Goal: Task Accomplishment & Management: Manage account settings

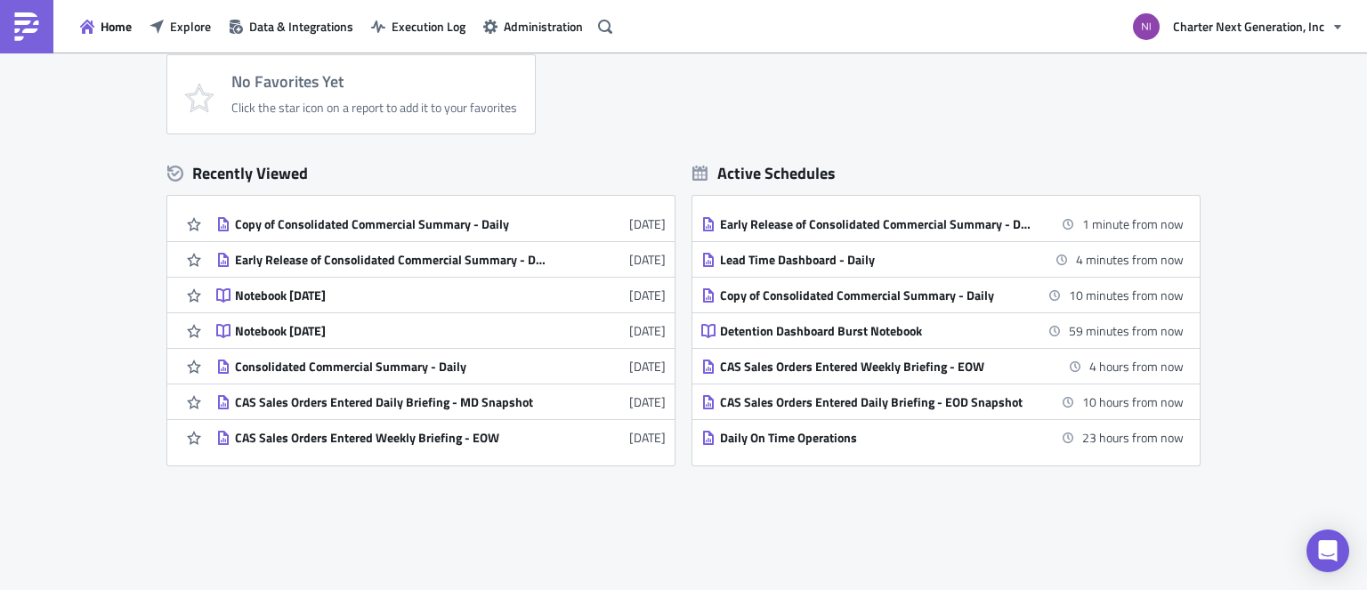
scroll to position [178, 0]
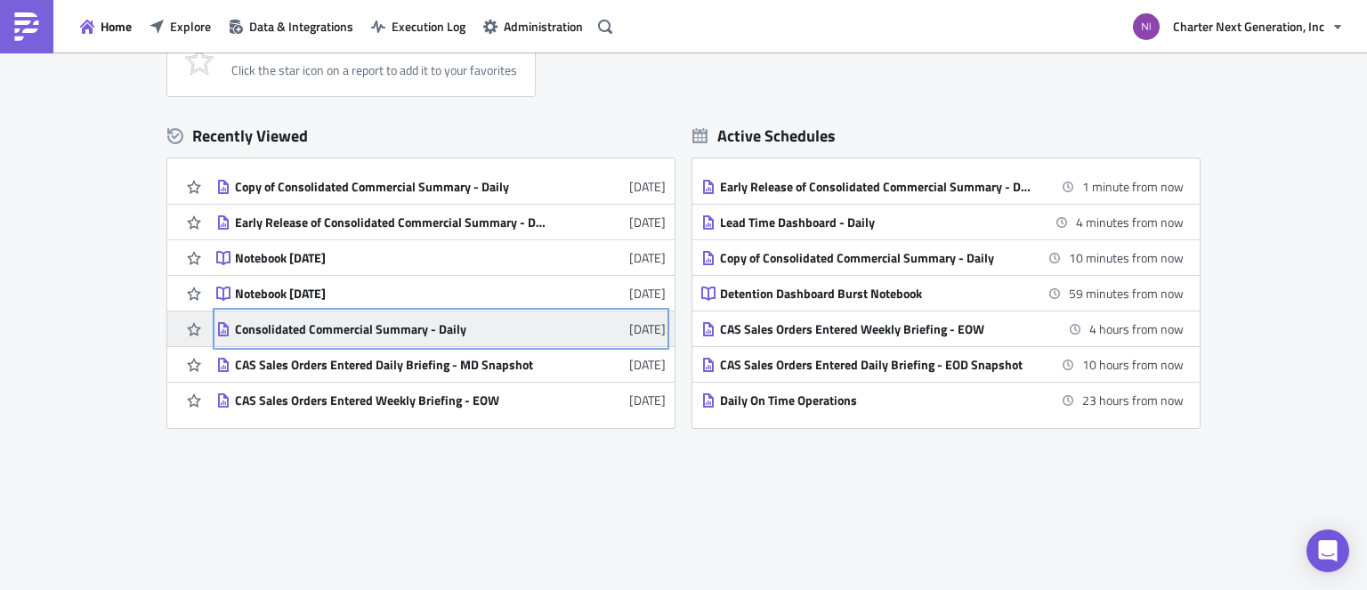
click at [338, 327] on div "Consolidated Commercial Summary - Daily" at bounding box center [391, 329] width 312 height 16
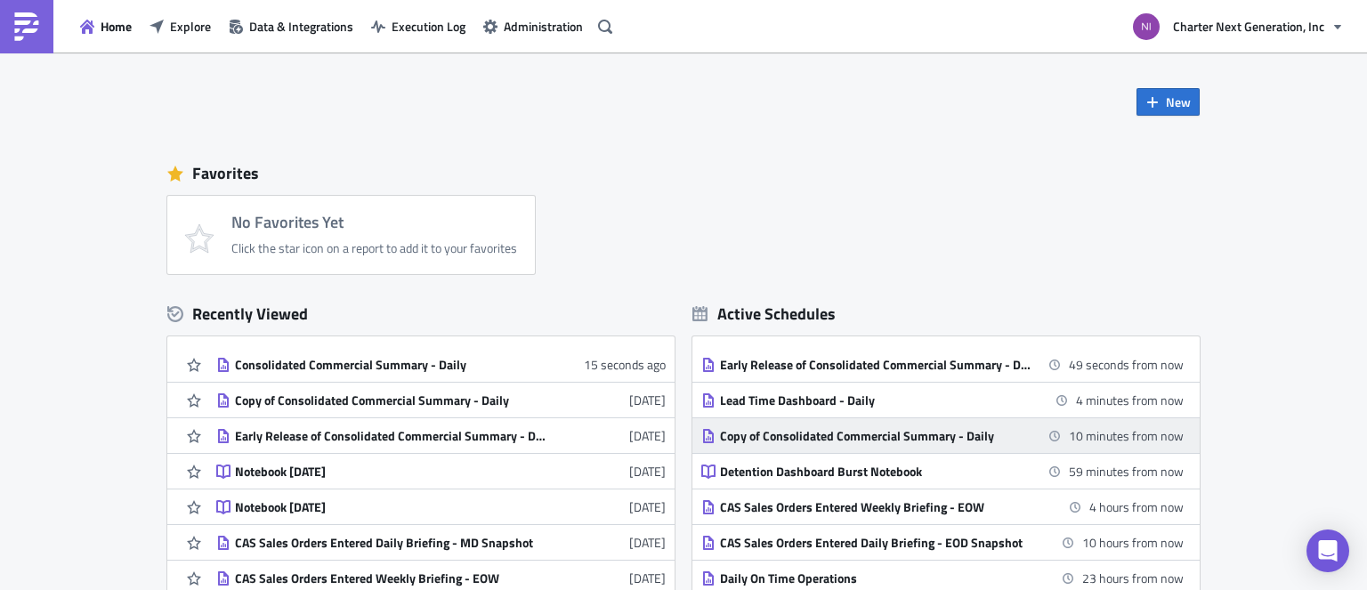
click at [818, 437] on div "Copy of Consolidated Commercial Summary - Daily" at bounding box center [876, 436] width 312 height 16
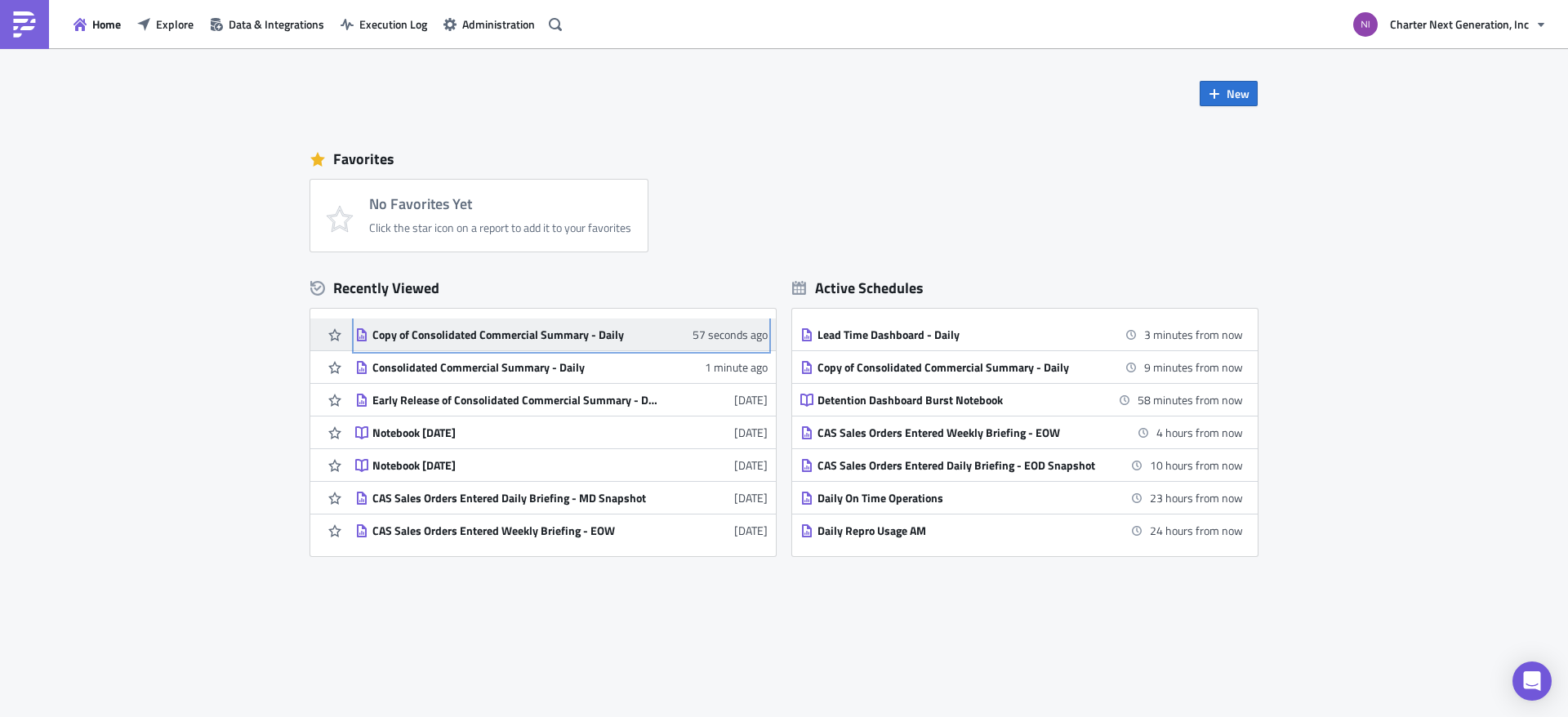
click at [620, 338] on div "Copy of Consolidated Commercial Summary - Daily" at bounding box center [516, 335] width 286 height 15
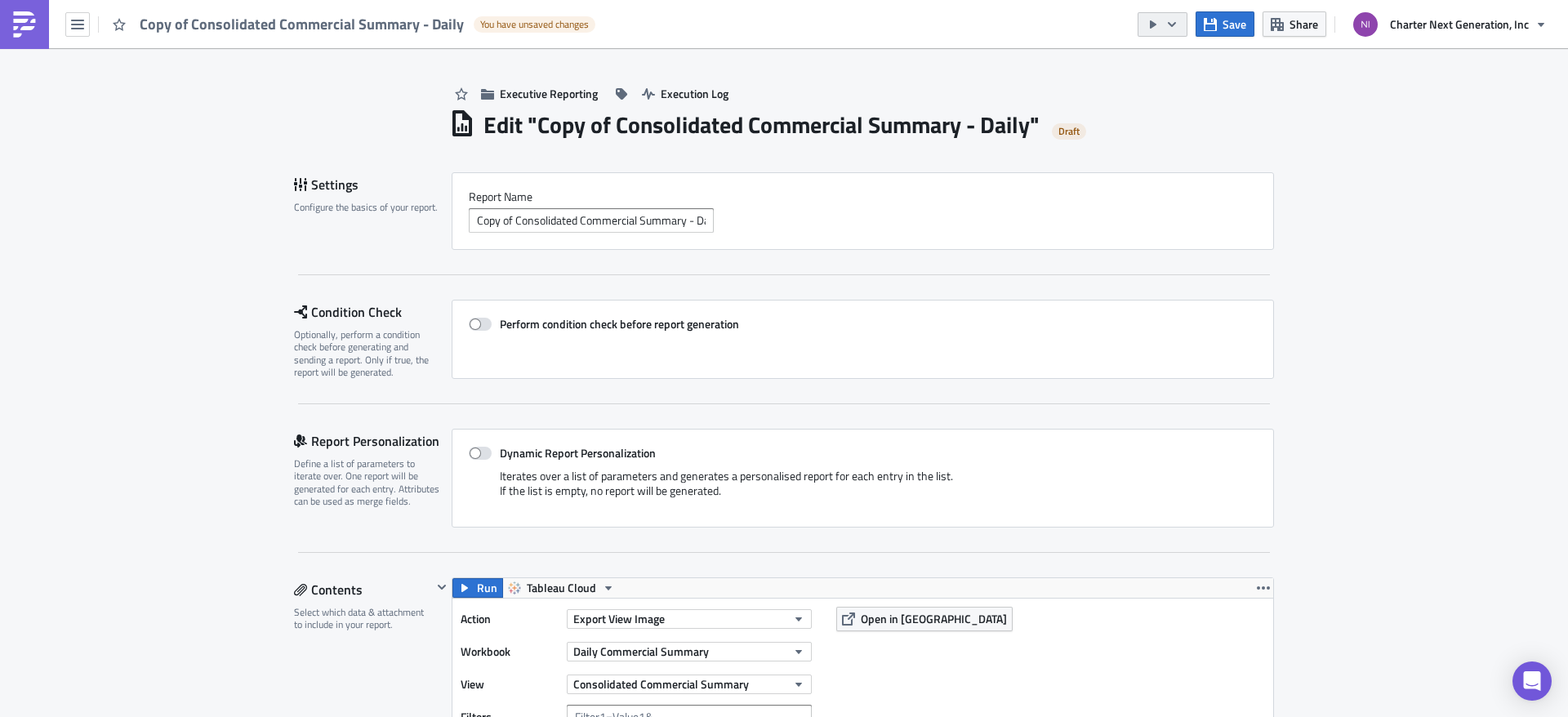
click at [1173, 26] on icon "button" at bounding box center [1172, 23] width 8 height 5
click at [1200, 67] on div "Send Just to Me" at bounding box center [1212, 65] width 128 height 17
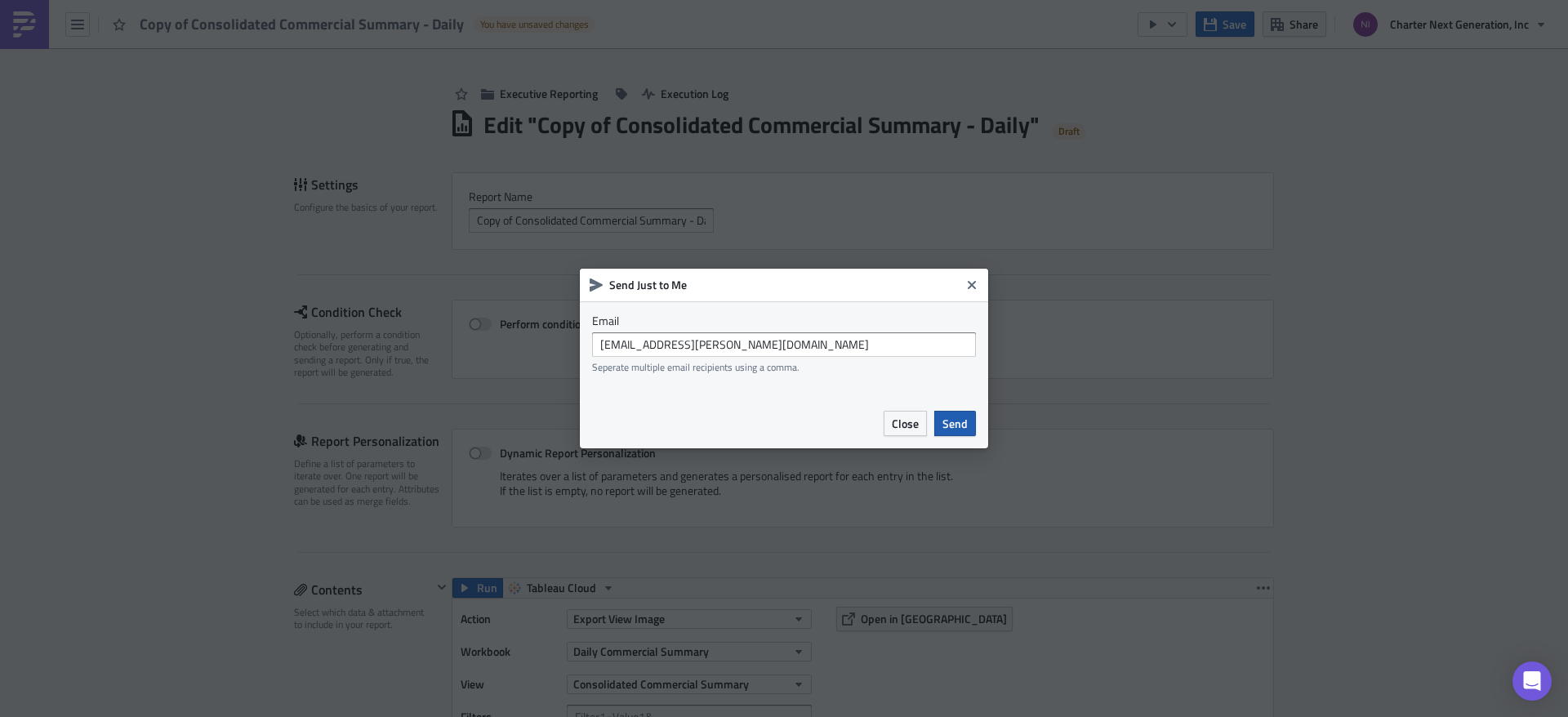
click at [965, 424] on span "Send" at bounding box center [955, 423] width 26 height 17
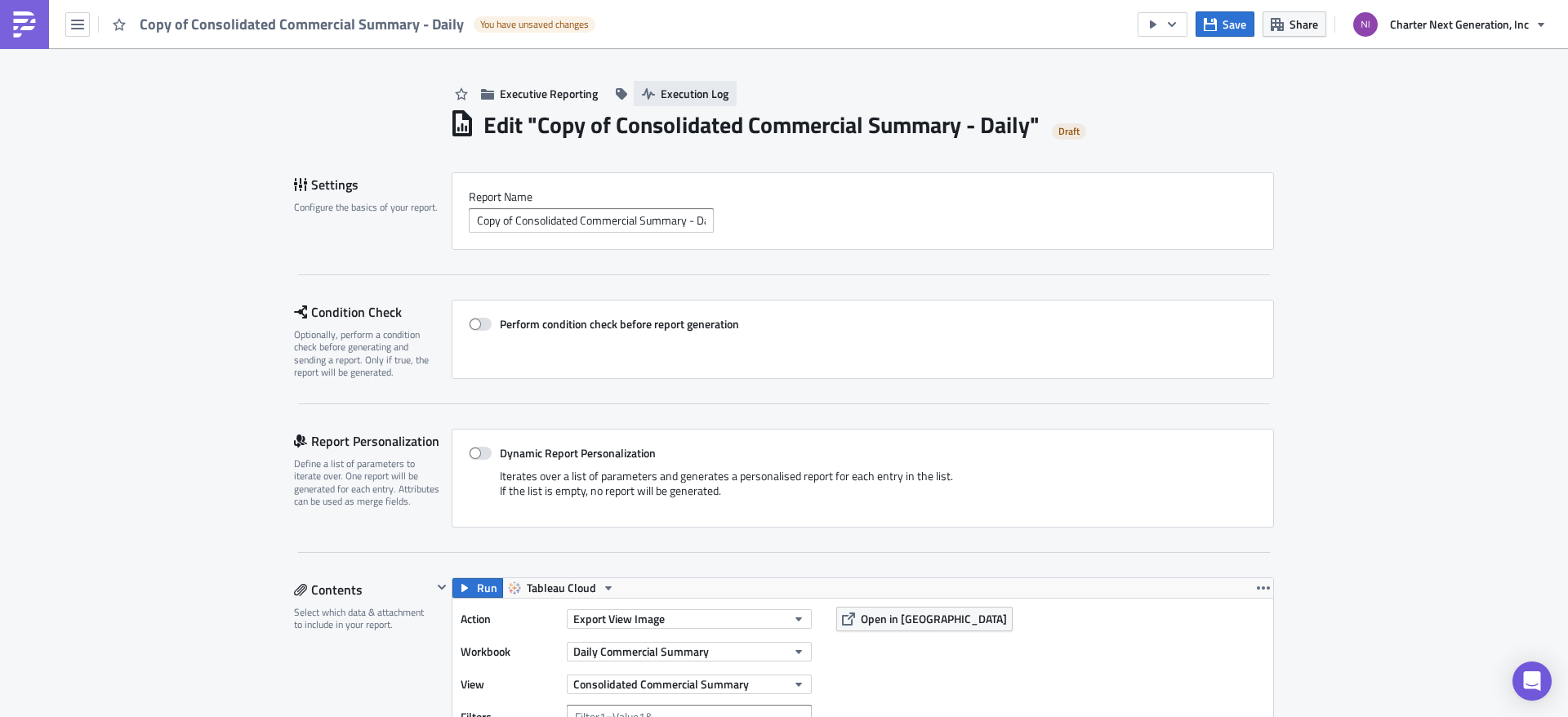
click at [678, 99] on span "Execution Log" at bounding box center [695, 94] width 68 height 17
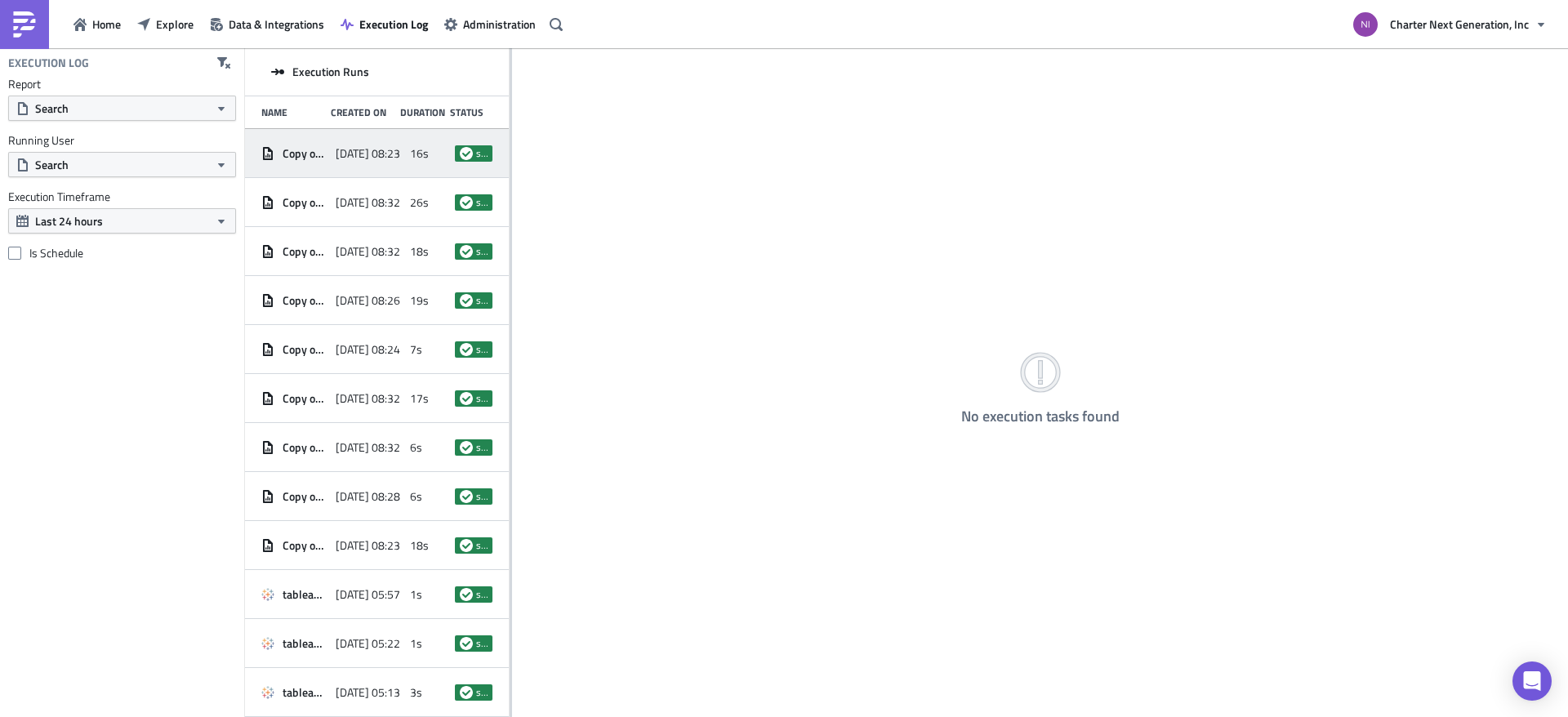
click at [372, 153] on span "[DATE] 08:23" at bounding box center [368, 153] width 64 height 15
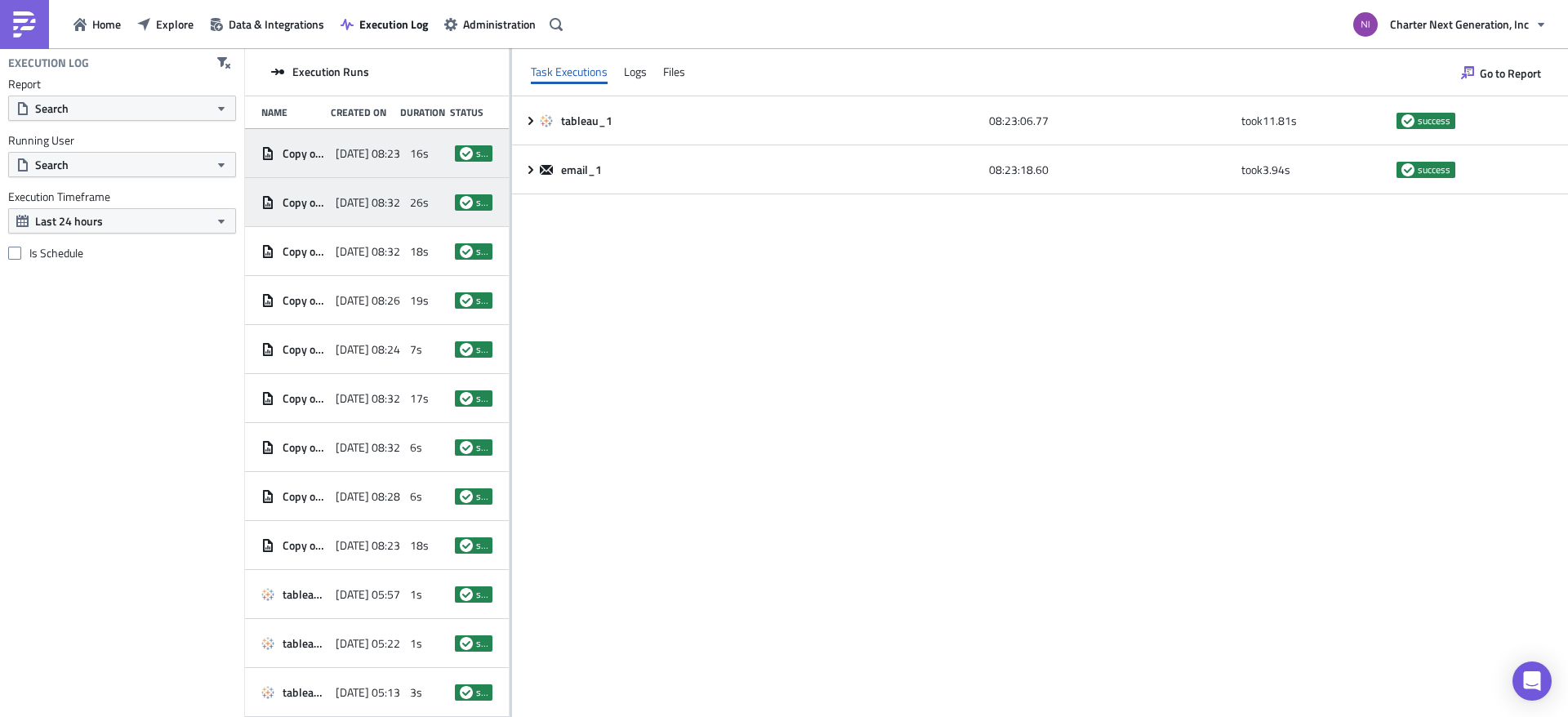
click at [375, 189] on div "[DATE] 08:32" at bounding box center [369, 203] width 66 height 29
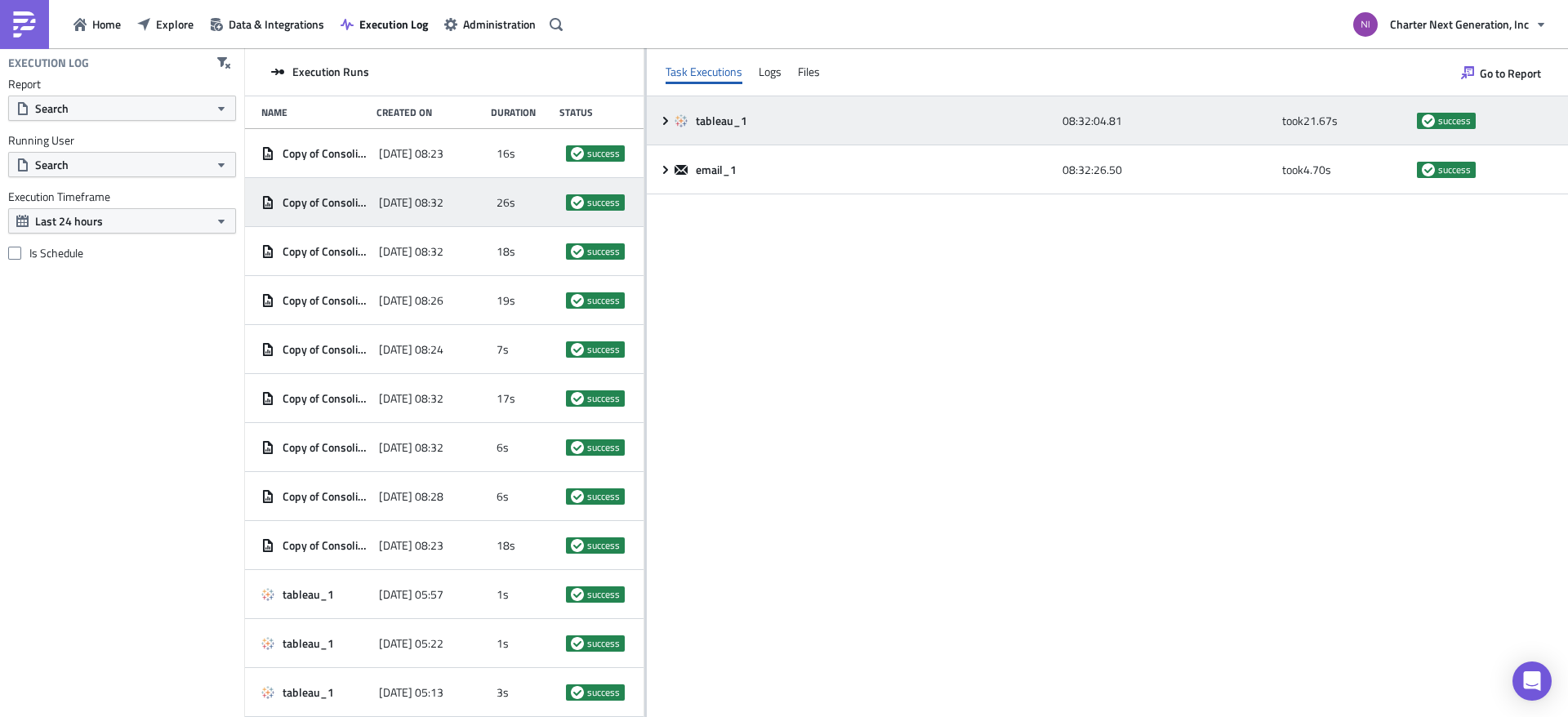
drag, startPoint x: 511, startPoint y: 116, endPoint x: 644, endPoint y: 119, distance: 133.0
click at [644, 119] on div at bounding box center [645, 385] width 3 height 672
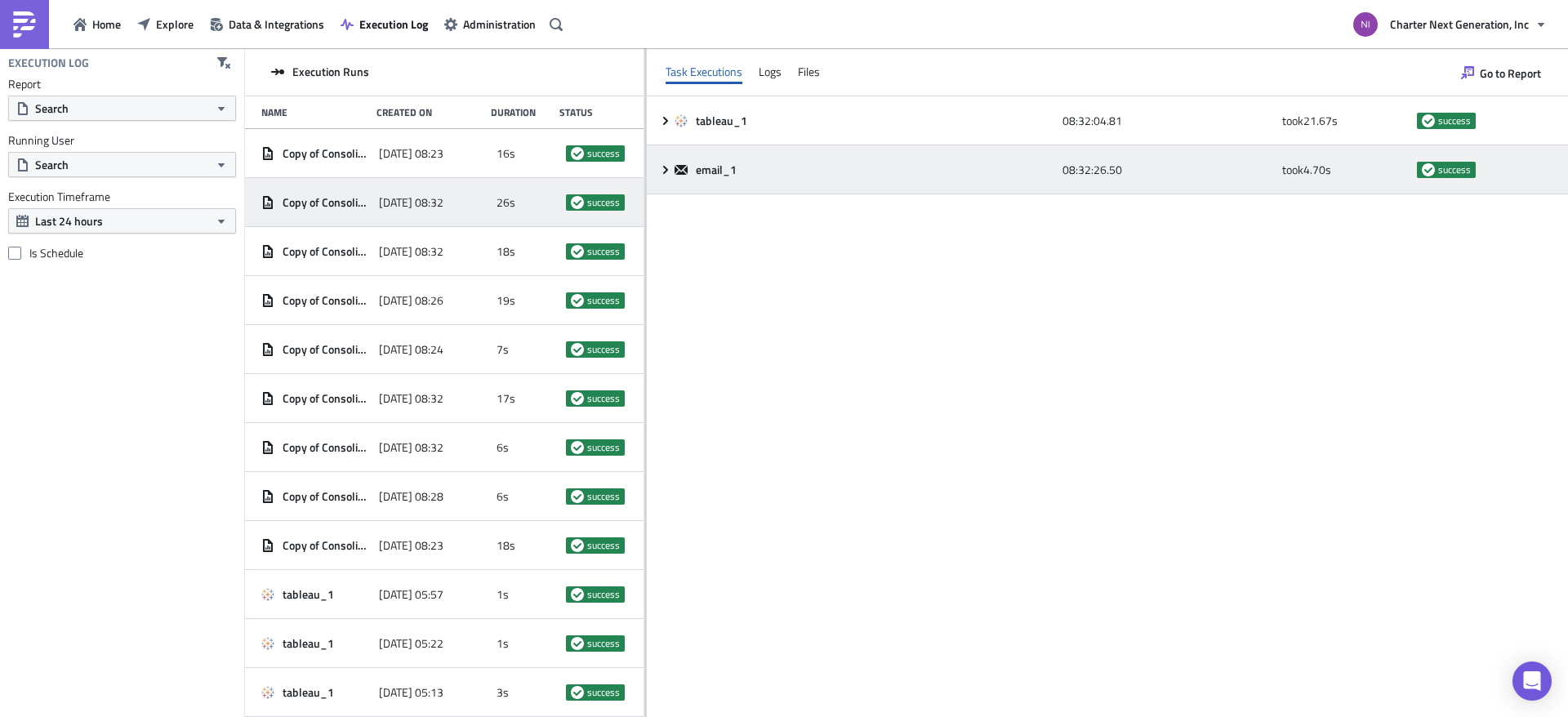
click at [769, 165] on div "email_1" at bounding box center [864, 170] width 380 height 15
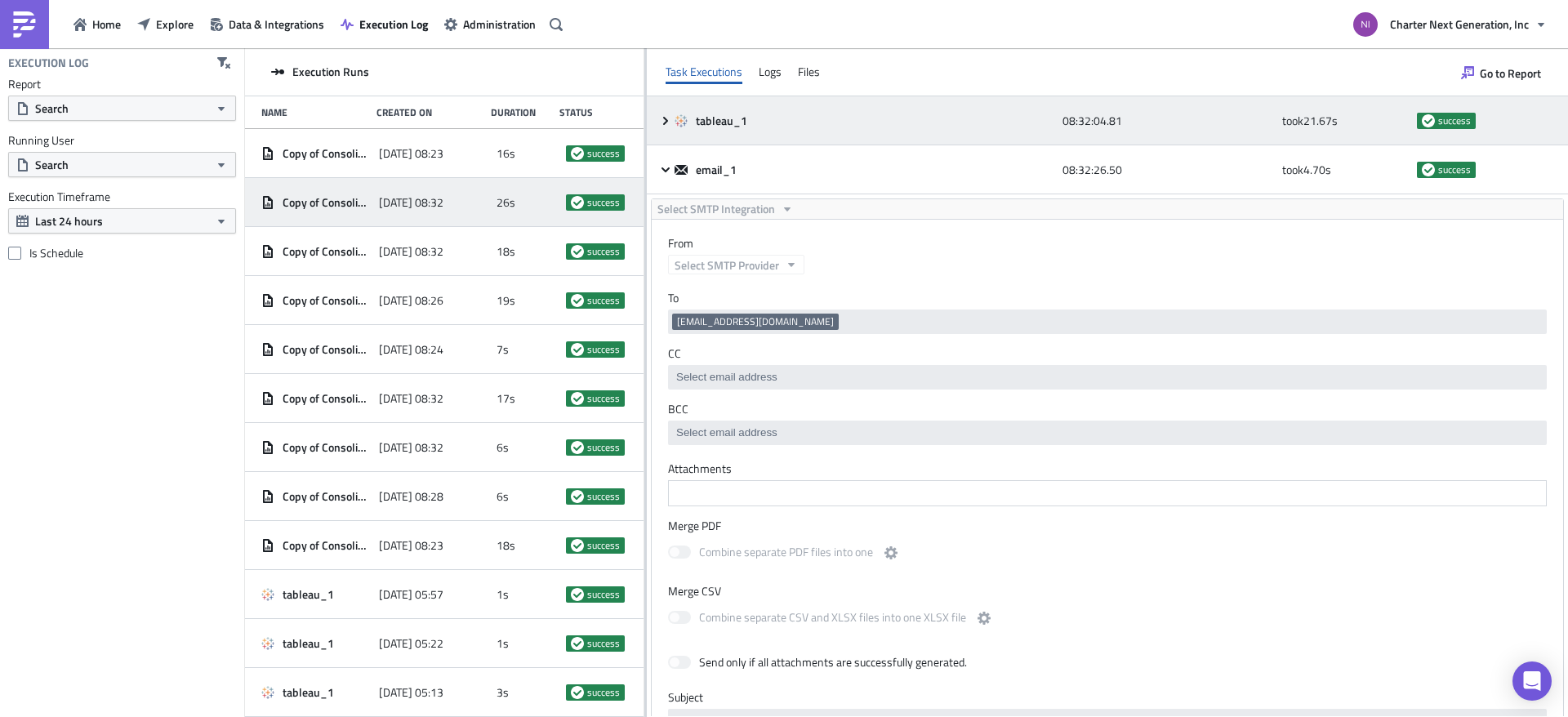
click at [754, 136] on div "tableau_1 08:32:04.81 took 21.67 s success" at bounding box center [1107, 120] width 921 height 49
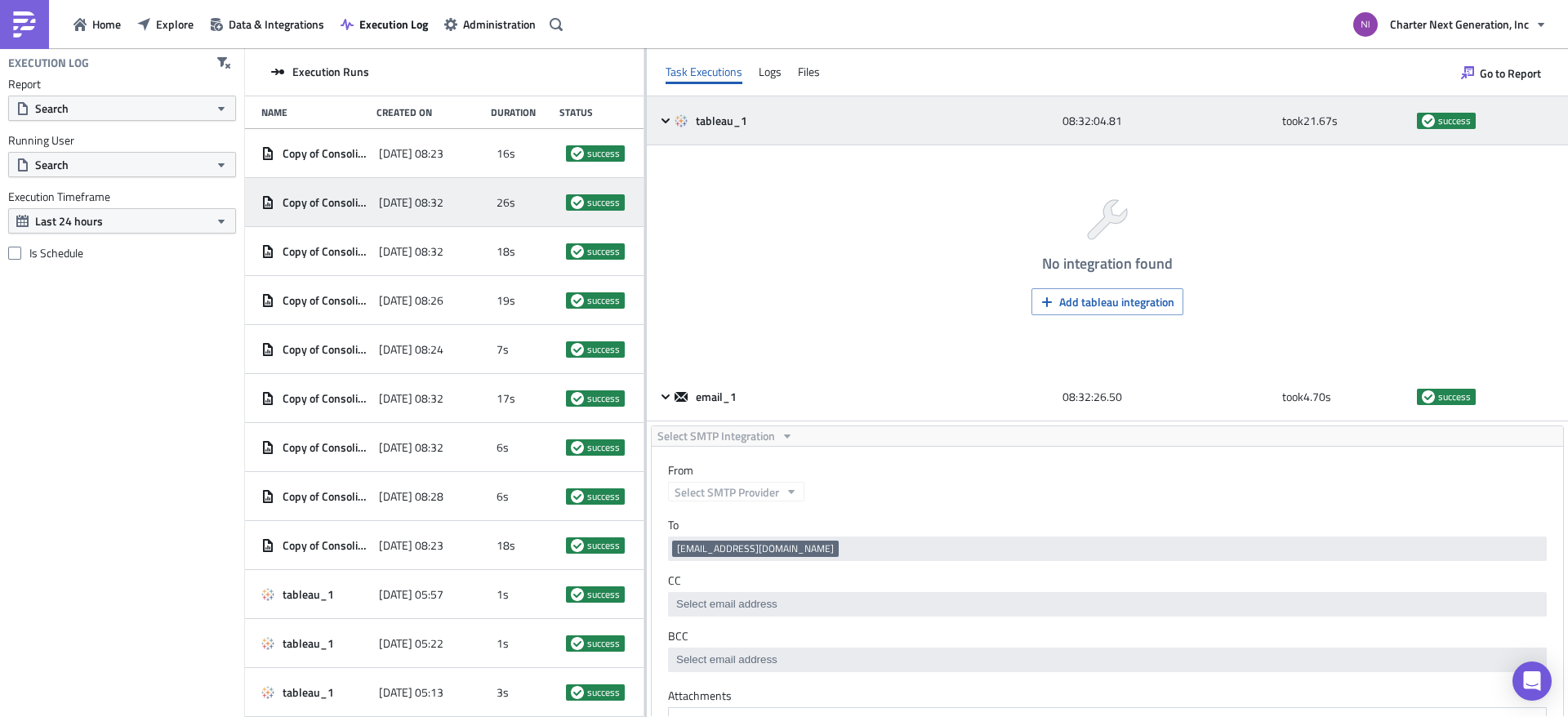
click at [706, 124] on span "tableau_1" at bounding box center [722, 121] width 54 height 15
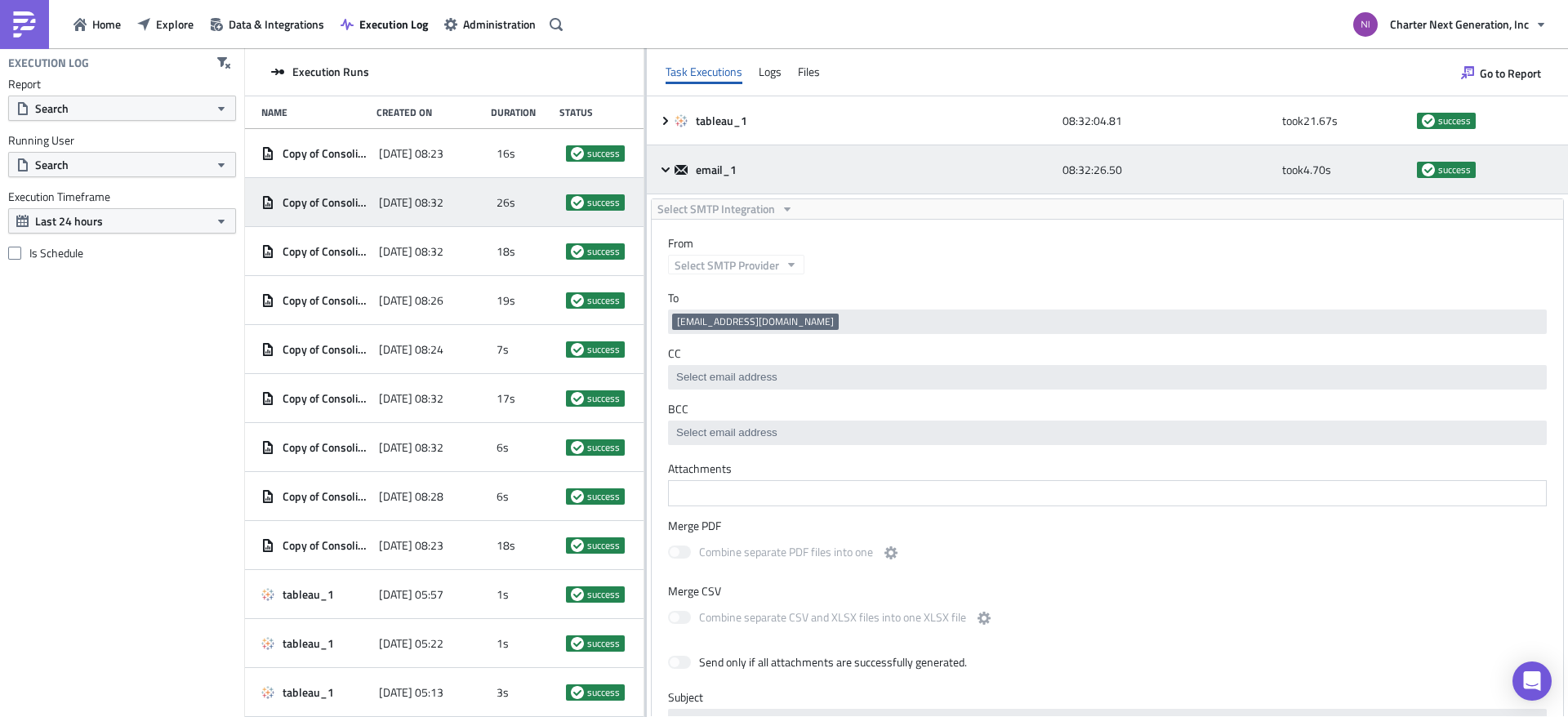
click at [700, 177] on div "email_1" at bounding box center [864, 170] width 380 height 29
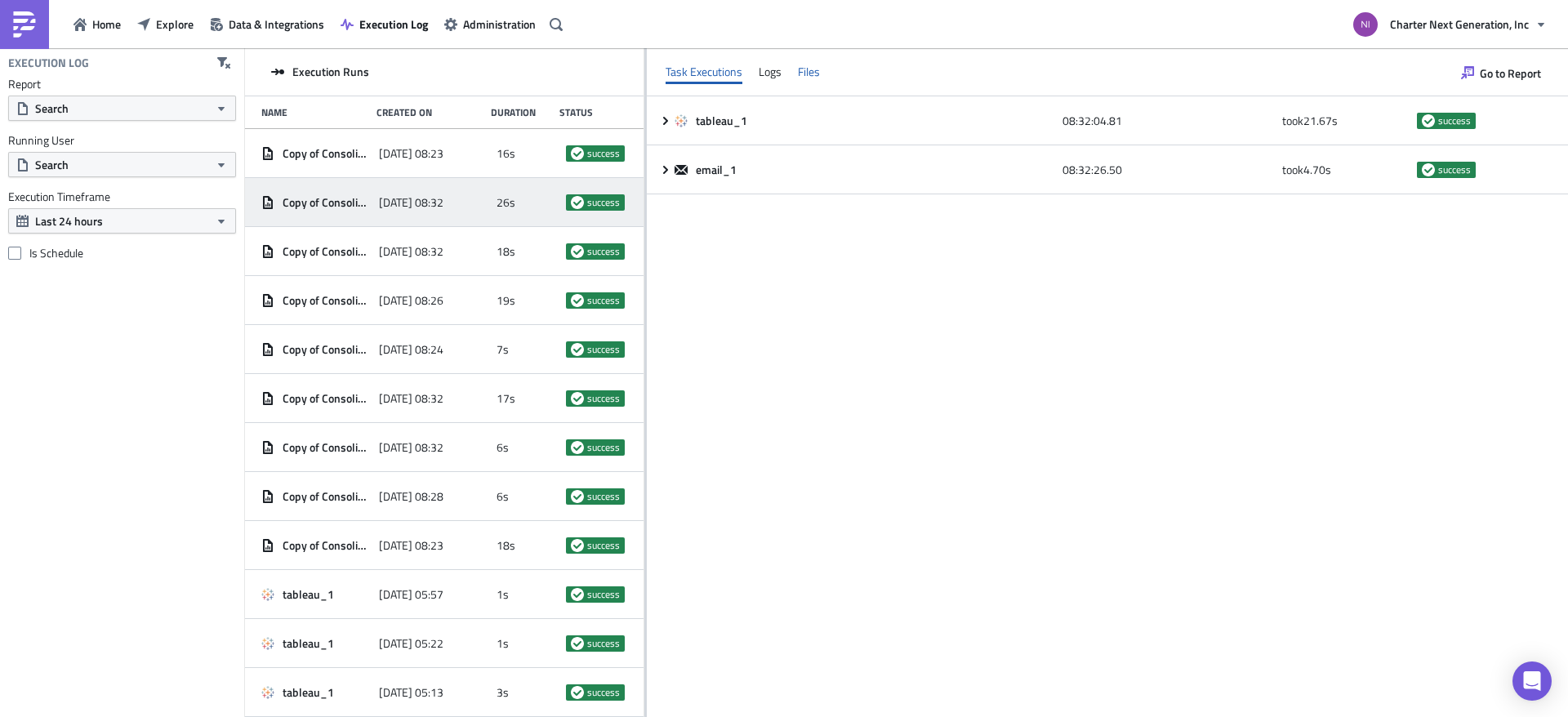
click at [810, 66] on div "Files" at bounding box center [809, 72] width 22 height 25
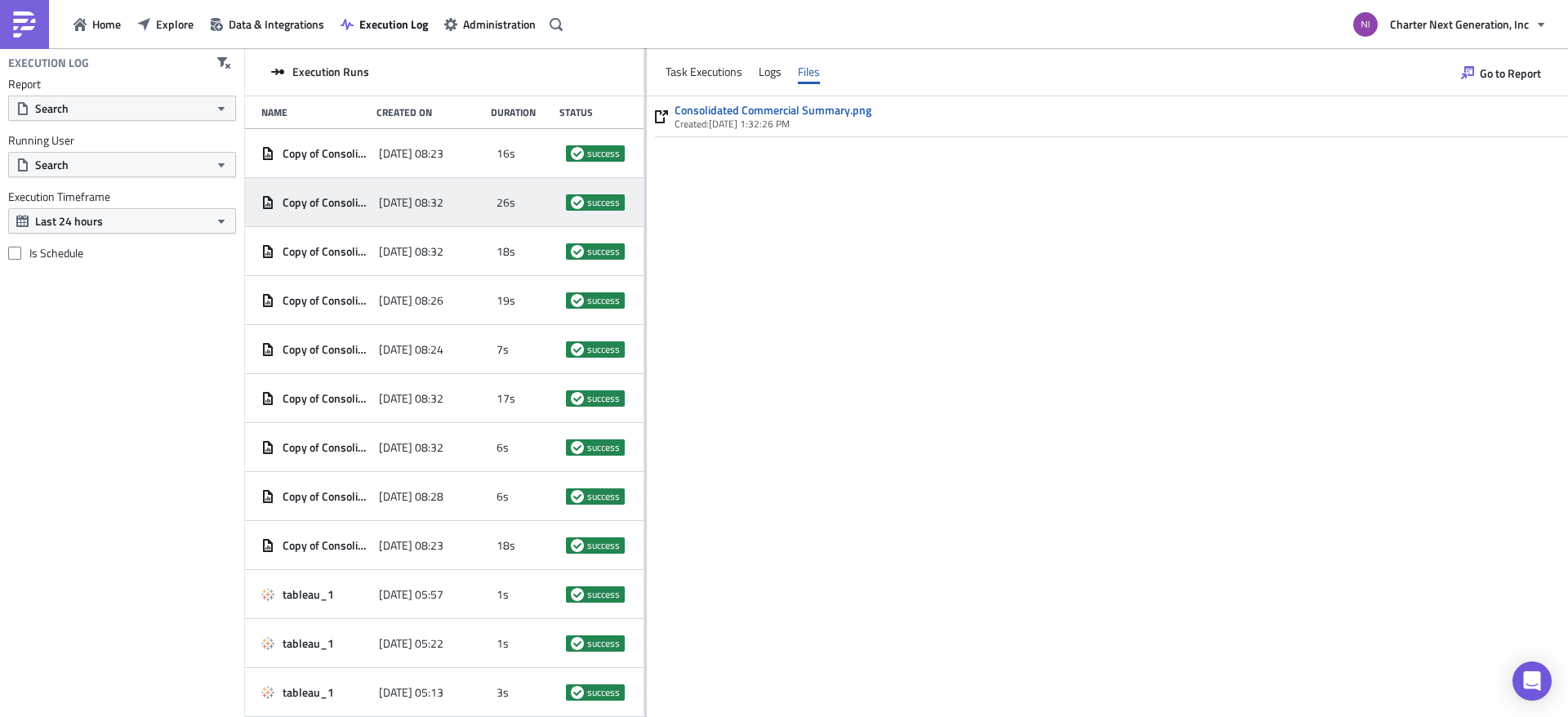
click at [782, 121] on span "Created: 8/29/2025, 1:32:26 PM" at bounding box center [732, 123] width 116 height 16
click at [777, 111] on link "Consolidated Commercial Summary.png" at bounding box center [773, 110] width 197 height 15
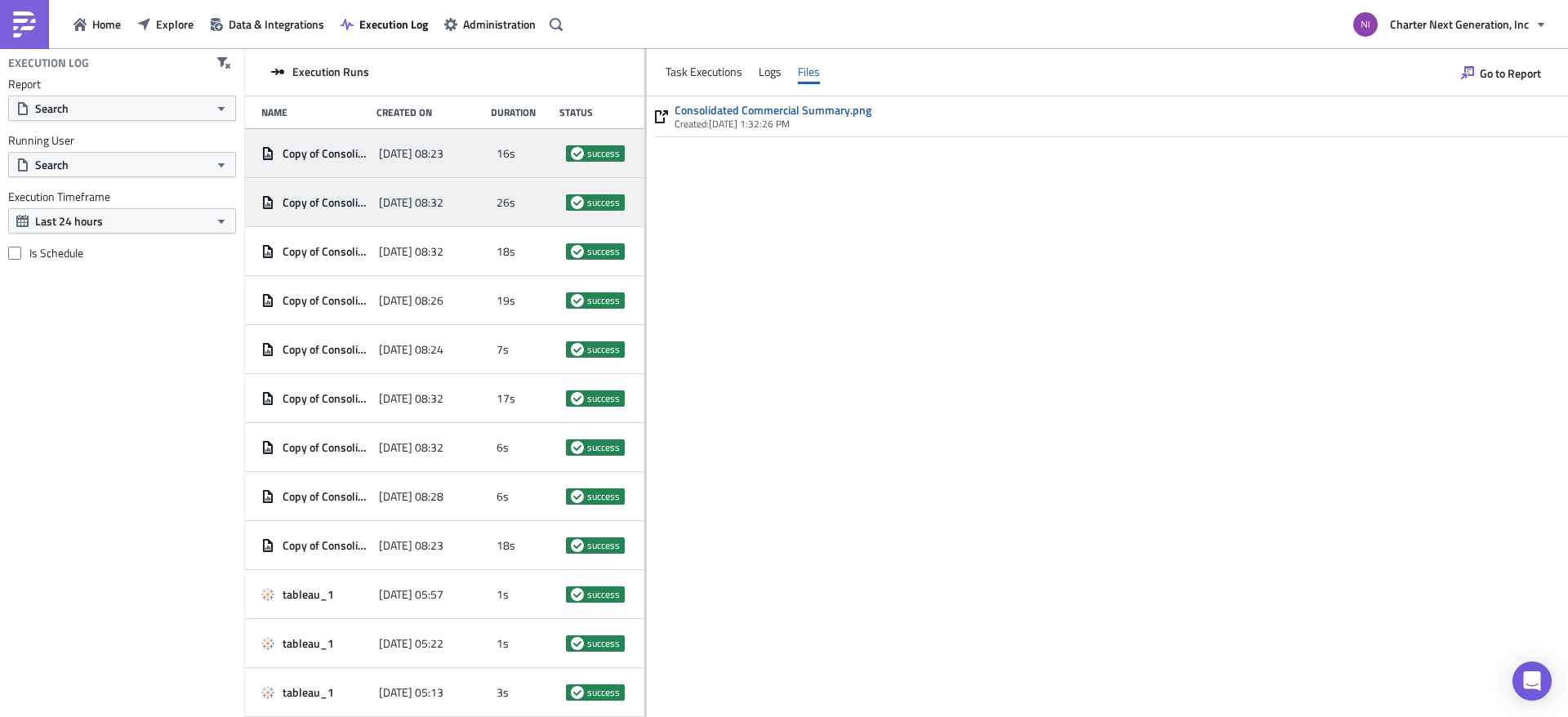
click at [406, 152] on span "2025-08-30 08:23" at bounding box center [411, 153] width 64 height 15
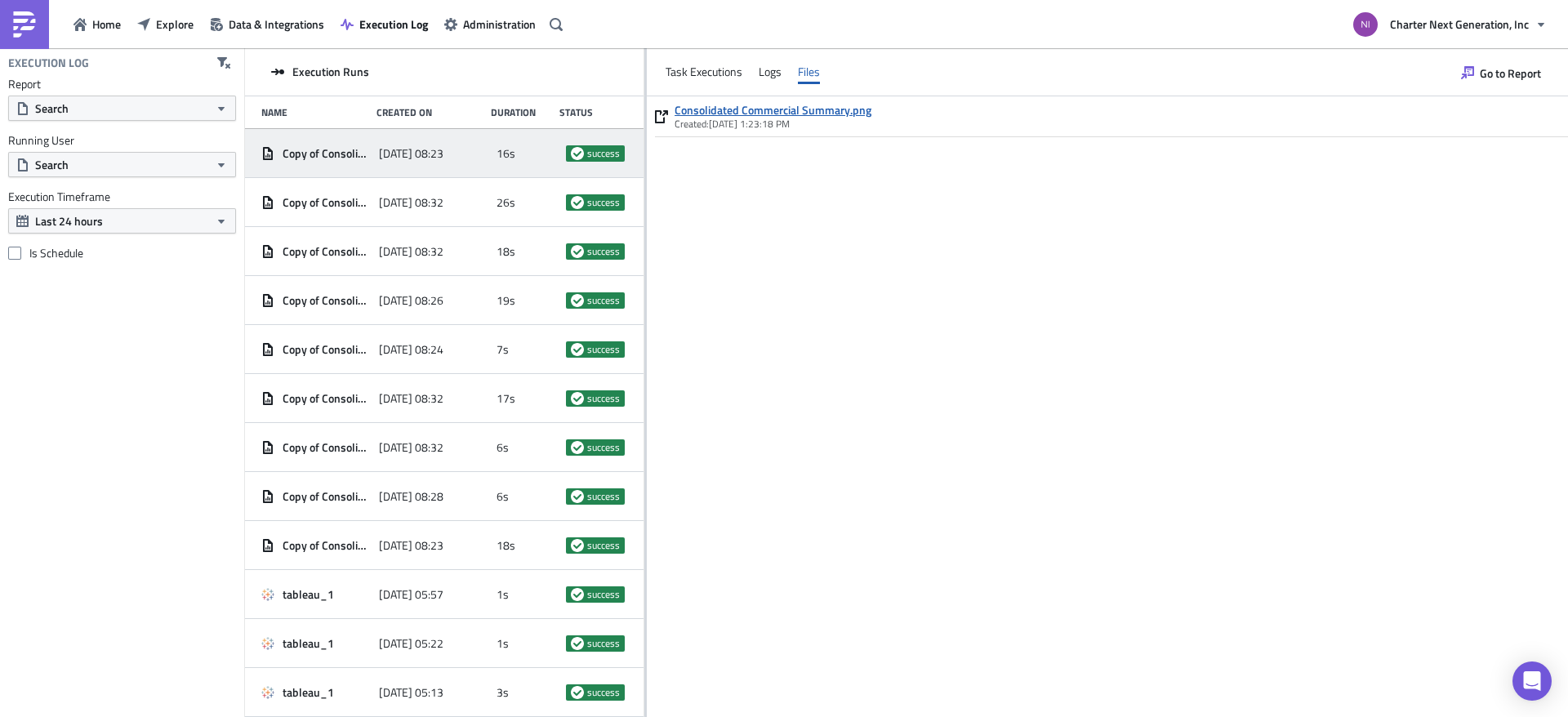
click at [845, 107] on link "Consolidated Commercial Summary.png" at bounding box center [773, 110] width 197 height 15
click at [918, 241] on div "Consolidated Commercial Summary.png Created: 8/30/2025, 1:23:18 PM" at bounding box center [1107, 407] width 921 height 621
click at [398, 25] on span "Execution Log" at bounding box center [394, 24] width 69 height 17
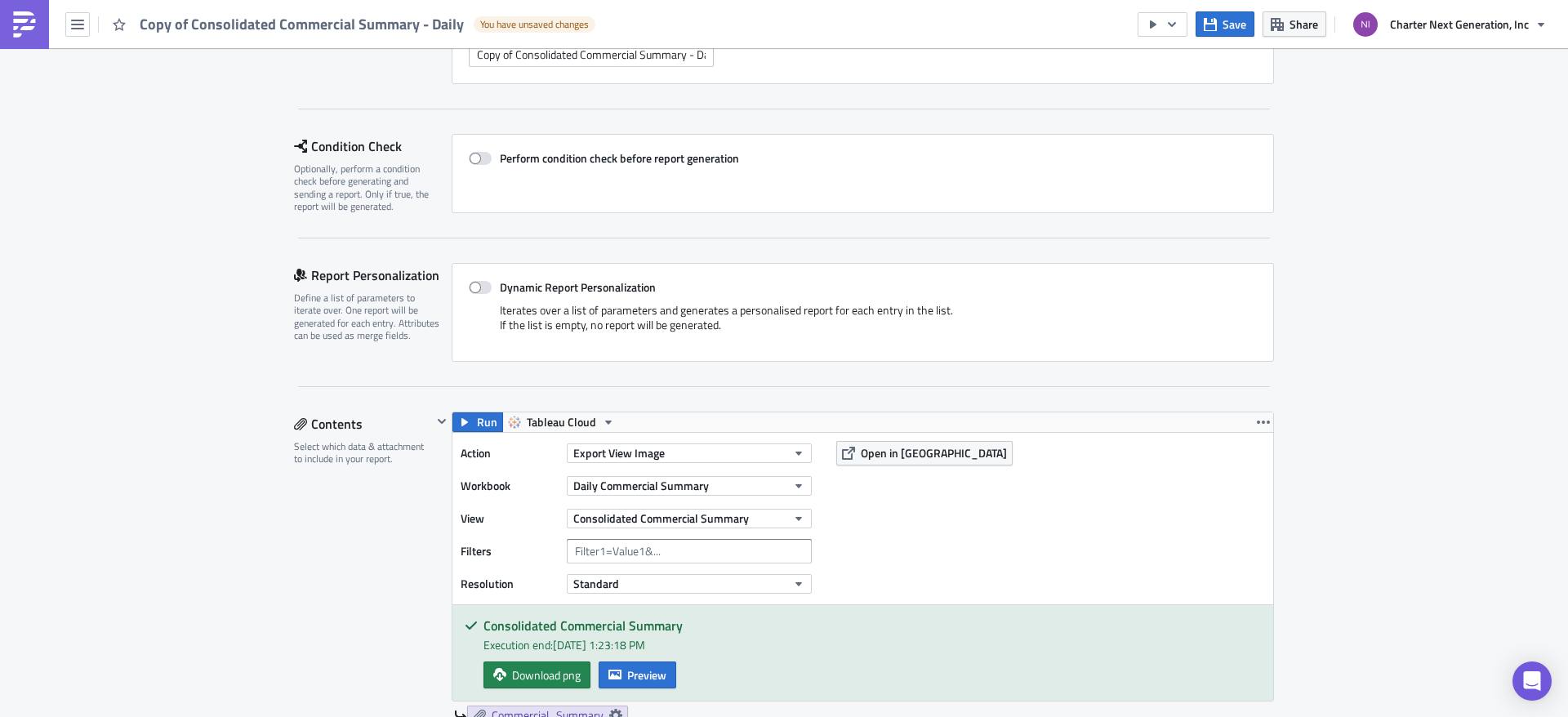
scroll to position [245, 0]
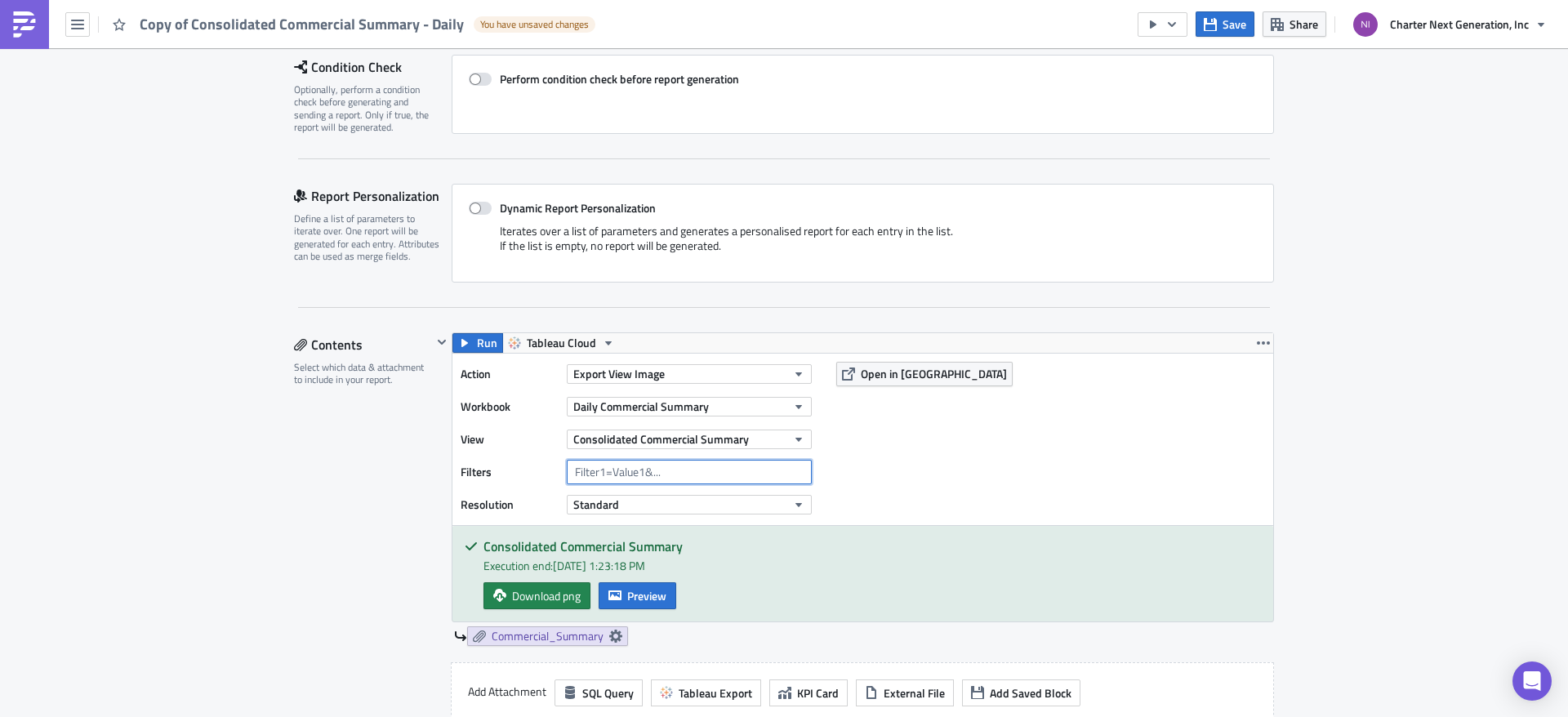
click at [606, 470] on input "text" at bounding box center [689, 472] width 245 height 25
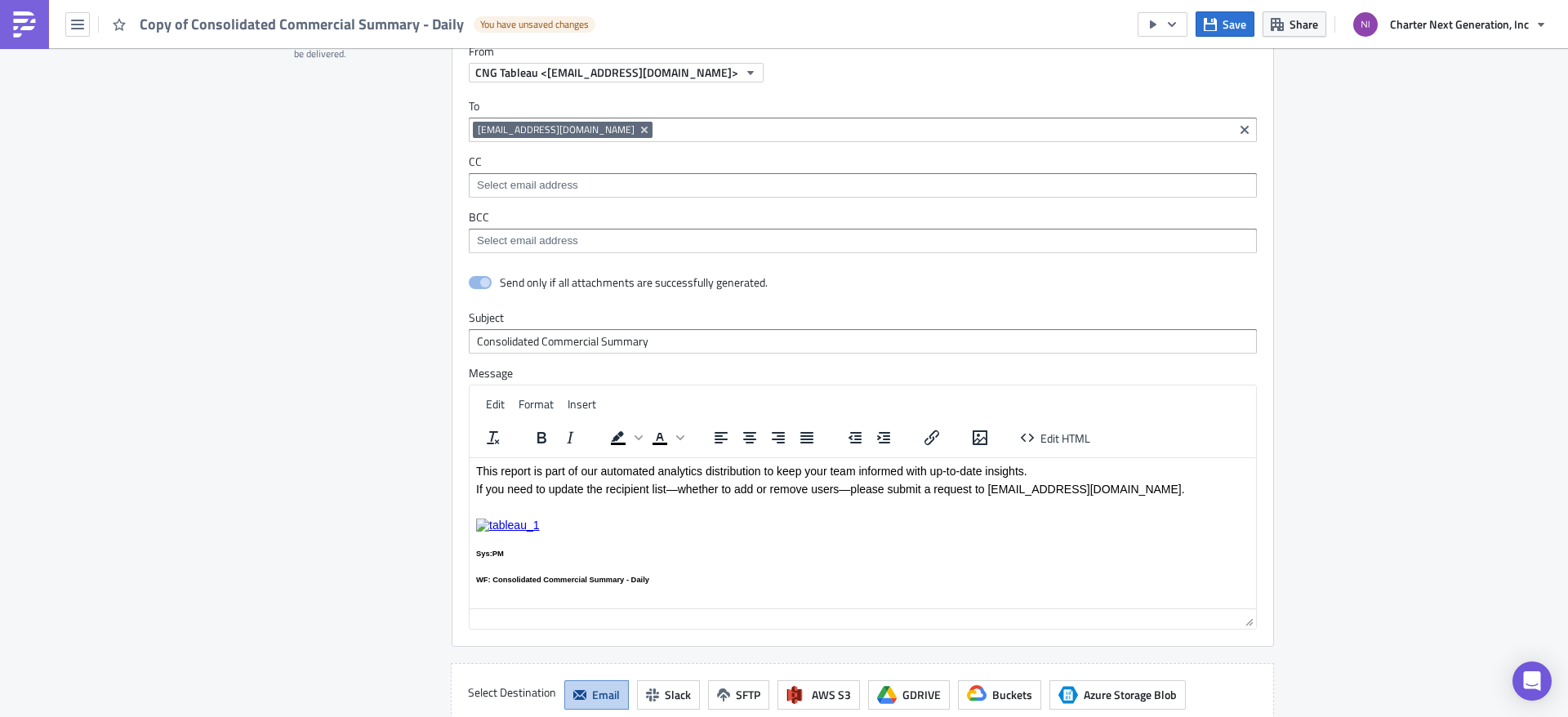
scroll to position [1461, 0]
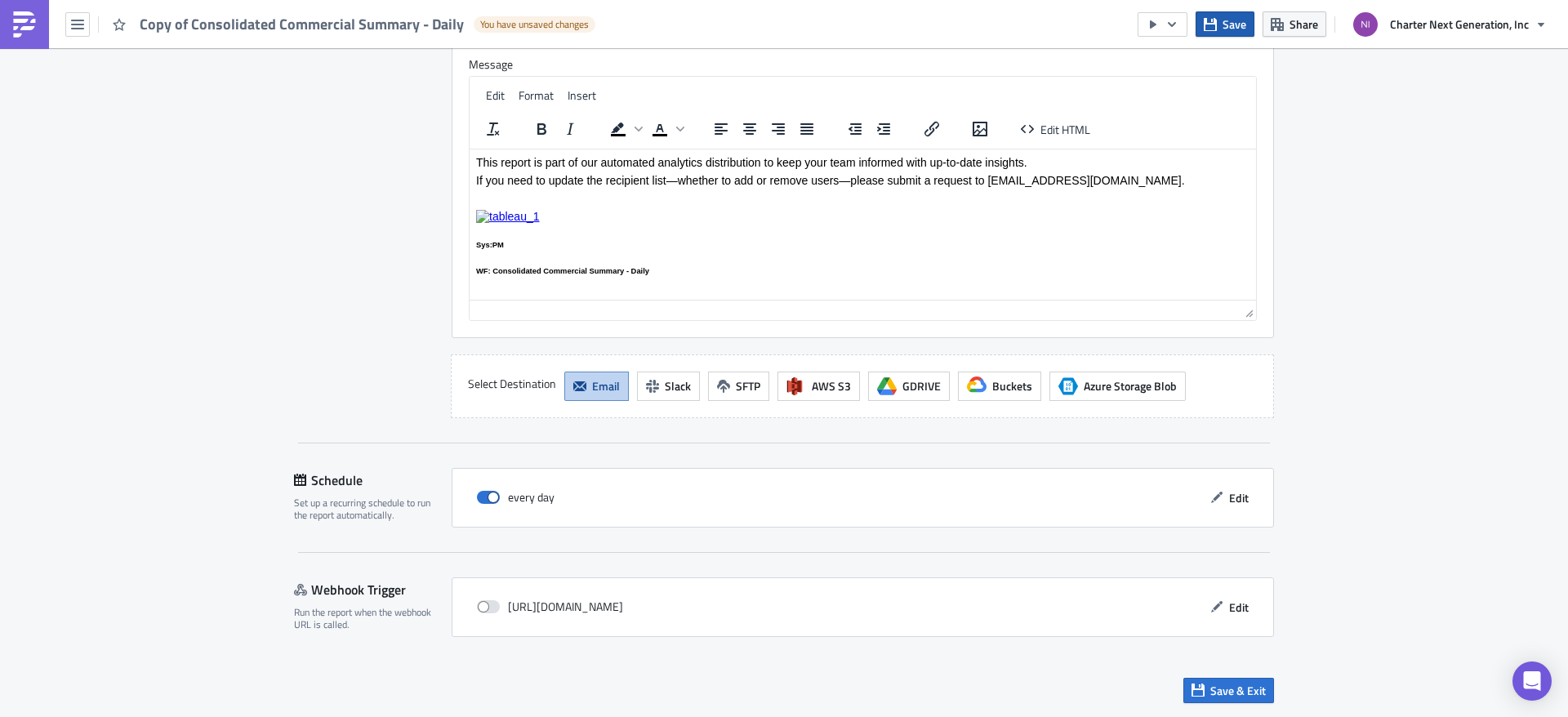
type input "maxAge=1"
click at [1229, 26] on span "Save" at bounding box center [1234, 24] width 24 height 17
click at [1172, 32] on button "button" at bounding box center [1162, 24] width 50 height 25
click at [1189, 70] on div "Send Just to Me" at bounding box center [1212, 65] width 128 height 17
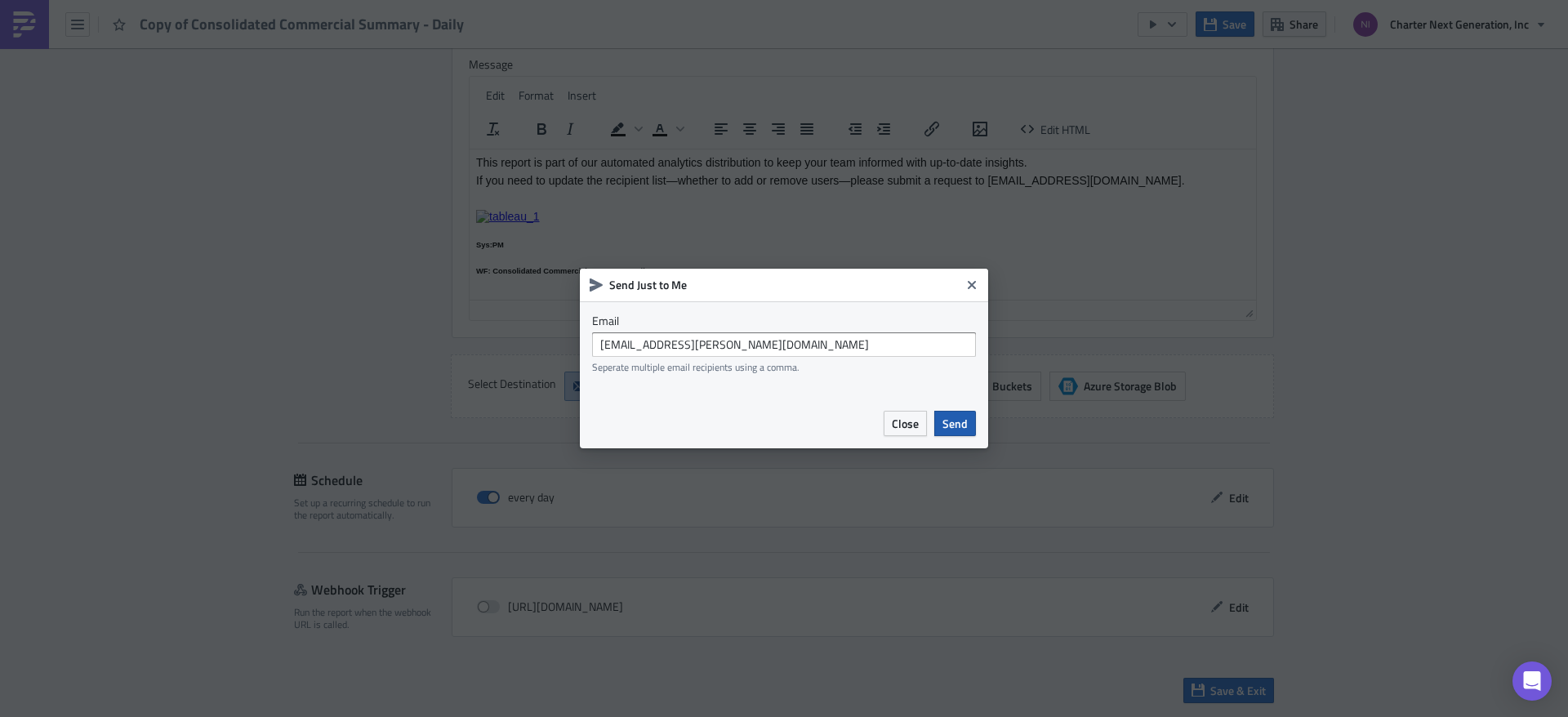
click at [961, 423] on span "Send" at bounding box center [955, 423] width 26 height 17
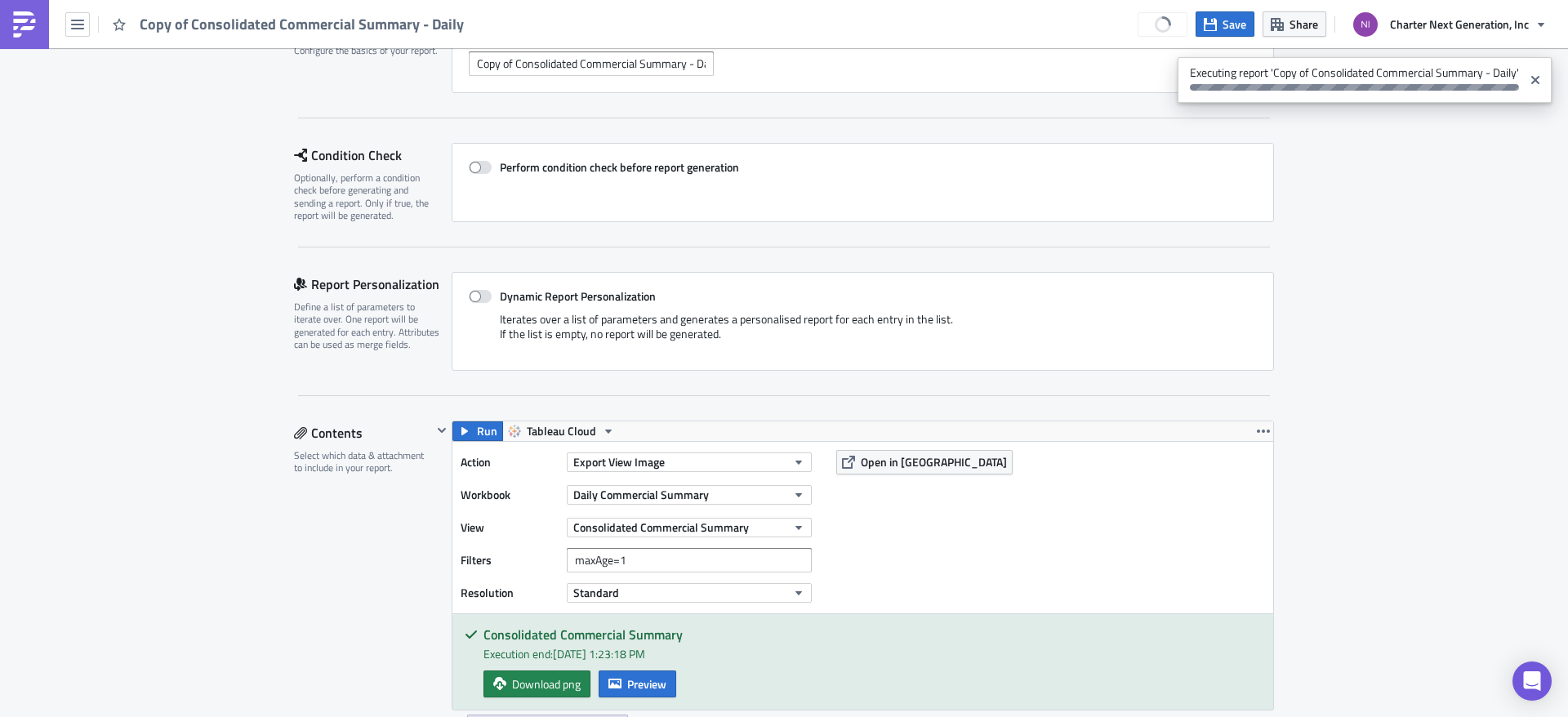
scroll to position [0, 0]
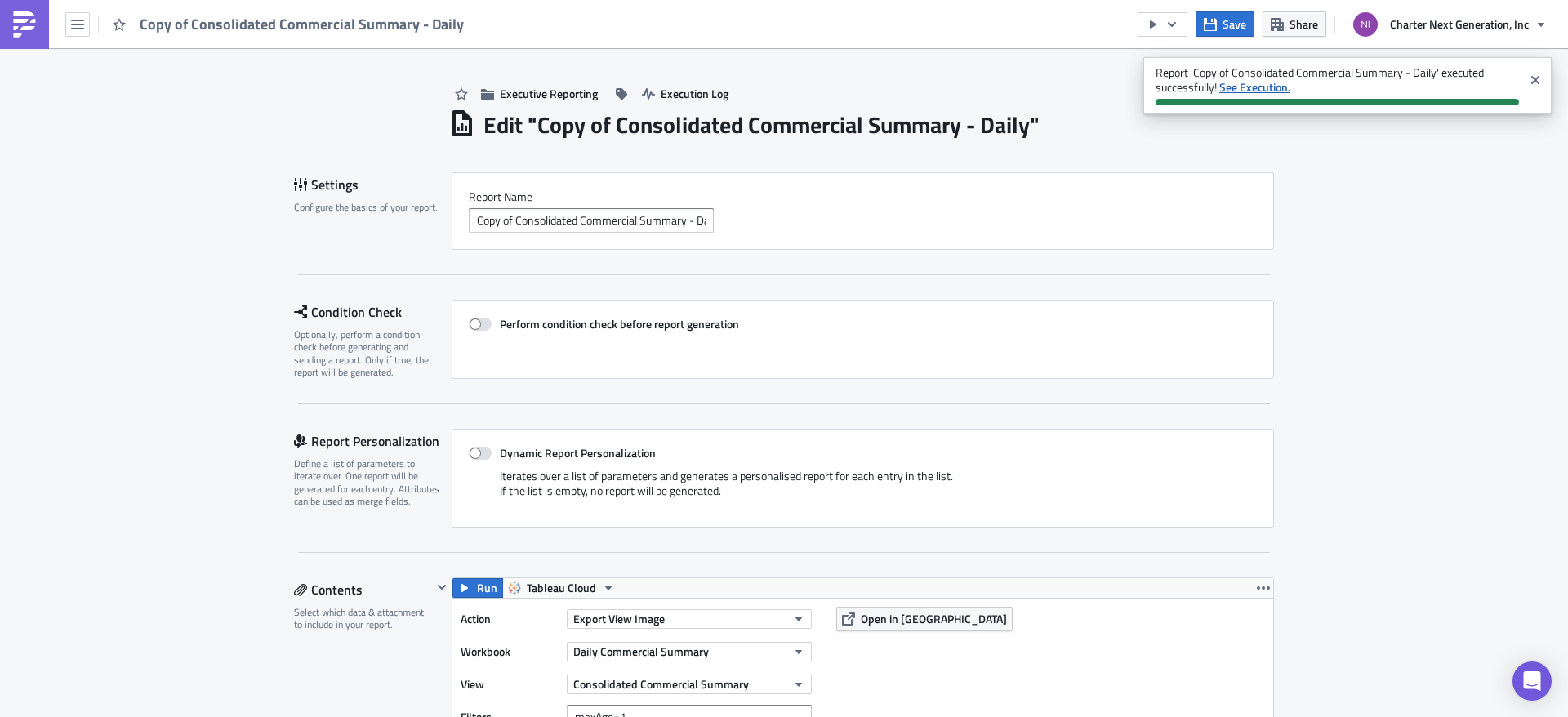
click at [1269, 81] on strong "See Execution." at bounding box center [1254, 86] width 71 height 17
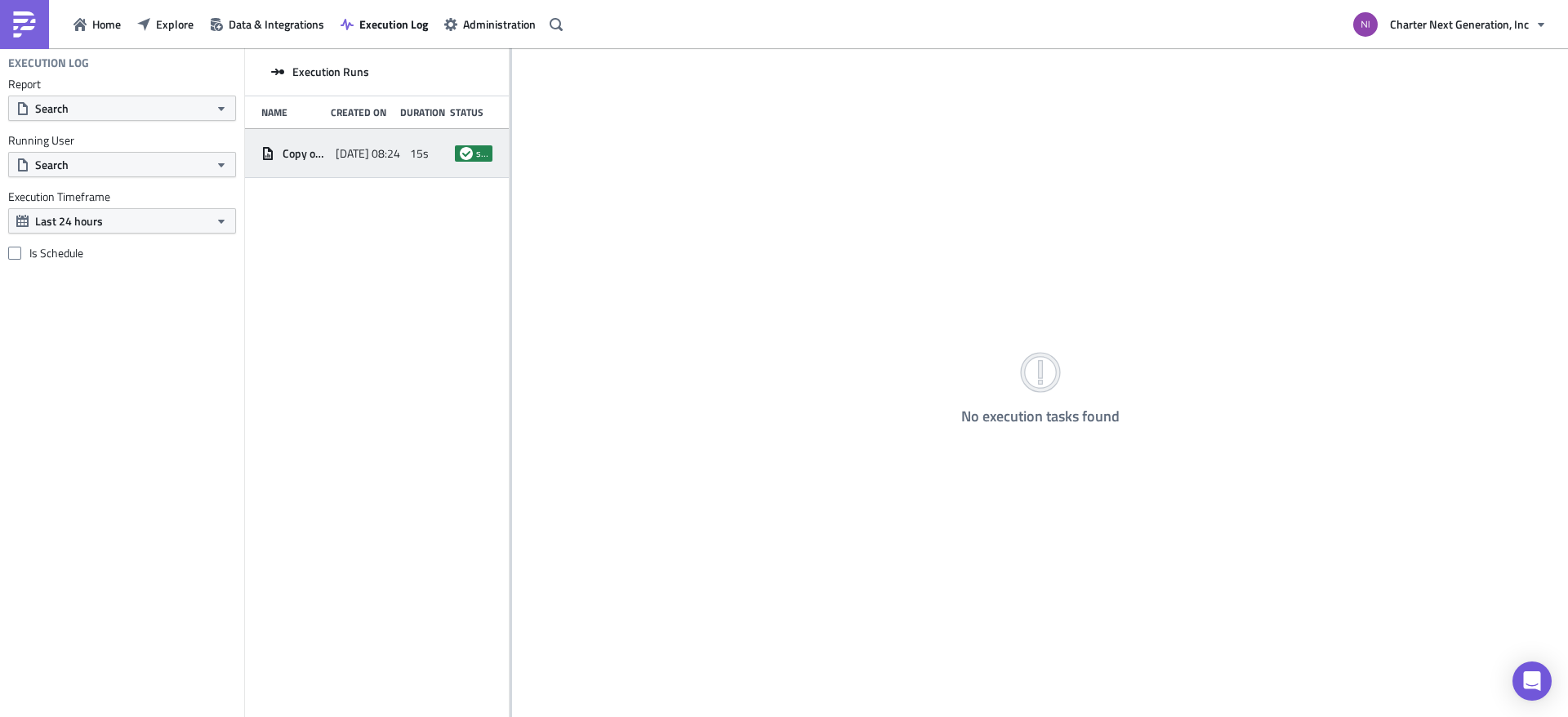
click at [375, 149] on span "2025-08-30 08:24" at bounding box center [368, 153] width 64 height 15
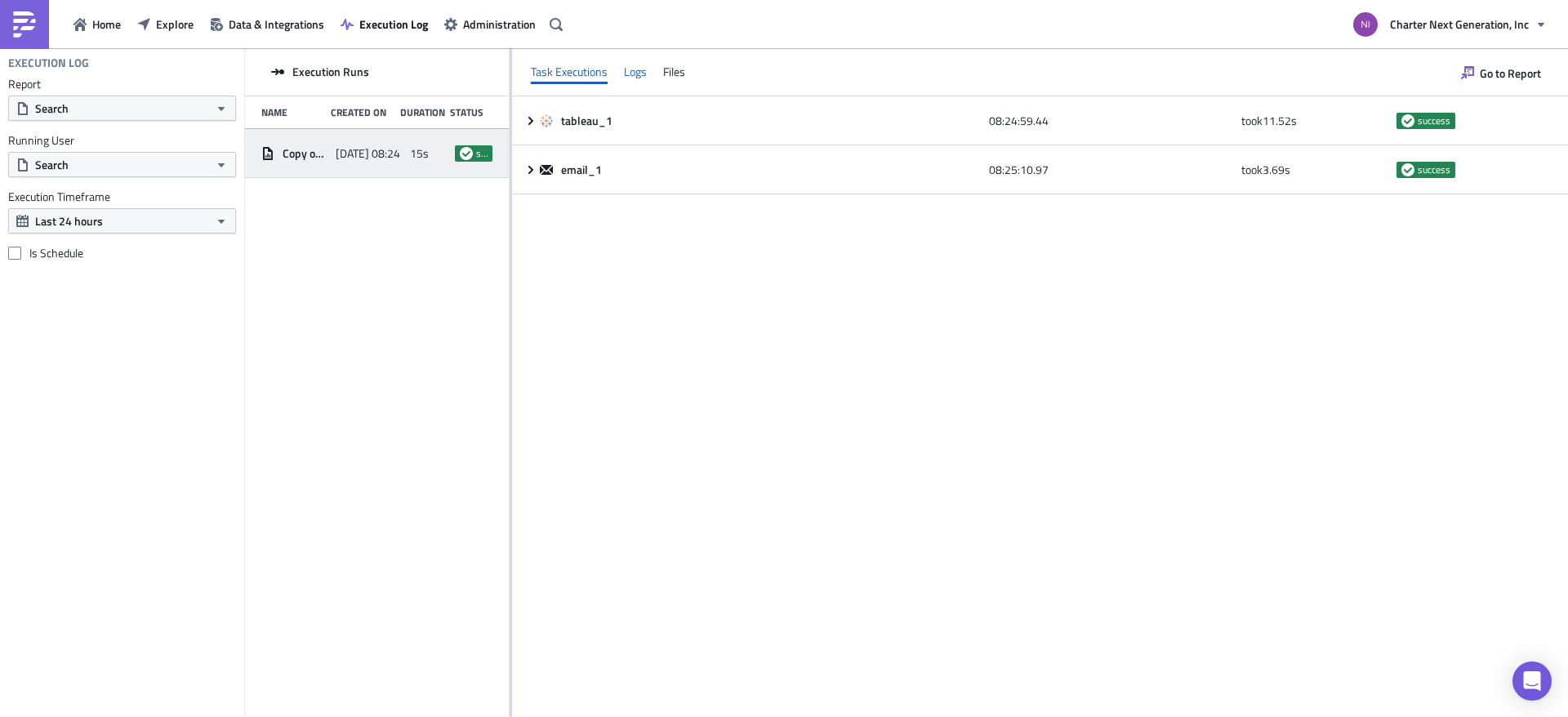
click at [642, 64] on div "Logs" at bounding box center [635, 72] width 23 height 25
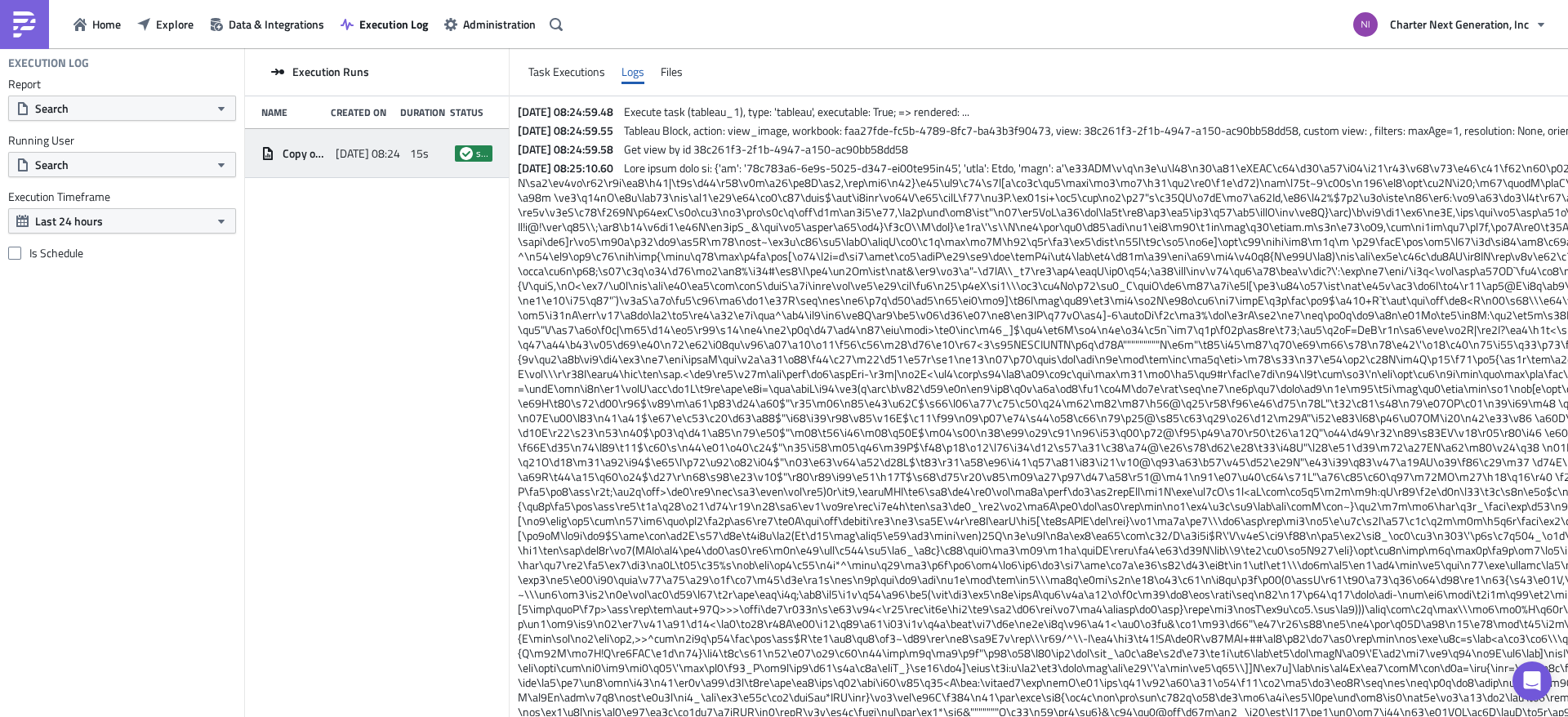
click at [673, 70] on div "Files" at bounding box center [672, 72] width 22 height 25
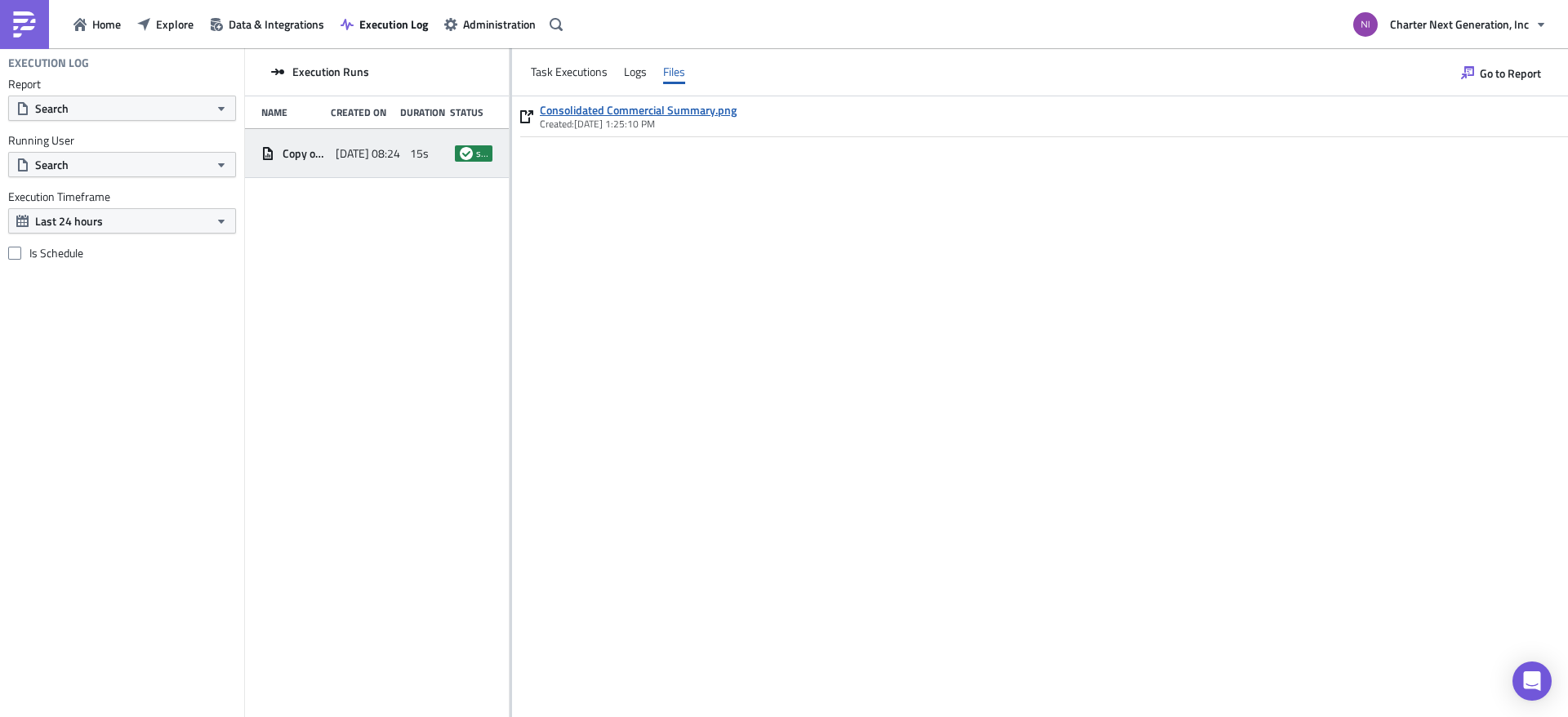
click at [677, 113] on link "Consolidated Commercial Summary.png" at bounding box center [638, 110] width 197 height 15
click at [731, 265] on div "Consolidated Commercial Summary.png Created: 8/30/2025, 1:25:10 PM" at bounding box center [1040, 407] width 1056 height 621
drag, startPoint x: 384, startPoint y: 316, endPoint x: 317, endPoint y: 189, distance: 143.6
click at [381, 316] on div "Execution Runs Name Created On Duration Status Copy of Consolidated Commercial …" at bounding box center [376, 385] width 263 height 672
drag, startPoint x: 331, startPoint y: 136, endPoint x: 335, endPoint y: 145, distance: 9.8
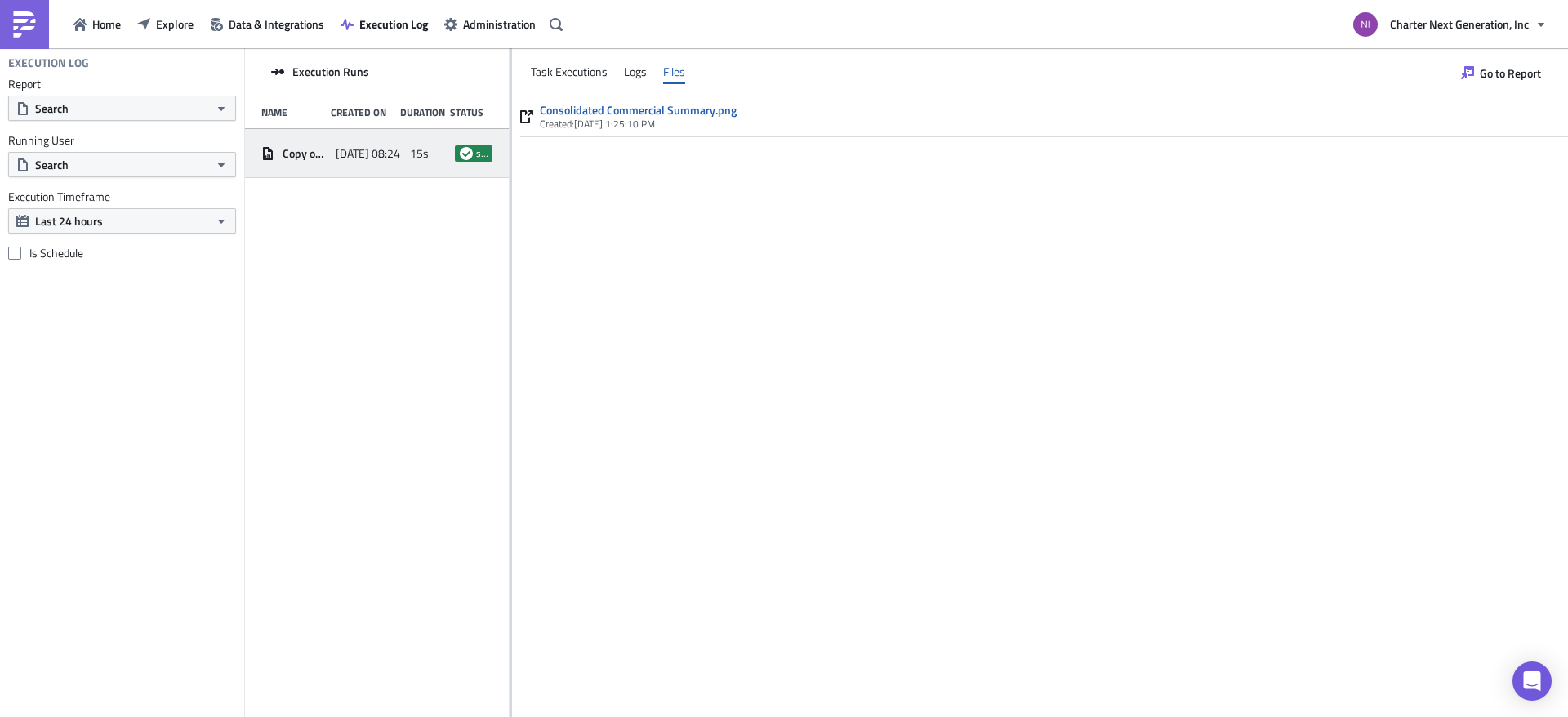
click at [333, 139] on div "Copy of Consolidated Commercial Summary - Daily 2025-08-30 08:24 15s success" at bounding box center [376, 153] width 263 height 49
click at [336, 147] on span "2025-08-30 08:24" at bounding box center [368, 153] width 64 height 15
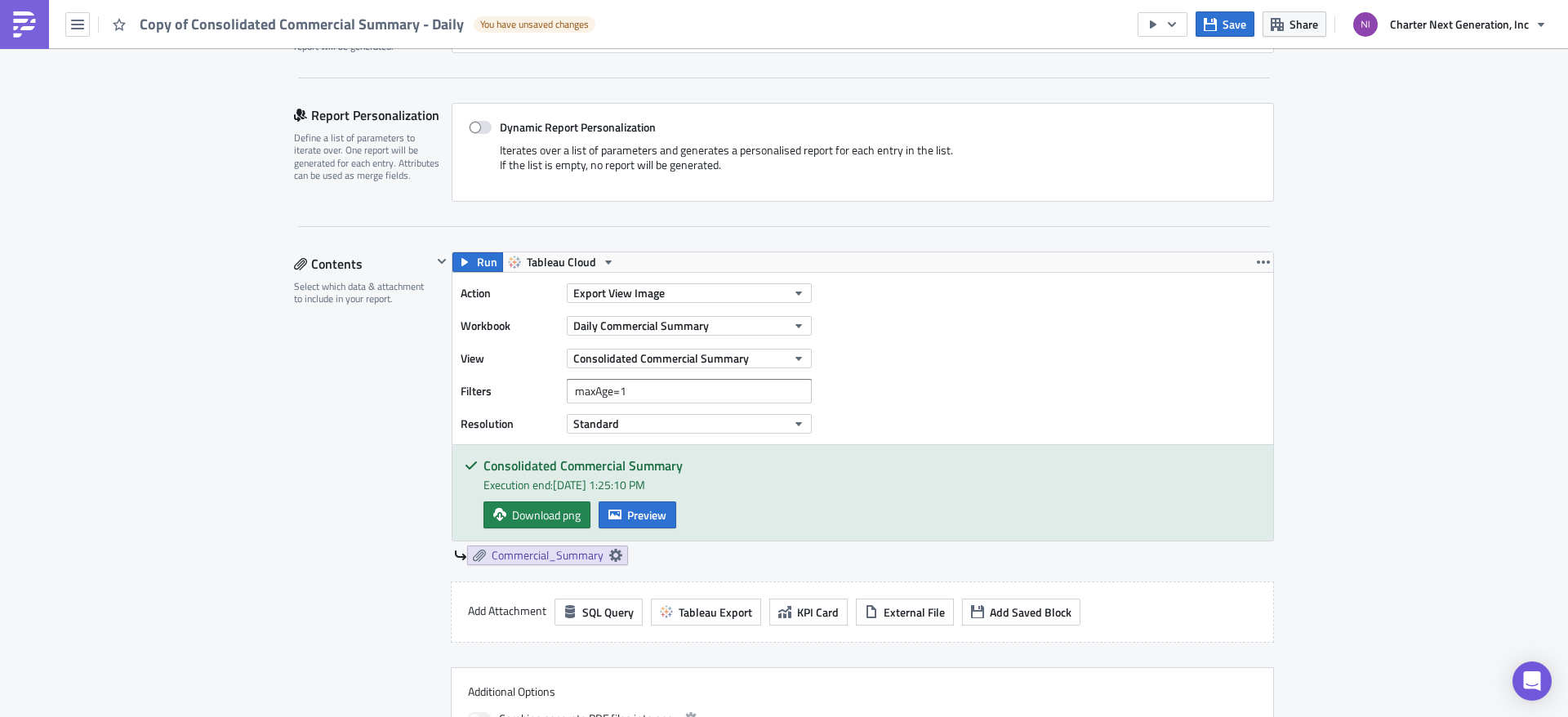
scroll to position [327, 0]
drag, startPoint x: 632, startPoint y: 392, endPoint x: 615, endPoint y: 390, distance: 17.1
click at [615, 390] on input "maxAge=1" at bounding box center [689, 390] width 245 height 25
type input "maxAge=0"
click at [873, 382] on div "Action Export View Image Workbook Daily Commercial Summary View Consolidated Co…" at bounding box center [862, 357] width 821 height 172
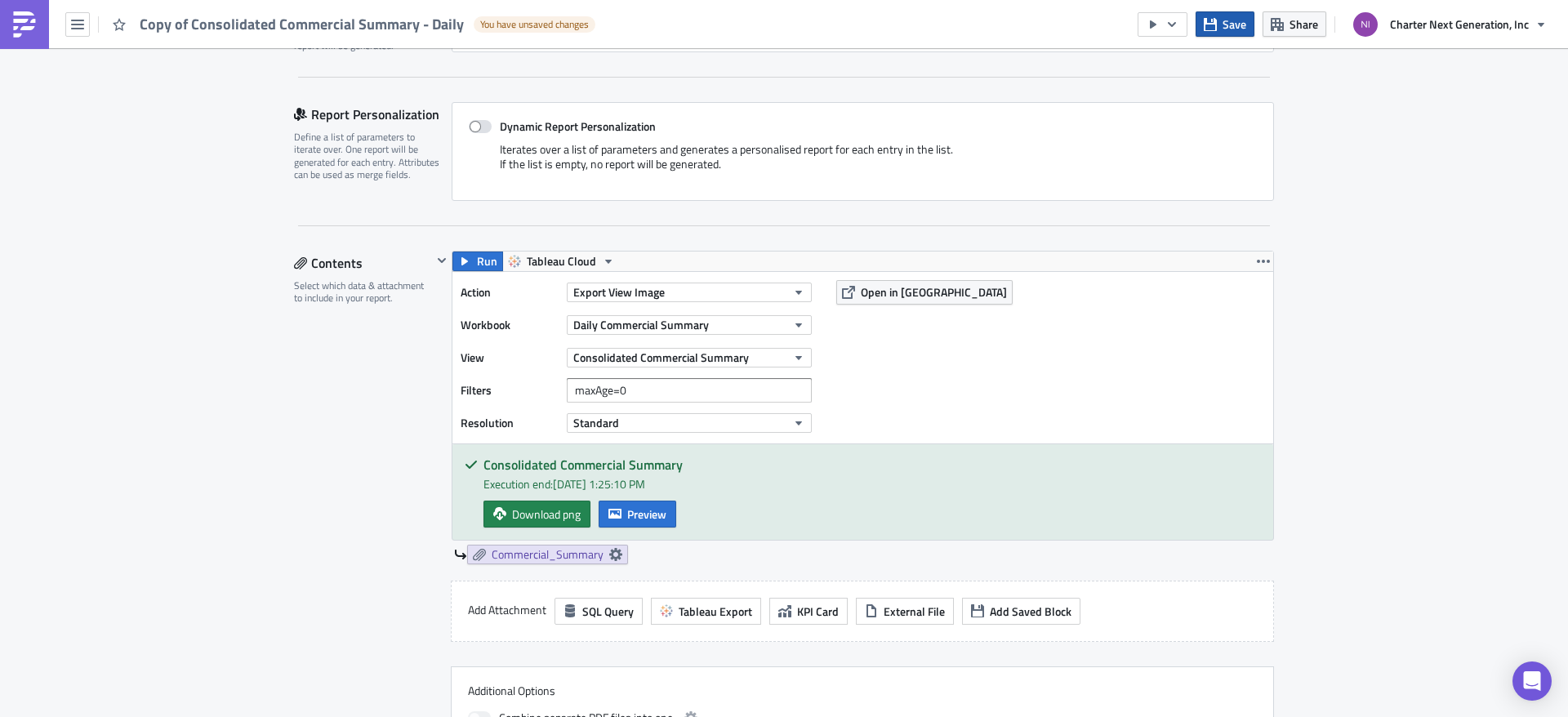
click at [1210, 26] on icon "button" at bounding box center [1210, 25] width 13 height 13
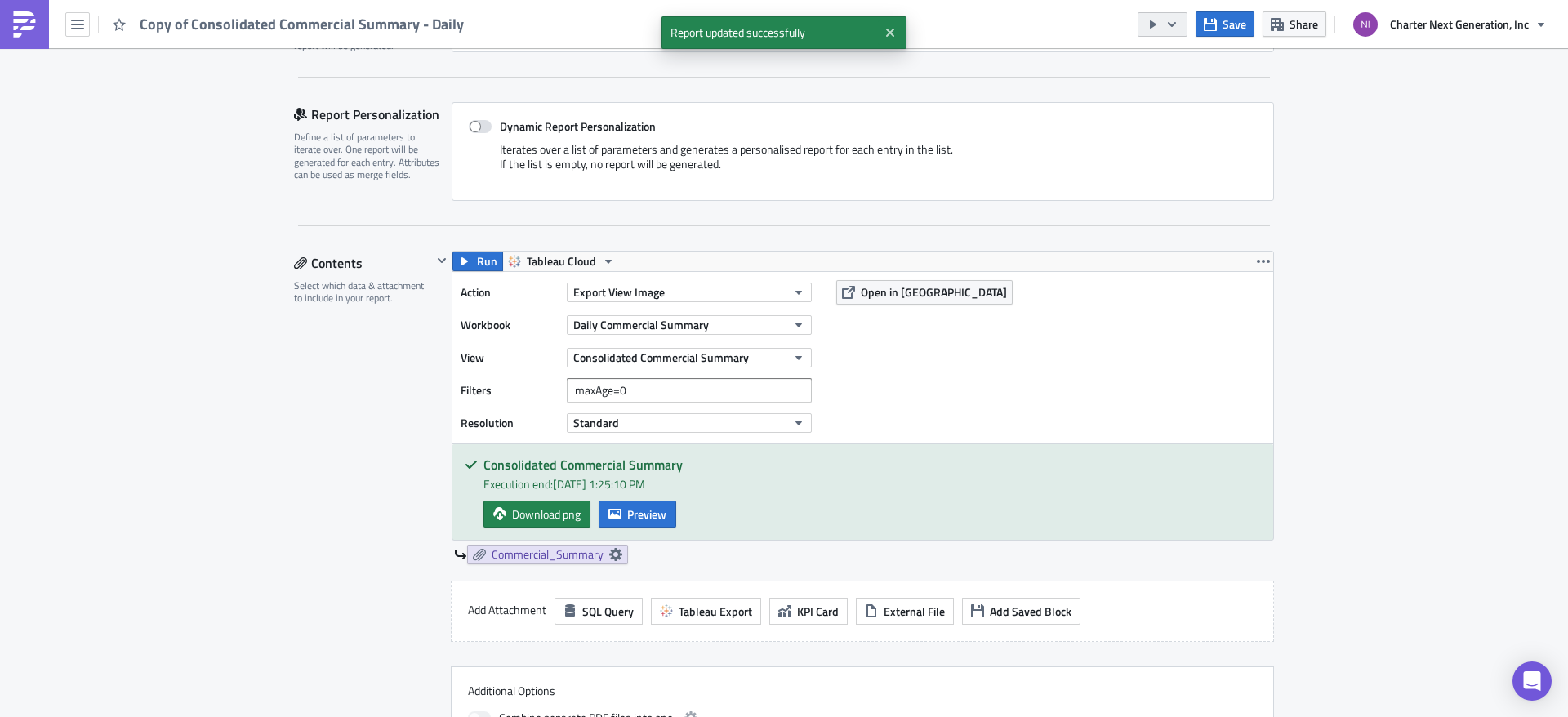
click at [1173, 19] on icon "button" at bounding box center [1172, 25] width 13 height 13
click at [1184, 58] on div "Send Just to Me" at bounding box center [1212, 65] width 128 height 17
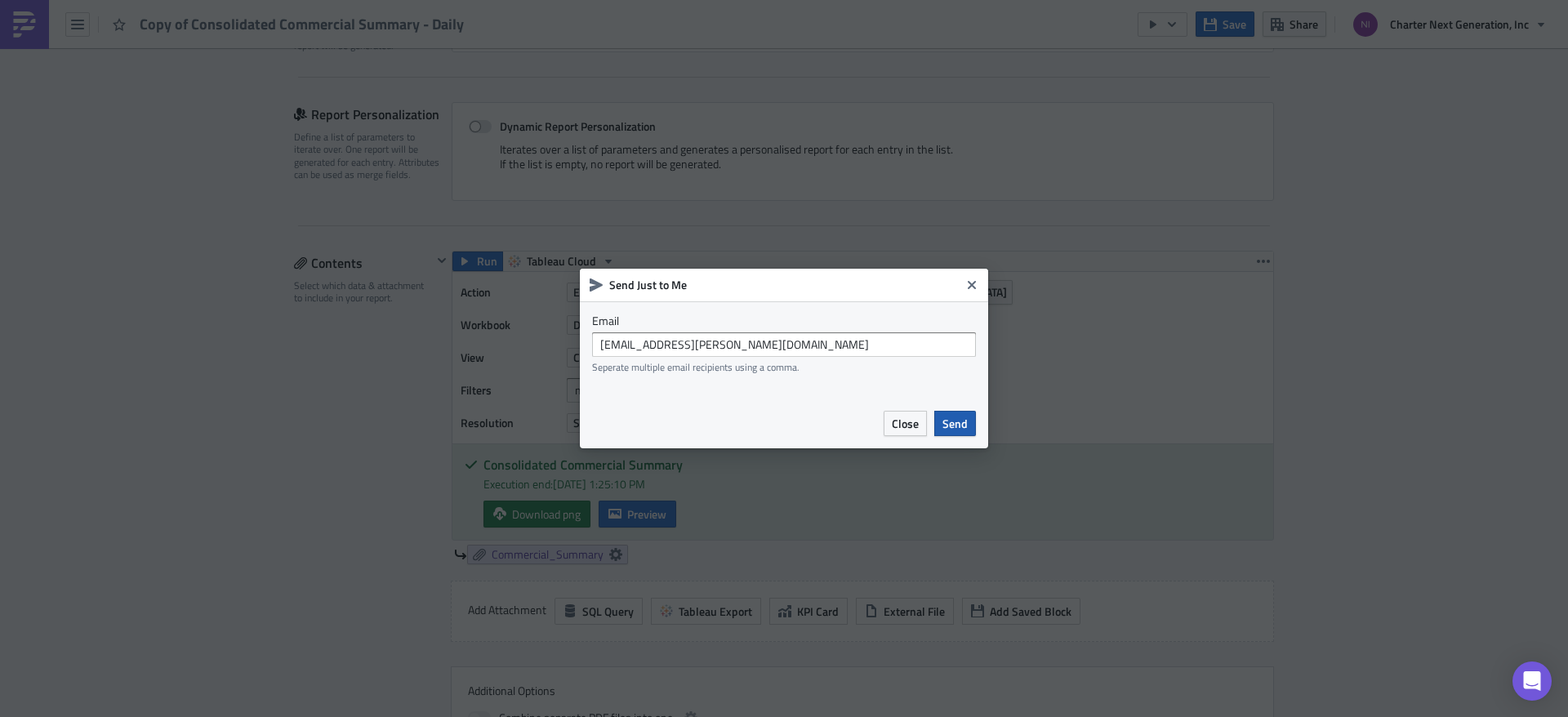
click at [960, 420] on span "Send" at bounding box center [955, 423] width 26 height 17
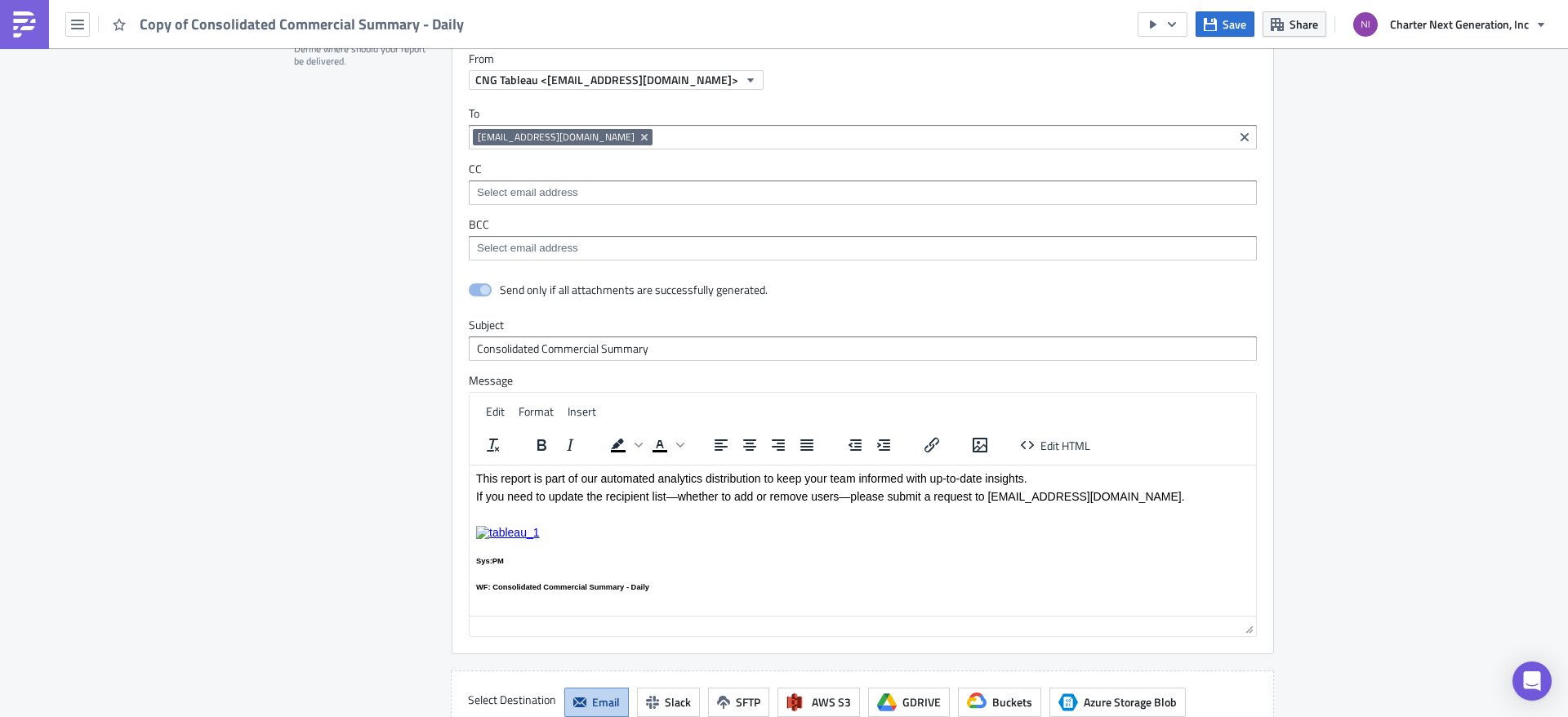
scroll to position [1461, 0]
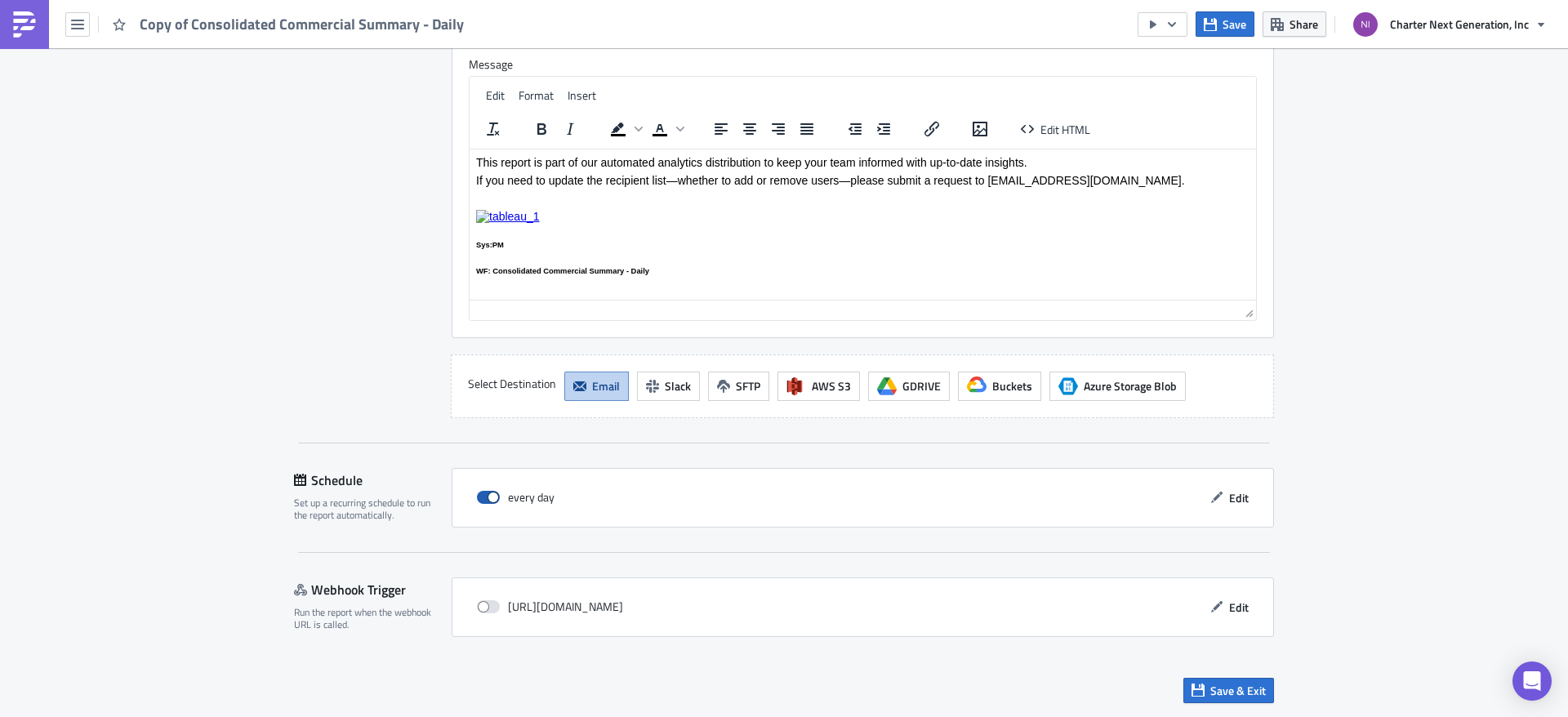
click at [481, 495] on span at bounding box center [488, 498] width 23 height 13
click at [481, 495] on input "checkbox" at bounding box center [485, 499] width 11 height 11
checkbox input "false"
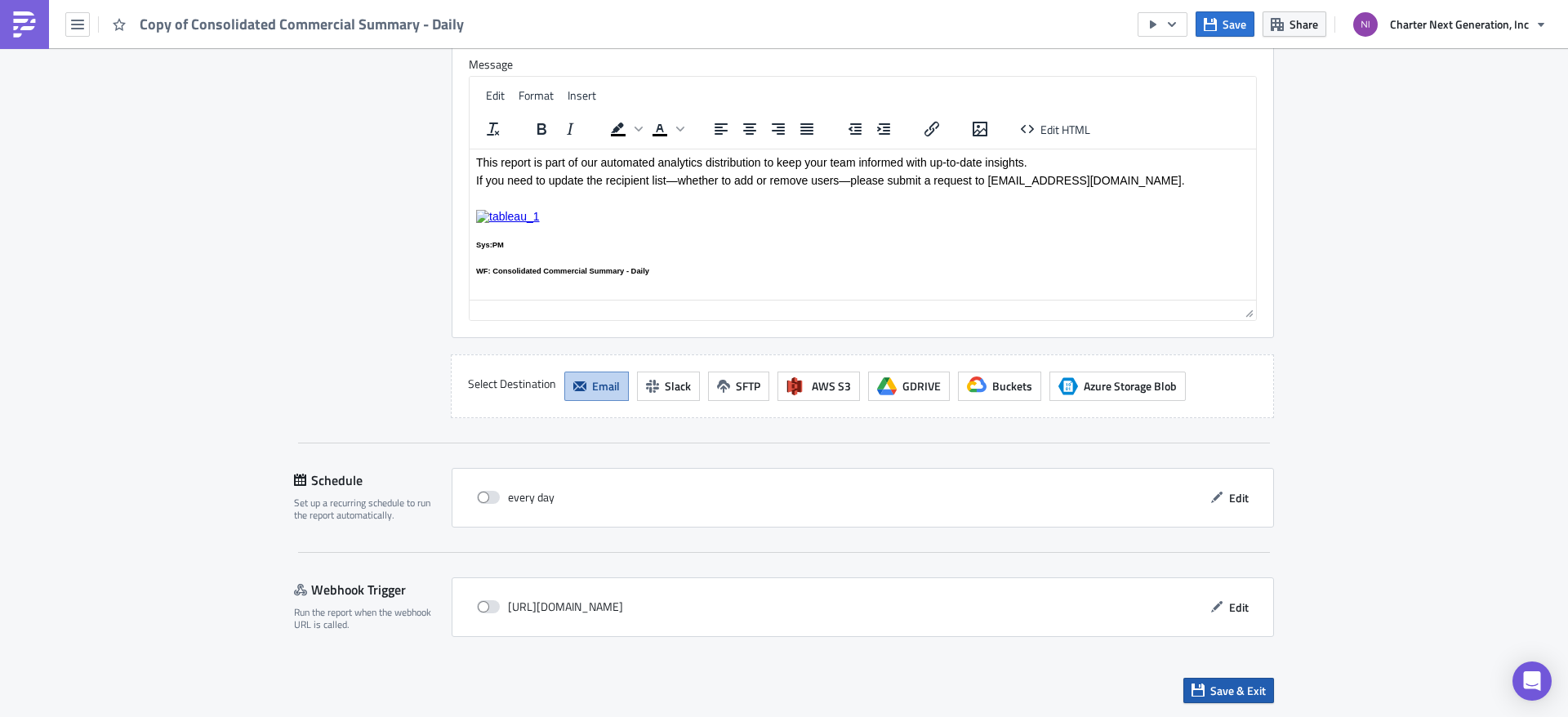
click at [1248, 689] on span "Save & Exit" at bounding box center [1238, 690] width 56 height 17
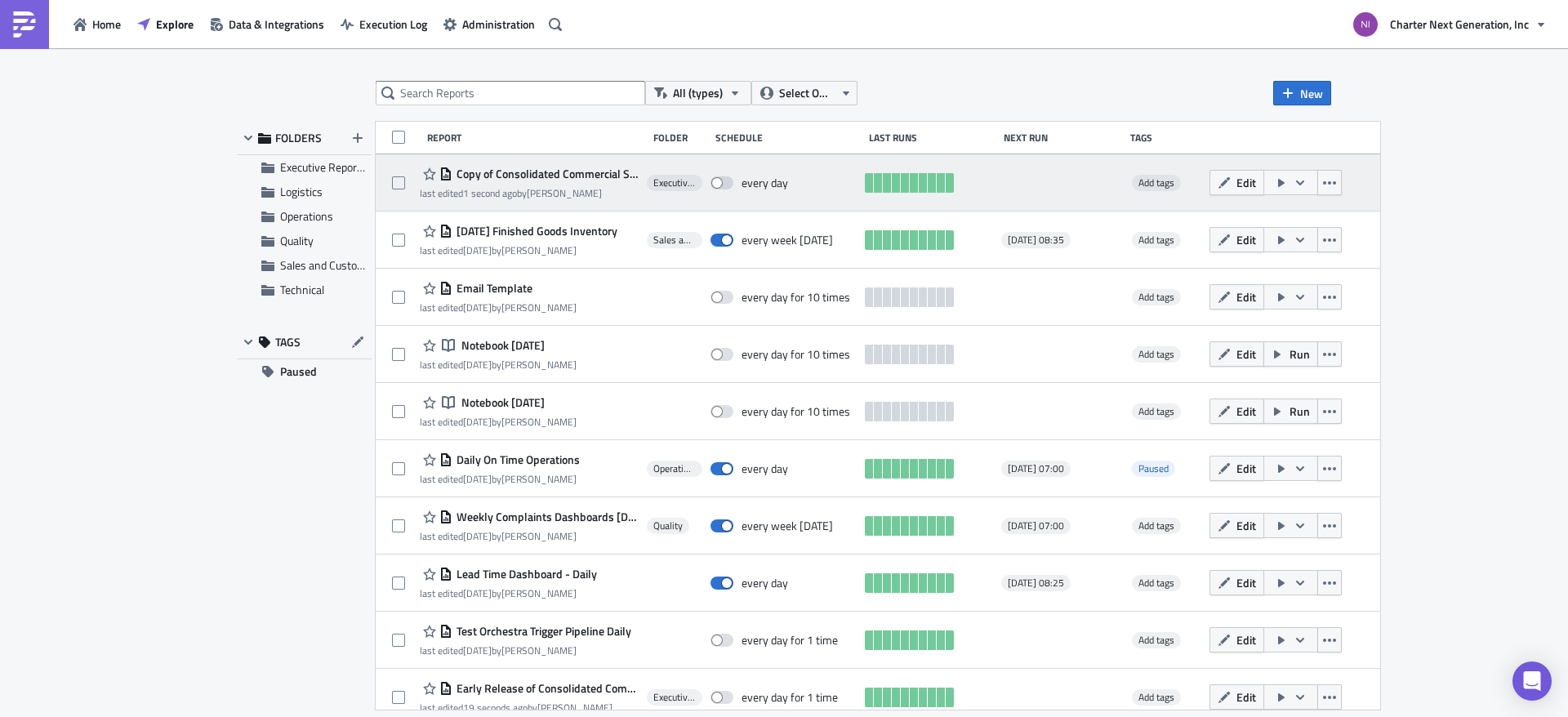
click at [548, 177] on span "Copy of Consolidated Commercial Summary - Daily" at bounding box center [546, 174] width 187 height 15
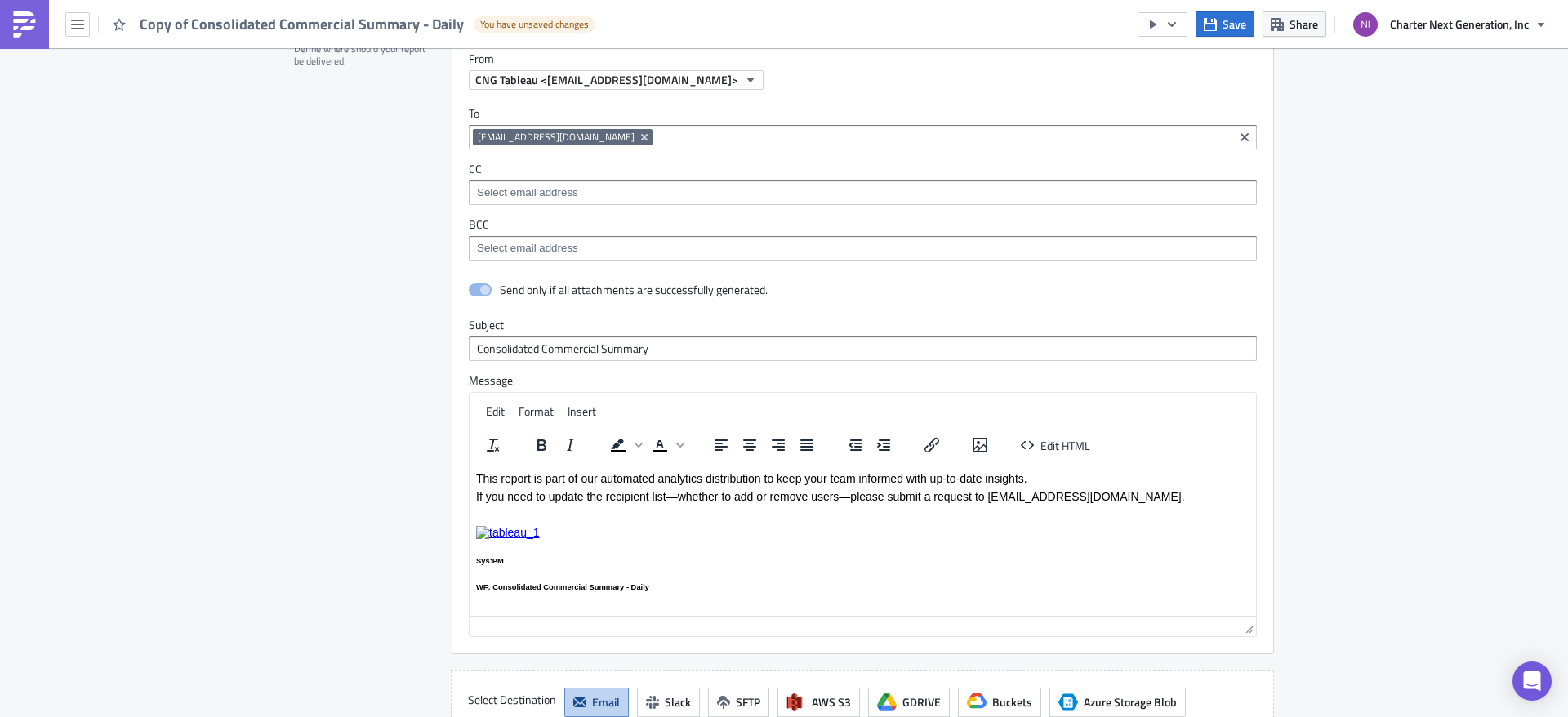
scroll to position [1461, 0]
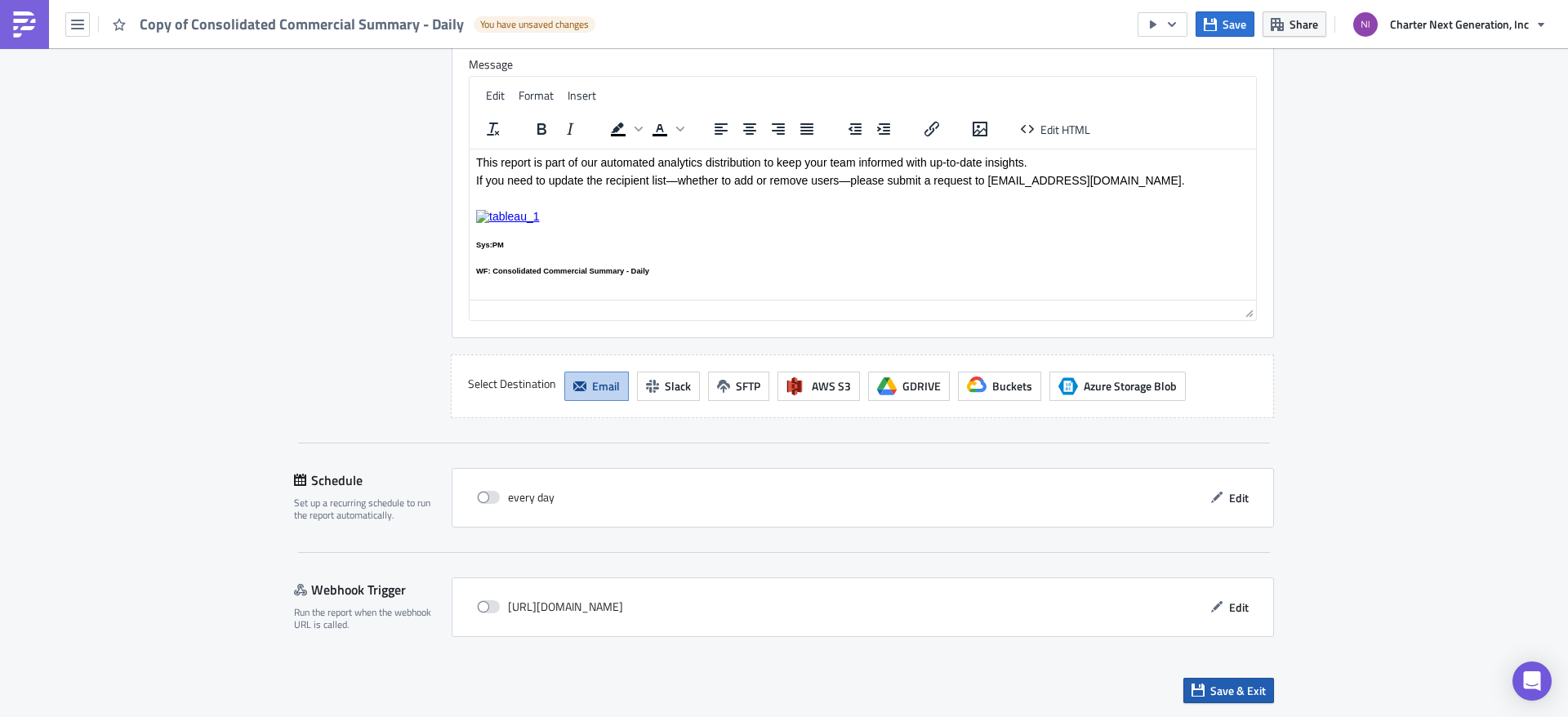
click at [1230, 685] on span "Save & Exit" at bounding box center [1238, 690] width 56 height 17
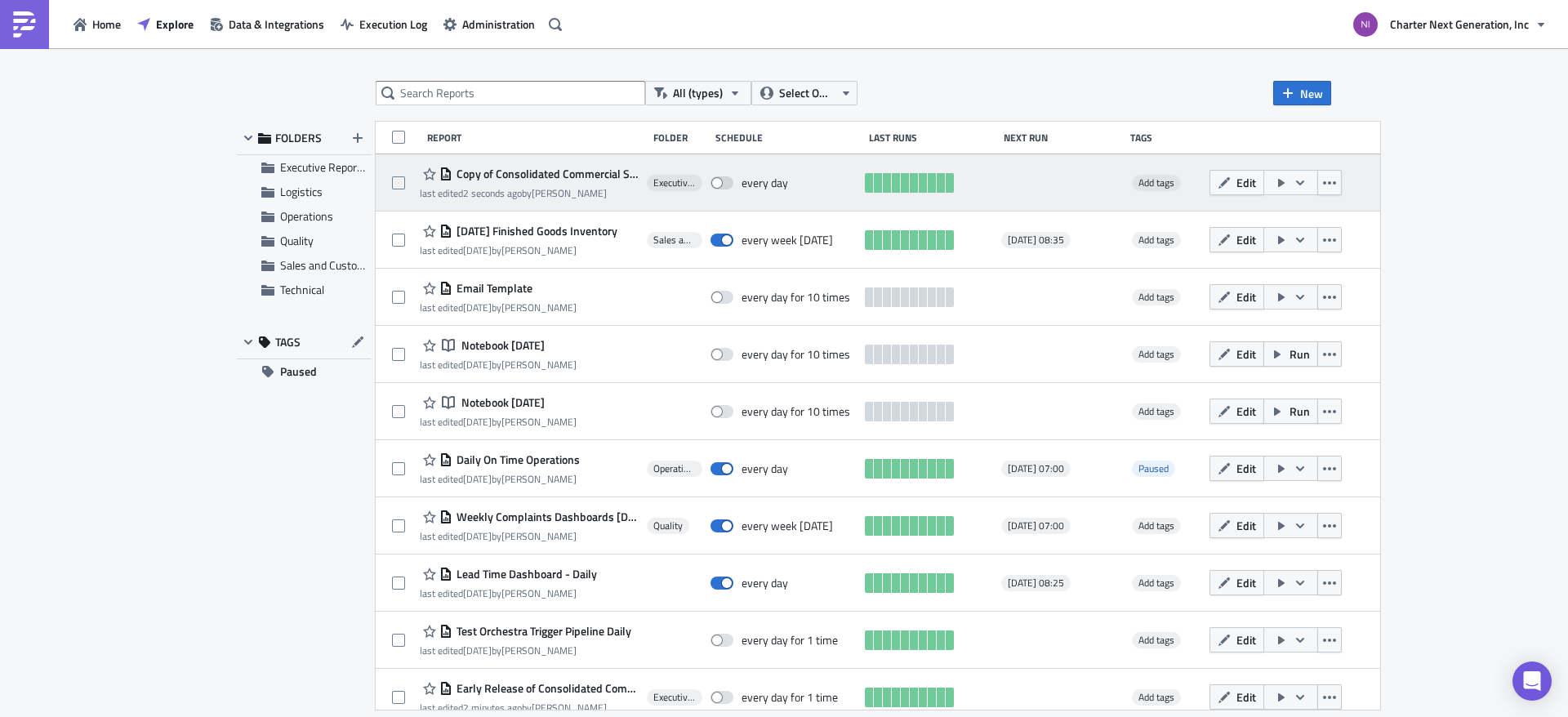
click at [552, 170] on span "Copy of Consolidated Commercial Summary - Daily" at bounding box center [546, 174] width 187 height 15
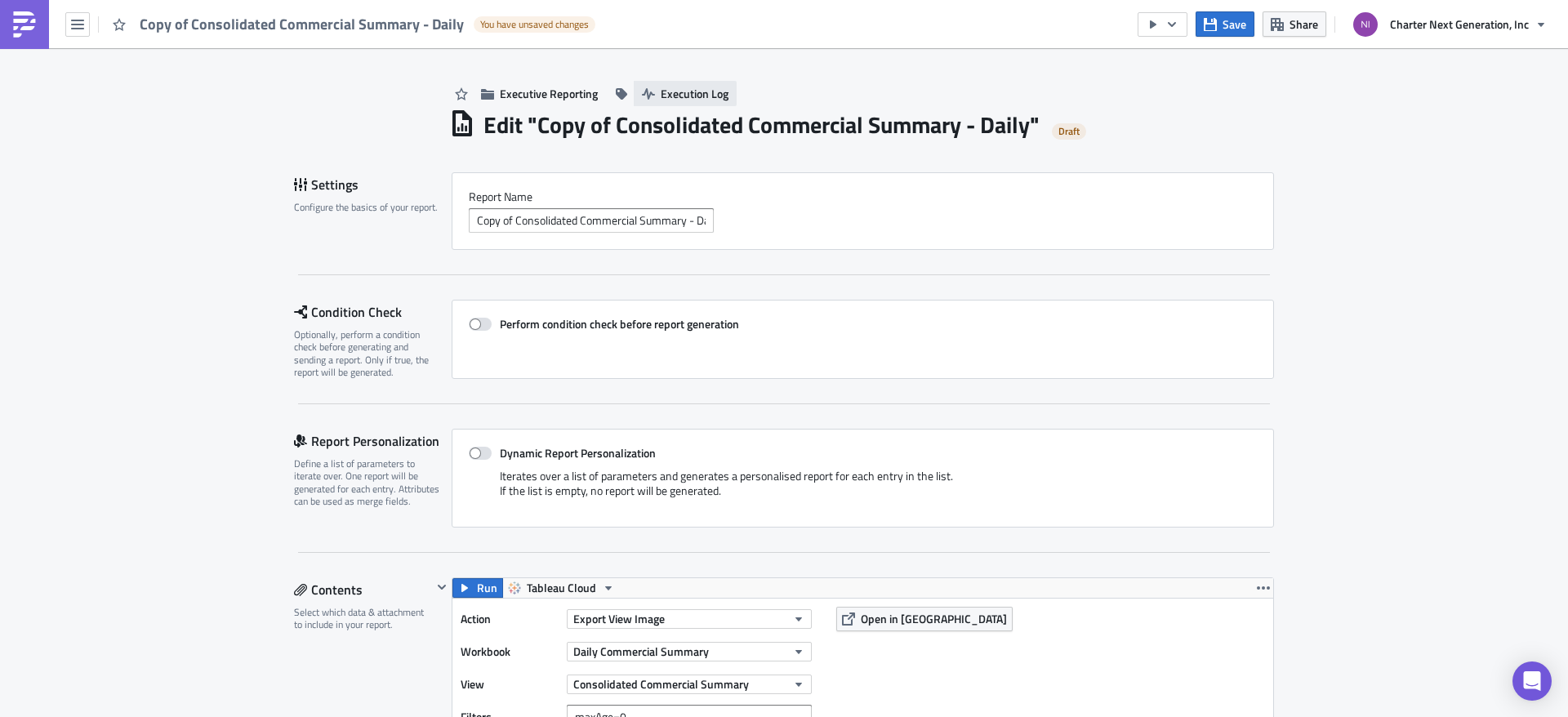
click at [671, 100] on span "Execution Log" at bounding box center [695, 94] width 68 height 17
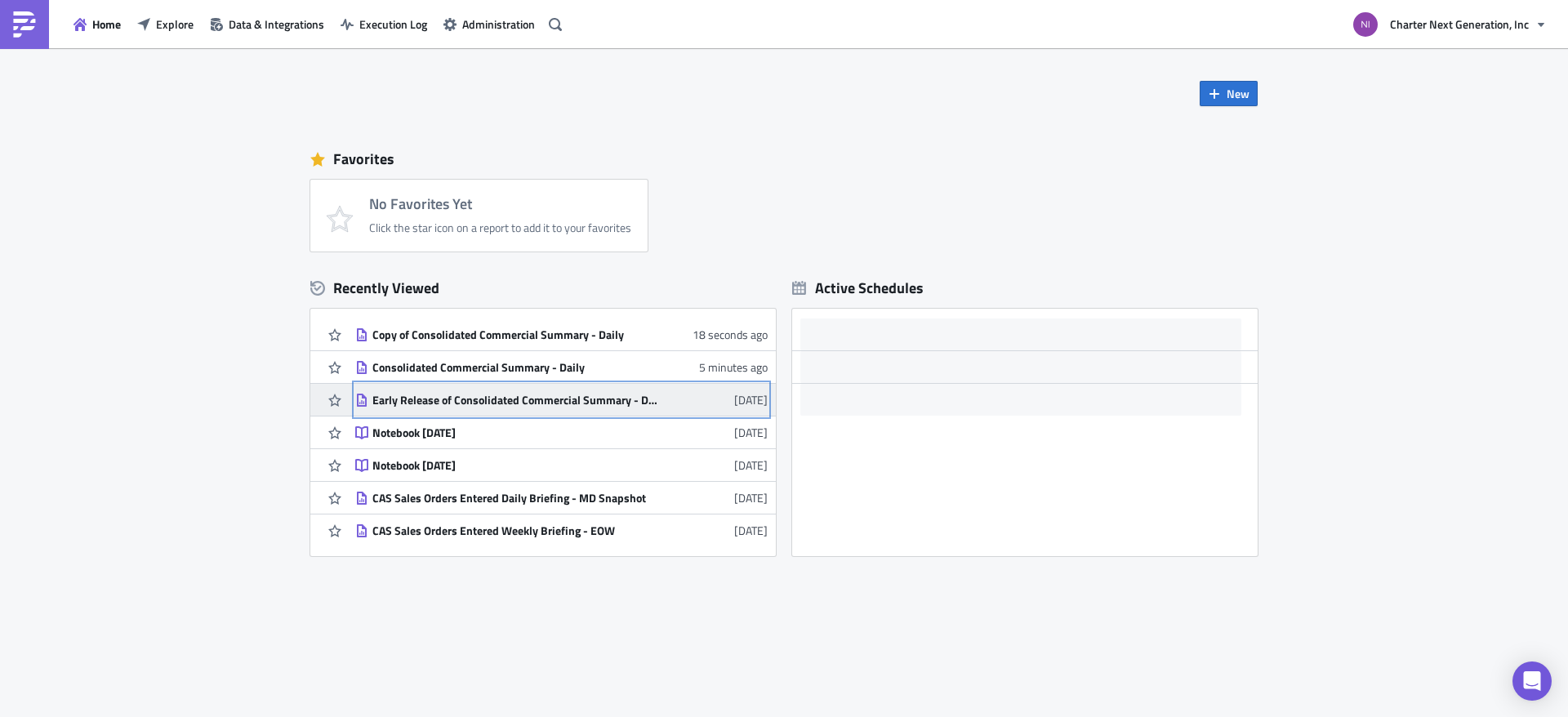
click at [493, 404] on div "Early Release of Consolidated Commercial Summary - Daily" at bounding box center [516, 400] width 286 height 15
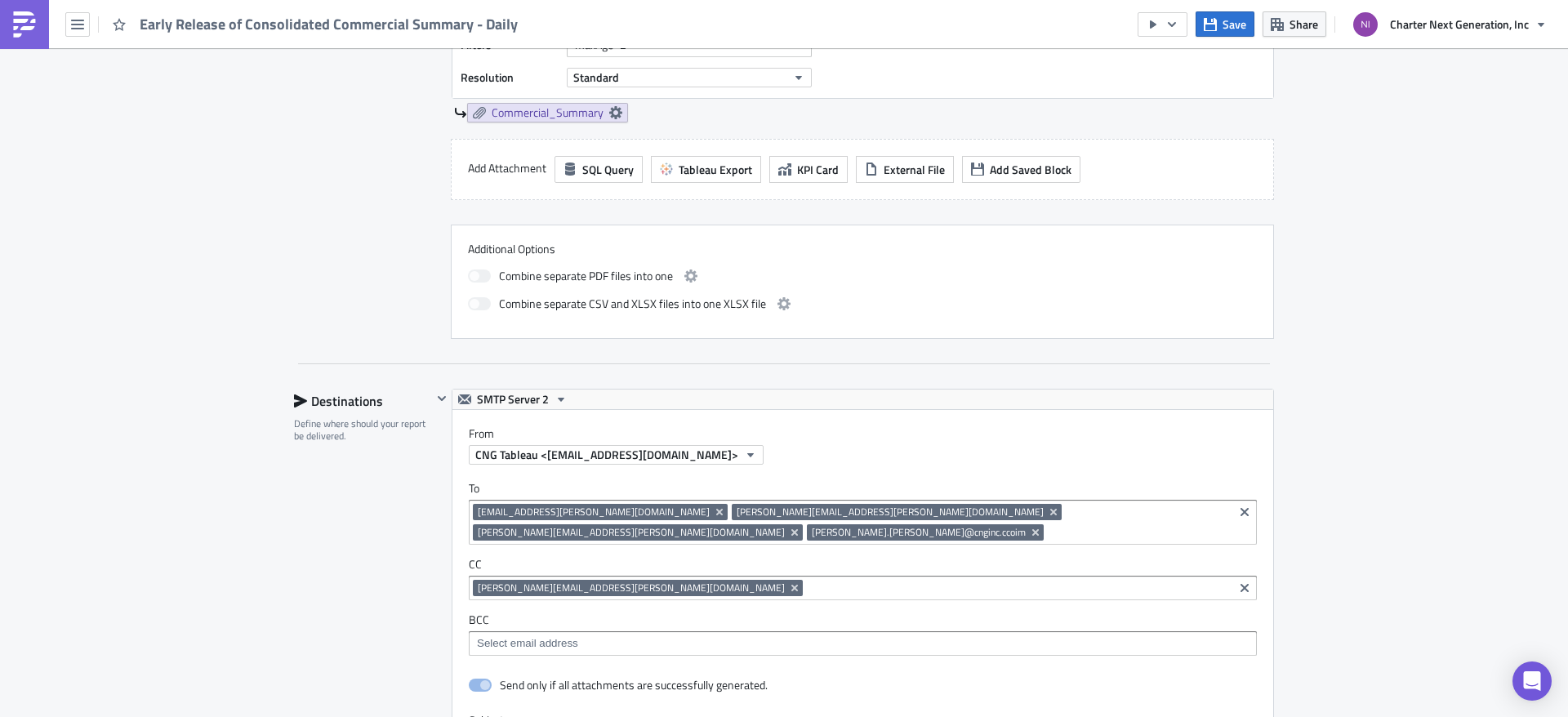
scroll to position [735, 0]
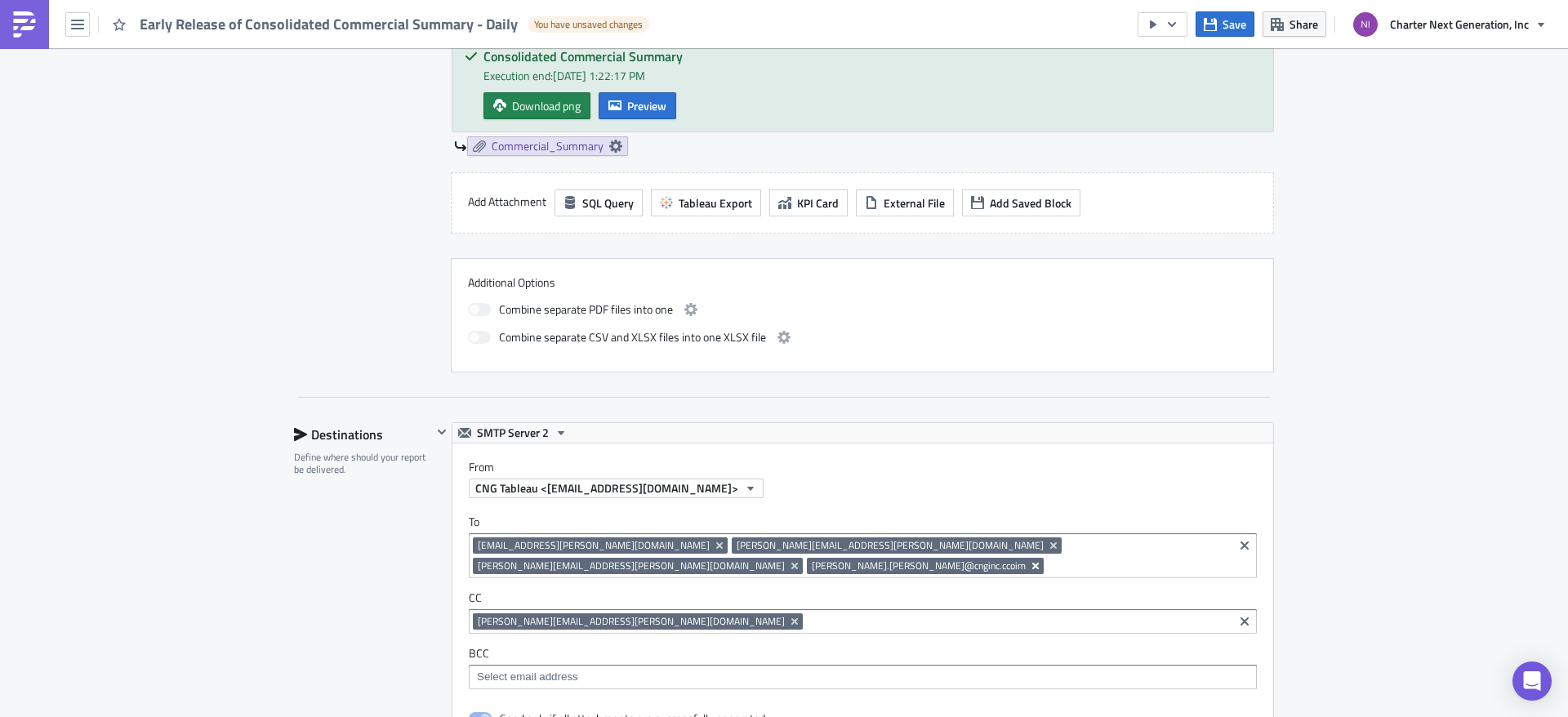
click at [1032, 563] on icon "Remove Tag" at bounding box center [1035, 566] width 6 height 6
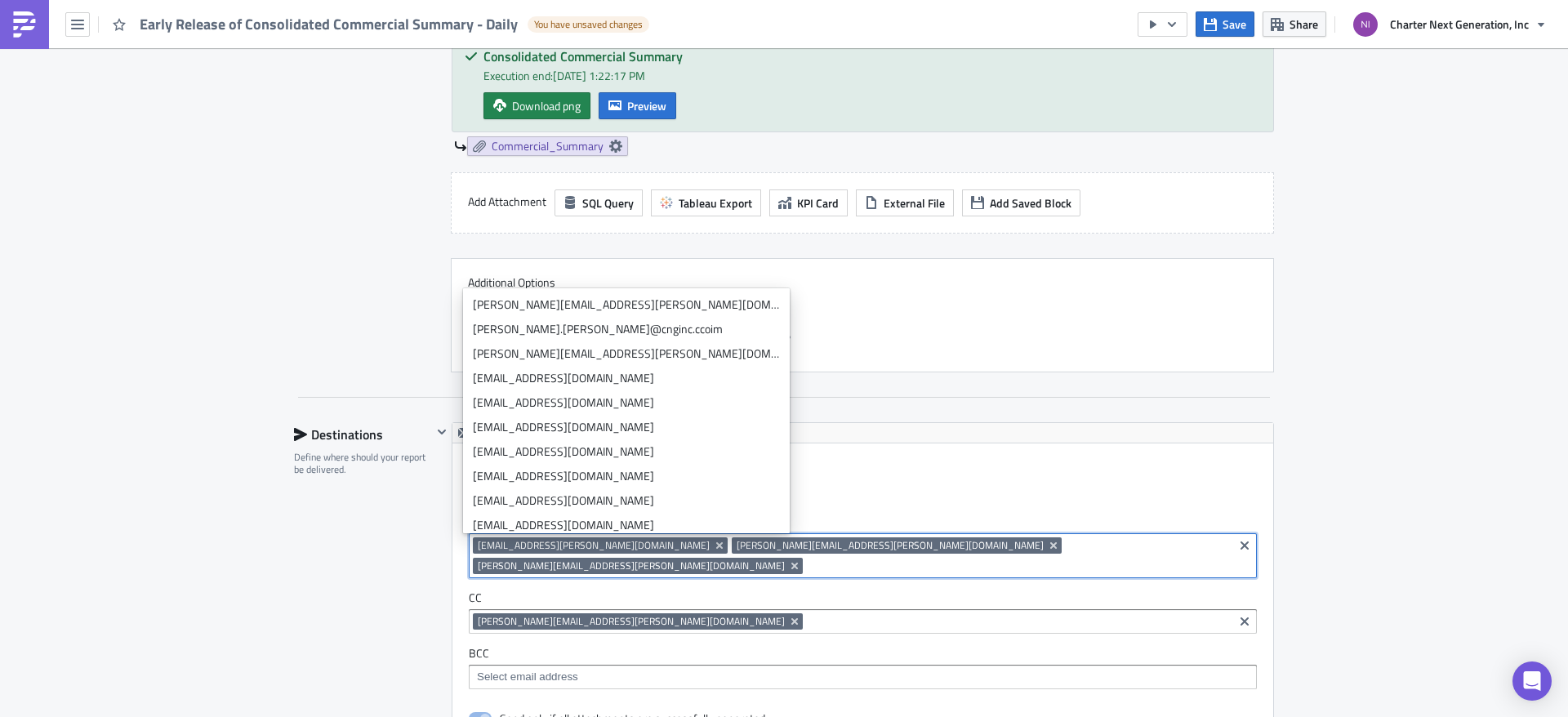
click at [1006, 558] on input at bounding box center [1018, 566] width 422 height 17
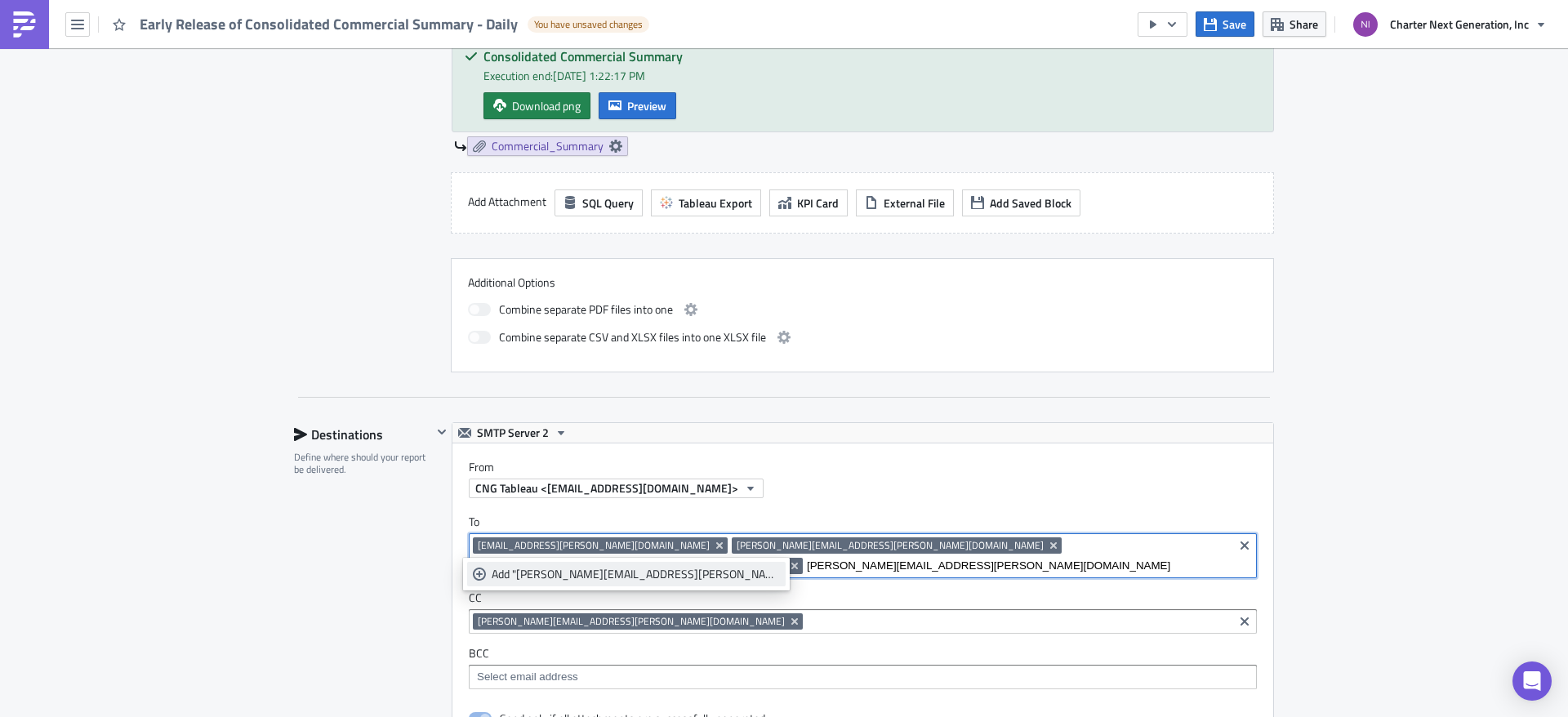
type input "[PERSON_NAME][EMAIL_ADDRESS][PERSON_NAME][DOMAIN_NAME]"
click at [495, 572] on div "Add "[PERSON_NAME][EMAIL_ADDRESS][PERSON_NAME][DOMAIN_NAME]"" at bounding box center [636, 575] width 288 height 17
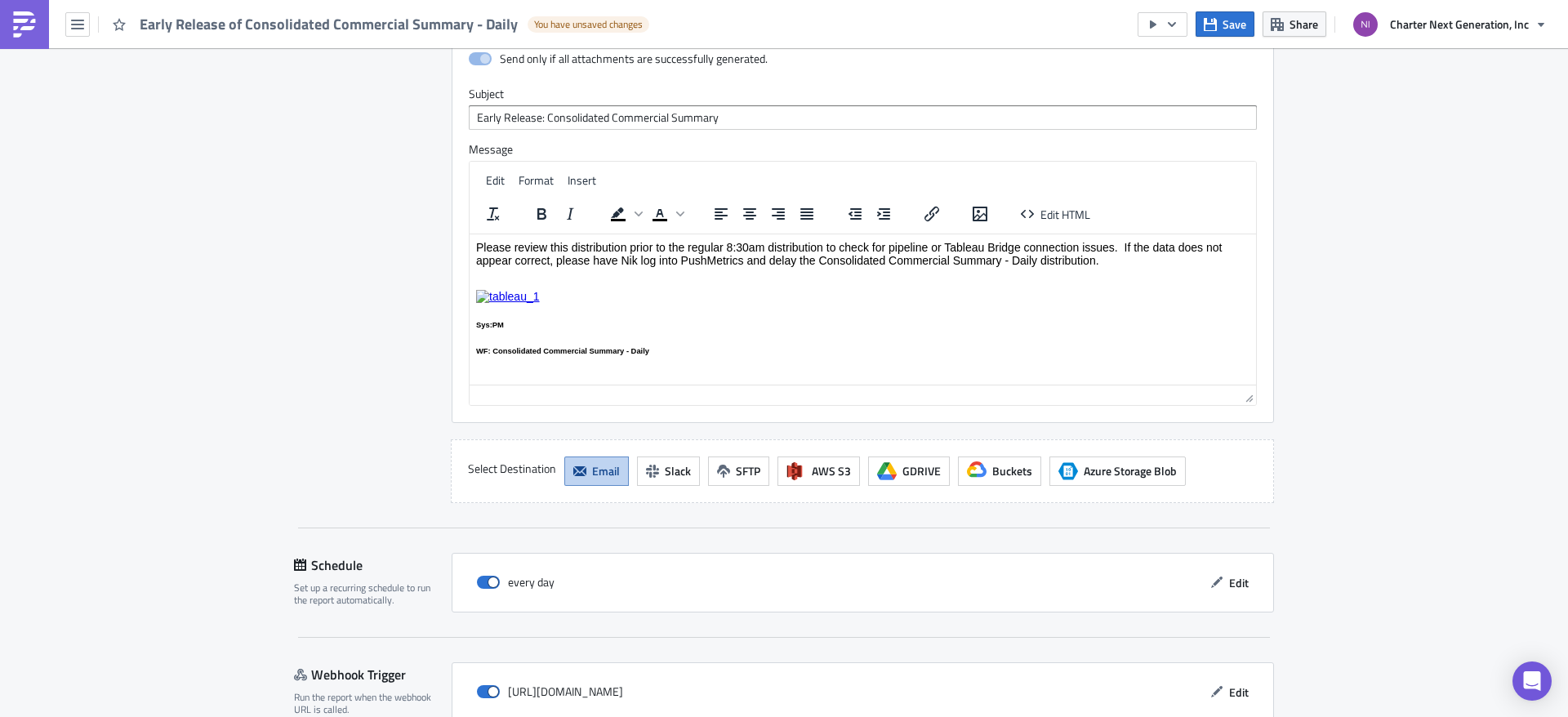
scroll to position [1461, 0]
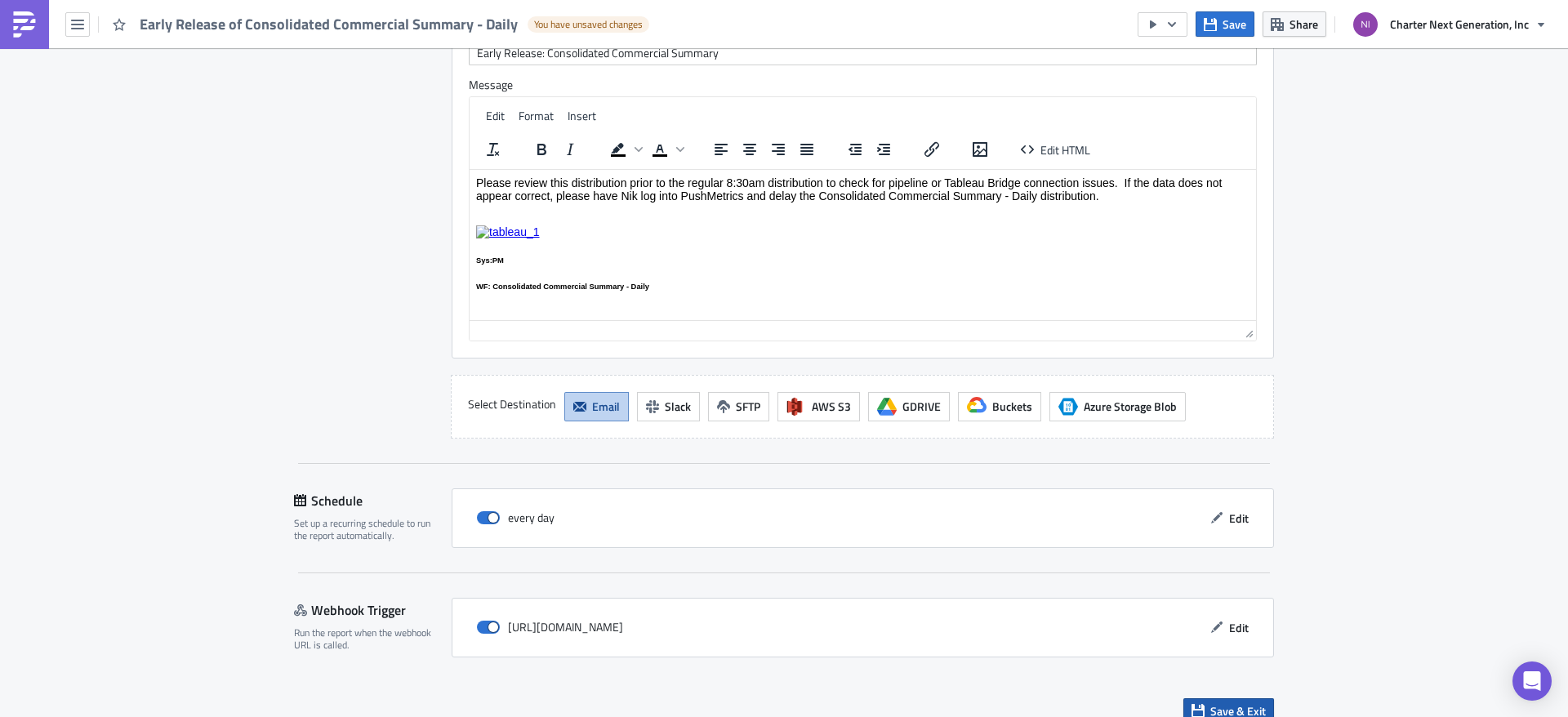
click at [1227, 702] on span "Save & Exit" at bounding box center [1238, 711] width 56 height 17
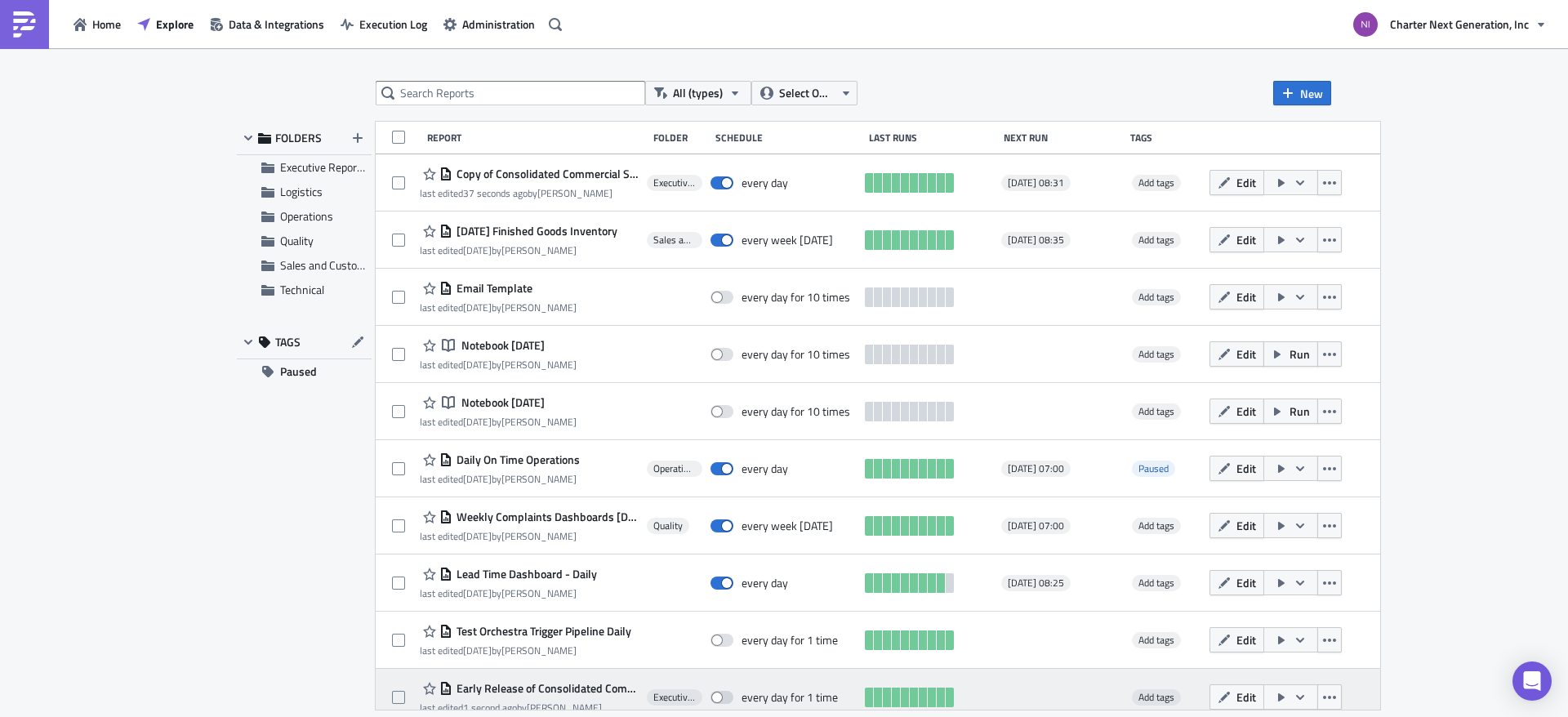
click at [515, 691] on span "Early Release of Consolidated Commercial Summary - Daily" at bounding box center [546, 689] width 187 height 15
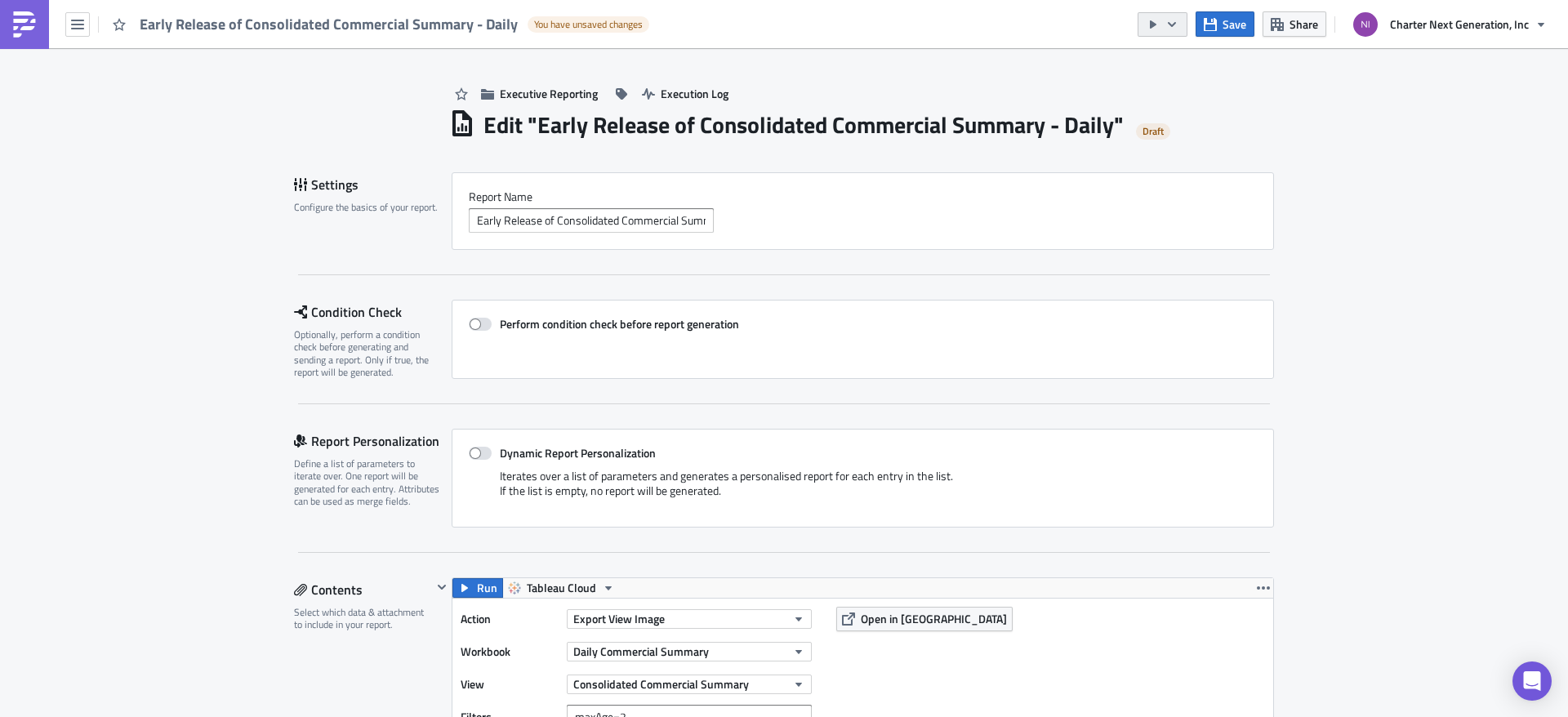
click at [1172, 22] on icon "button" at bounding box center [1172, 25] width 13 height 13
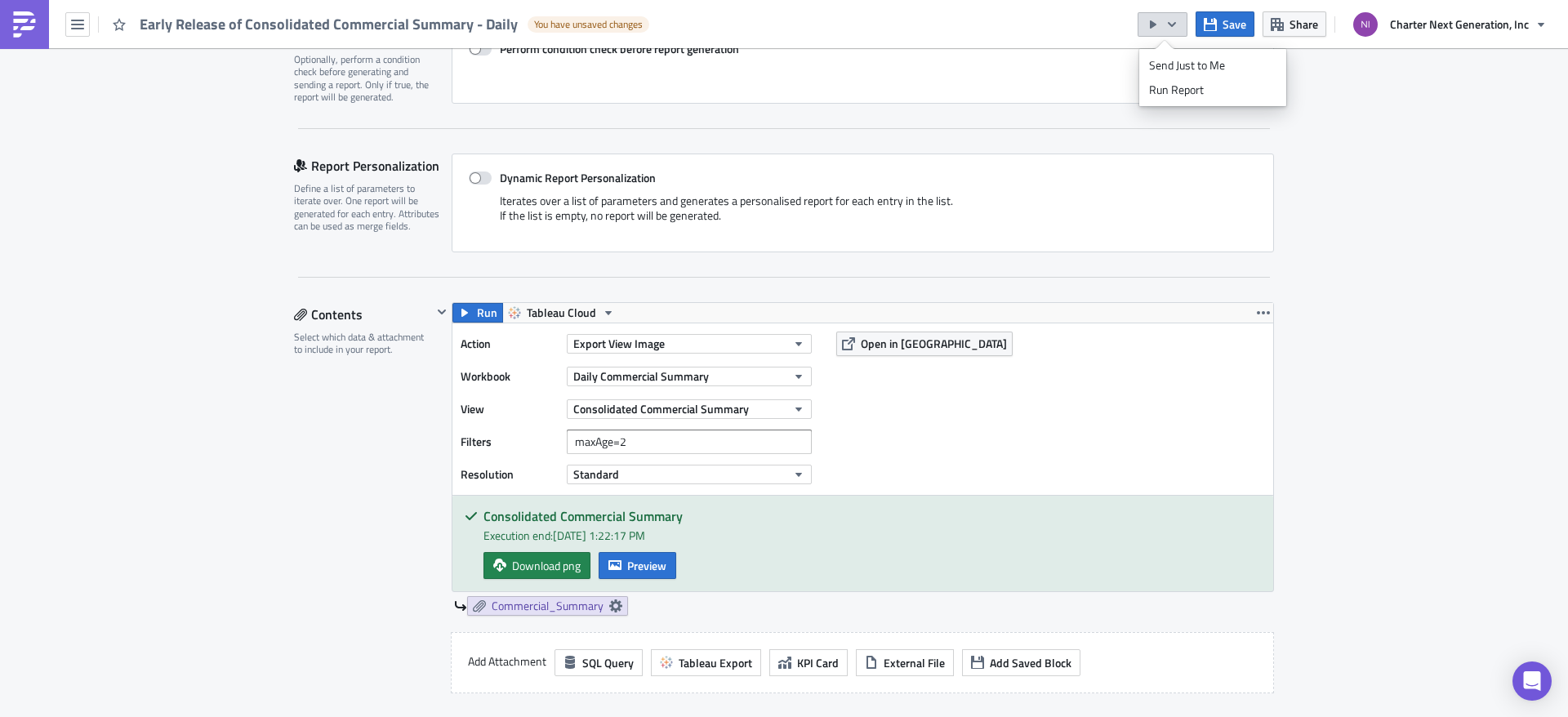
scroll to position [735, 0]
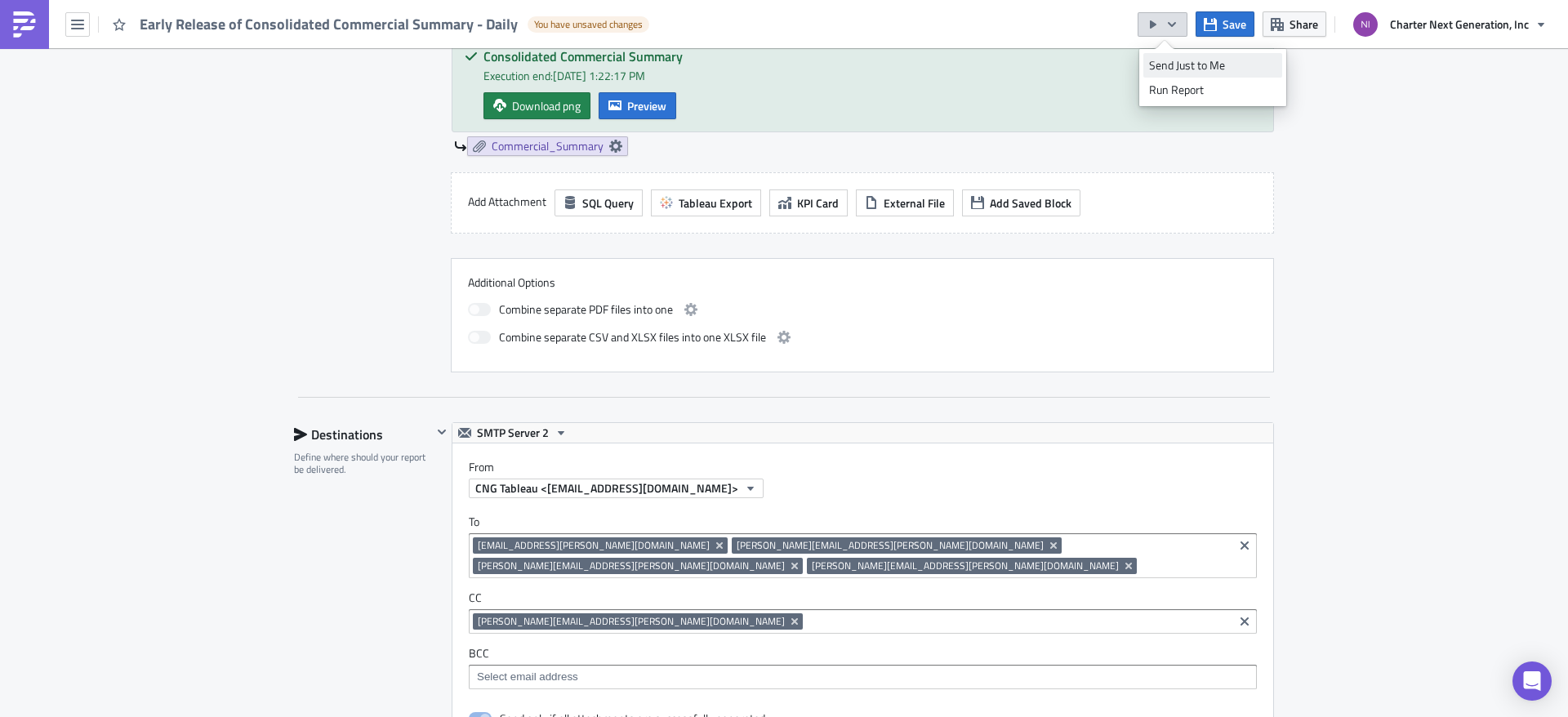
click at [1204, 66] on div "Send Just to Me" at bounding box center [1212, 65] width 128 height 17
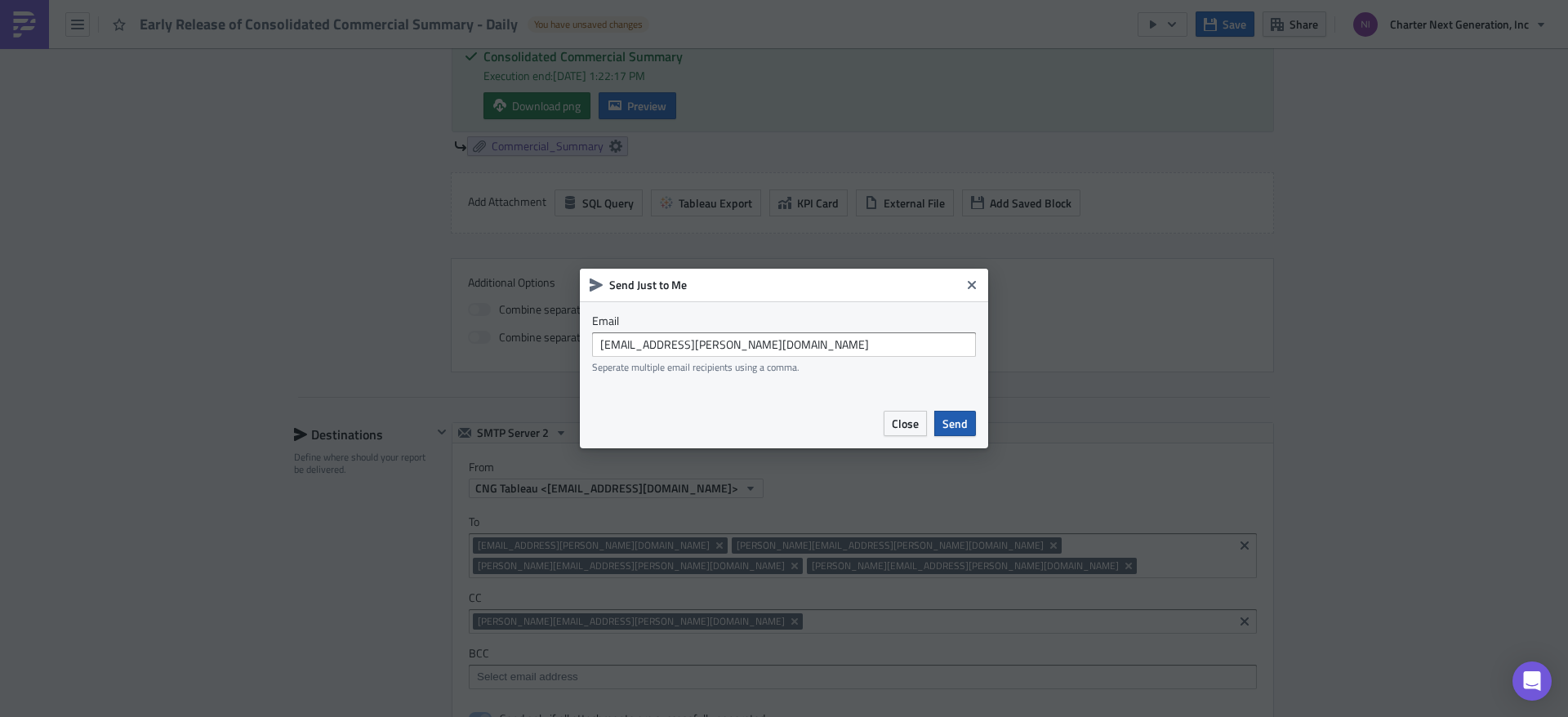
click at [949, 425] on span "Send" at bounding box center [955, 423] width 26 height 17
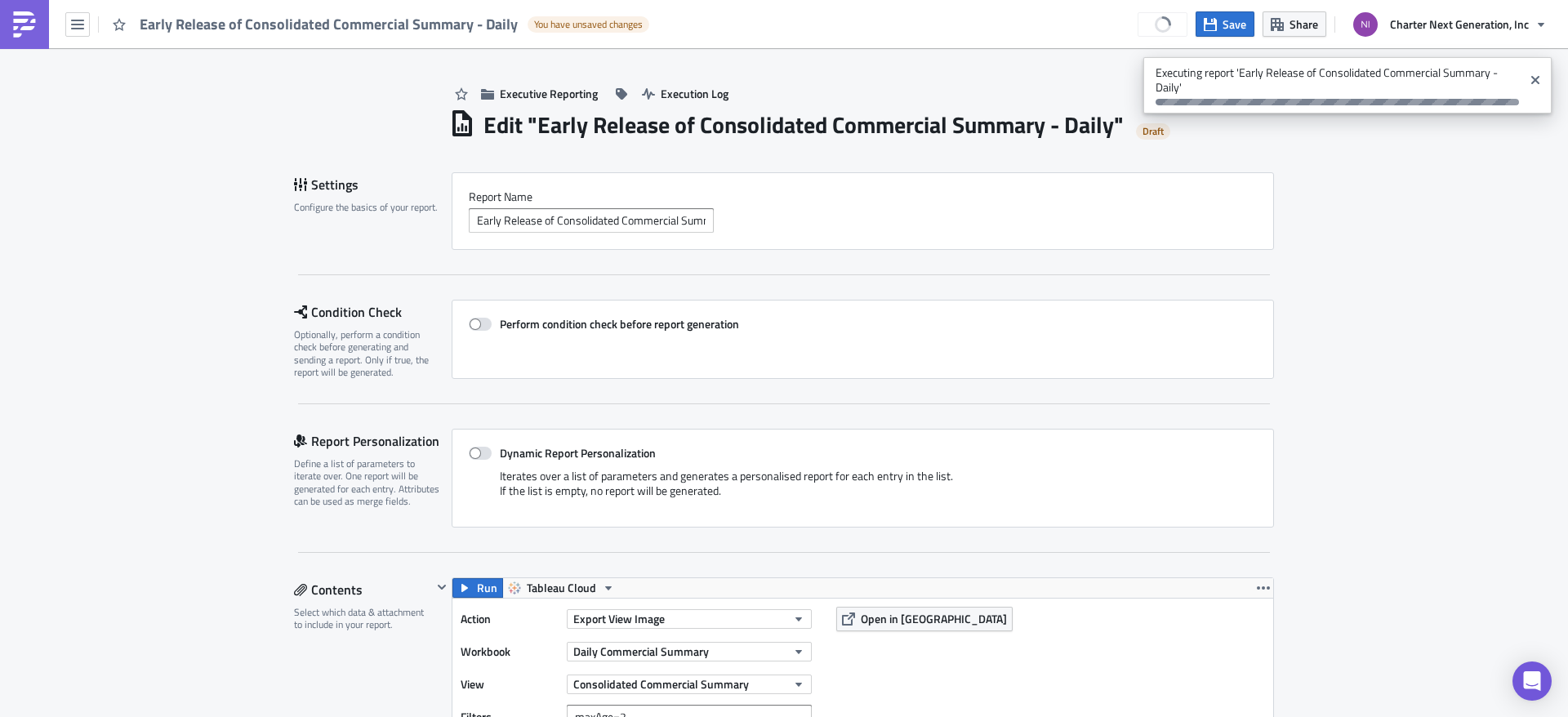
scroll to position [245, 0]
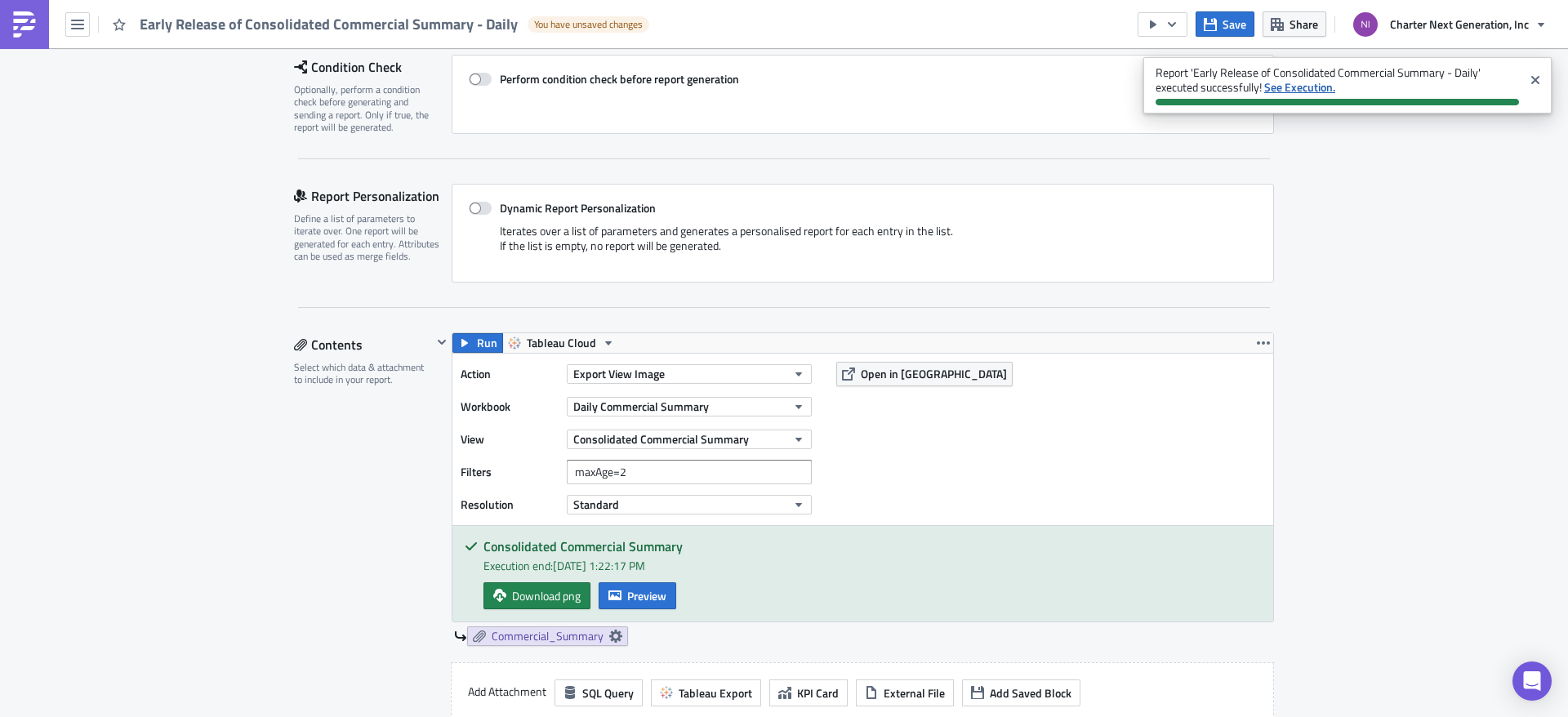
click at [1311, 89] on strong "See Execution." at bounding box center [1299, 86] width 71 height 17
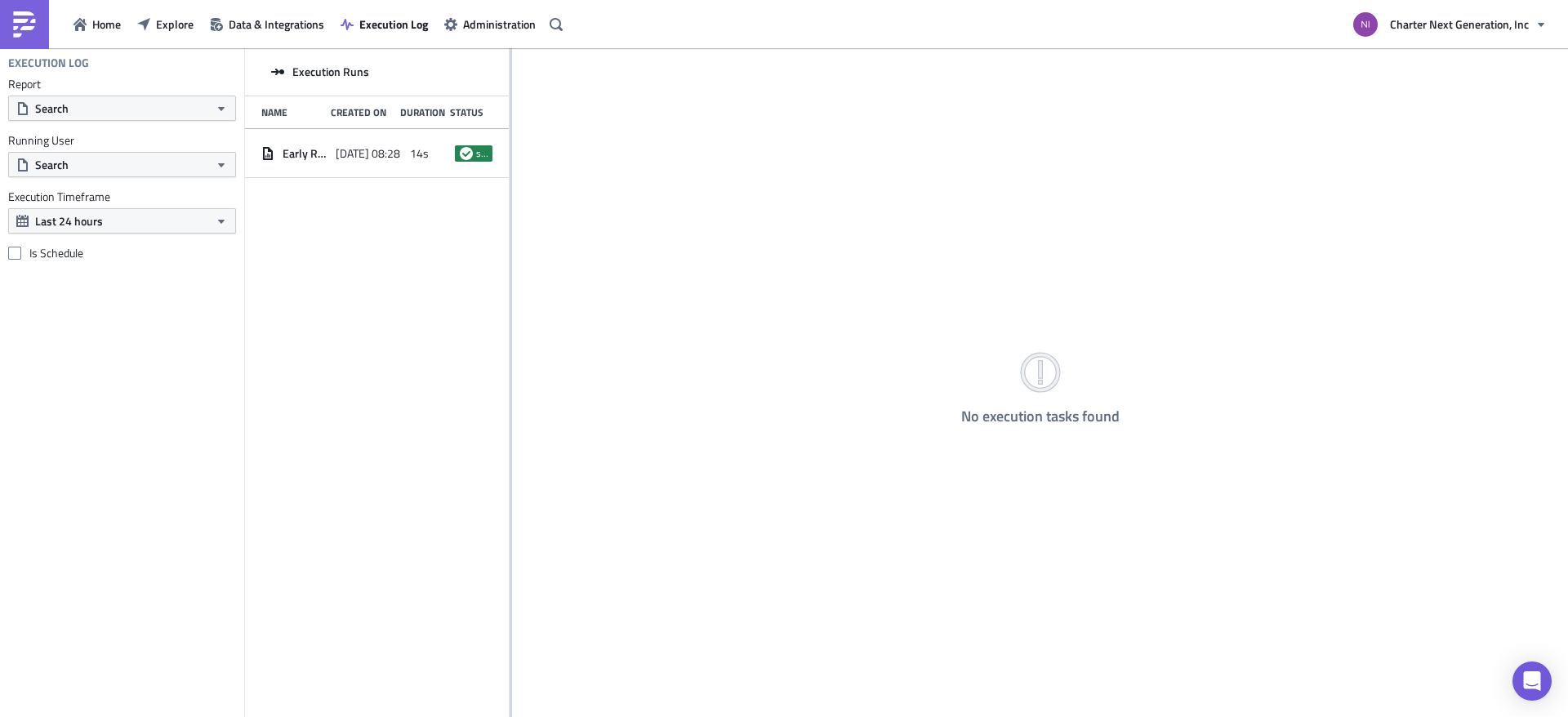
click at [403, 343] on div "Execution Runs Name Created On Duration Status Early Release of Consolidated Co…" at bounding box center [376, 385] width 263 height 672
click at [354, 141] on div "[DATE] 08:28" at bounding box center [369, 153] width 66 height 29
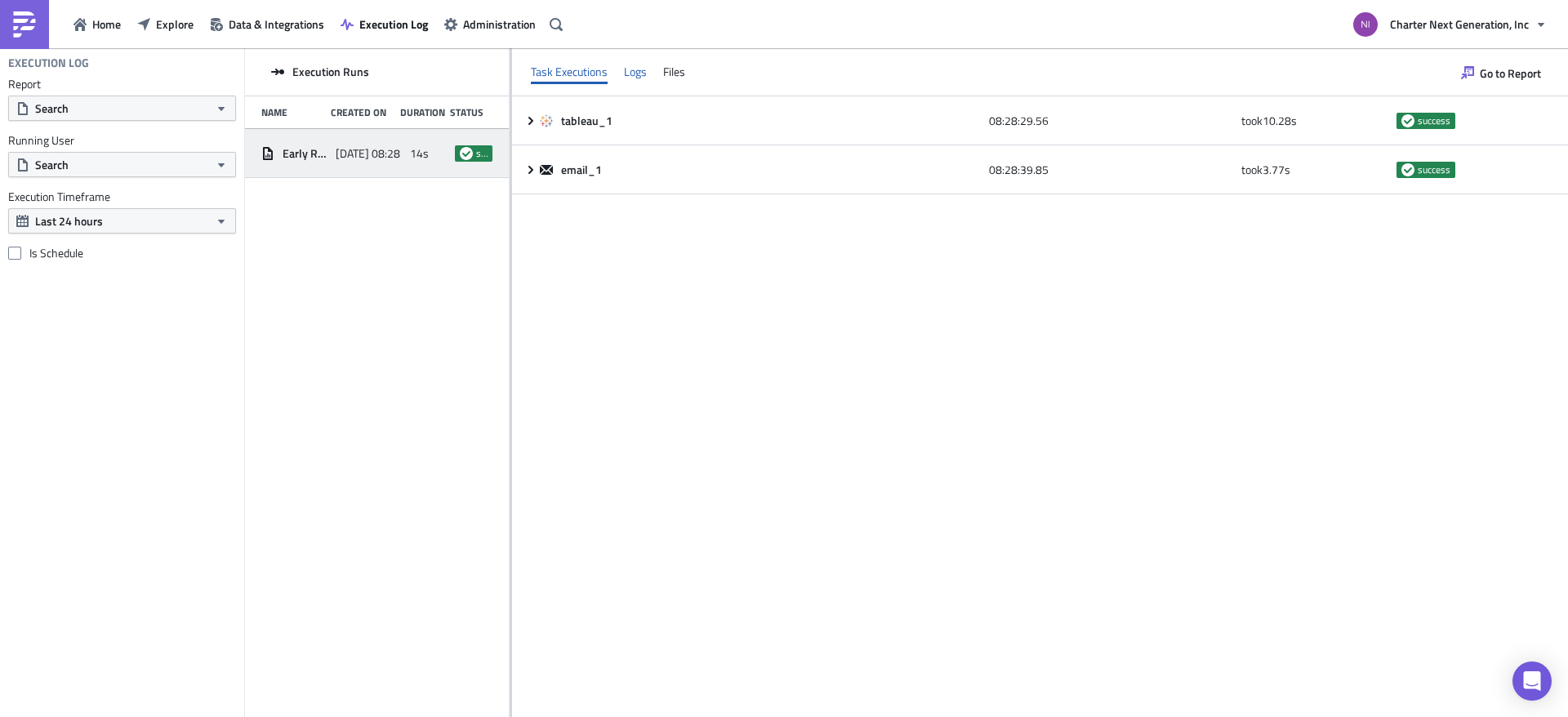
click at [629, 71] on div "Logs" at bounding box center [635, 72] width 23 height 25
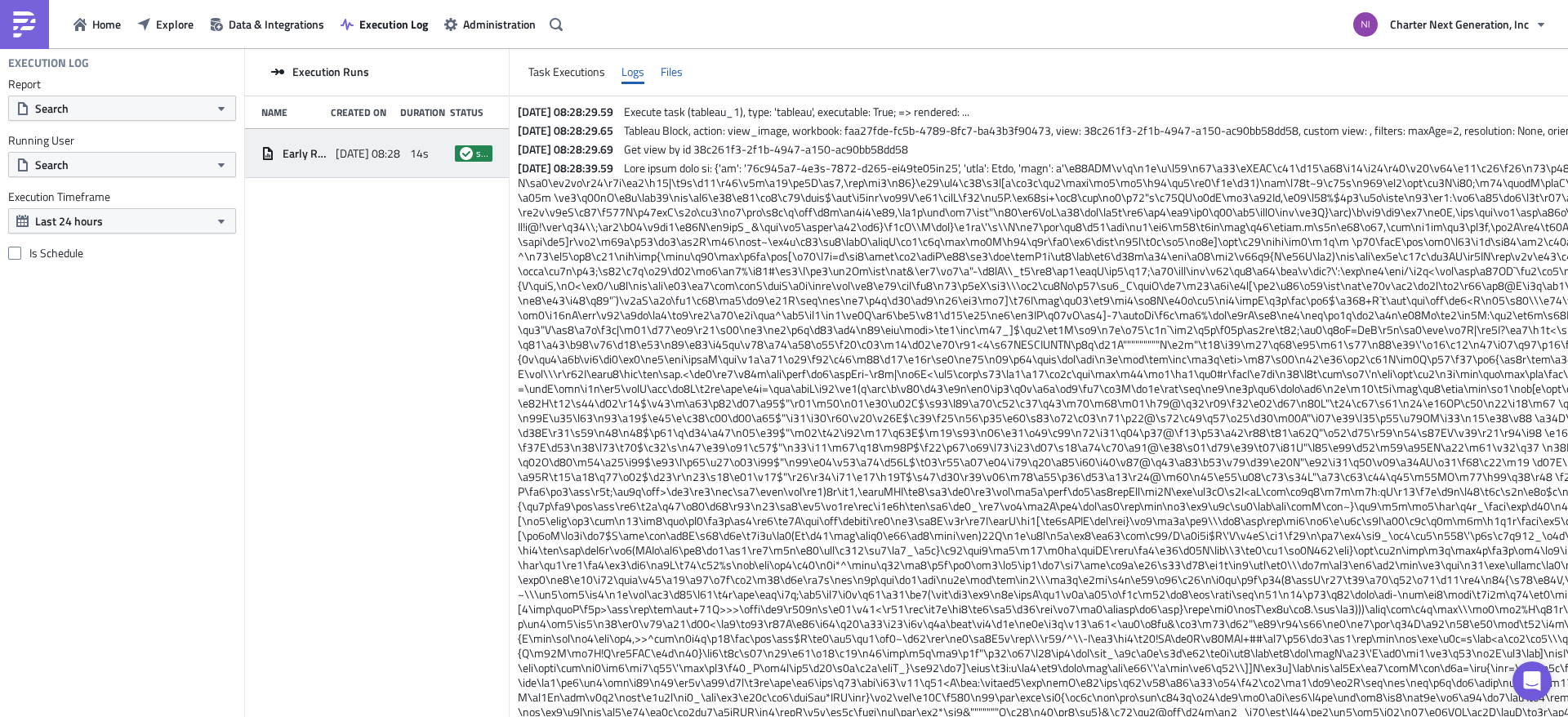
click at [665, 69] on div "Files" at bounding box center [672, 72] width 22 height 25
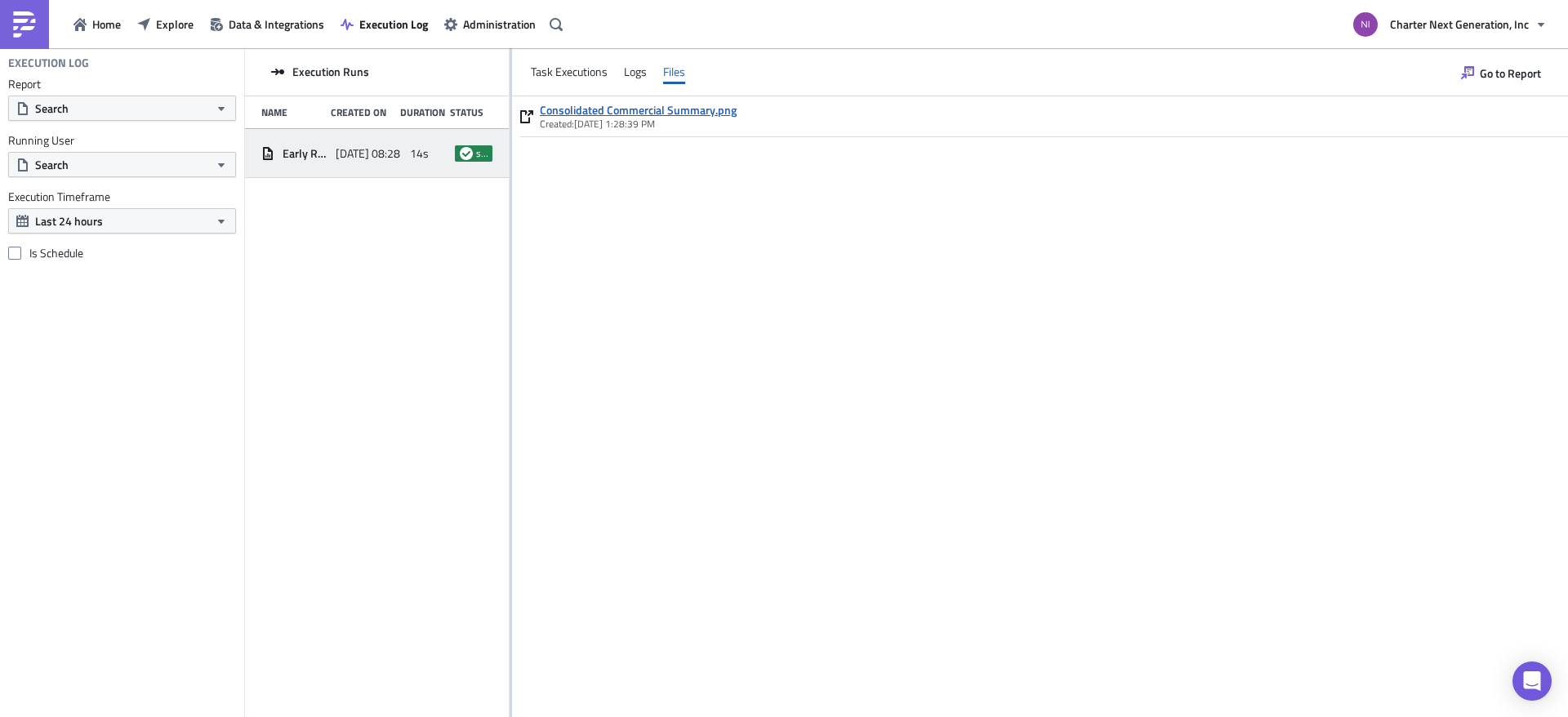
click at [726, 110] on link "Consolidated Commercial Summary.png" at bounding box center [638, 110] width 197 height 15
click at [1029, 263] on div "Consolidated Commercial Summary.png Created: [DATE] 1:28:39 PM" at bounding box center [1040, 407] width 1056 height 621
drag, startPoint x: 395, startPoint y: 372, endPoint x: 405, endPoint y: 365, distance: 12.2
click at [396, 370] on div "Execution Runs Name Created On Duration Status Early Release of Consolidated Co…" at bounding box center [376, 385] width 263 height 672
drag, startPoint x: 607, startPoint y: 302, endPoint x: 623, endPoint y: 248, distance: 56.3
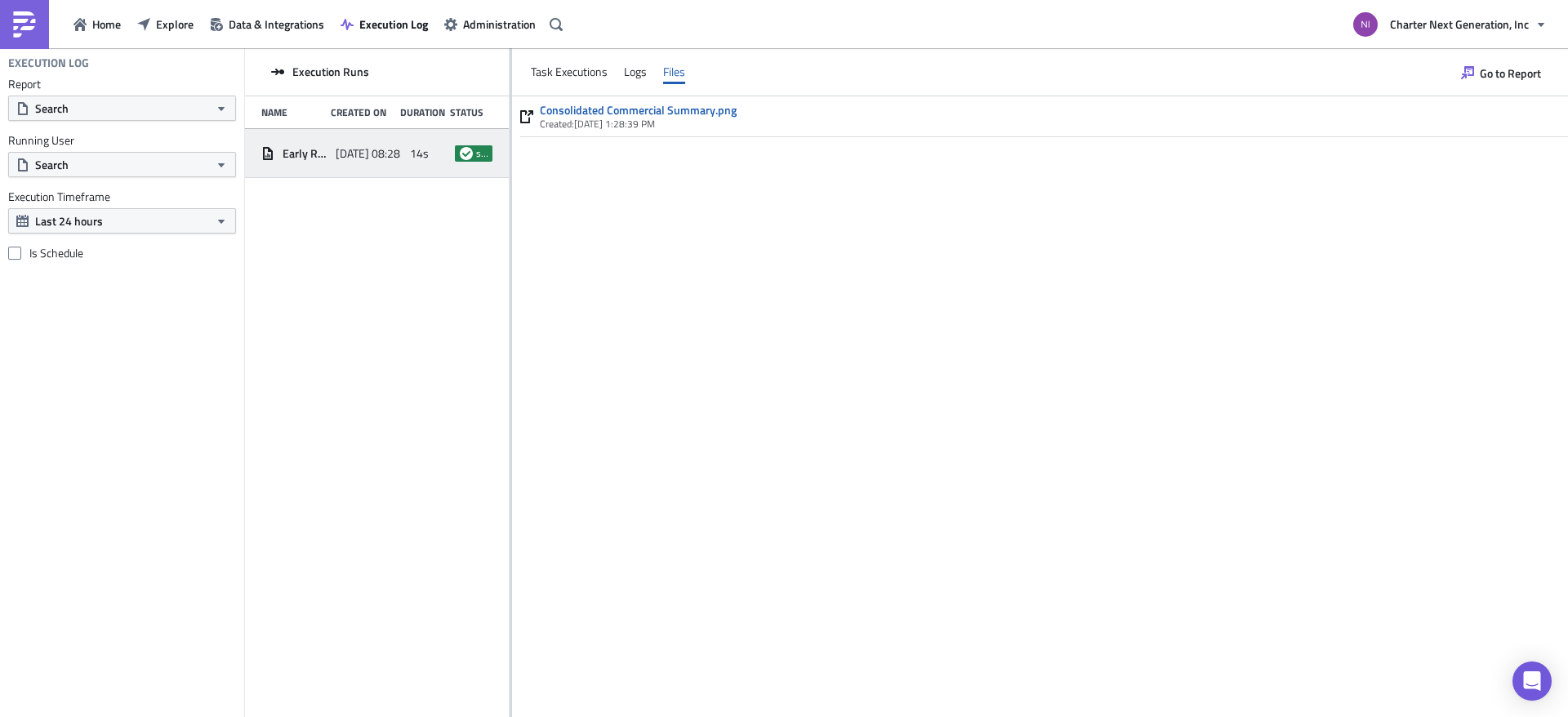
click at [608, 301] on div "Consolidated Commercial Summary.png Created: 8/30/2025, 1:28:39 PM" at bounding box center [1040, 407] width 1056 height 621
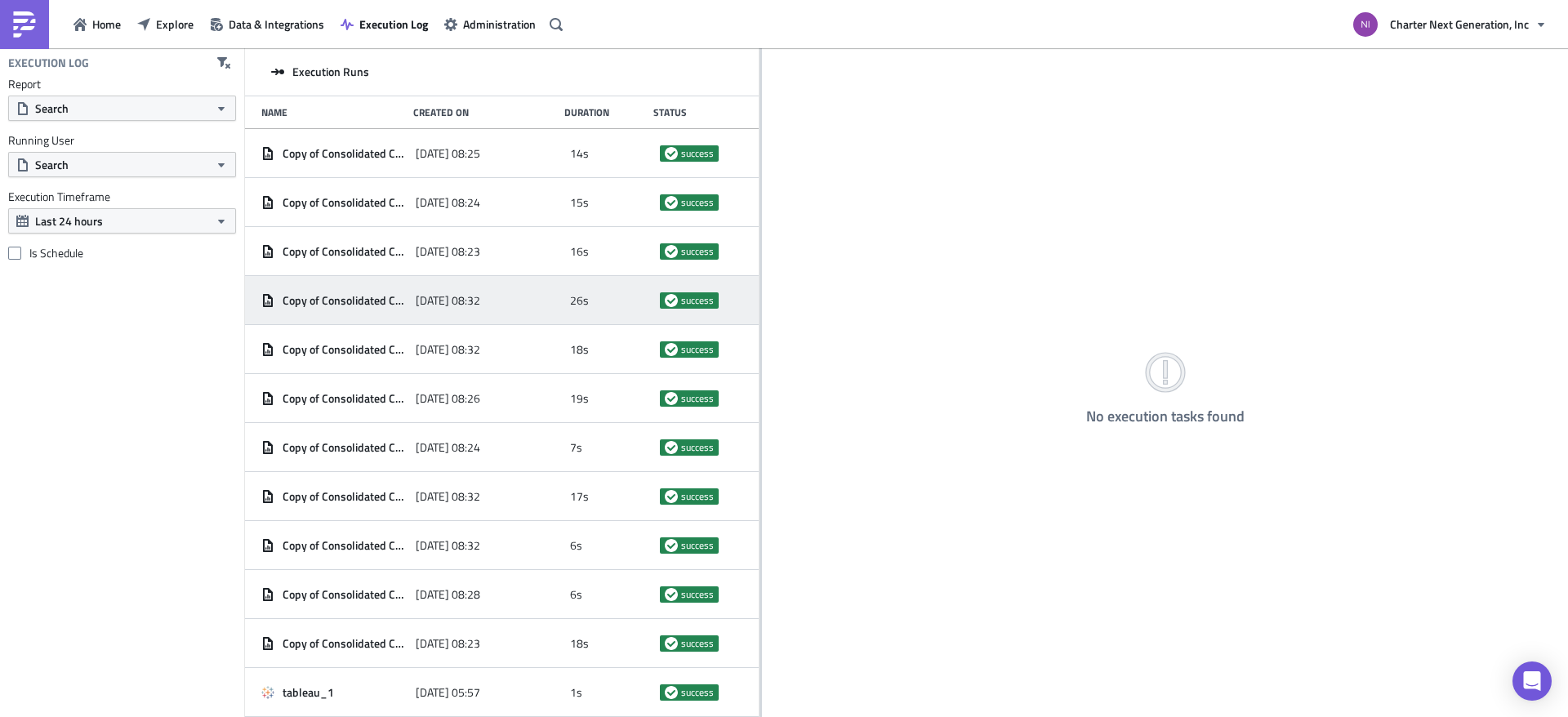
drag, startPoint x: 511, startPoint y: 303, endPoint x: 666, endPoint y: 301, distance: 155.0
click at [760, 316] on div at bounding box center [761, 385] width 3 height 672
click at [450, 298] on span "[DATE] 08:32" at bounding box center [447, 301] width 64 height 15
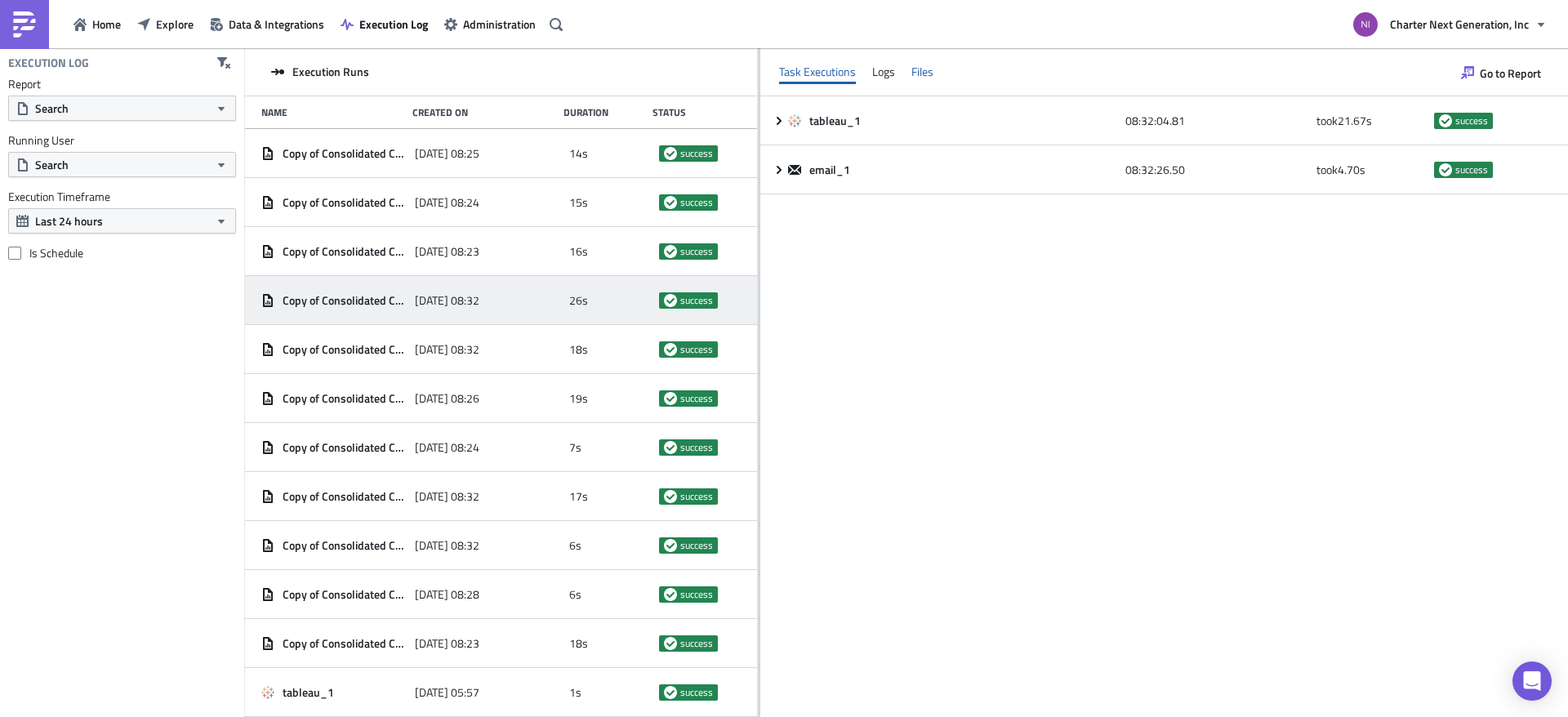
click at [917, 78] on div "Files" at bounding box center [922, 72] width 22 height 25
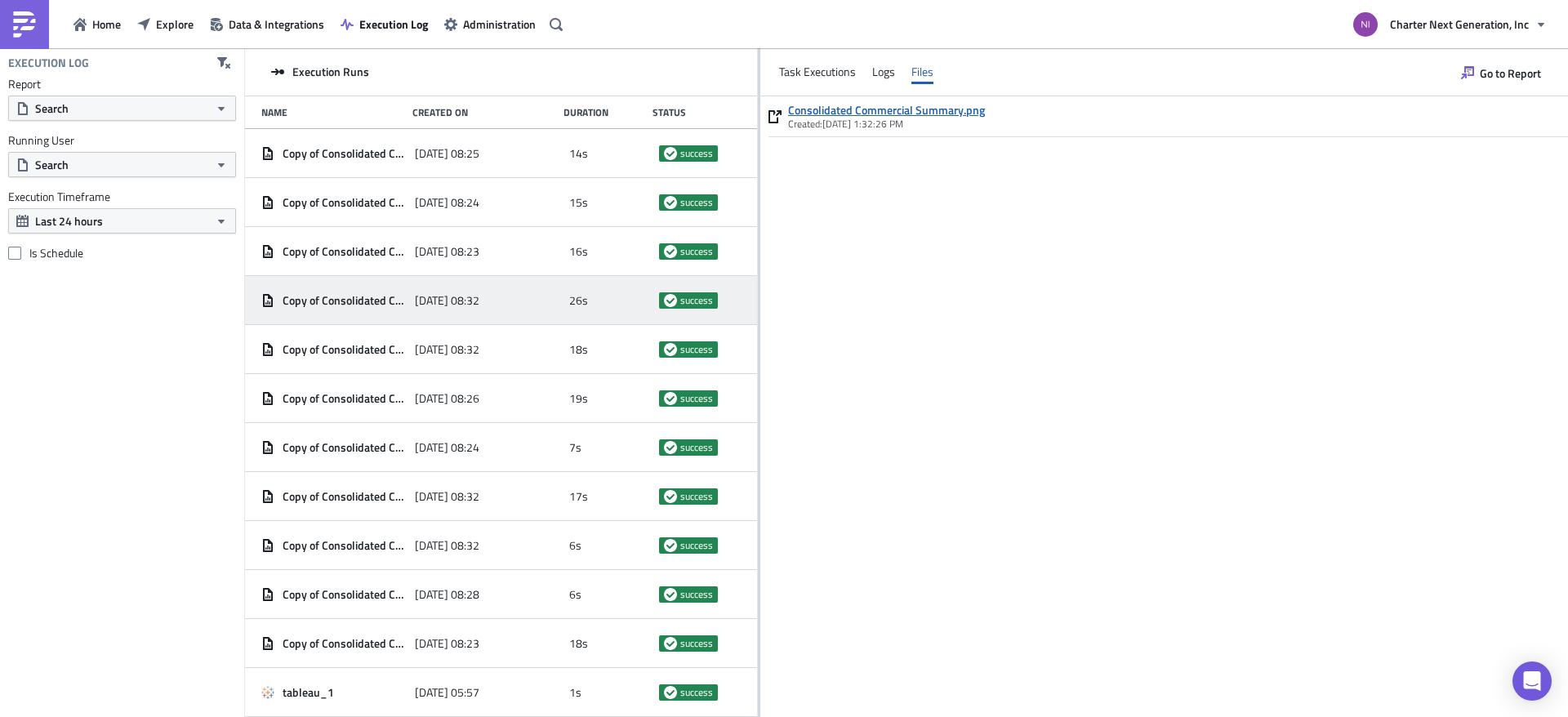
click at [925, 107] on link "Consolidated Commercial Summary.png" at bounding box center [886, 110] width 197 height 15
click at [1018, 287] on div "Consolidated Commercial Summary.png Created: 8/29/2025, 1:32:26 PM" at bounding box center [1164, 407] width 807 height 621
click at [874, 73] on div "Logs" at bounding box center [884, 72] width 23 height 25
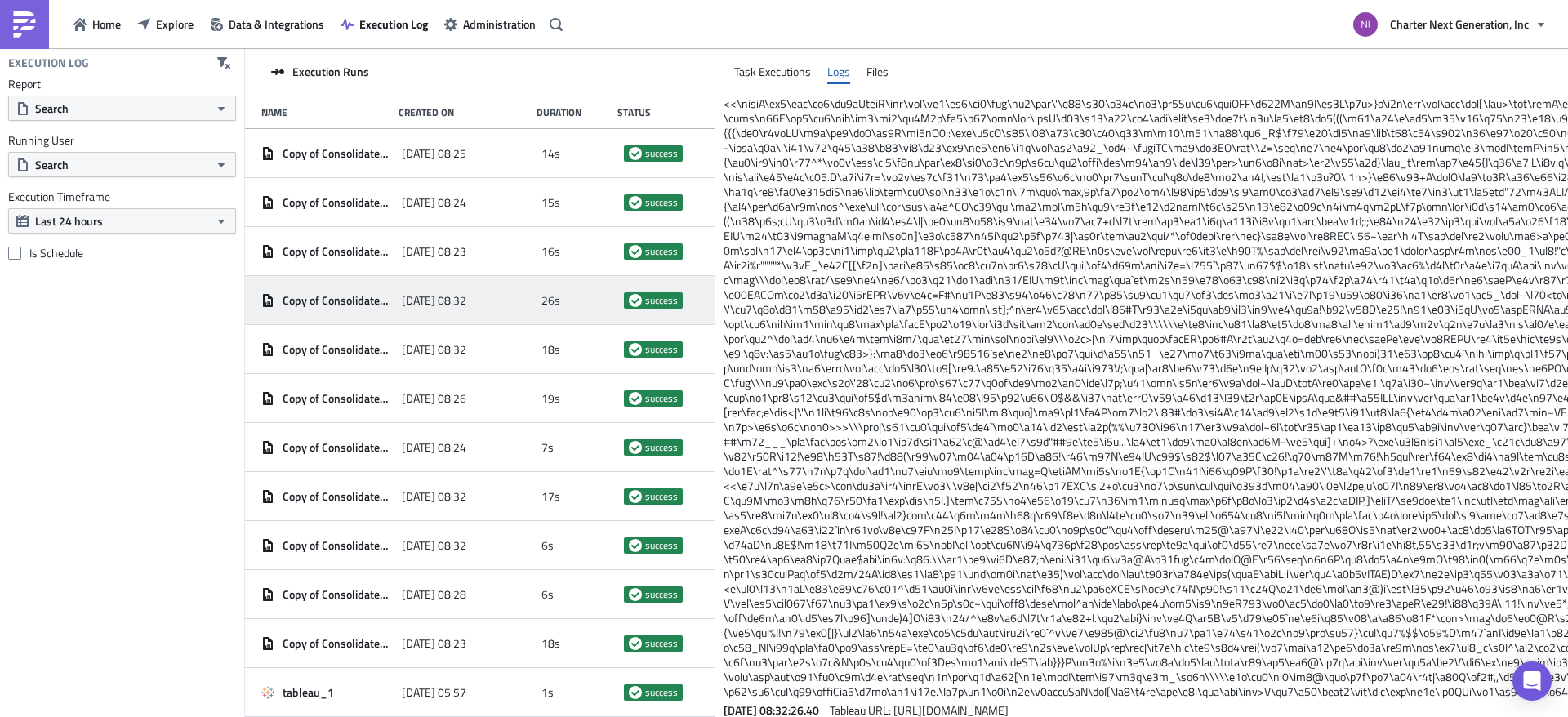
scroll to position [2000, 0]
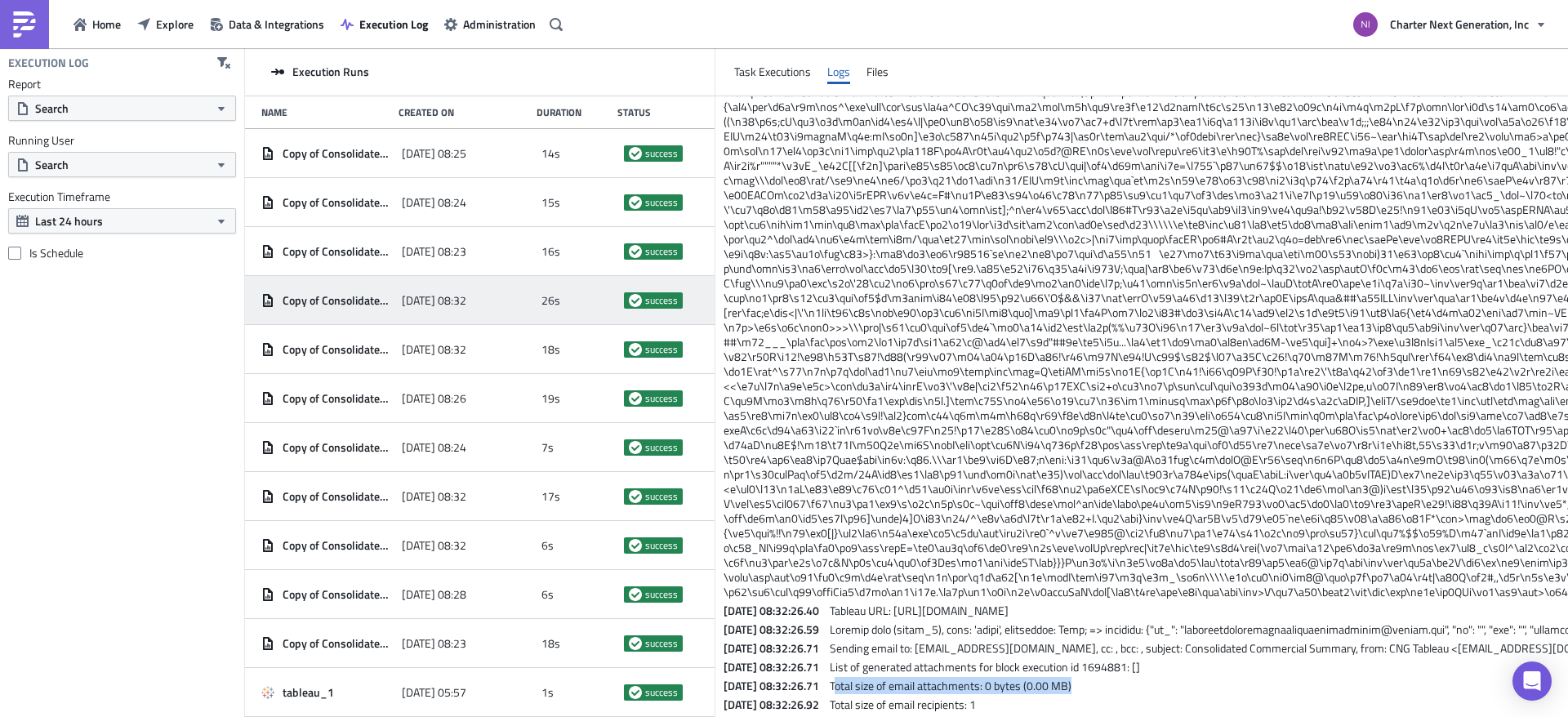
drag, startPoint x: 901, startPoint y: 675, endPoint x: 1151, endPoint y: 673, distance: 250.0
click at [1106, 658] on span "List of generated attachments for block execution id 1694881: []" at bounding box center [984, 667] width 310 height 17
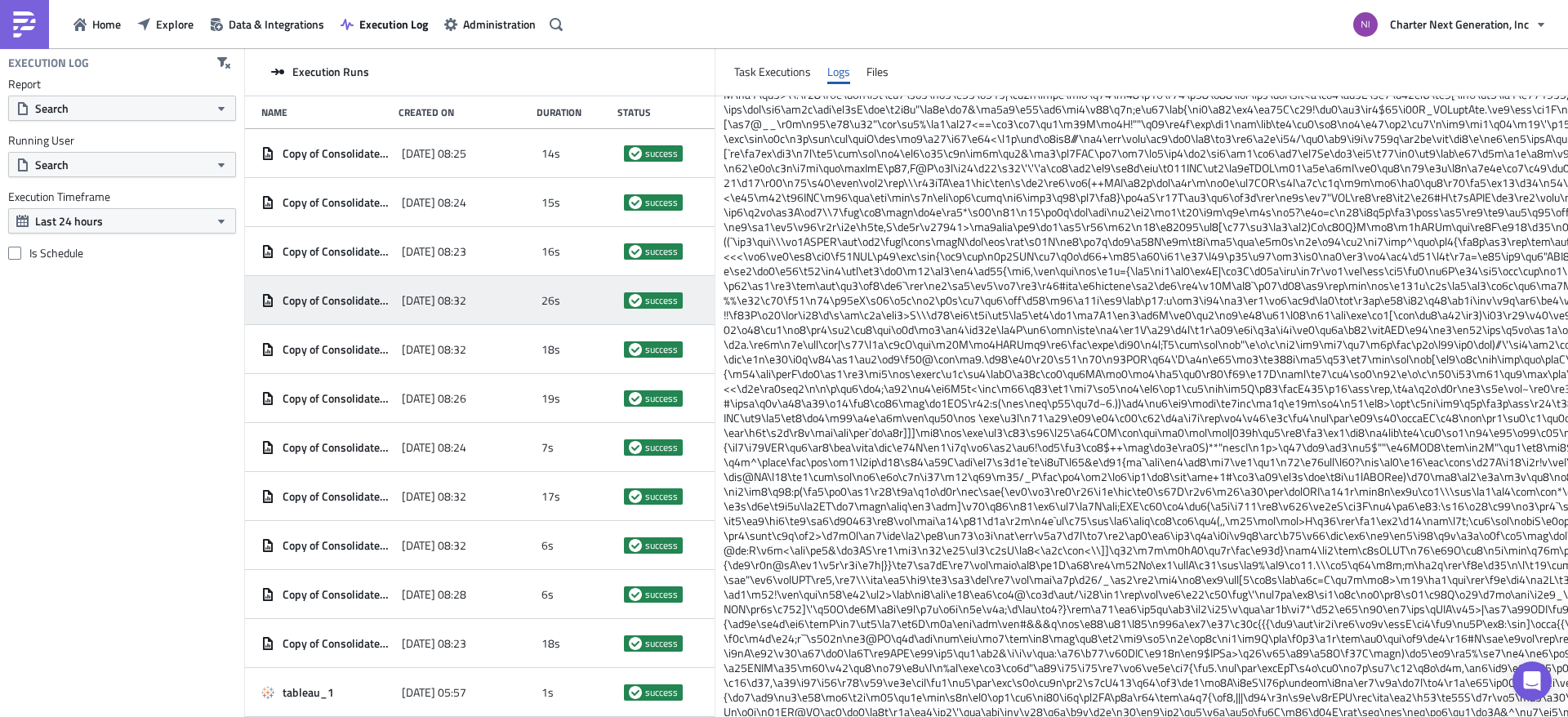
scroll to position [0, 0]
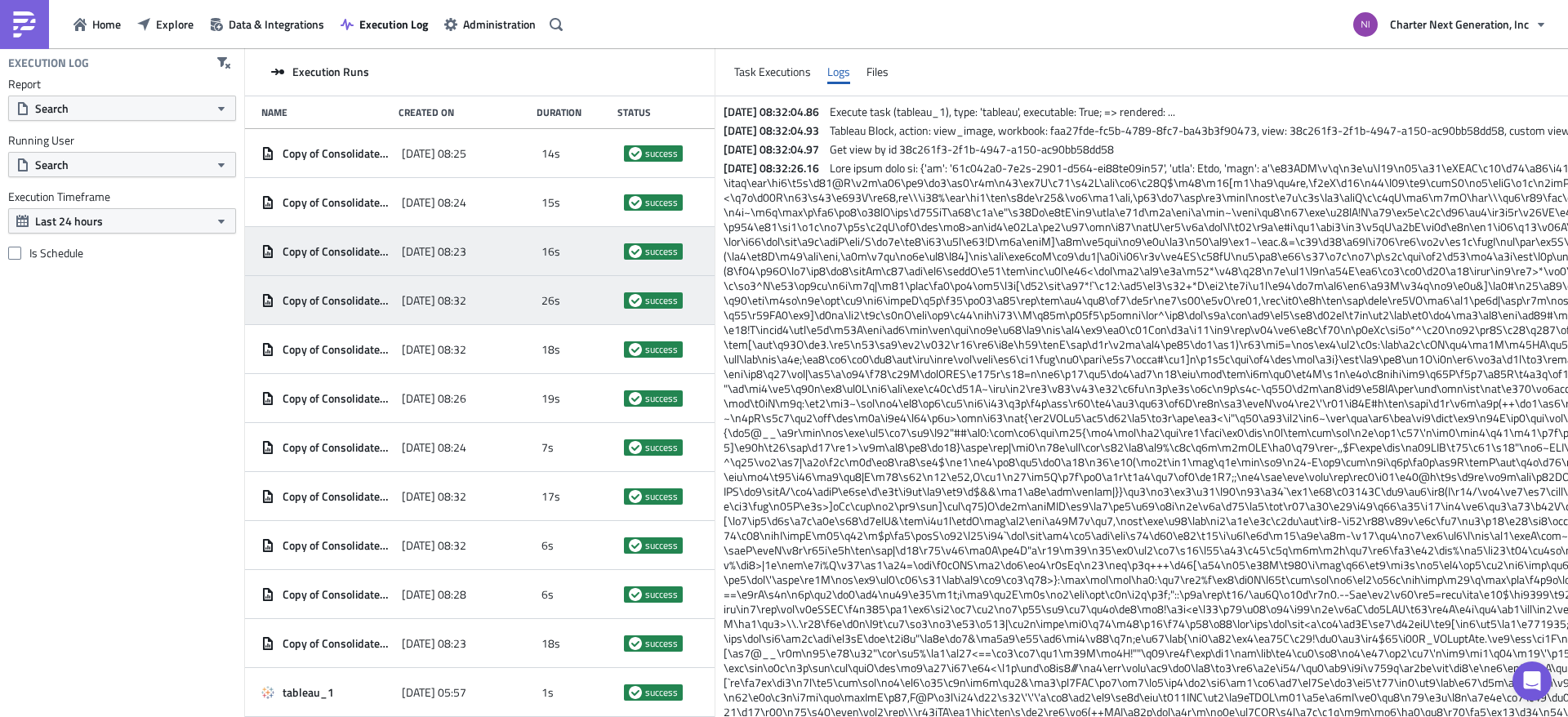
click at [438, 261] on div "2025-08-30 08:23" at bounding box center [468, 252] width 132 height 29
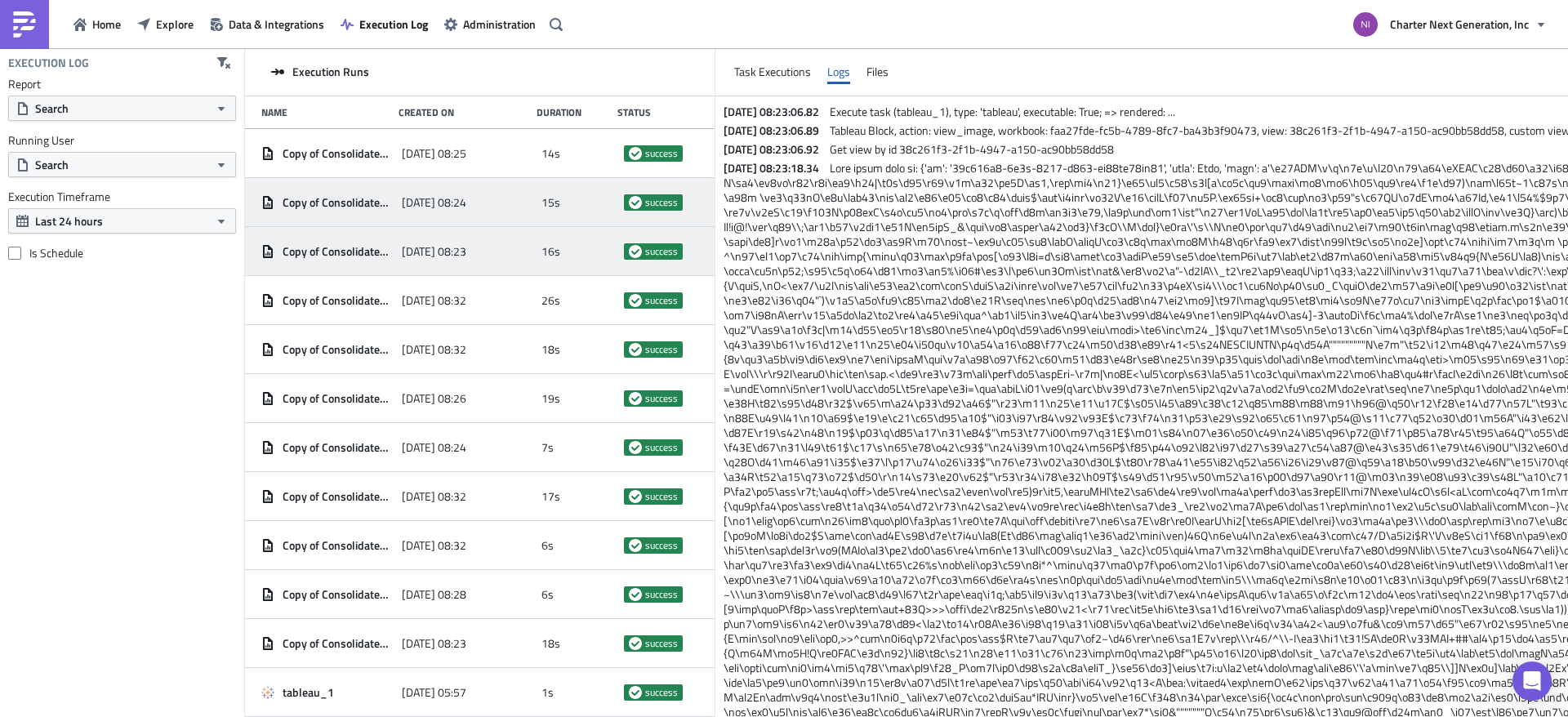
click at [459, 205] on span "2025-08-30 08:24" at bounding box center [434, 203] width 64 height 15
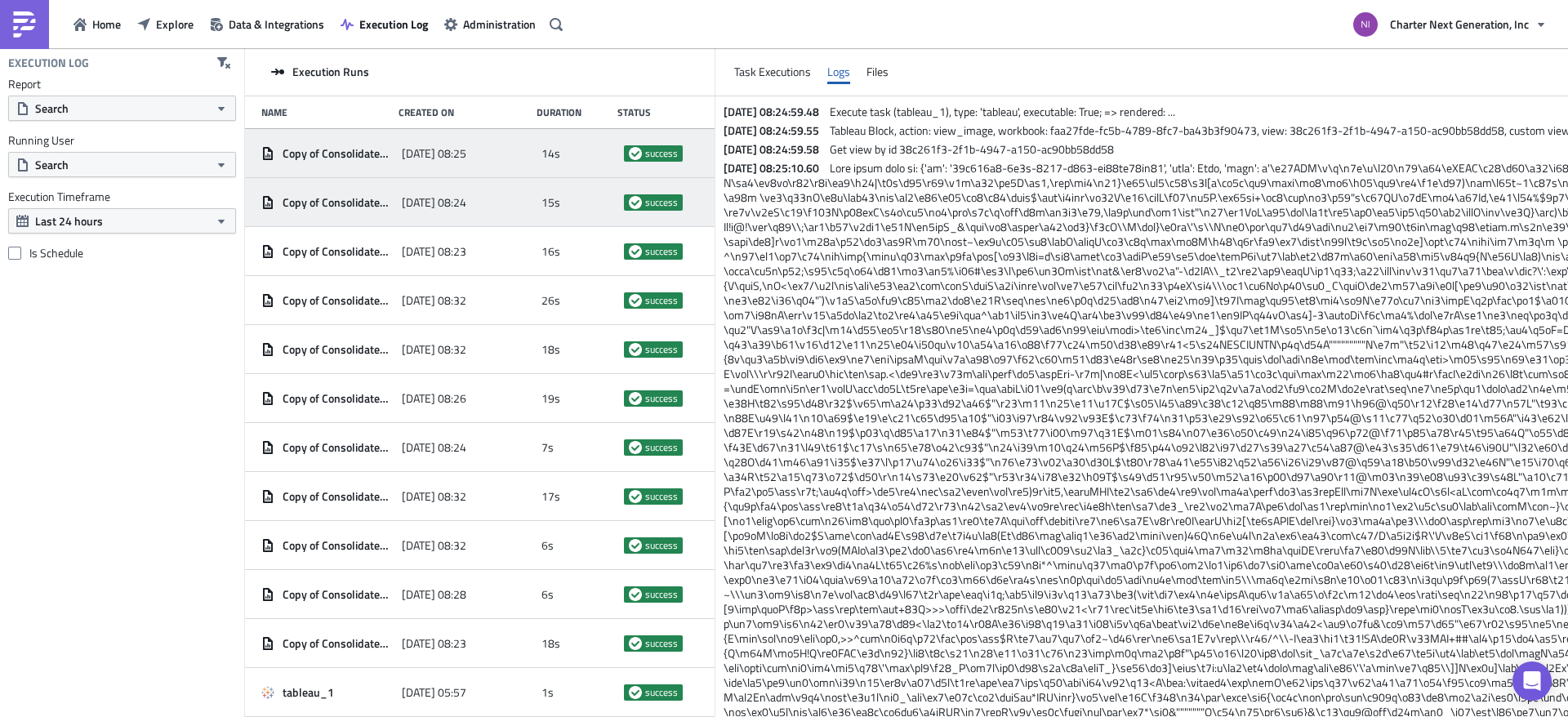
click at [457, 153] on span "2025-08-30 08:25" at bounding box center [434, 153] width 64 height 15
click at [437, 201] on span "2025-08-30 08:24" at bounding box center [434, 203] width 64 height 15
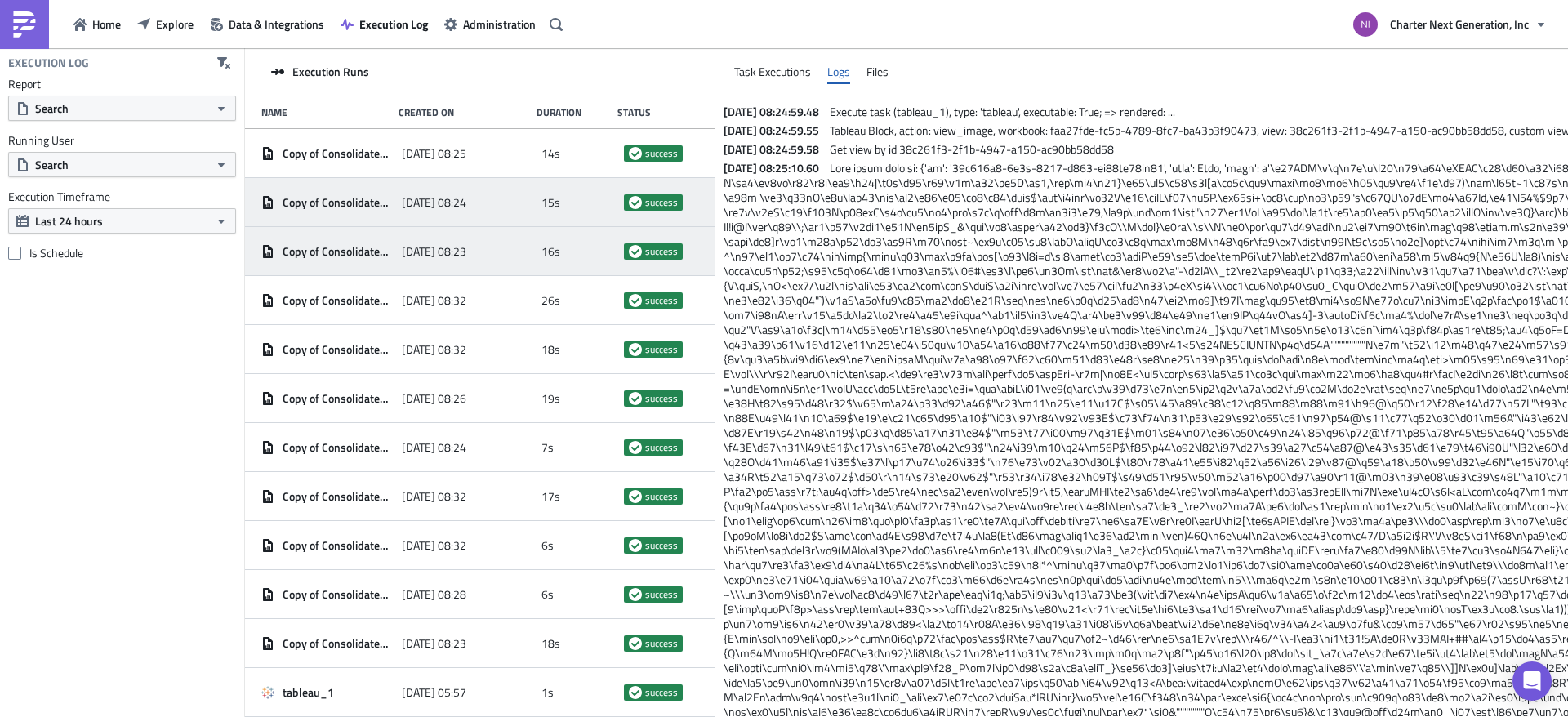
click at [429, 252] on span "2025-08-30 08:23" at bounding box center [434, 252] width 64 height 15
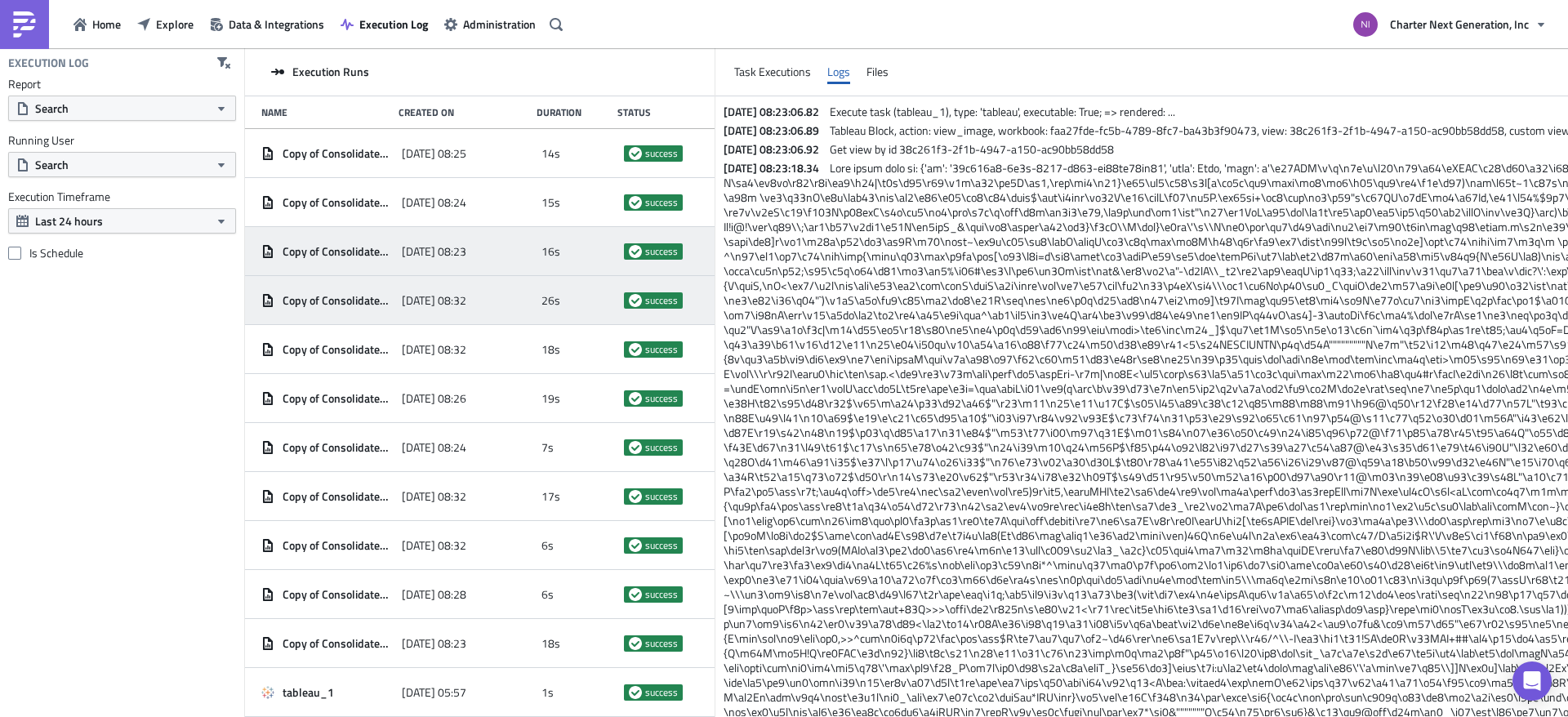
click at [441, 298] on span "2025-08-29 08:32" at bounding box center [434, 301] width 64 height 15
click at [429, 246] on span "2025-08-30 08:23" at bounding box center [434, 252] width 64 height 15
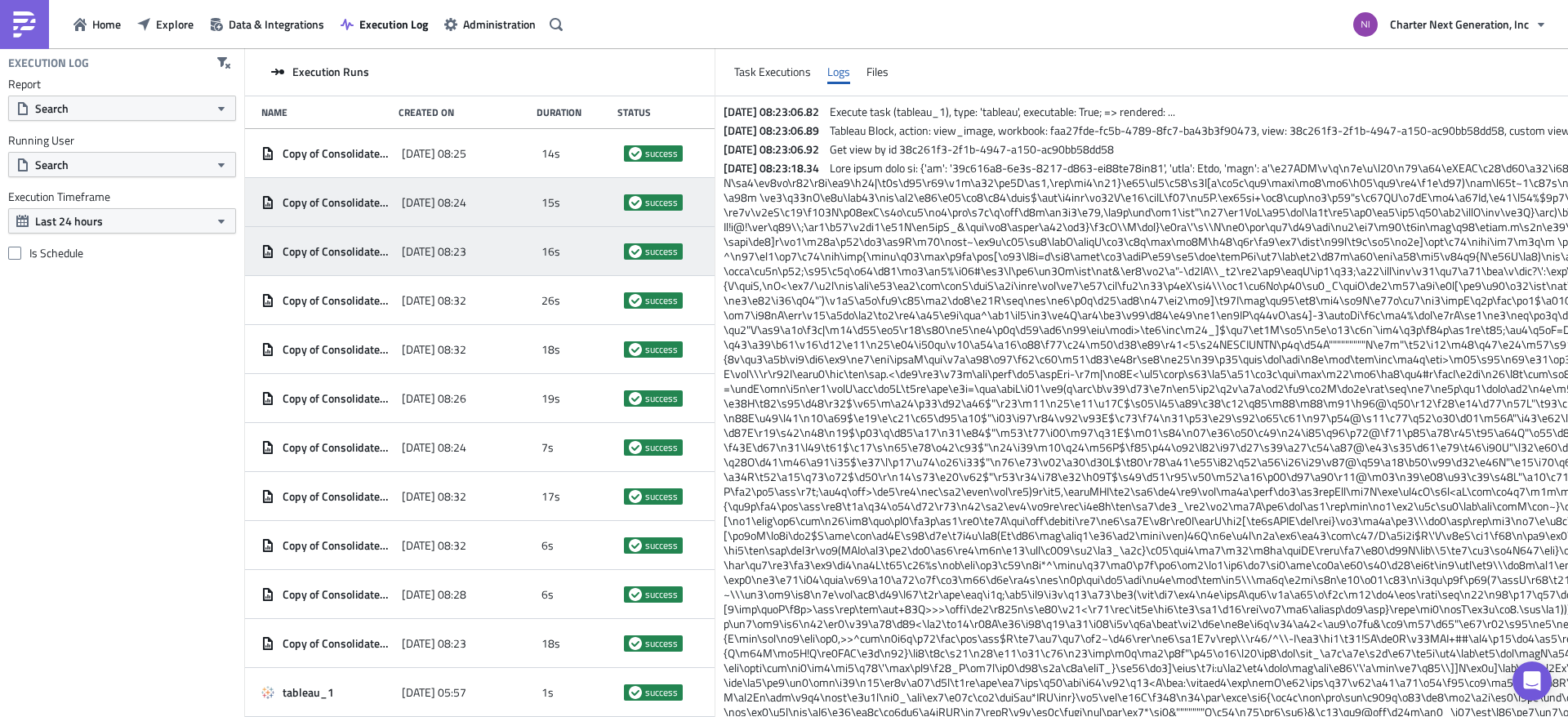
click at [443, 221] on div "Copy of Consolidated Commercial Summary - Daily 2025-08-30 08:24 15s success" at bounding box center [480, 202] width 470 height 49
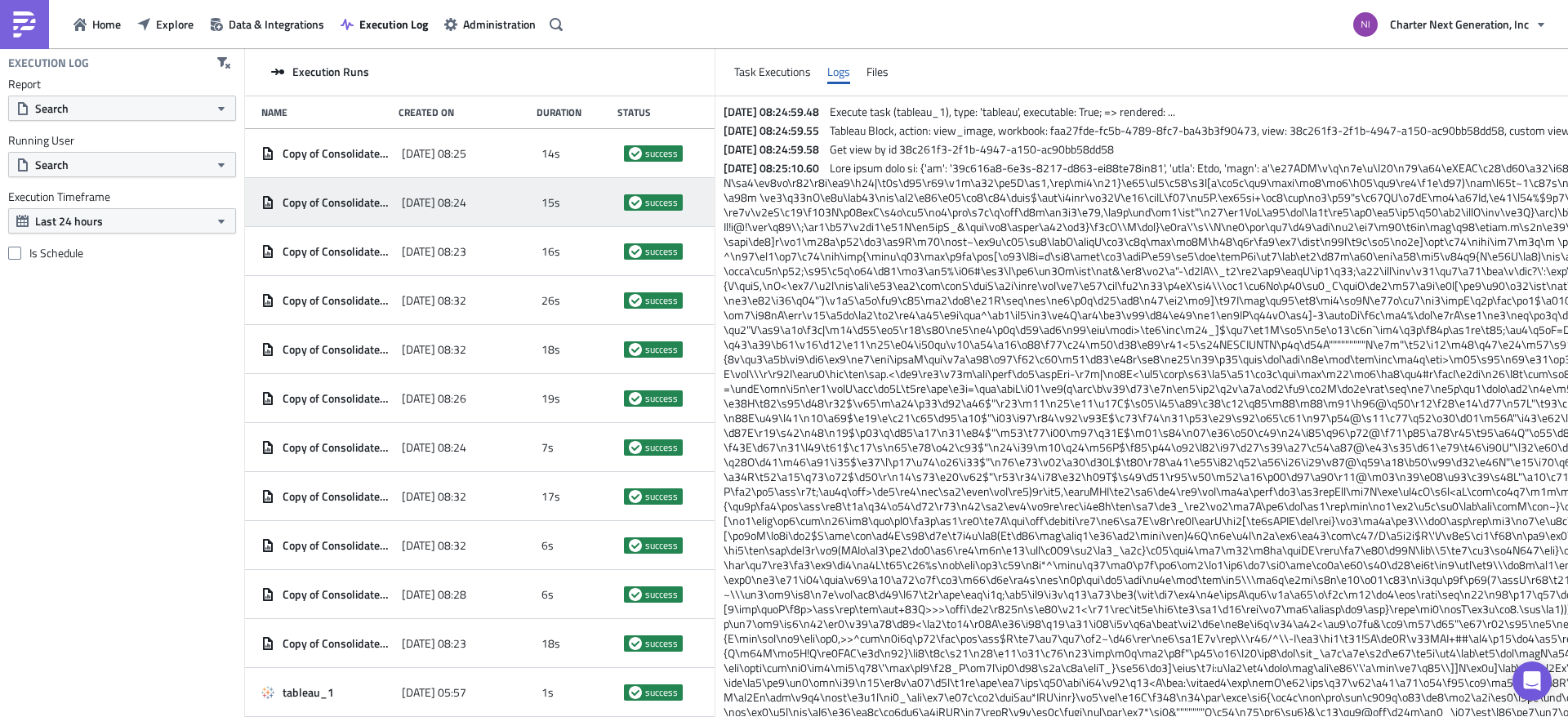
click at [450, 201] on span "2025-08-30 08:24" at bounding box center [434, 203] width 64 height 15
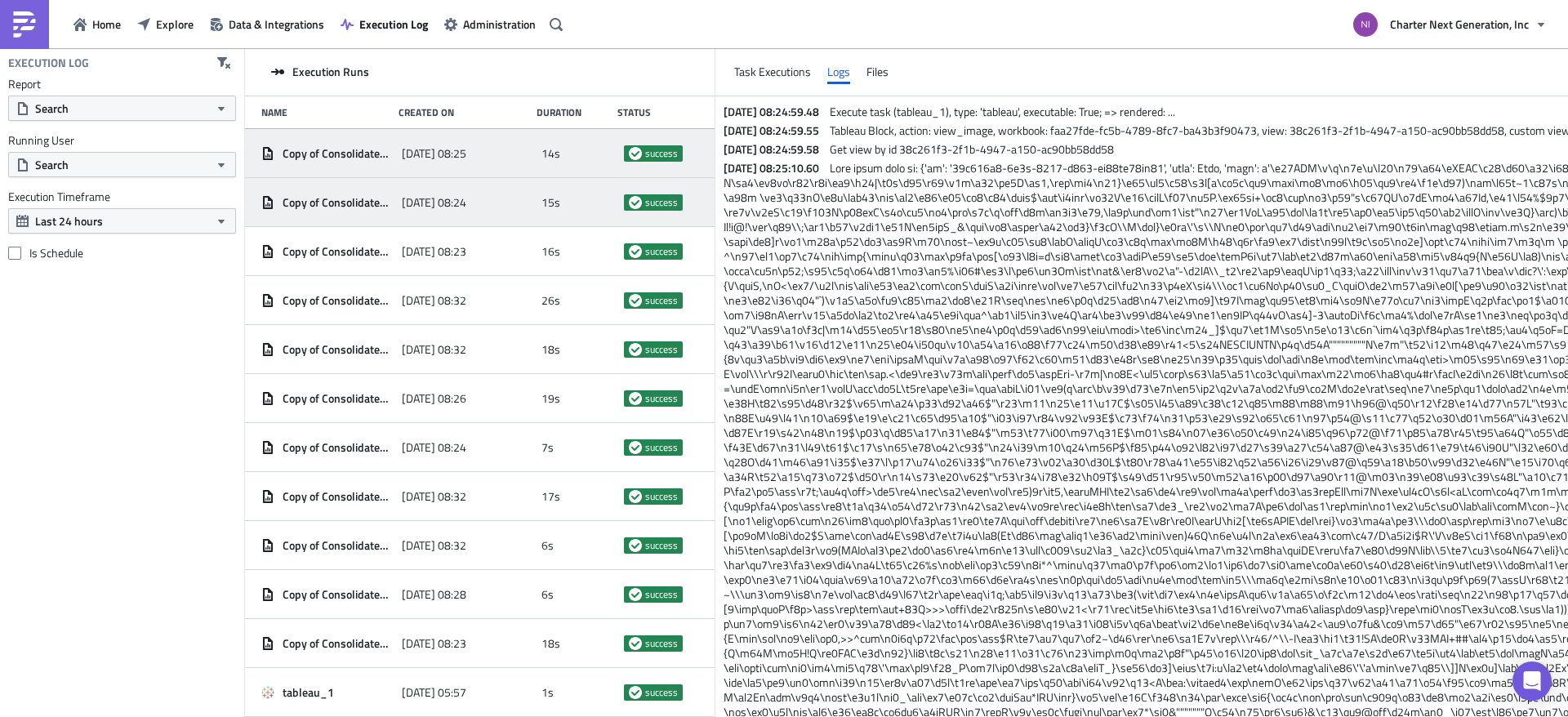
click at [450, 160] on span "2025-08-30 08:25" at bounding box center [434, 153] width 64 height 15
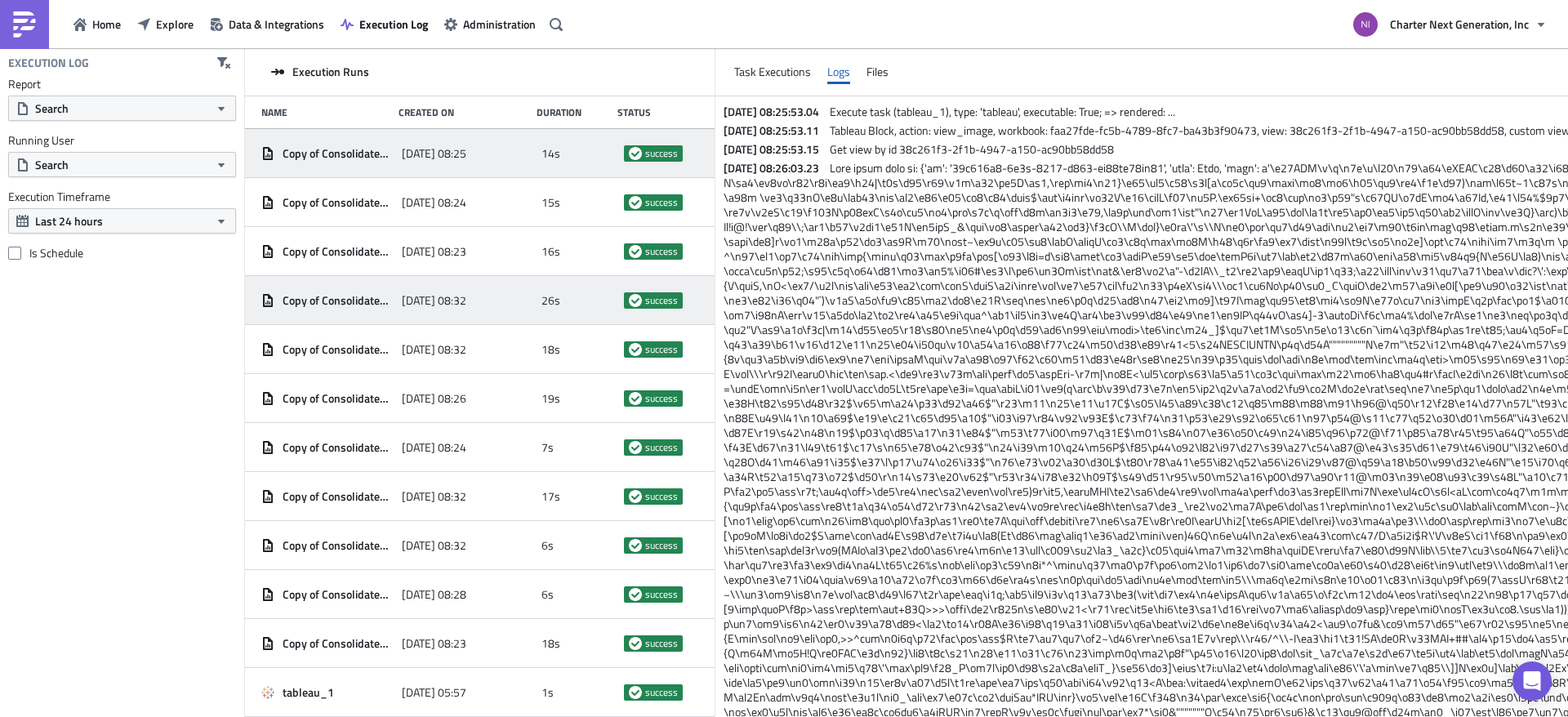
click at [452, 290] on div "2025-08-29 08:32" at bounding box center [468, 301] width 132 height 29
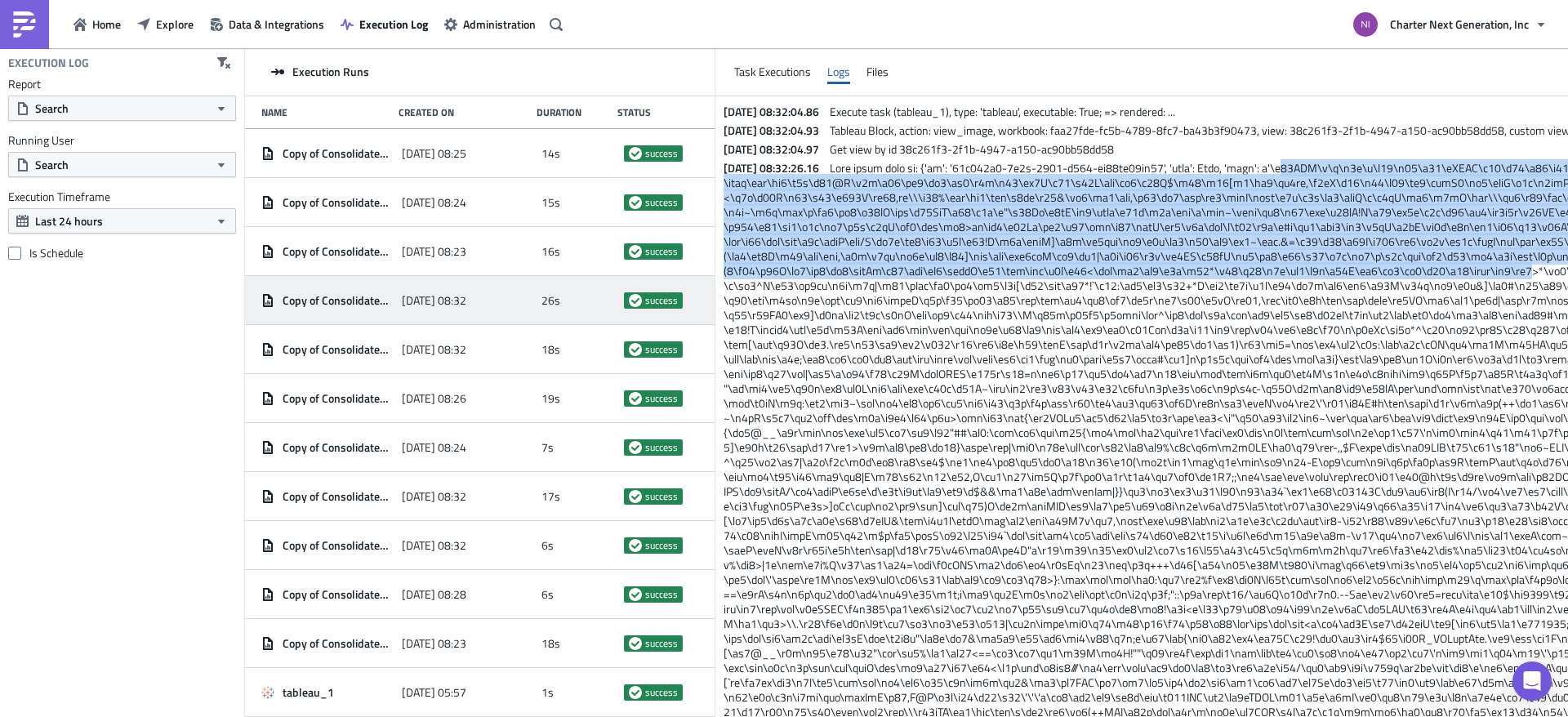
drag, startPoint x: 1347, startPoint y: 163, endPoint x: 1567, endPoint y: 276, distance: 247.3
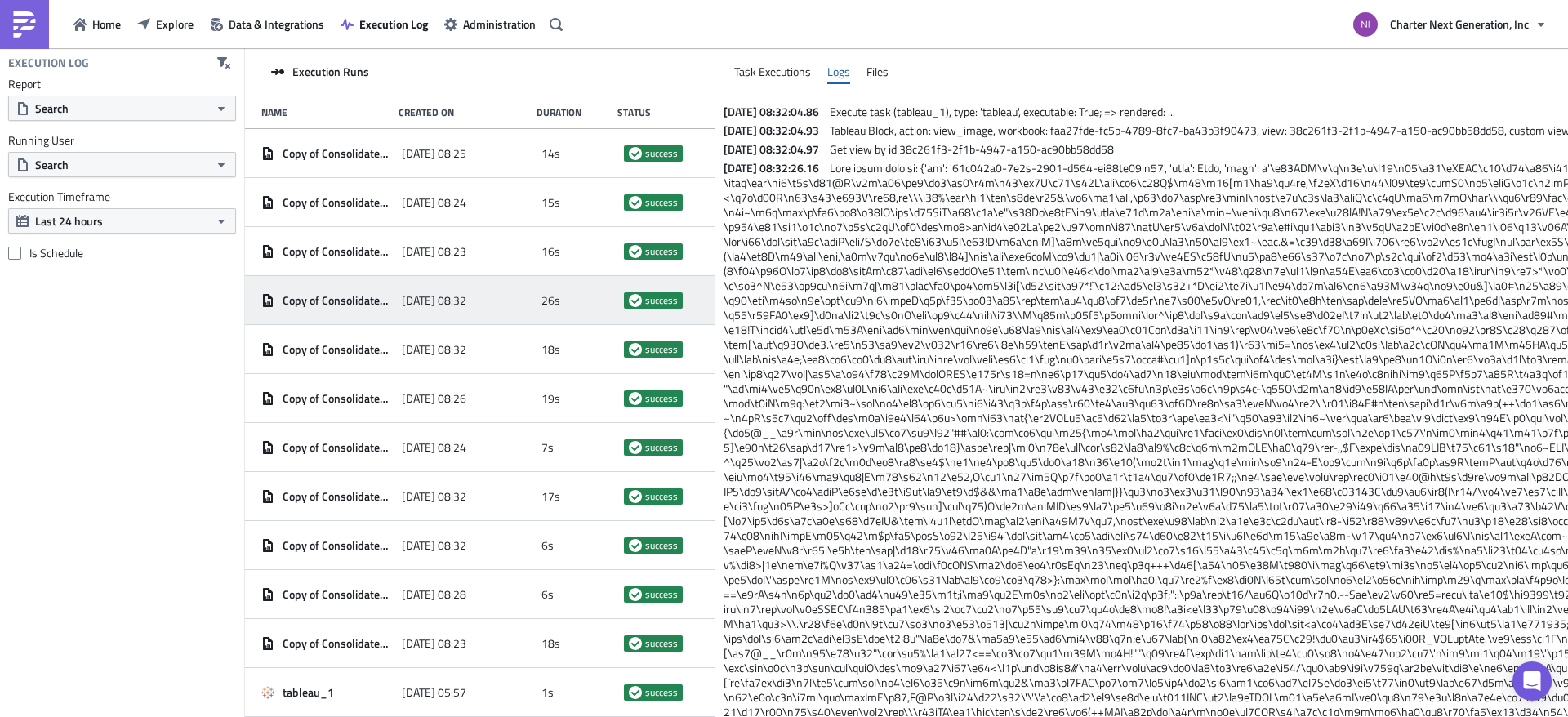
click at [715, 71] on div "Execution Runs" at bounding box center [480, 73] width 470 height 49
click at [289, 27] on span "Data & Integrations" at bounding box center [276, 24] width 95 height 17
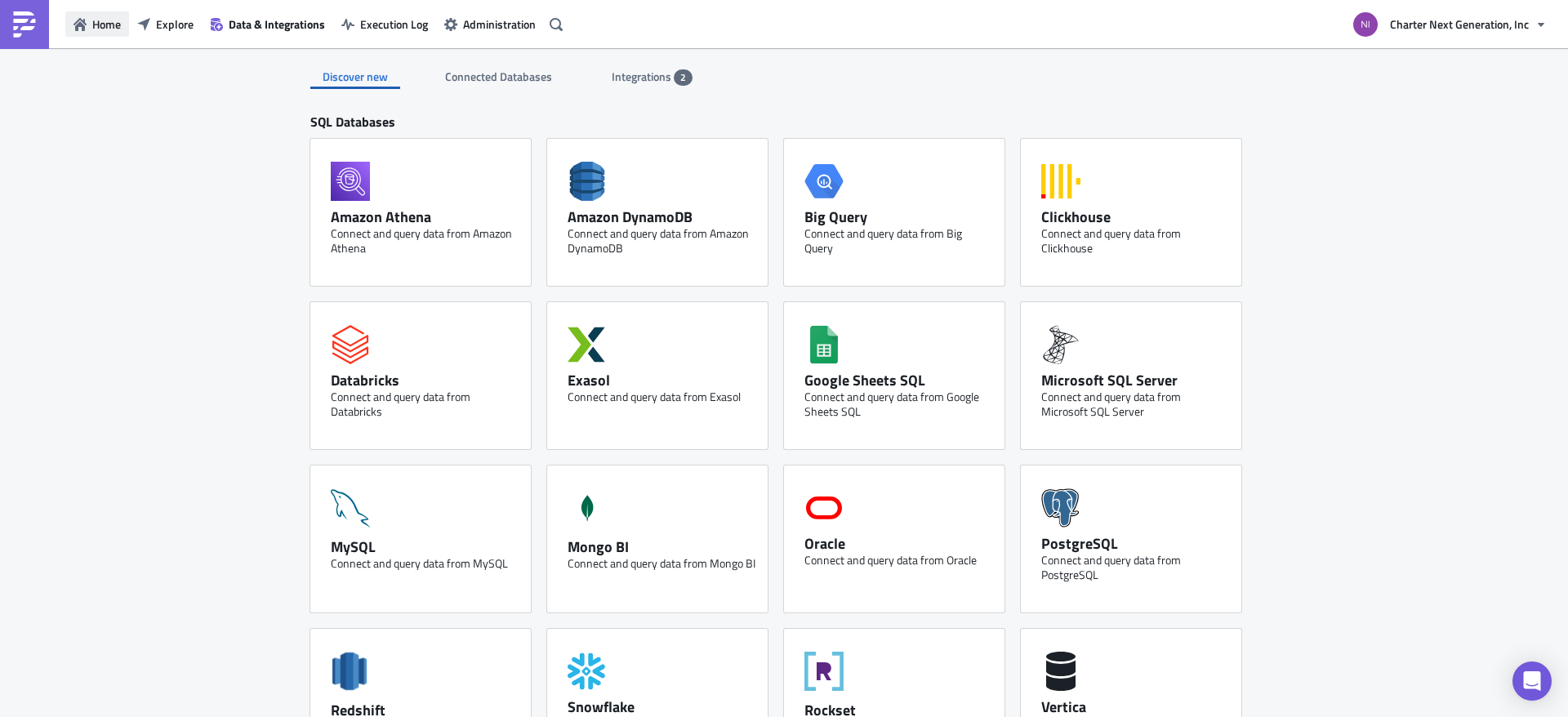
click at [96, 28] on span "Home" at bounding box center [106, 24] width 28 height 17
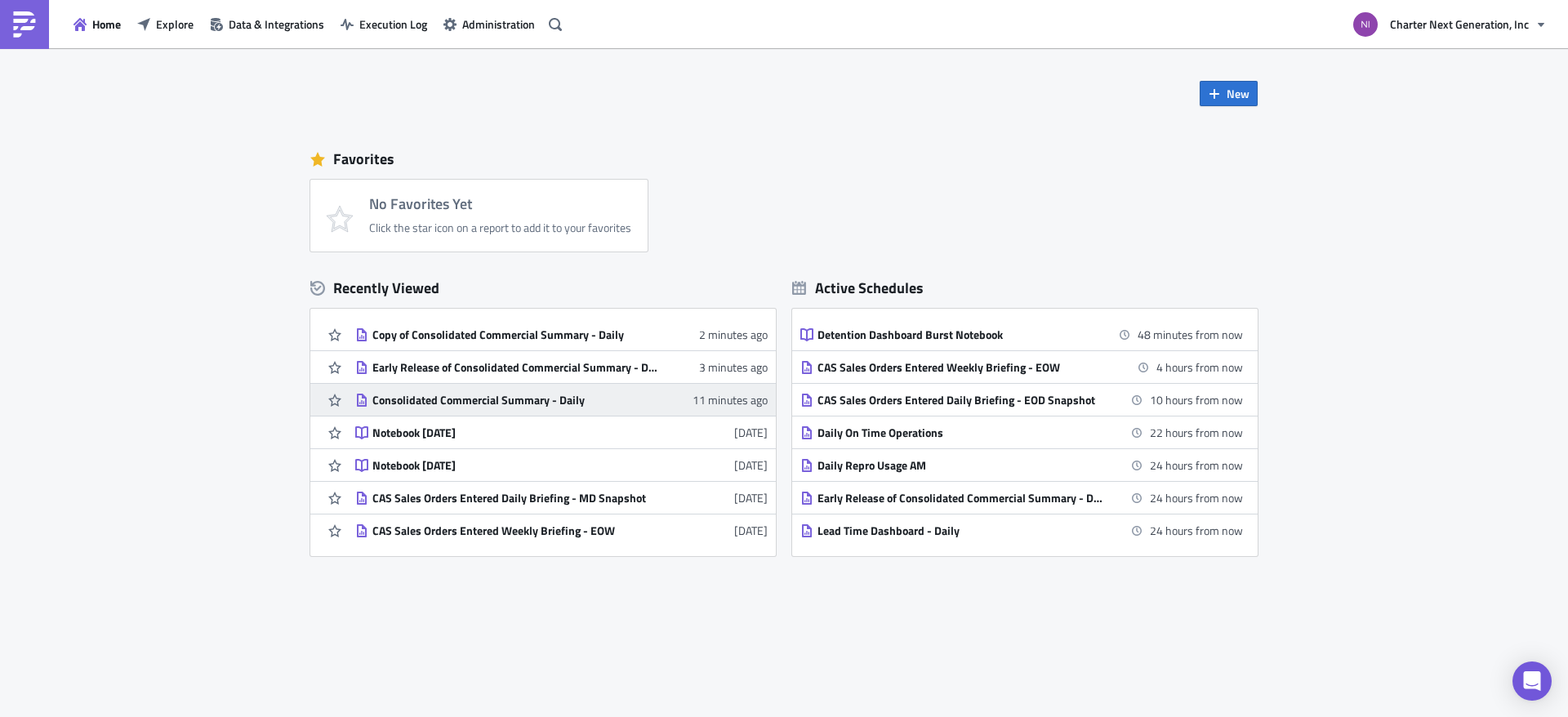
click at [495, 398] on div "Consolidated Commercial Summary - Daily" at bounding box center [516, 400] width 286 height 15
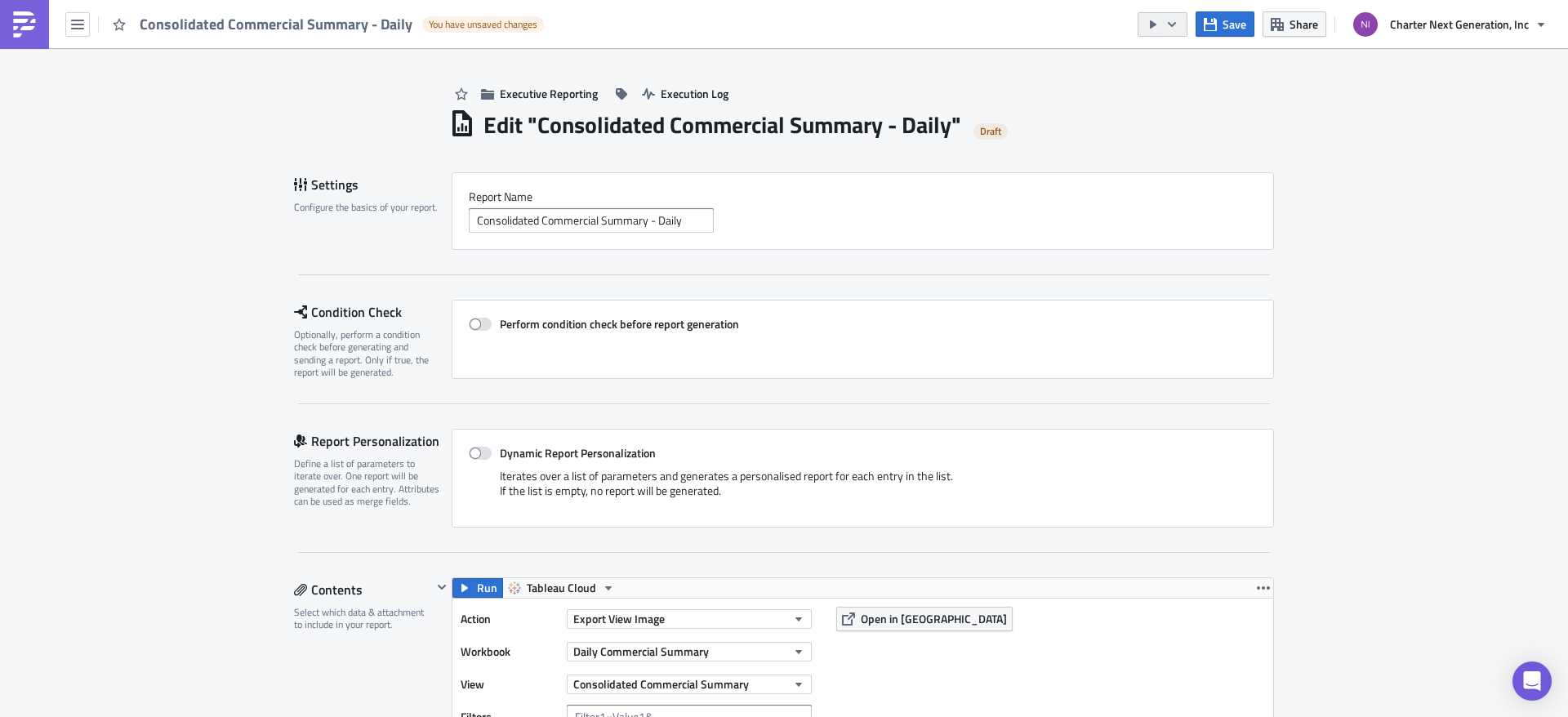
click at [1177, 20] on icon "button" at bounding box center [1172, 25] width 13 height 13
click at [1189, 64] on div "Send Just to Me" at bounding box center [1212, 65] width 128 height 17
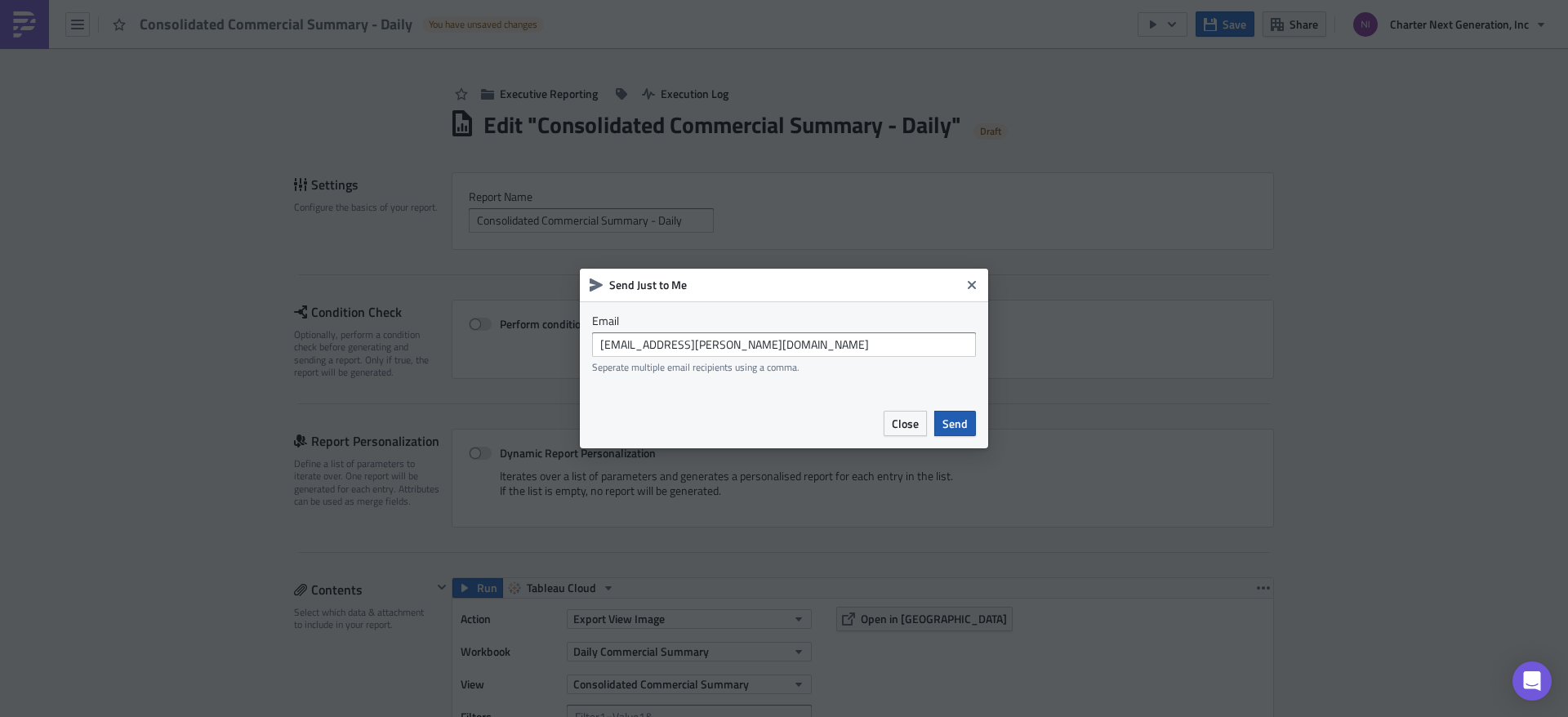
click at [952, 422] on span "Send" at bounding box center [955, 423] width 26 height 17
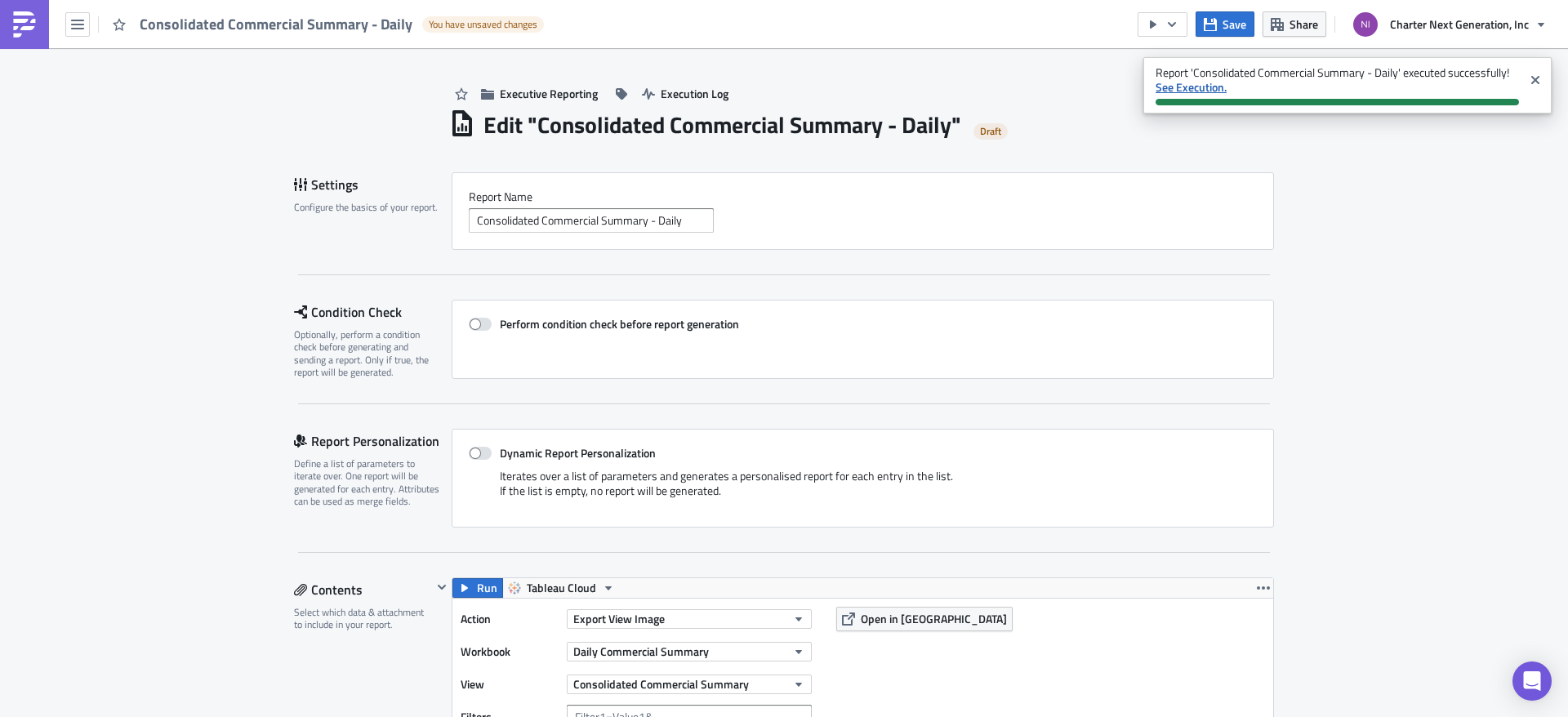
click at [1199, 84] on strong "See Execution." at bounding box center [1190, 86] width 71 height 17
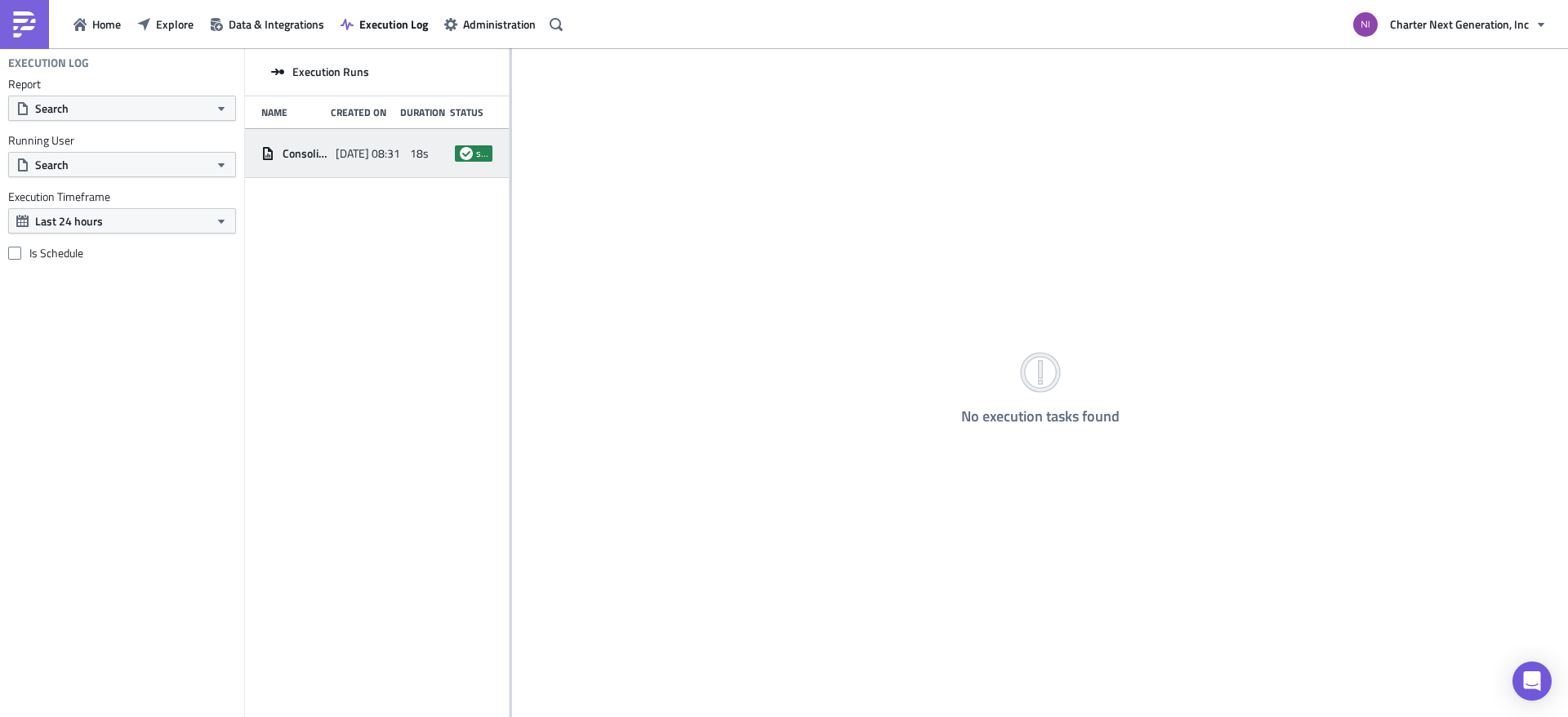
click at [327, 159] on span "Consolidated Commercial Summary - Daily" at bounding box center [305, 153] width 45 height 15
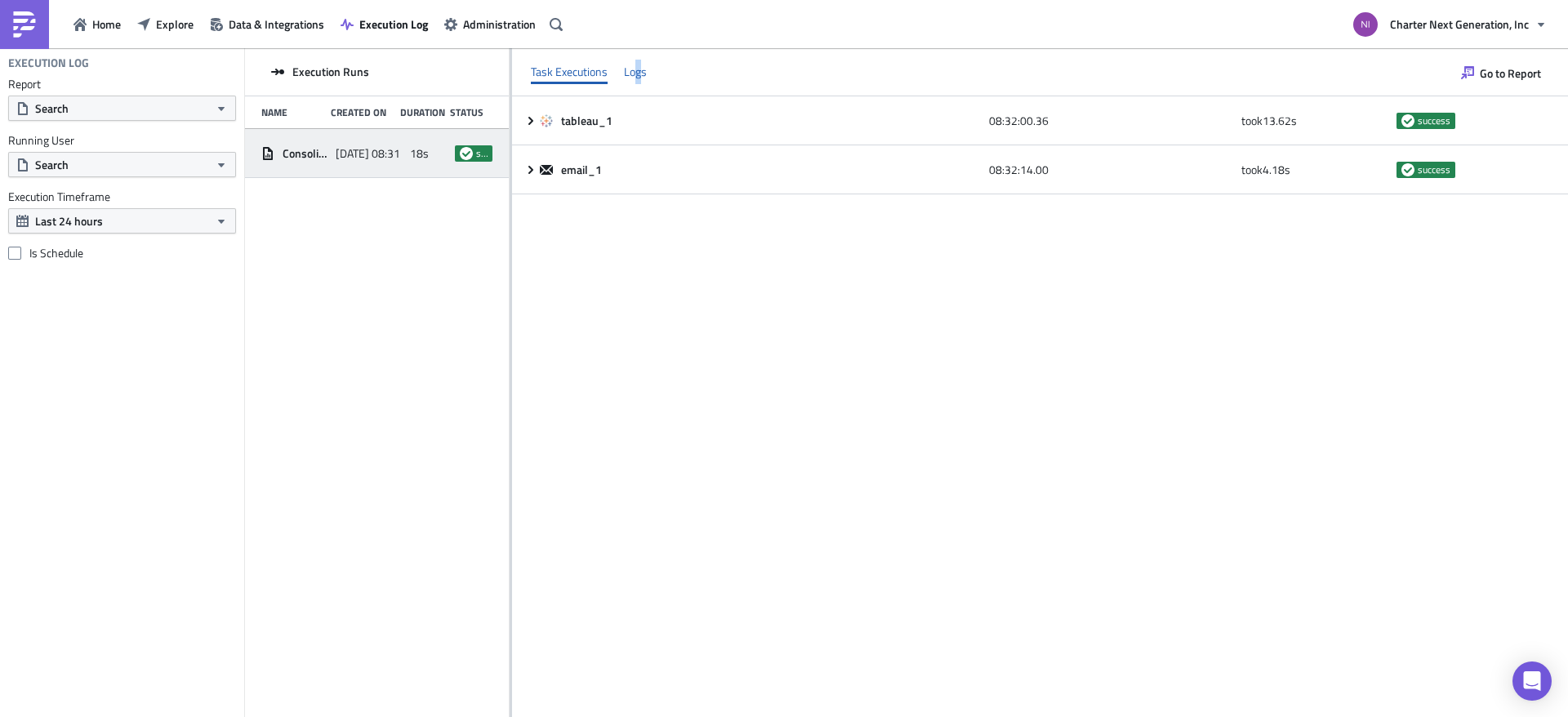
click at [638, 68] on div "Logs" at bounding box center [635, 72] width 23 height 25
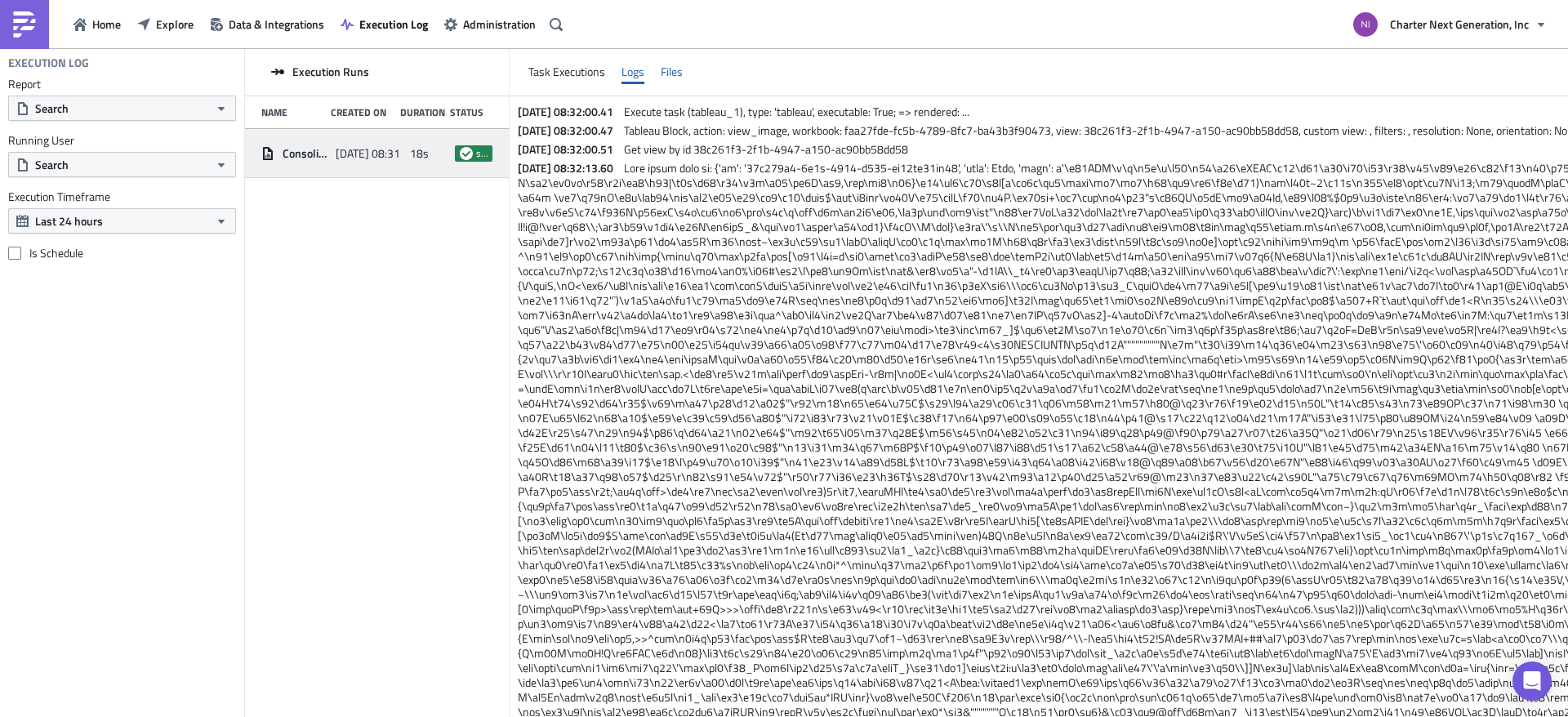
click at [670, 69] on div "Files" at bounding box center [672, 72] width 22 height 25
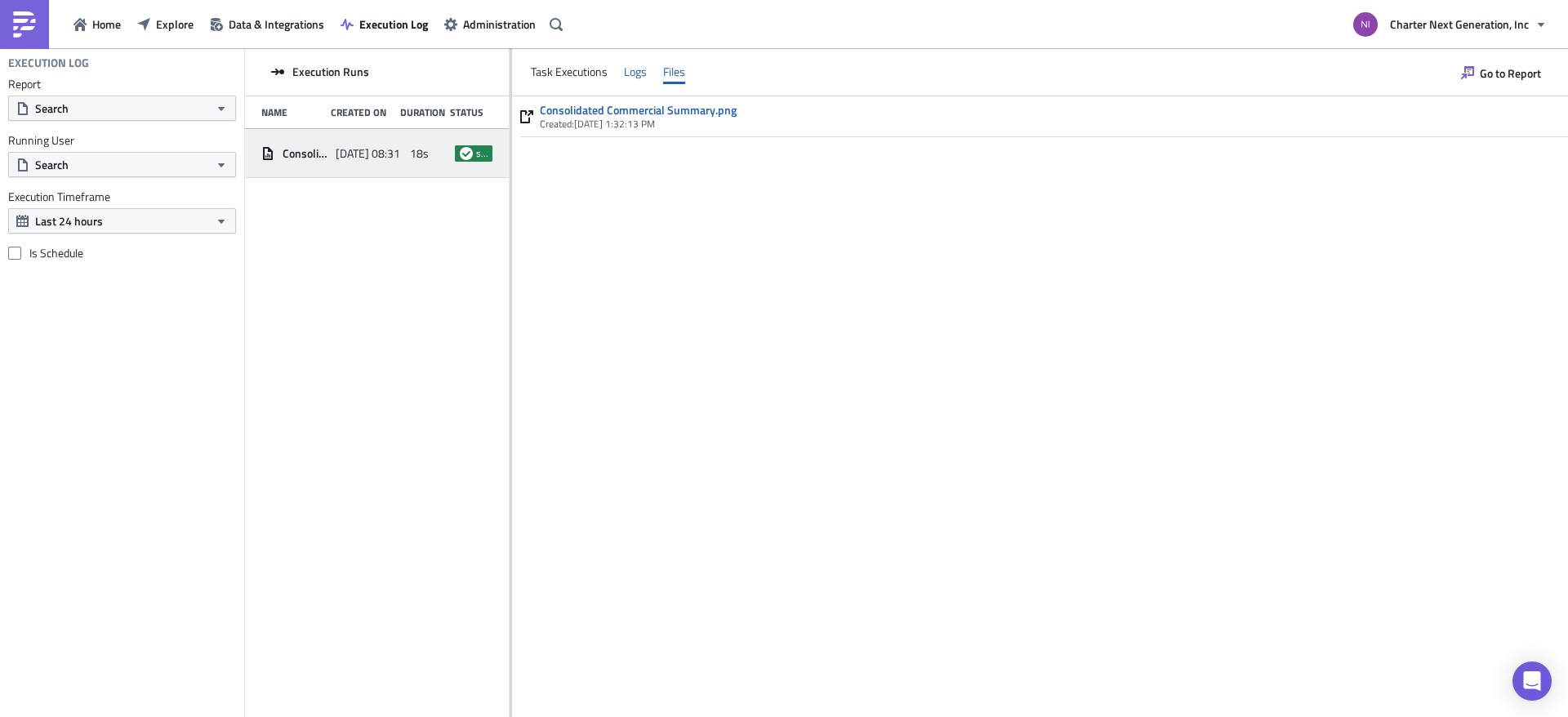
click at [639, 71] on div "Logs" at bounding box center [635, 72] width 23 height 25
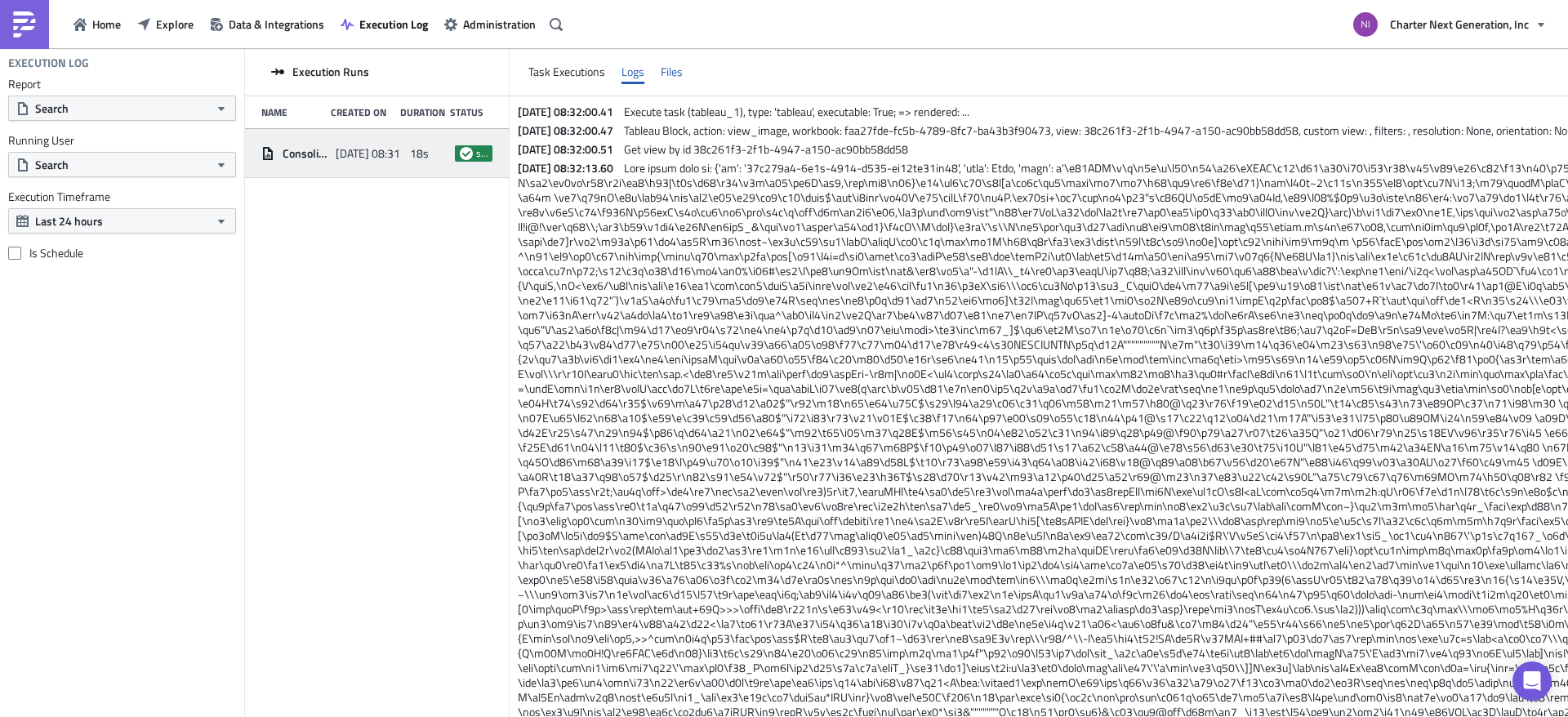
click at [675, 73] on div "Files" at bounding box center [672, 72] width 22 height 25
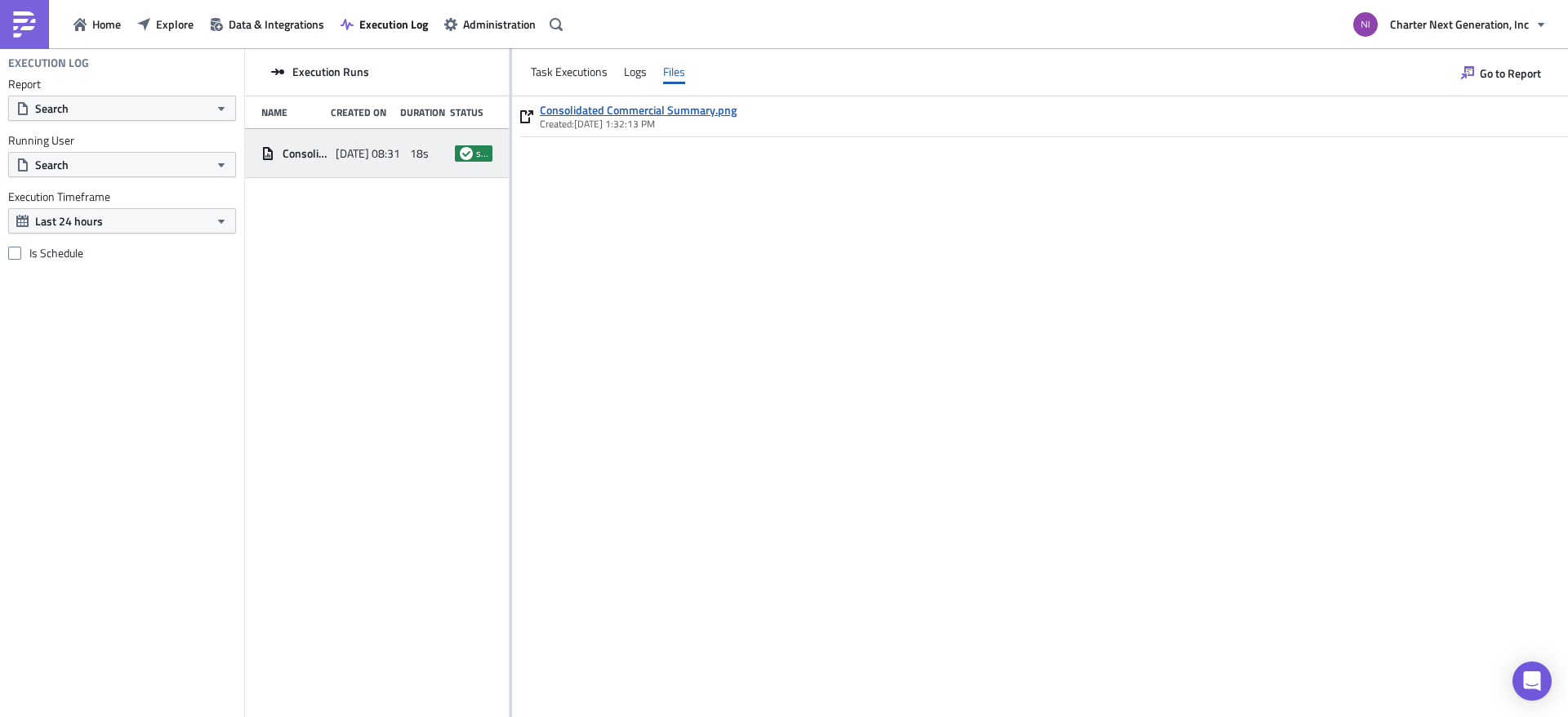
click at [690, 112] on link "Consolidated Commercial Summary.png" at bounding box center [638, 110] width 197 height 15
drag, startPoint x: 1140, startPoint y: 273, endPoint x: 728, endPoint y: 139, distance: 433.2
click at [1139, 273] on div "Consolidated Commercial Summary.png Created: 8/30/2025, 1:32:13 PM" at bounding box center [1040, 407] width 1056 height 621
click at [85, 29] on icon "button" at bounding box center [80, 25] width 13 height 13
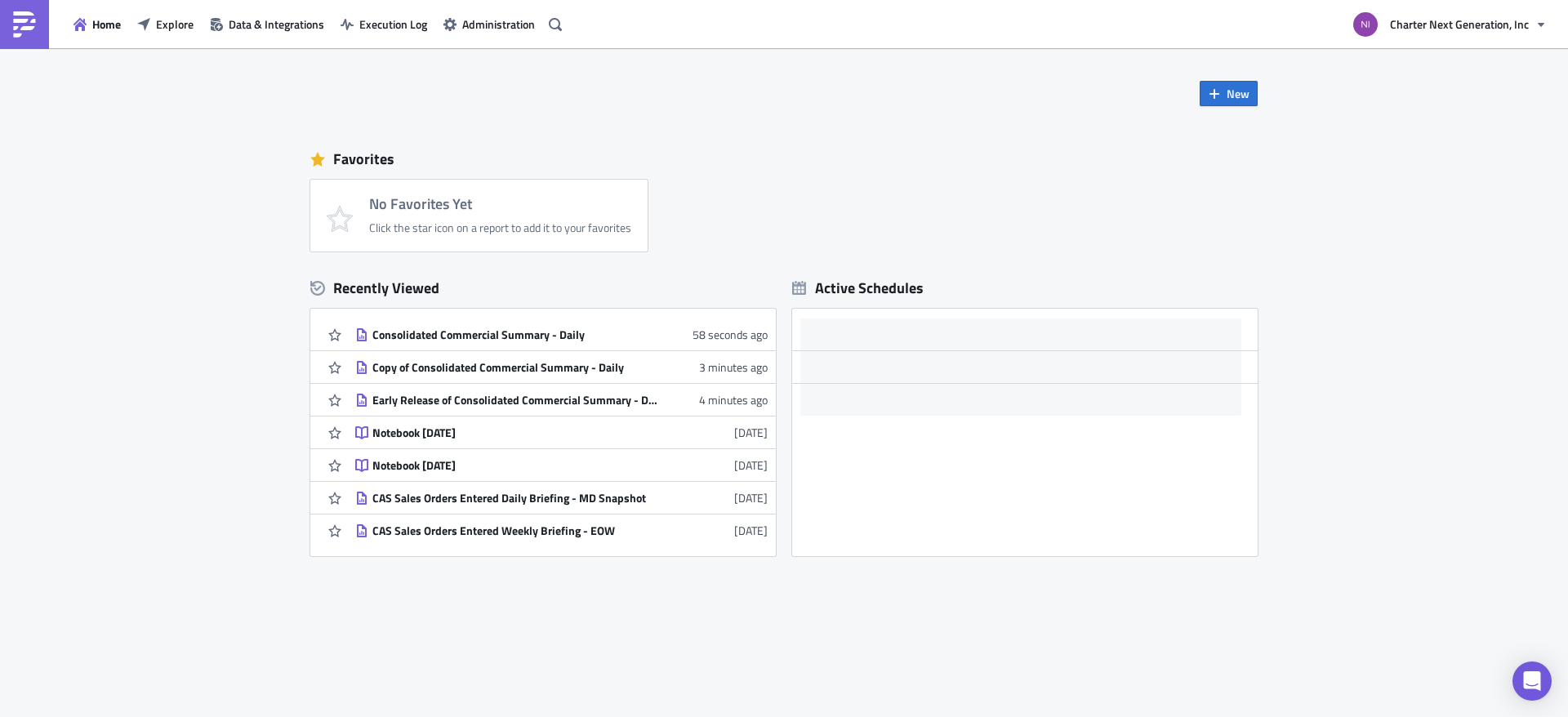
click at [477, 39] on div "Home Explore Data & Integrations Execution Log Administration" at bounding box center [284, 24] width 568 height 49
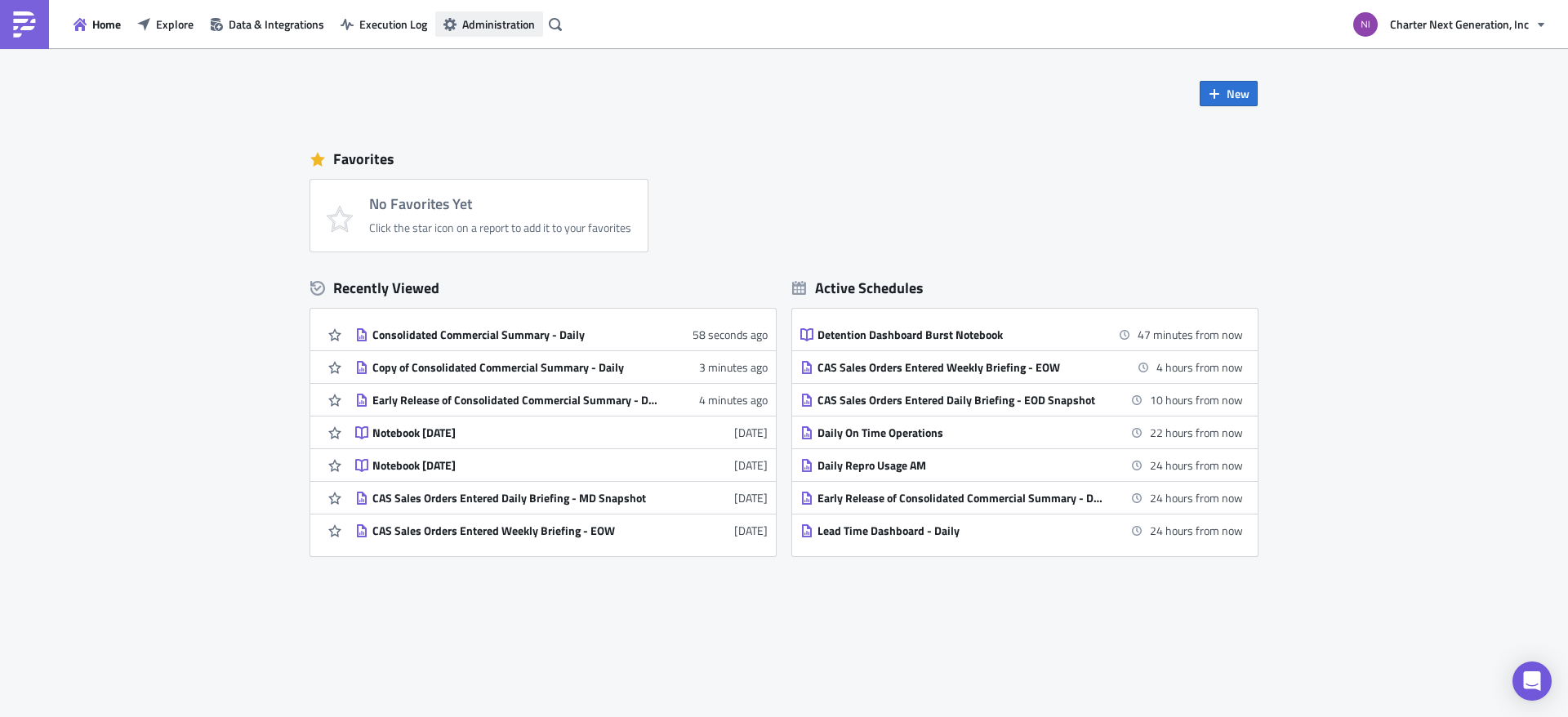
click at [477, 31] on span "Administration" at bounding box center [498, 24] width 72 height 17
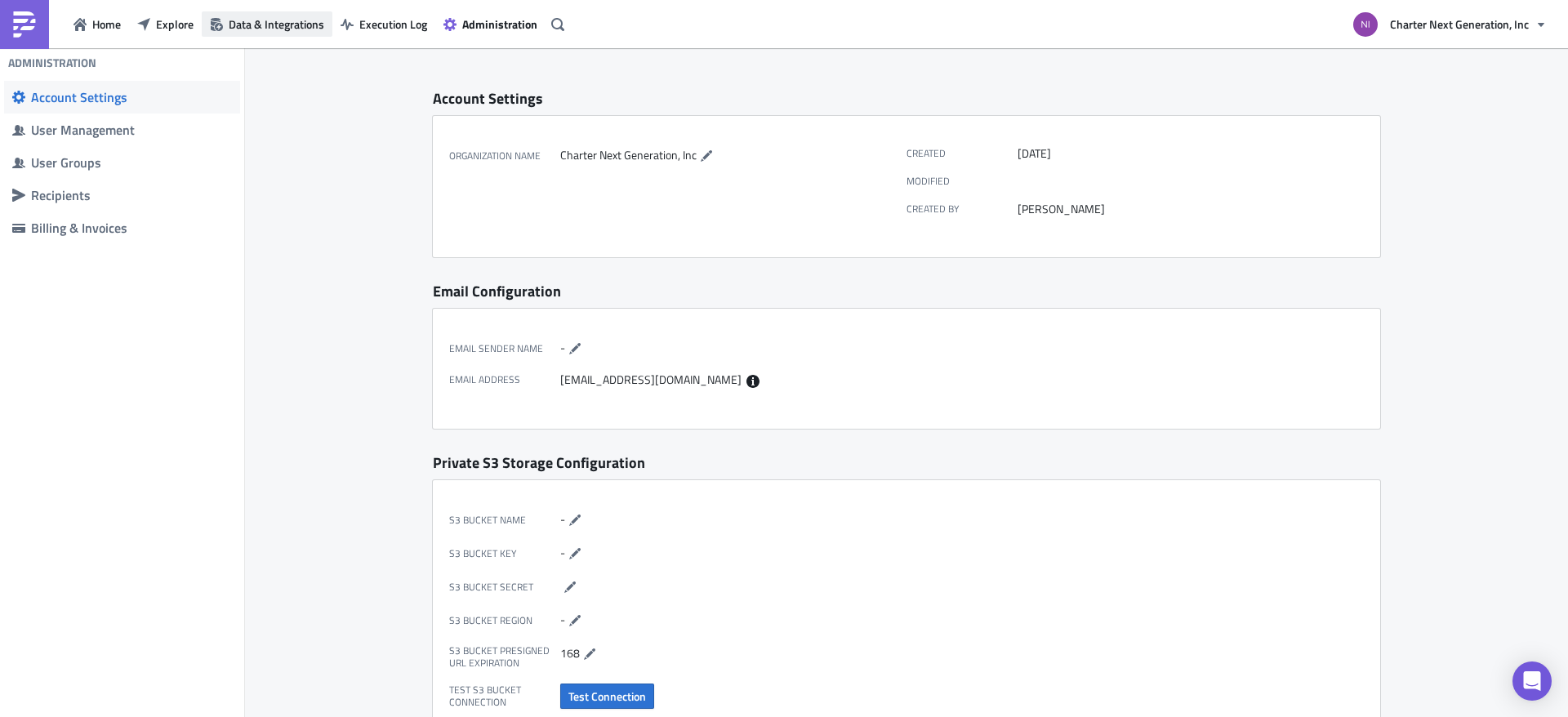
click at [228, 25] on span "Data & Integrations" at bounding box center [276, 24] width 95 height 17
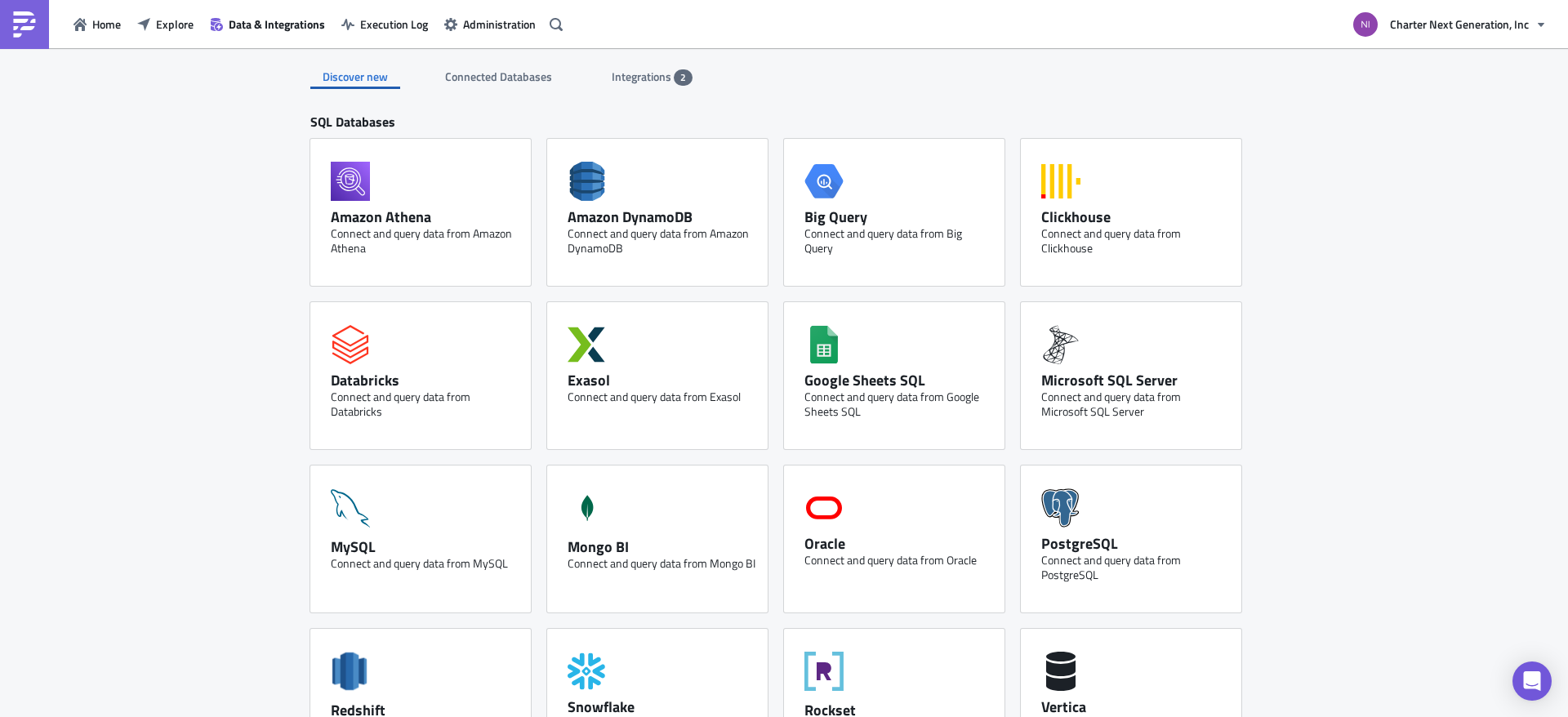
click at [481, 80] on span "Connected Databases" at bounding box center [499, 76] width 109 height 17
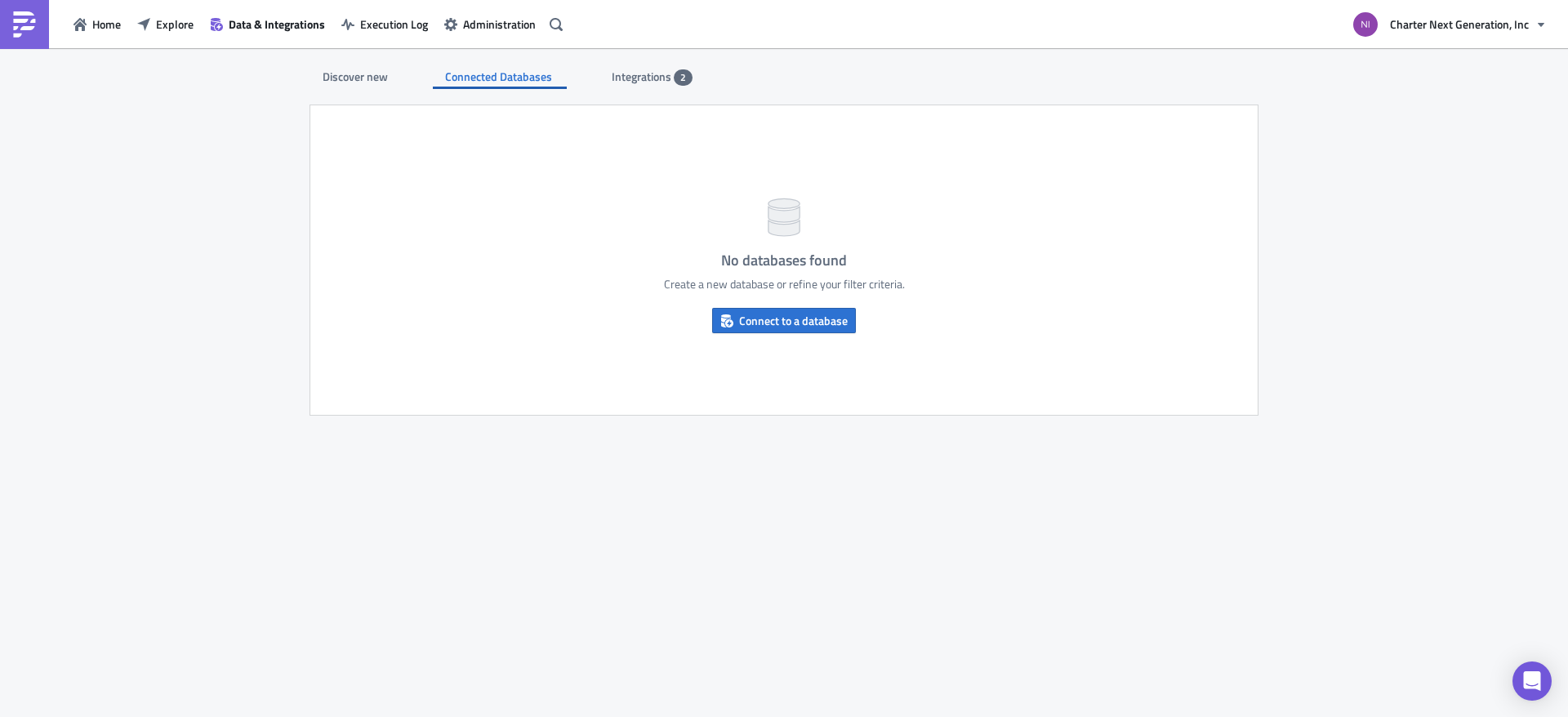
click at [655, 79] on span "Integrations" at bounding box center [643, 76] width 62 height 17
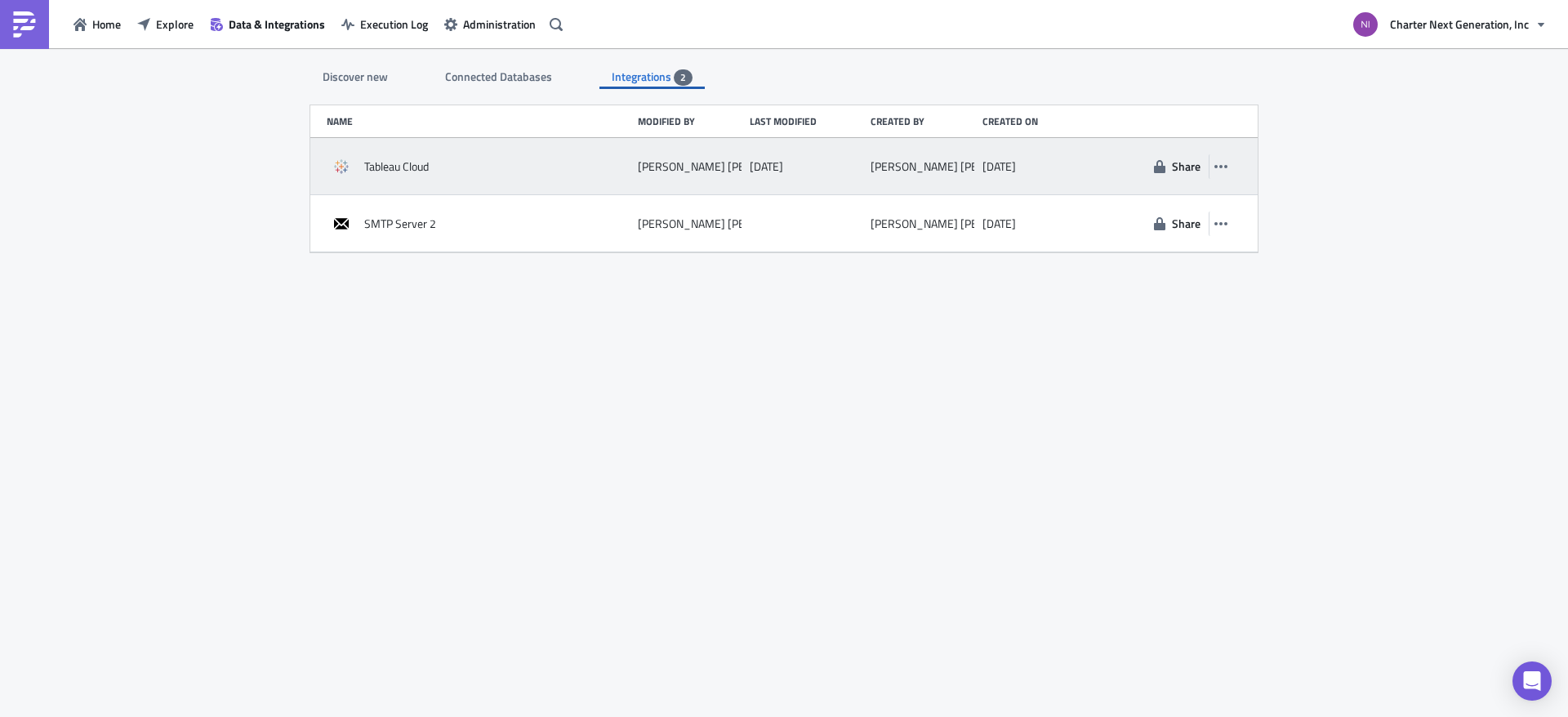
click at [427, 174] on span "Tableau Cloud" at bounding box center [396, 167] width 64 height 15
click at [1225, 161] on icon "button" at bounding box center [1221, 166] width 13 height 13
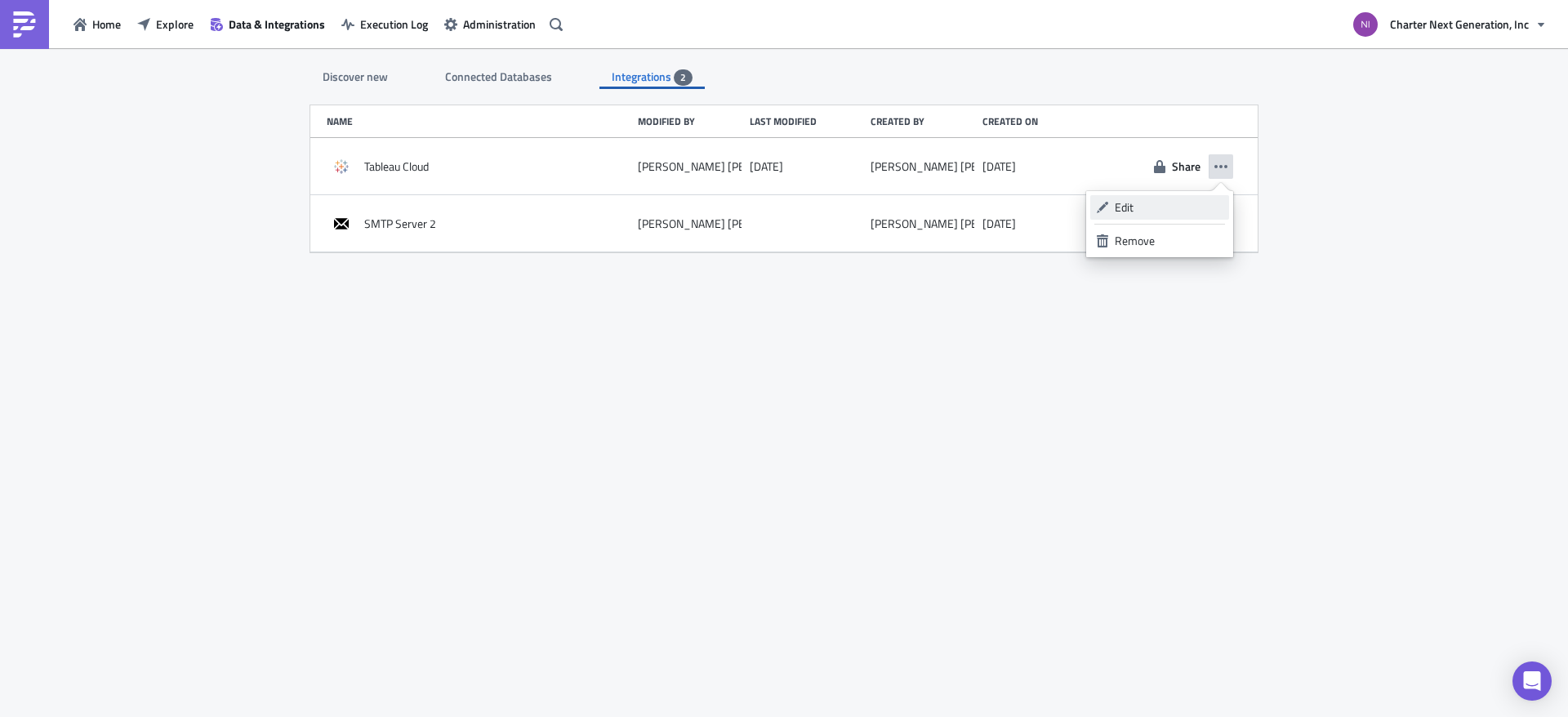
click at [1126, 207] on div "Edit" at bounding box center [1169, 207] width 108 height 17
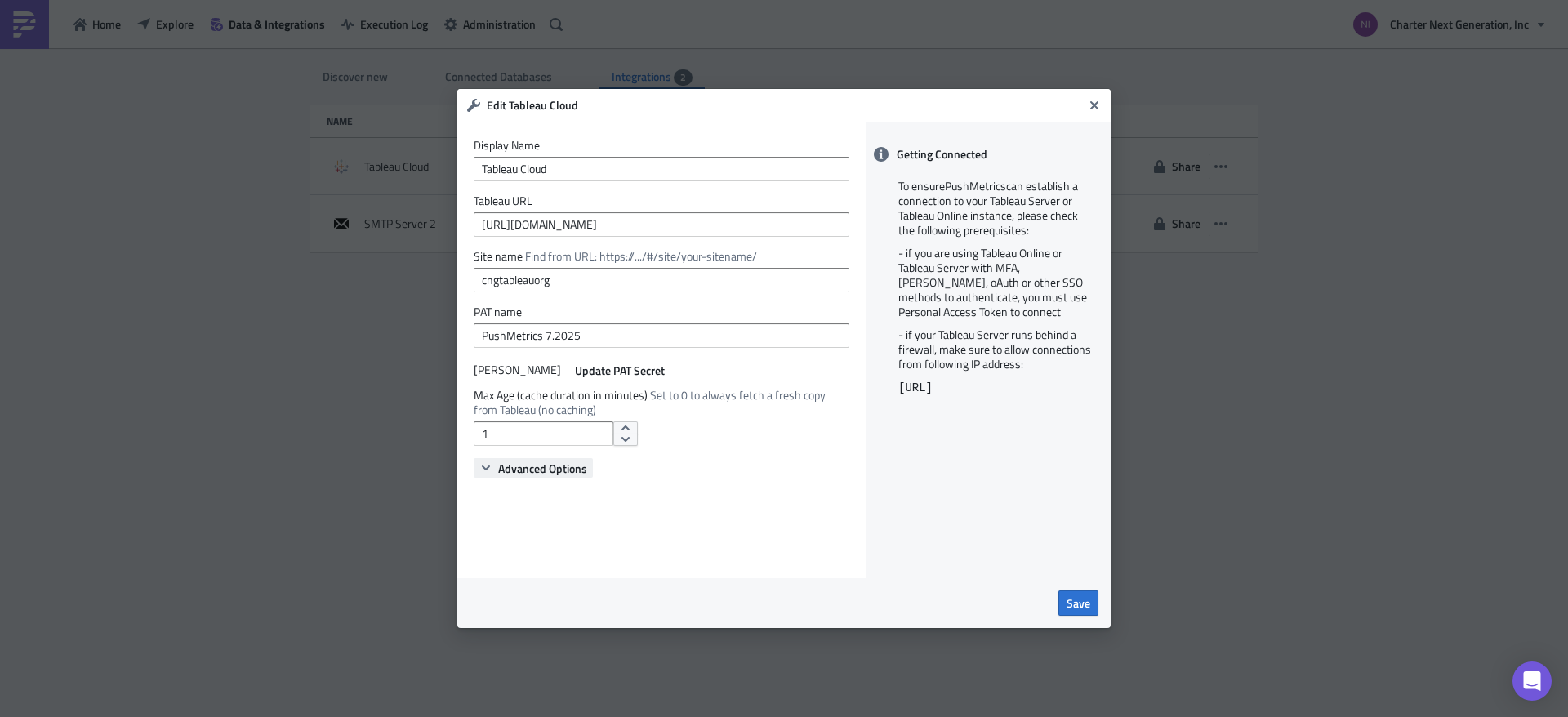
click at [548, 469] on span "Advanced Options" at bounding box center [542, 468] width 89 height 17
type input "0"
click at [816, 387] on span "Set to 0 to always fetch a fresh copy from Tableau (no caching)" at bounding box center [650, 402] width 352 height 32
click at [1077, 601] on span "Save" at bounding box center [1078, 603] width 24 height 17
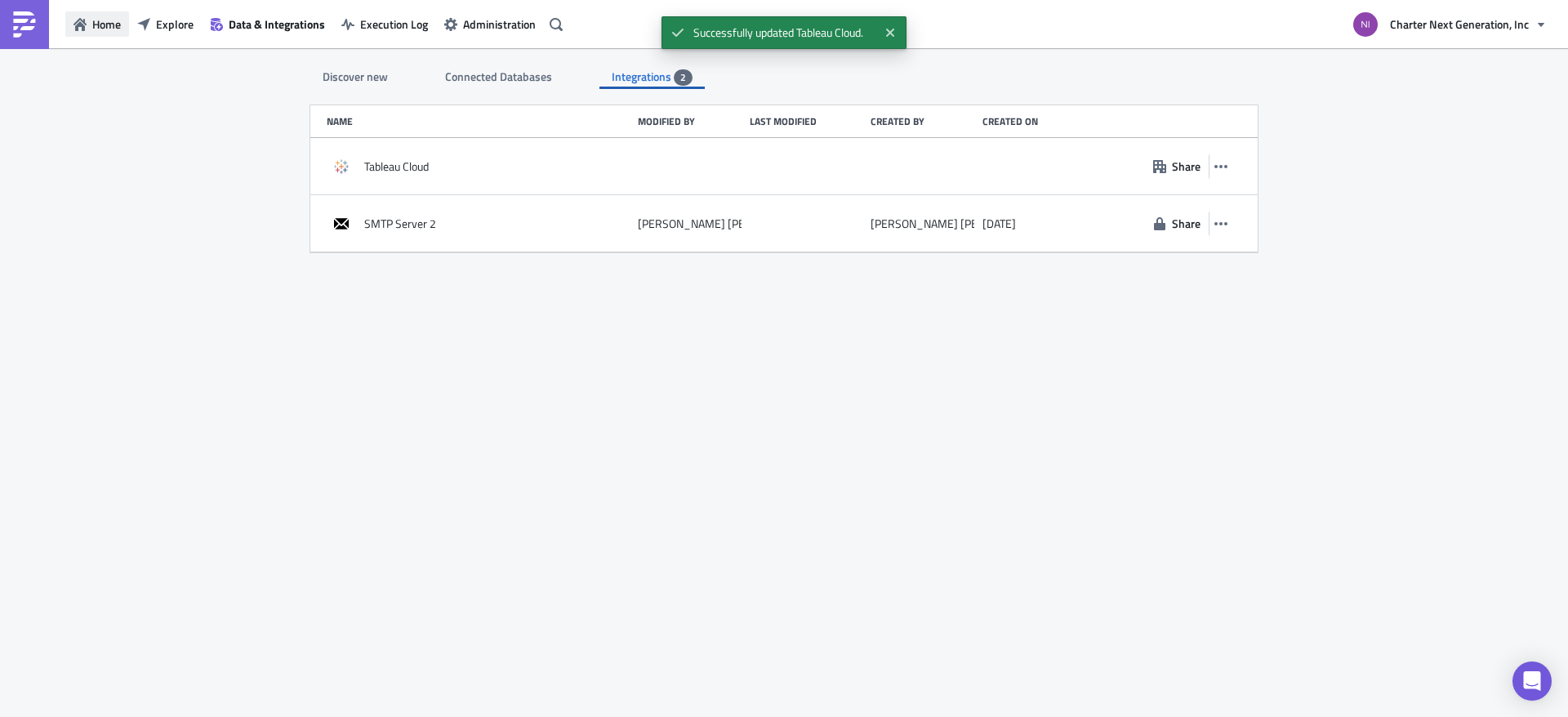
click at [106, 28] on span "Home" at bounding box center [106, 24] width 28 height 17
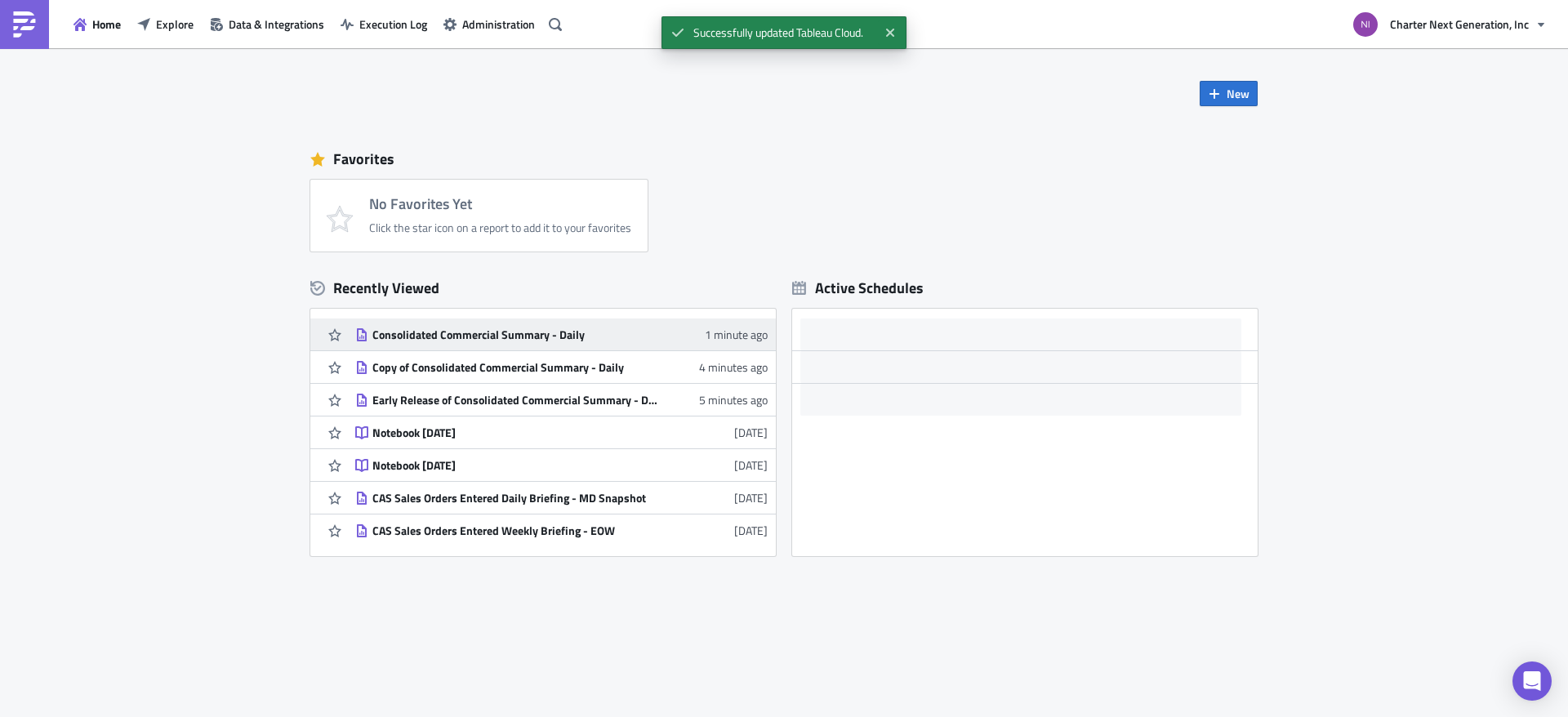
click at [470, 342] on div "Consolidated Commercial Summary - Daily" at bounding box center [516, 335] width 286 height 15
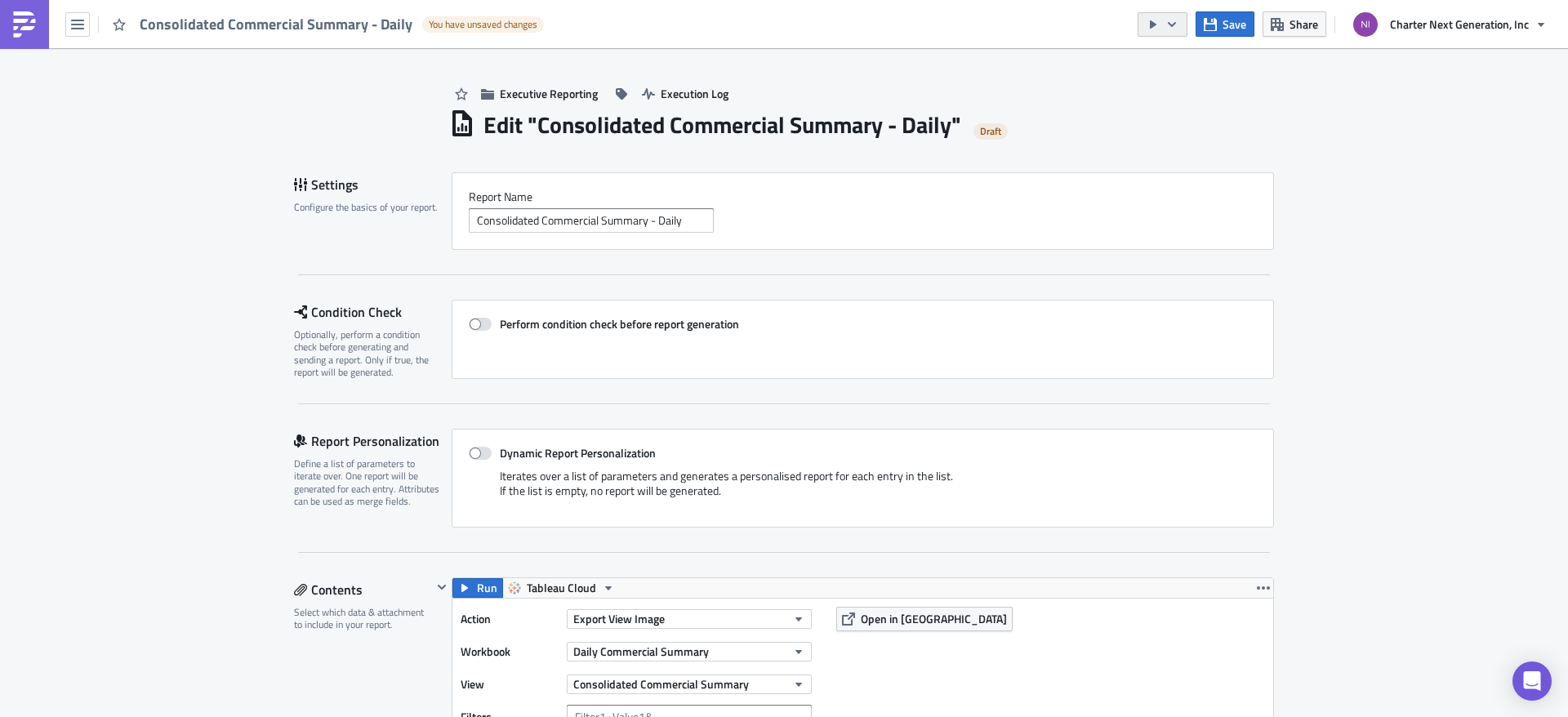
click at [1177, 25] on icon "button" at bounding box center [1172, 25] width 13 height 13
click at [1195, 63] on div "Send Just to Me" at bounding box center [1212, 65] width 128 height 17
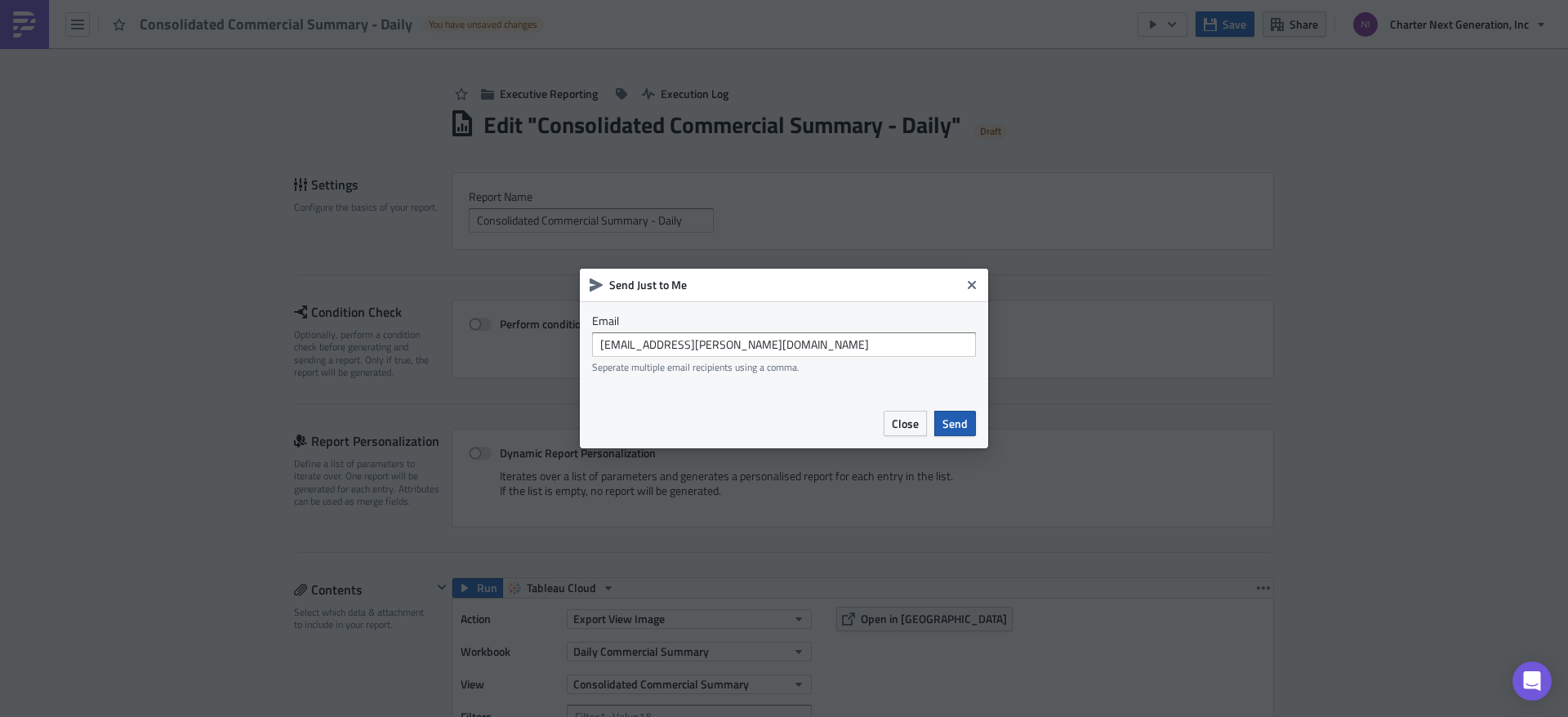
click at [961, 424] on span "Send" at bounding box center [955, 423] width 26 height 17
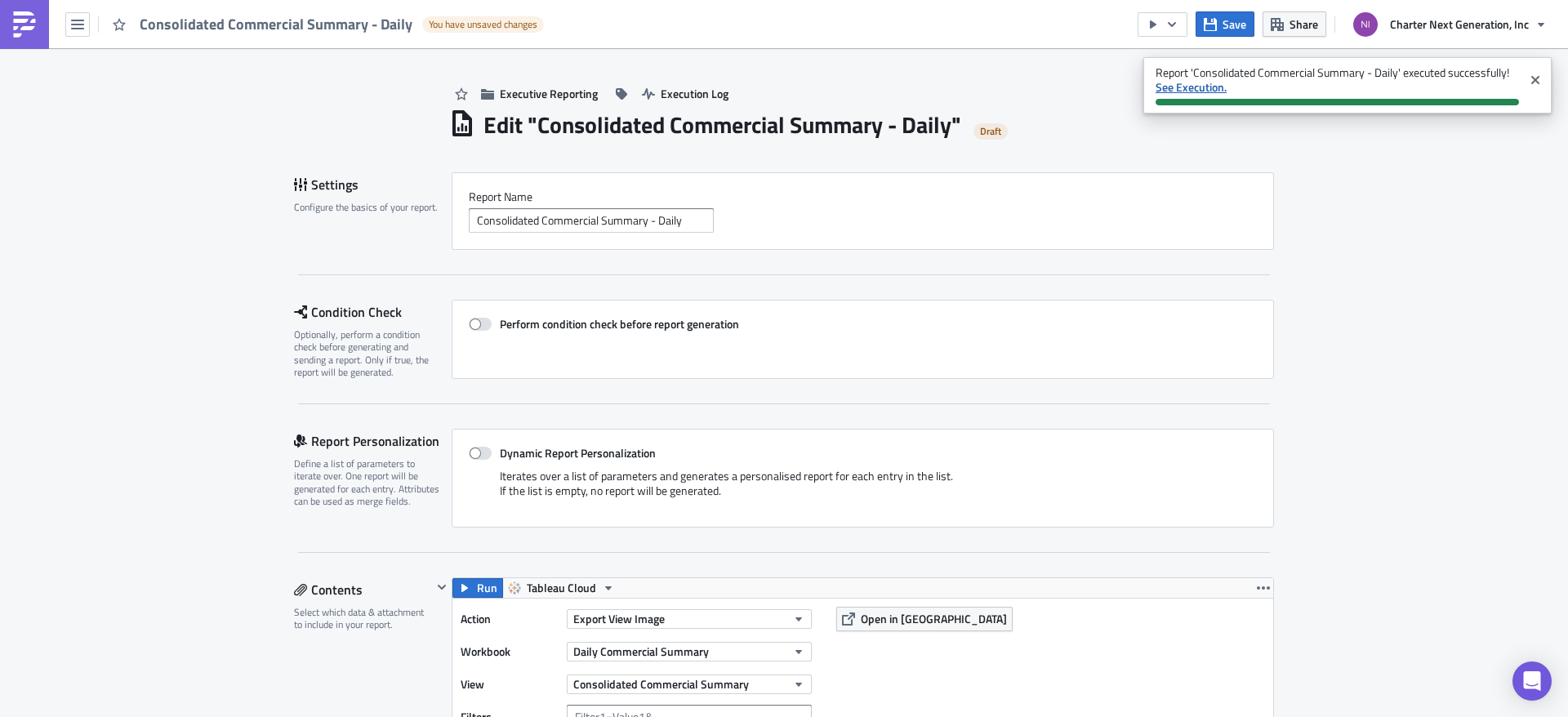
click at [1185, 87] on strong "See Execution." at bounding box center [1190, 86] width 71 height 17
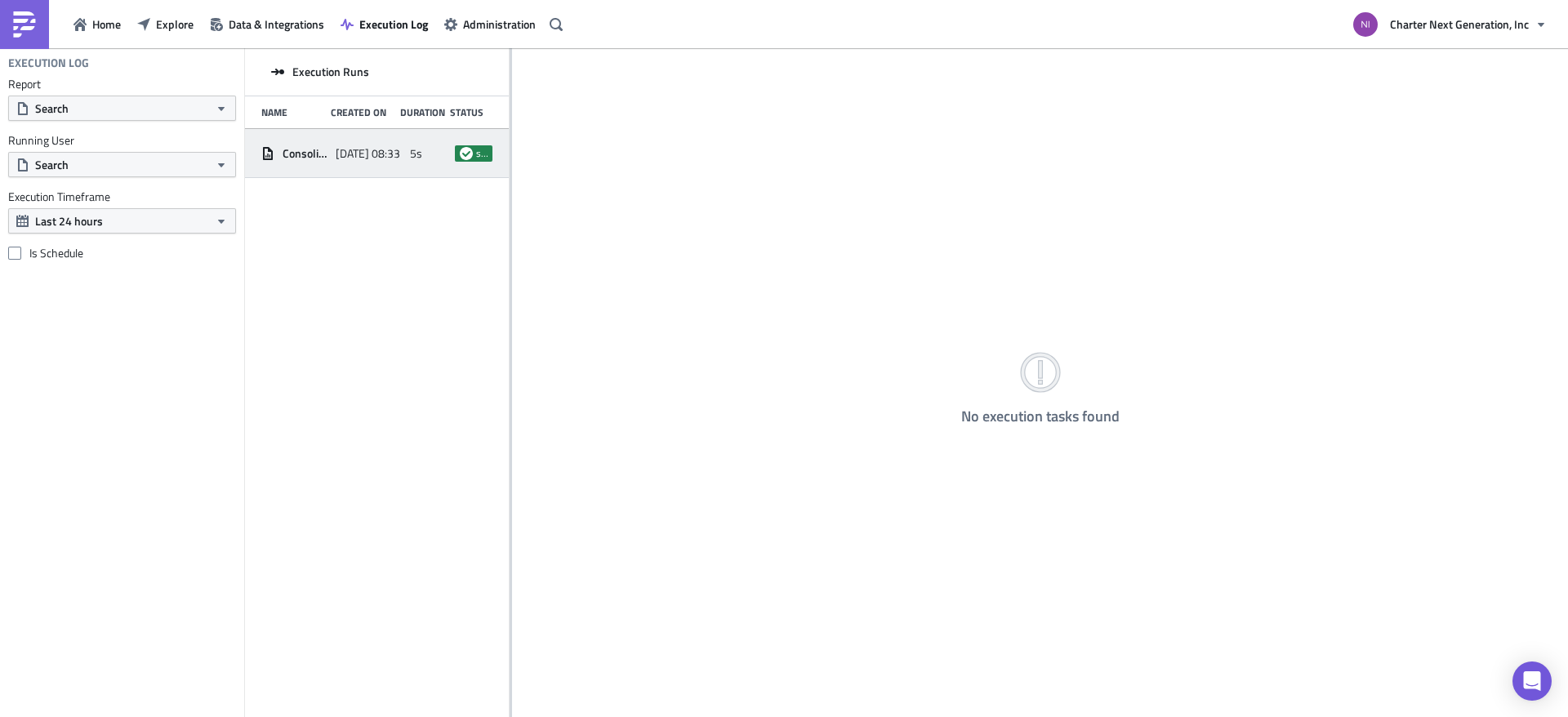
click at [379, 153] on span "[DATE] 08:33" at bounding box center [368, 153] width 64 height 15
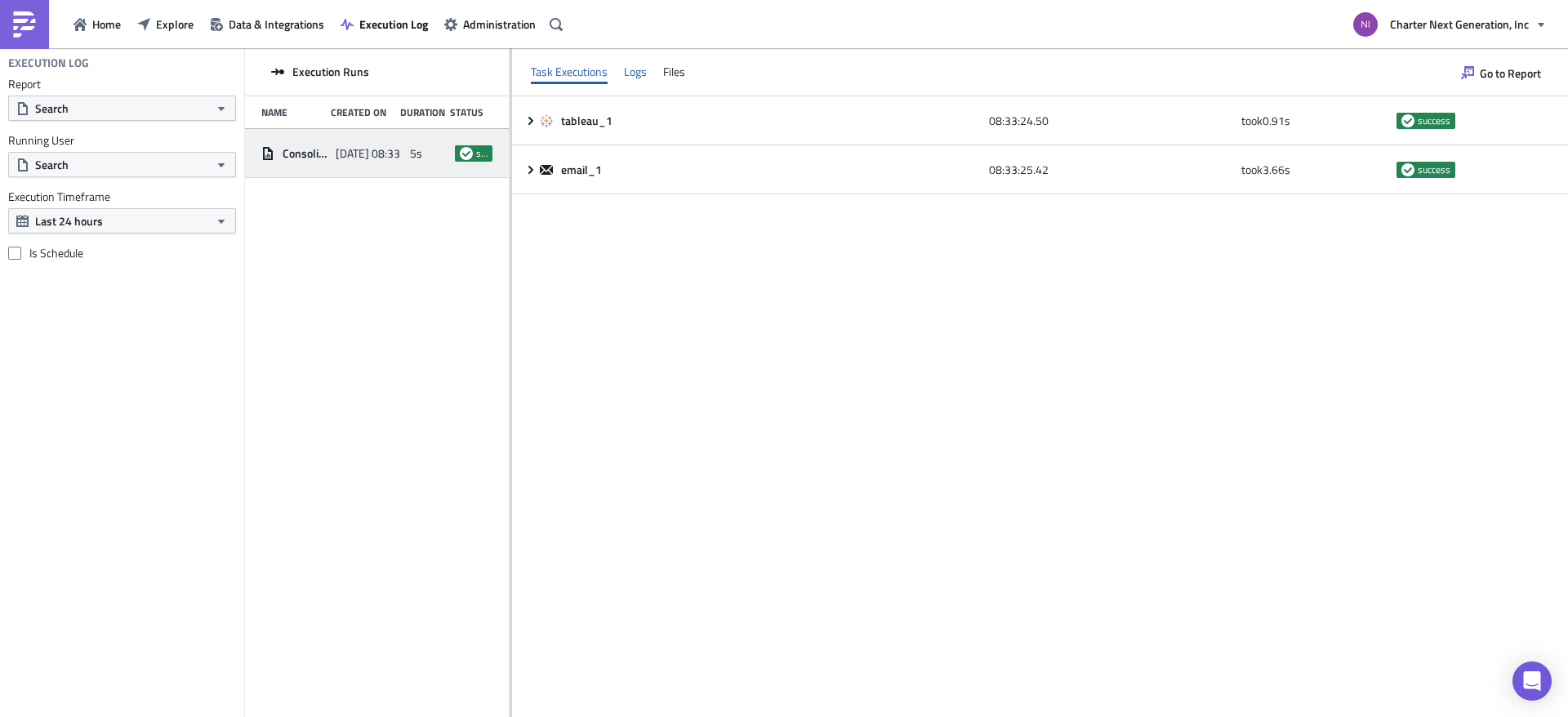
click at [639, 70] on div "Logs" at bounding box center [635, 72] width 23 height 25
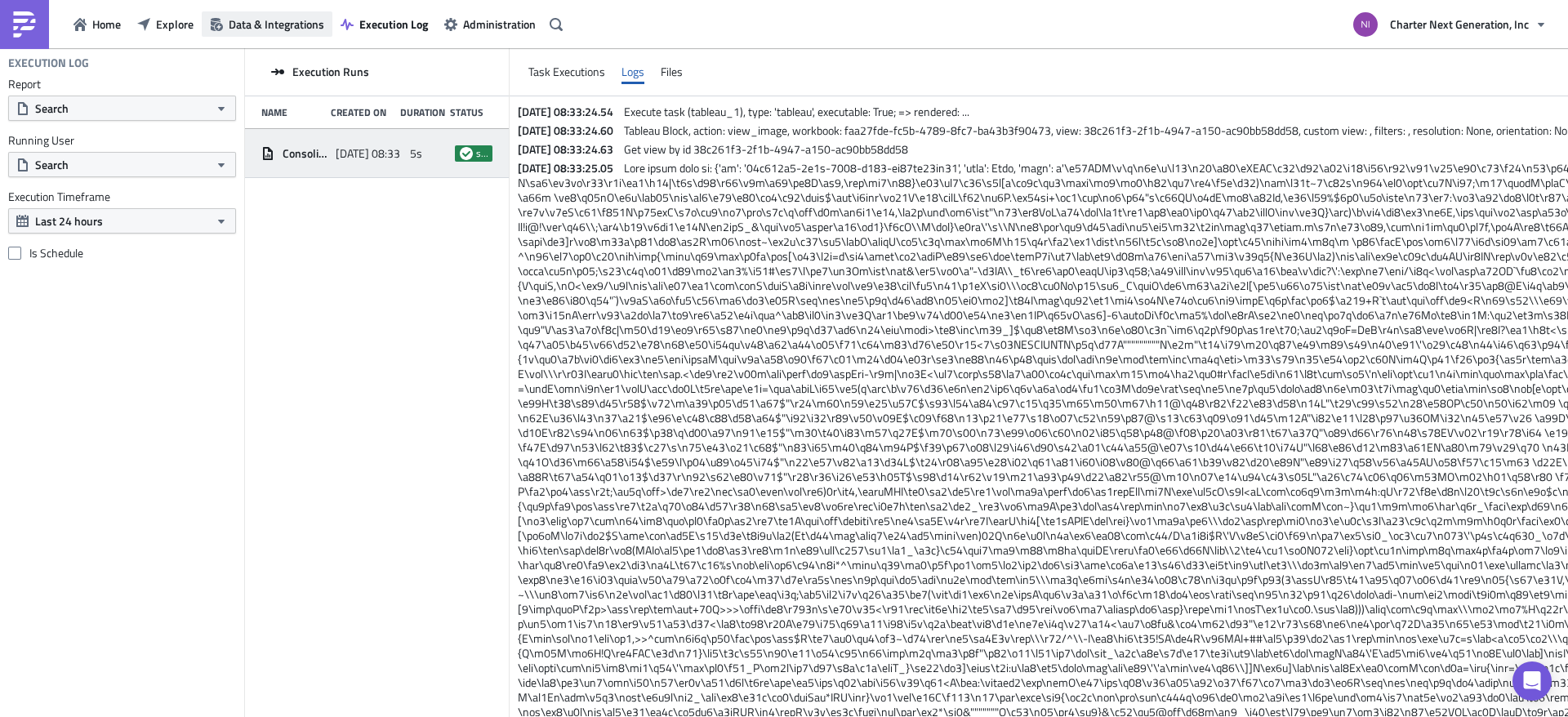
click at [251, 18] on span "Data & Integrations" at bounding box center [276, 24] width 95 height 17
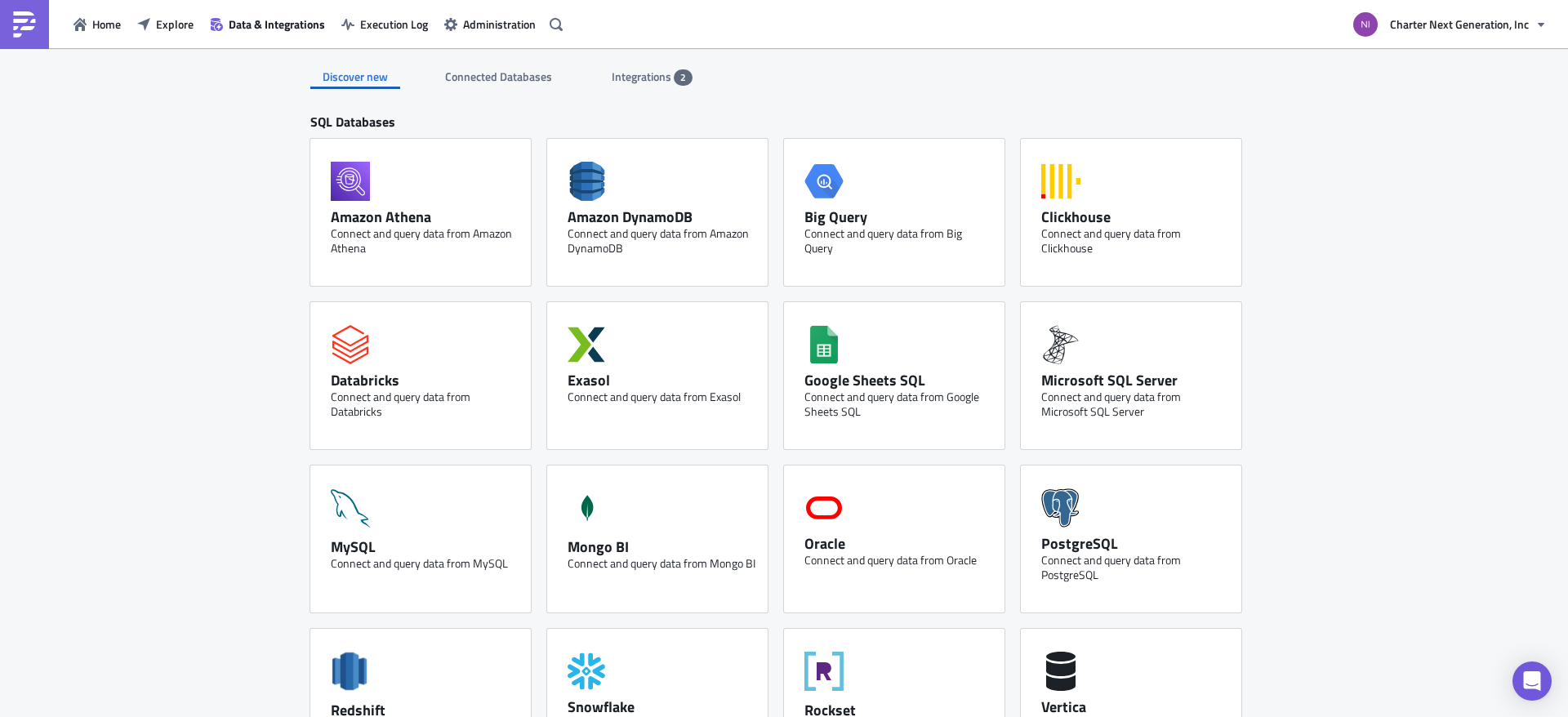
click at [647, 81] on span "Integrations" at bounding box center [643, 76] width 62 height 17
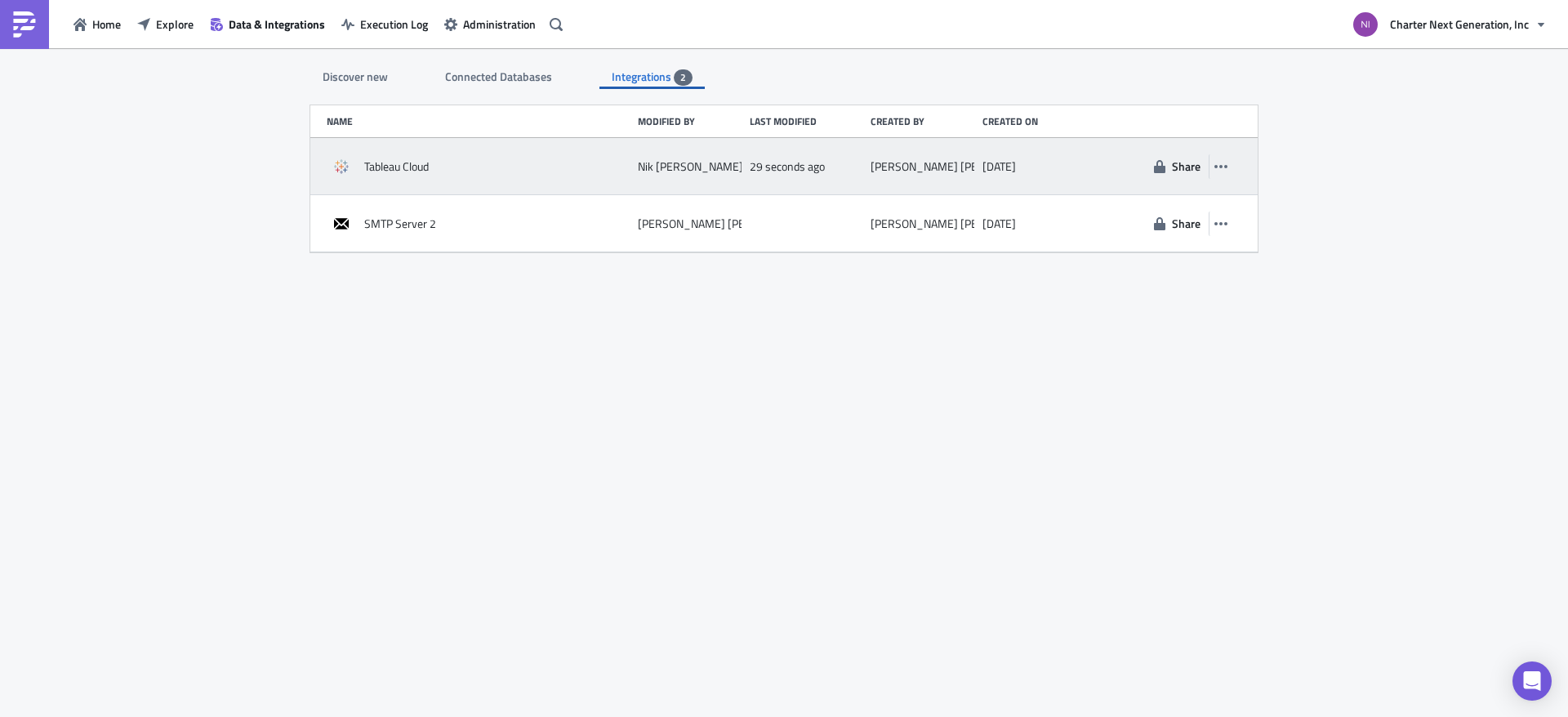
click at [641, 167] on div "[PERSON_NAME]" at bounding box center [690, 167] width 106 height 15
click at [1227, 160] on button "button" at bounding box center [1220, 166] width 25 height 25
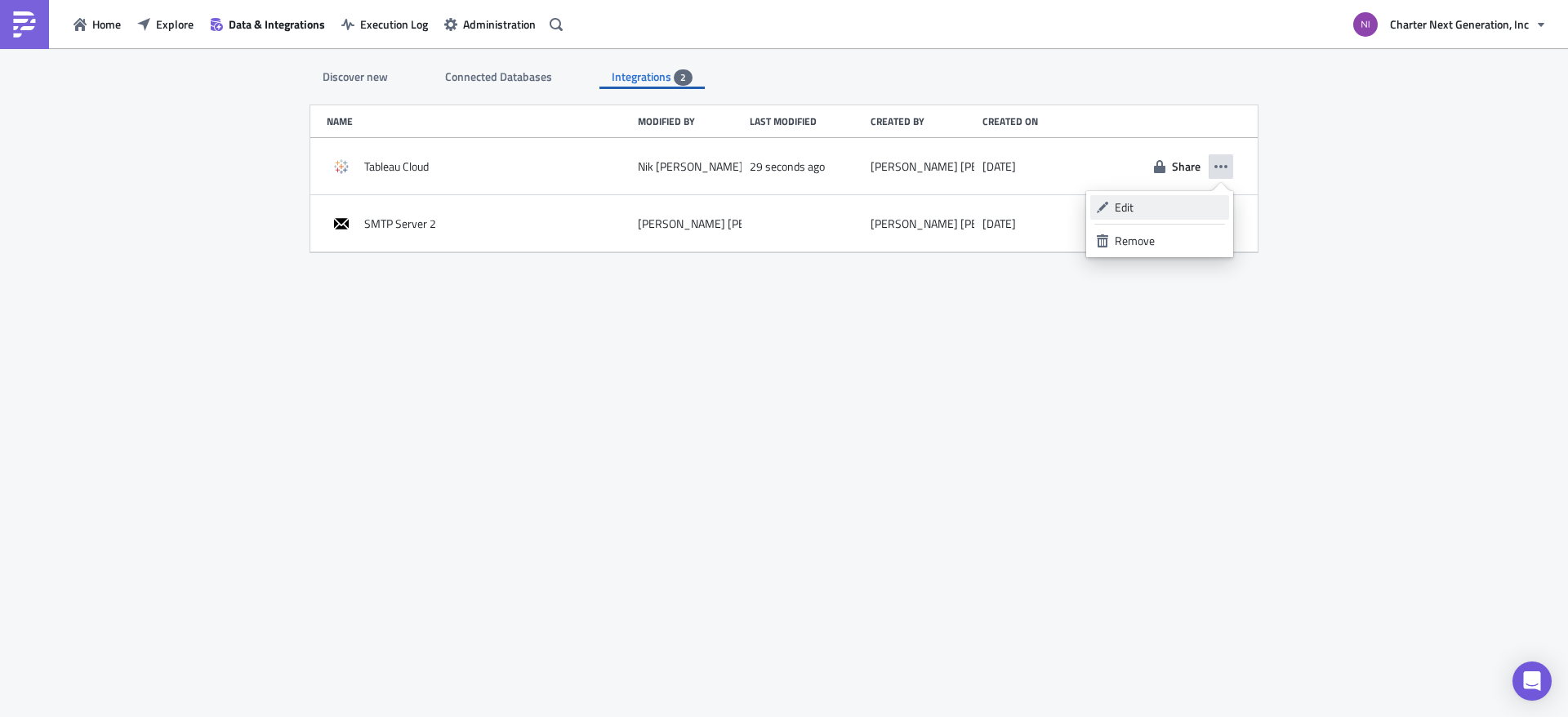
click at [1171, 207] on div "Edit" at bounding box center [1169, 207] width 108 height 17
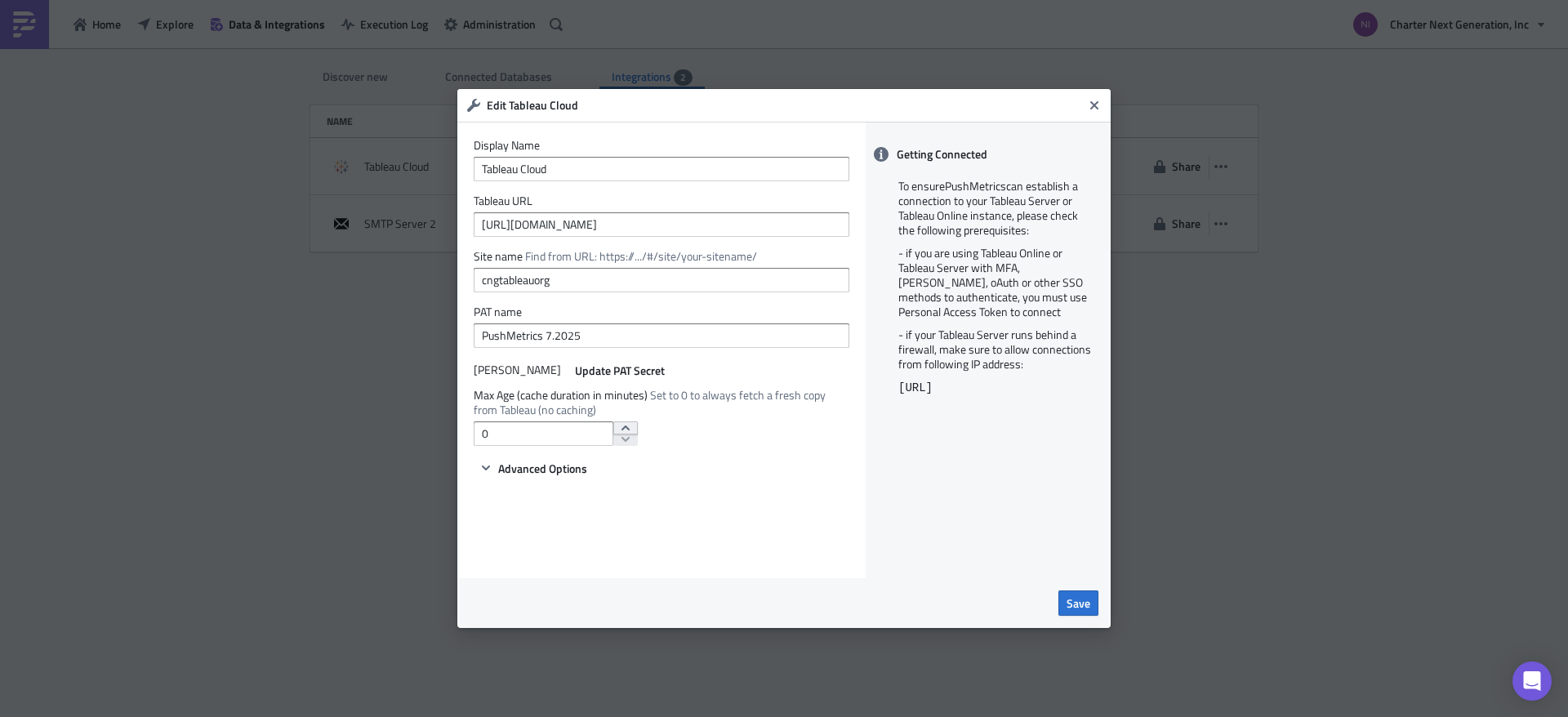
type input "1"
click at [621, 429] on icon "increment" at bounding box center [625, 428] width 8 height 5
click at [1075, 600] on span "Save" at bounding box center [1078, 603] width 24 height 17
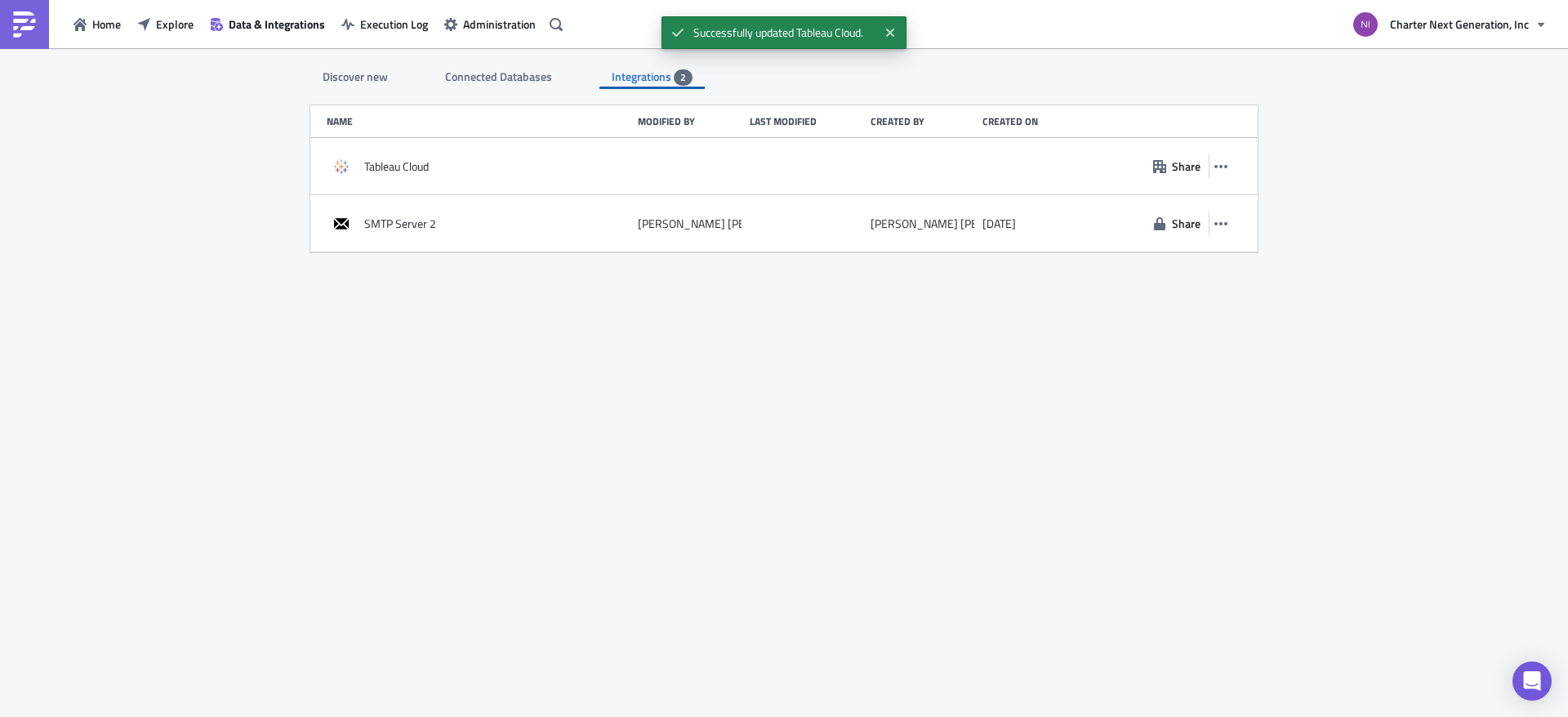
drag, startPoint x: 755, startPoint y: 406, endPoint x: 451, endPoint y: 151, distance: 396.8
click at [755, 405] on div "Discover new Connected Databases Integrations 2 SQL Databases Amazon Athena Con…" at bounding box center [784, 385] width 980 height 672
click at [219, 23] on icon "button" at bounding box center [217, 25] width 12 height 13
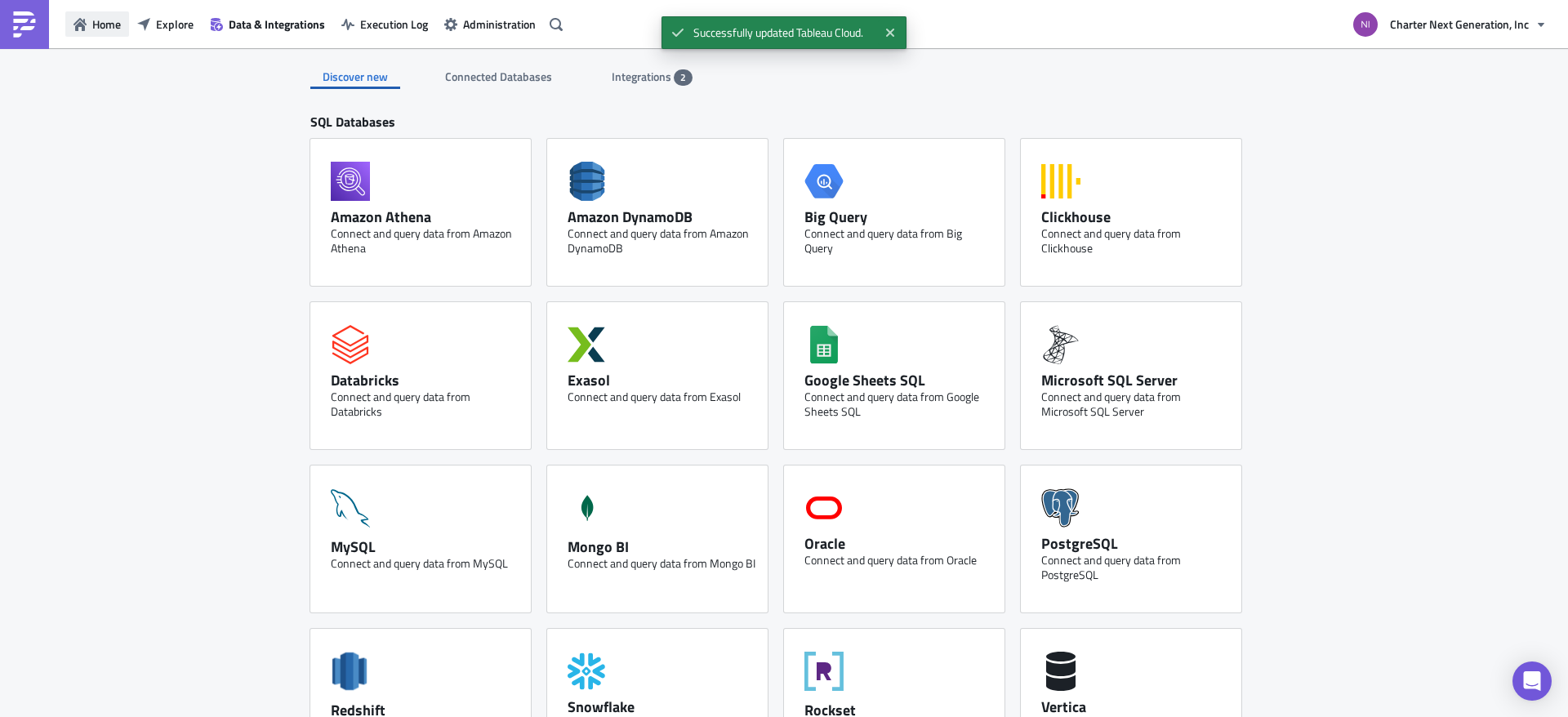
click at [91, 25] on button "Home" at bounding box center [96, 24] width 63 height 26
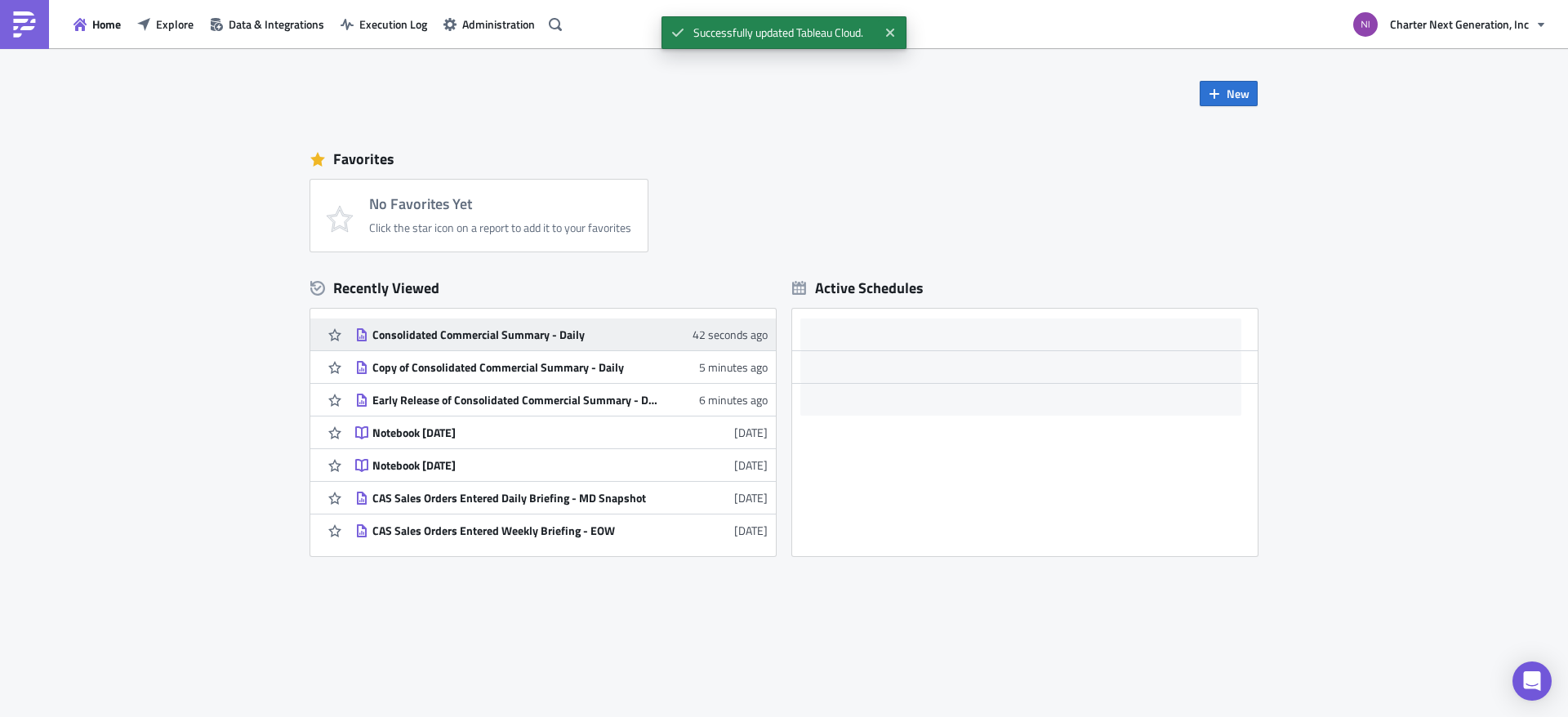
click at [471, 333] on div "Consolidated Commercial Summary - Daily" at bounding box center [516, 335] width 286 height 15
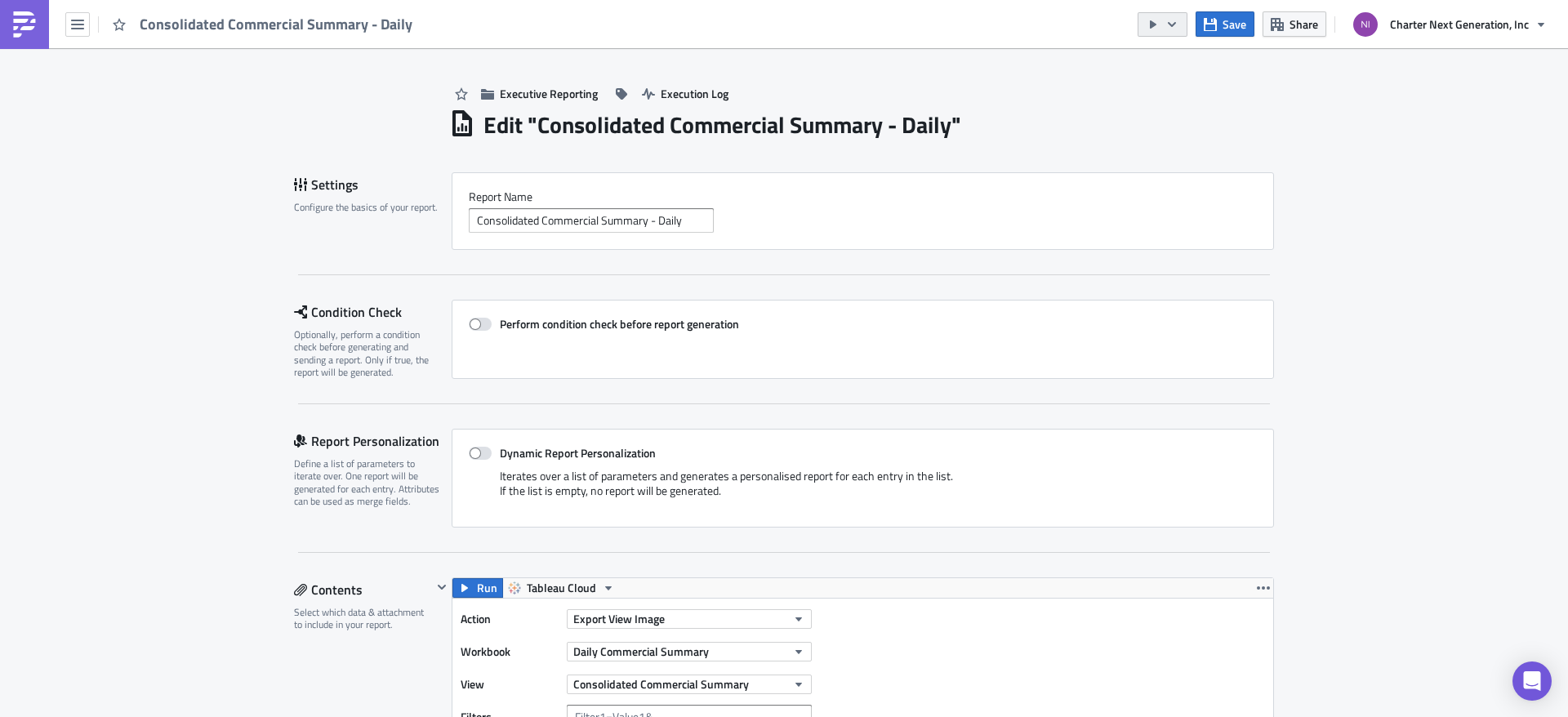
click at [1175, 28] on icon "button" at bounding box center [1172, 25] width 13 height 13
click at [1168, 63] on div "Send Just to Me" at bounding box center [1212, 65] width 128 height 17
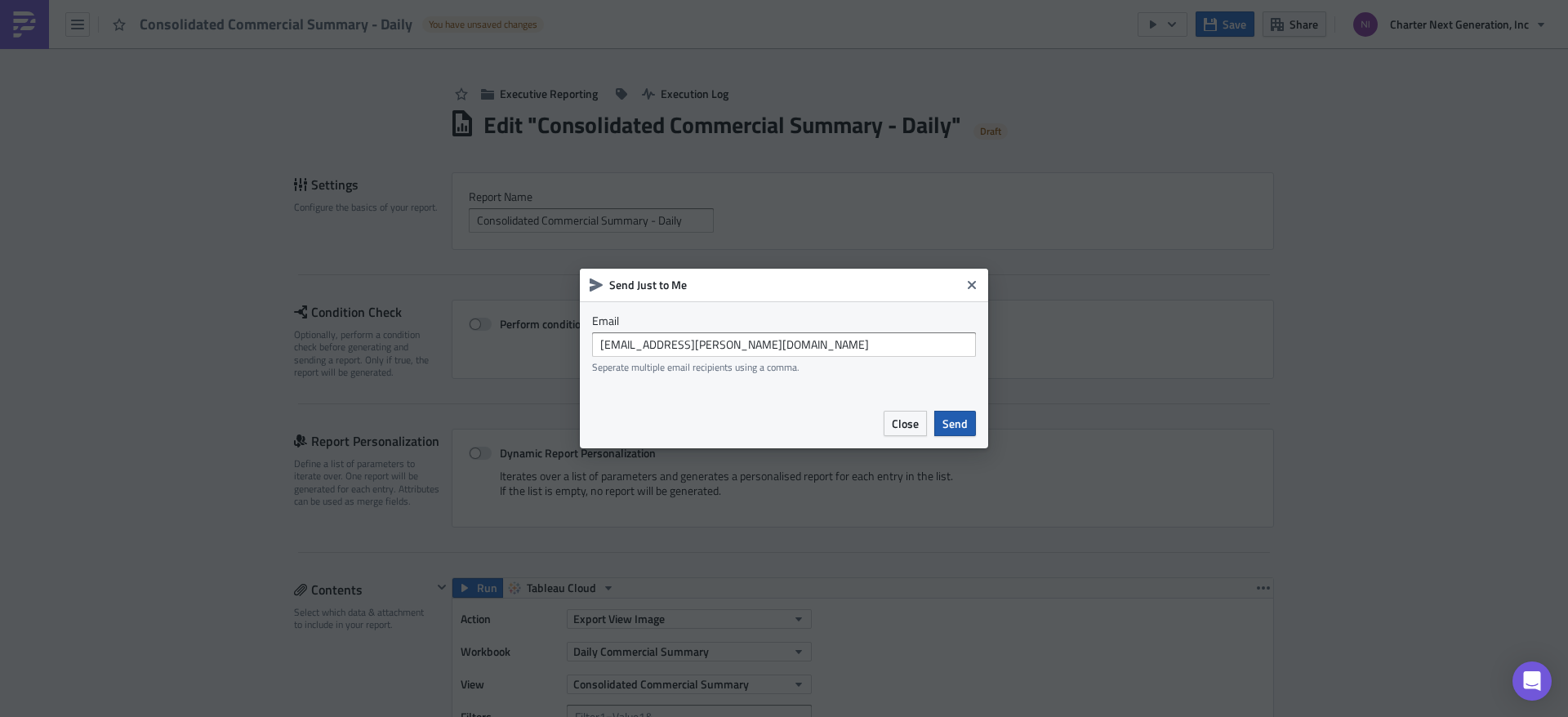
click at [947, 423] on span "Send" at bounding box center [955, 423] width 26 height 17
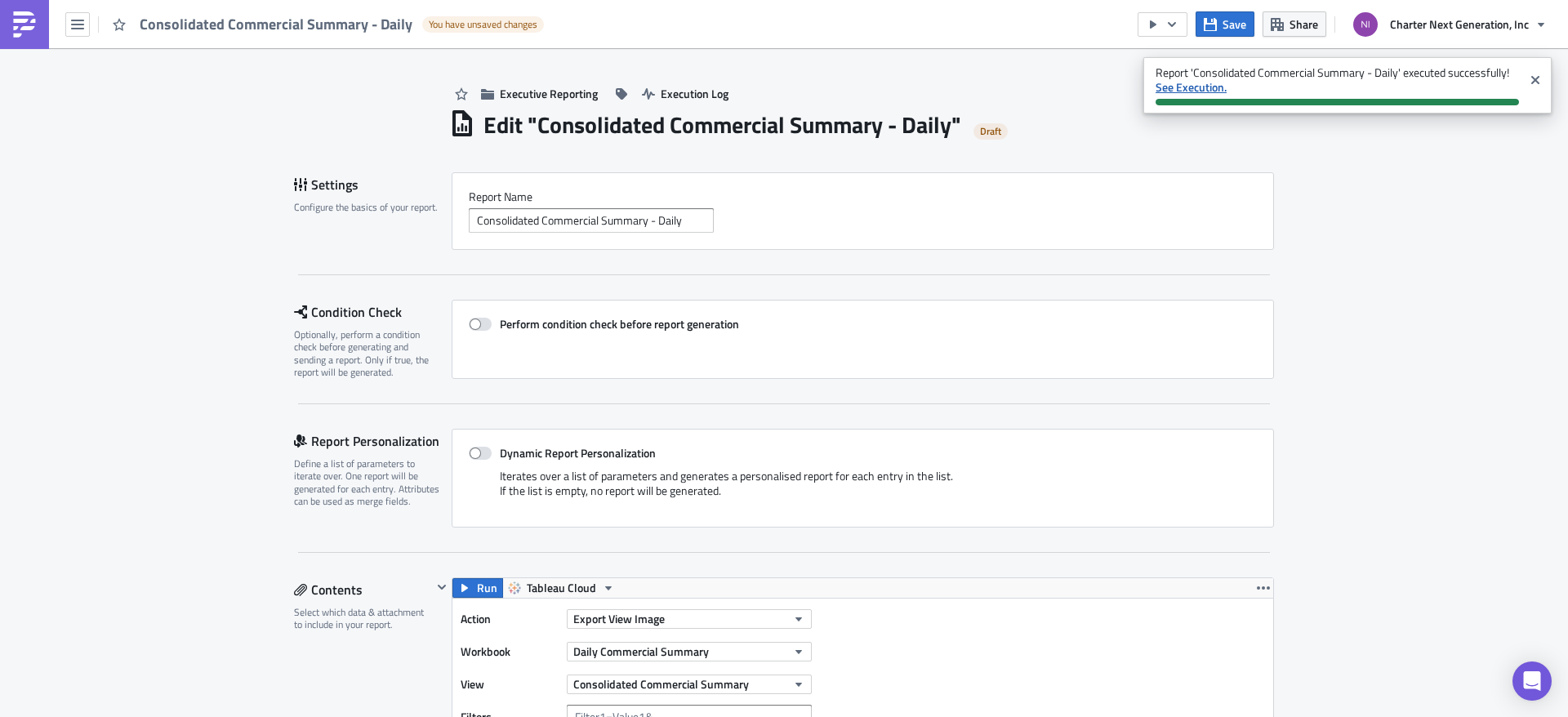
click at [1217, 87] on strong "See Execution." at bounding box center [1190, 86] width 71 height 17
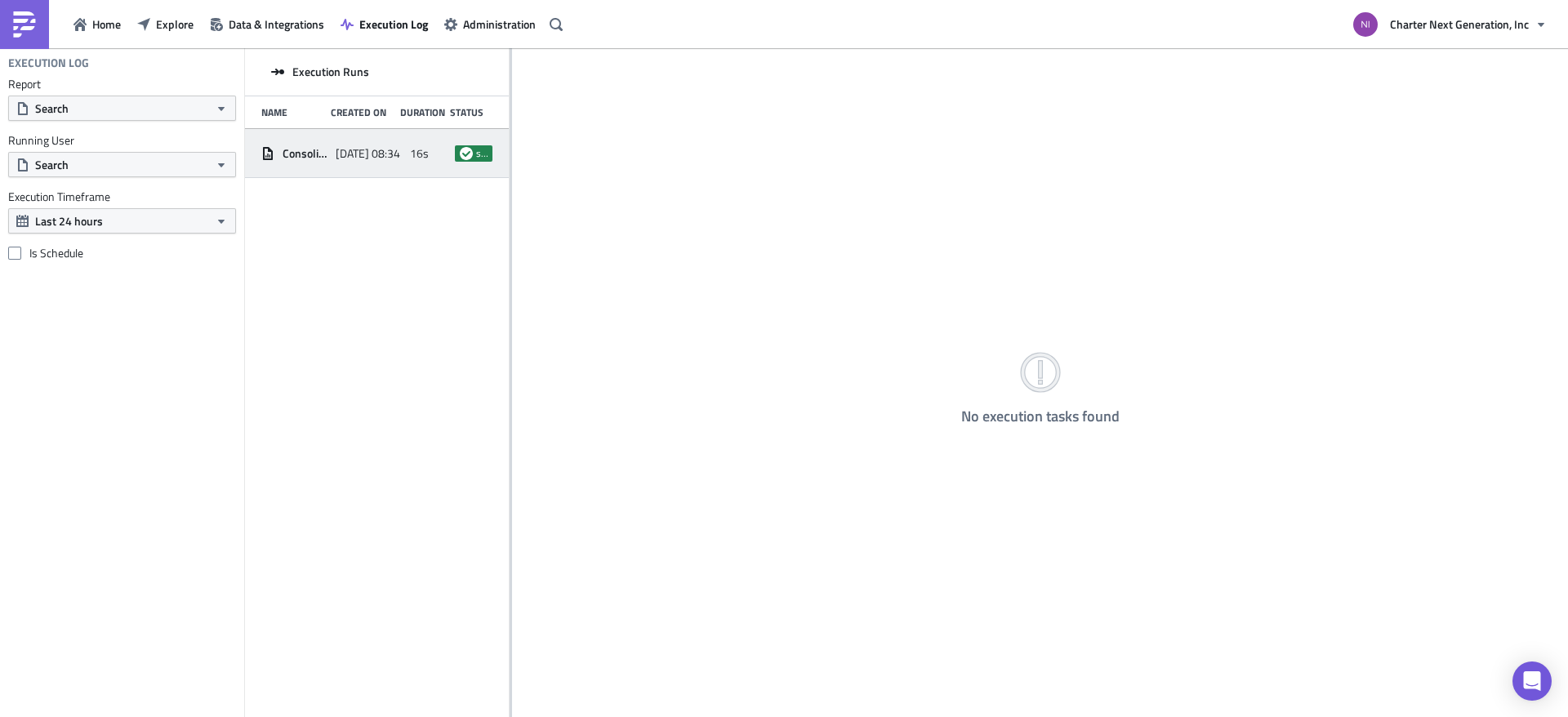
click at [361, 147] on span "[DATE] 08:34" at bounding box center [368, 153] width 64 height 15
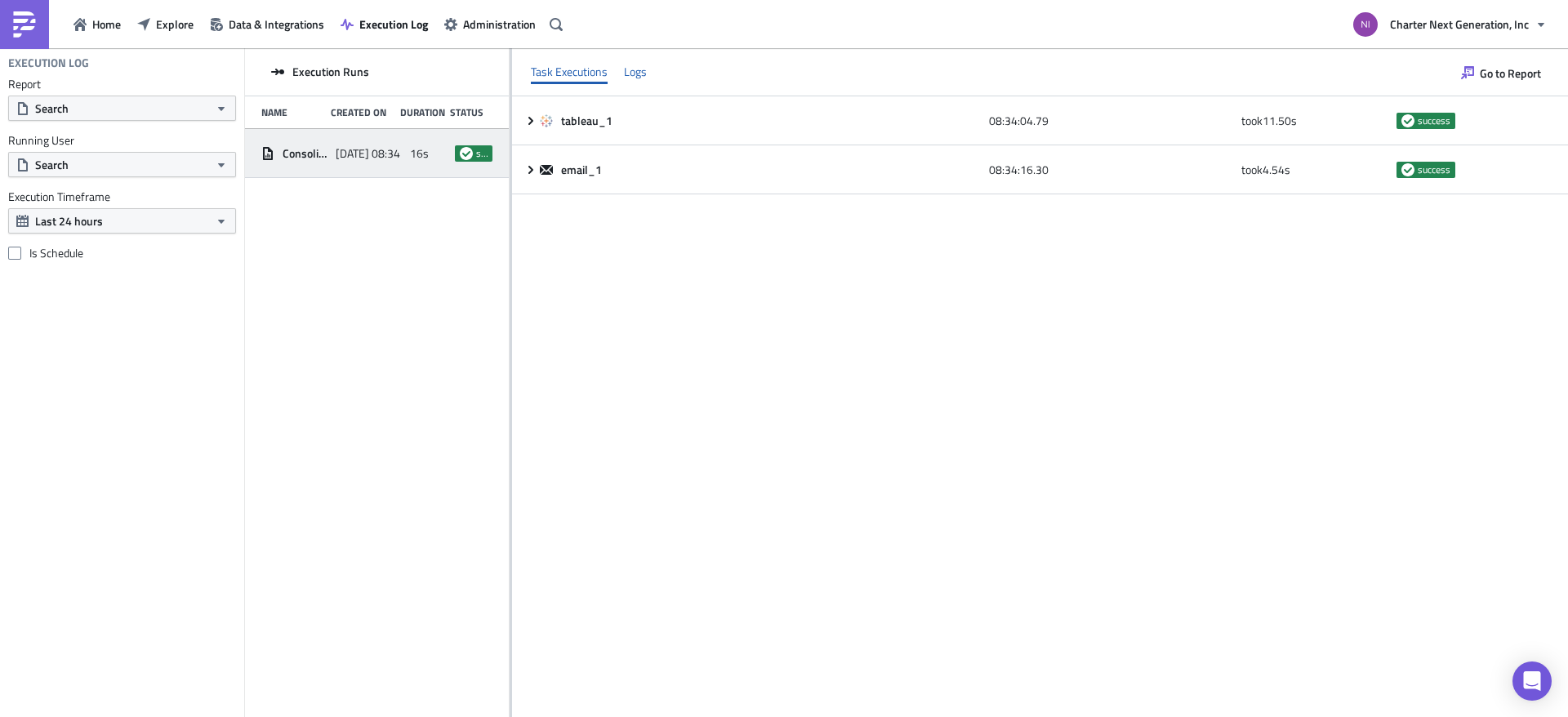
click at [634, 66] on div "Logs" at bounding box center [635, 72] width 23 height 25
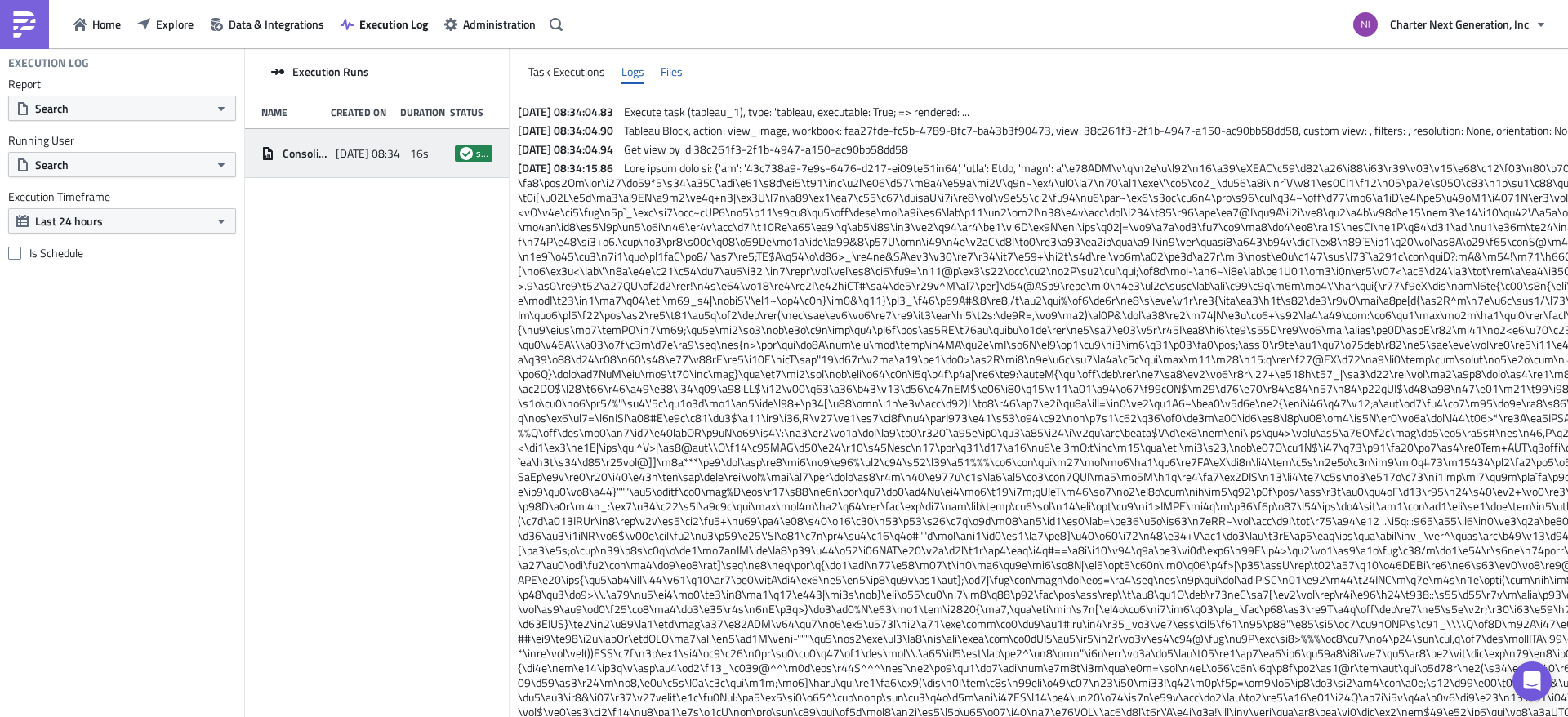
click at [670, 73] on div "Files" at bounding box center [672, 72] width 22 height 25
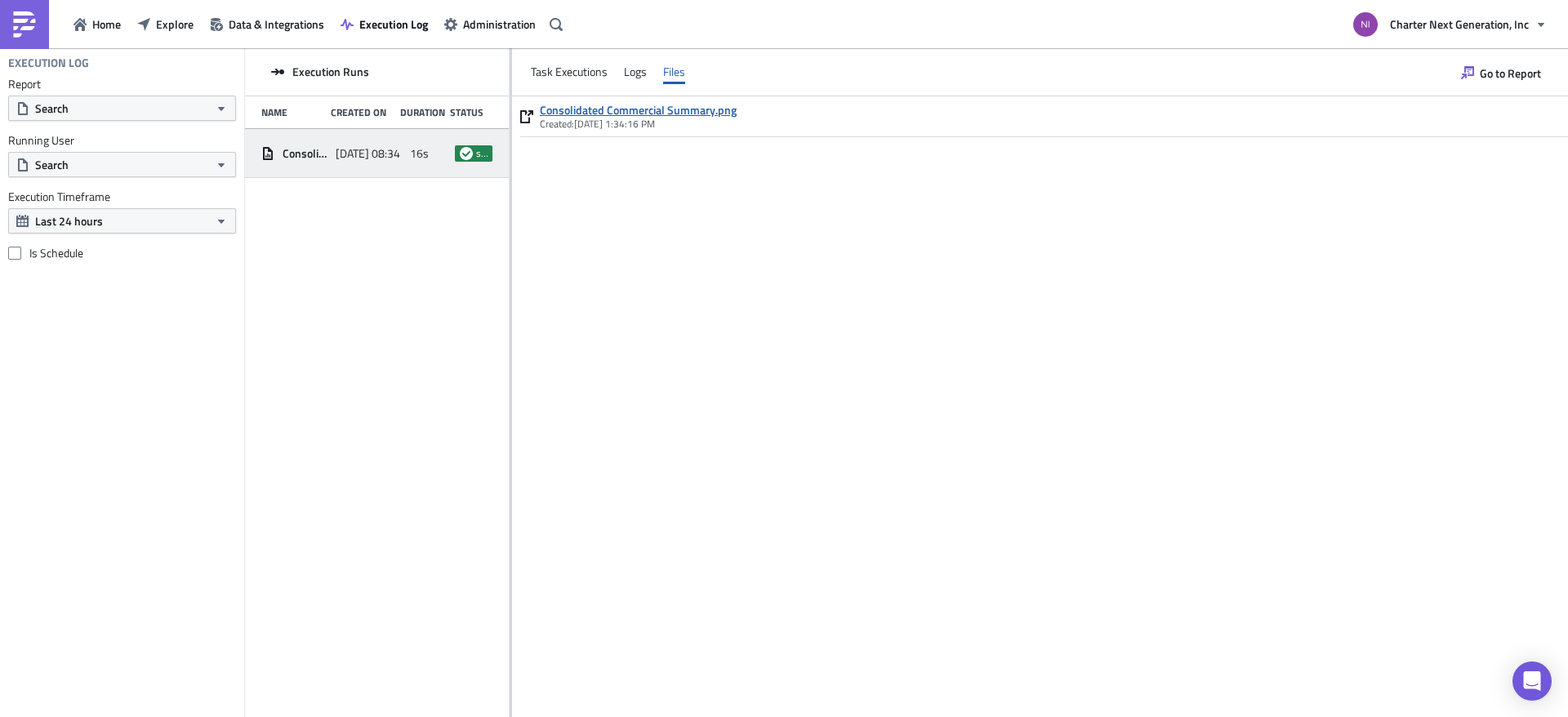
click at [699, 107] on link "Consolidated Commercial Summary.png" at bounding box center [638, 110] width 197 height 15
drag, startPoint x: 1095, startPoint y: 338, endPoint x: 619, endPoint y: 256, distance: 483.0
click at [1089, 338] on div "Consolidated Commercial Summary.png Created: 8/30/2025, 1:34:16 PM" at bounding box center [1040, 407] width 1056 height 621
click at [466, 261] on div "Execution Runs Name Created On Duration Status Consolidated Commercial Summary …" at bounding box center [376, 385] width 263 height 672
click at [781, 313] on div "Consolidated Commercial Summary.png Created: 8/30/2025, 1:34:16 PM" at bounding box center [1040, 407] width 1056 height 621
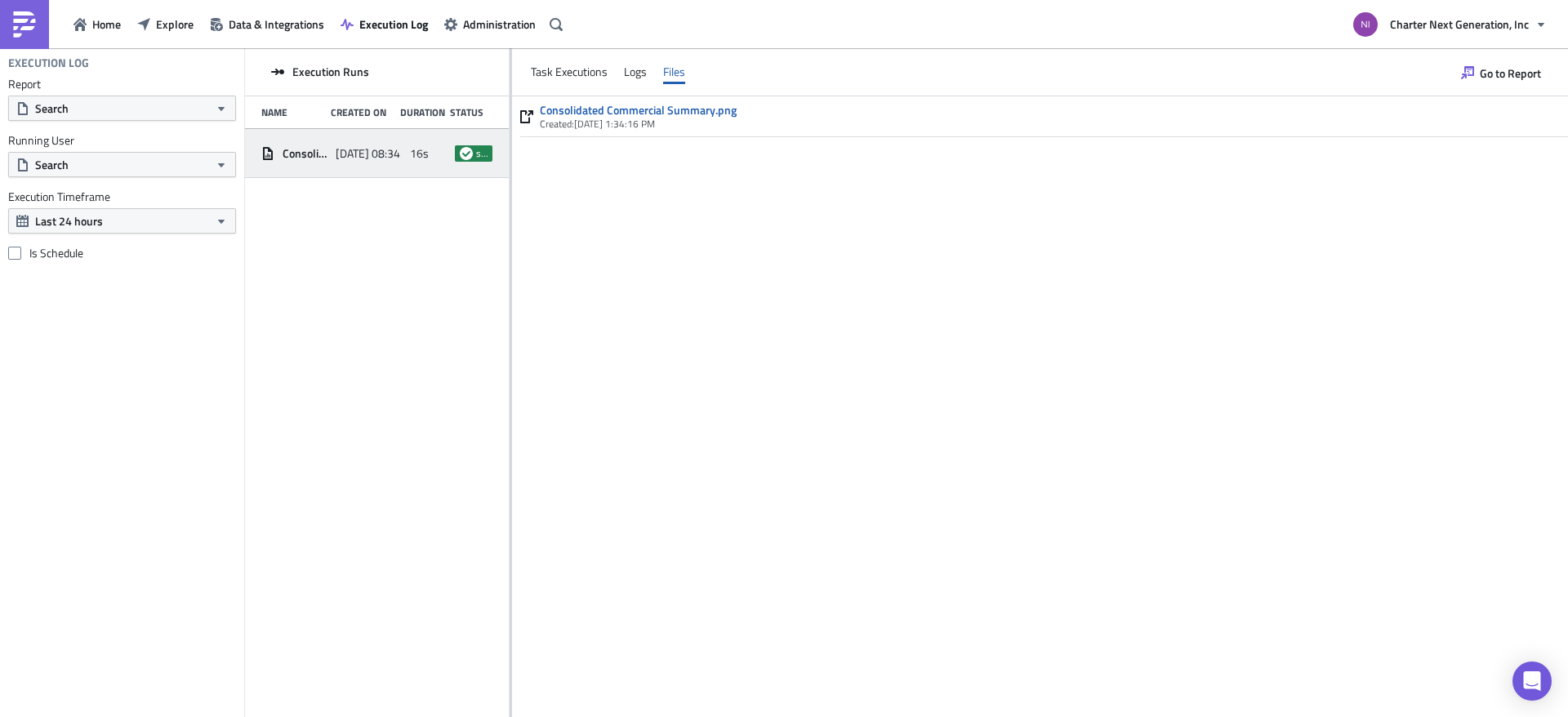
drag, startPoint x: 1175, startPoint y: 226, endPoint x: 1063, endPoint y: 167, distance: 126.6
click at [1175, 226] on div "Consolidated Commercial Summary.png Created: 8/30/2025, 1:34:16 PM" at bounding box center [1040, 407] width 1056 height 621
click at [105, 20] on span "Home" at bounding box center [106, 24] width 28 height 17
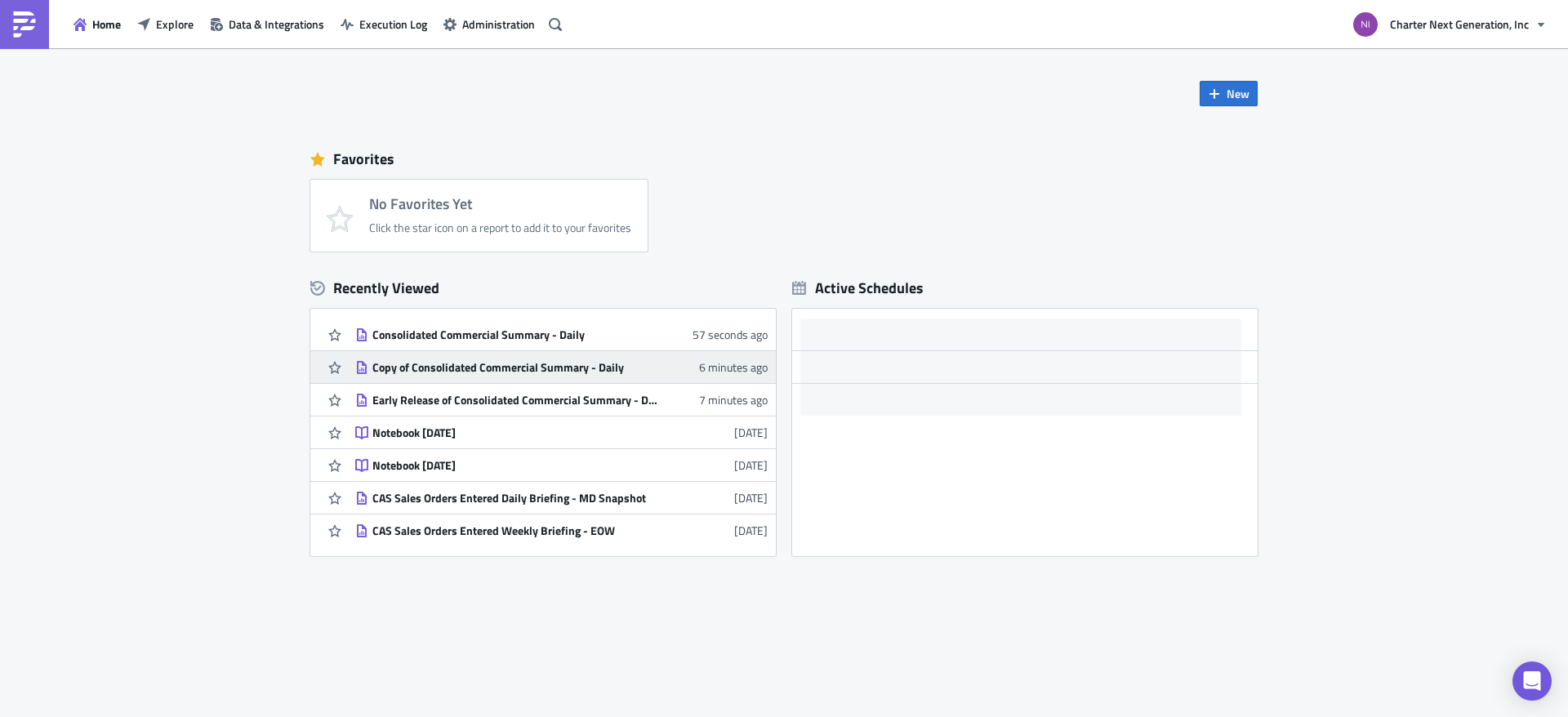
click at [470, 368] on div "Copy of Consolidated Commercial Summary - Daily" at bounding box center [516, 368] width 286 height 15
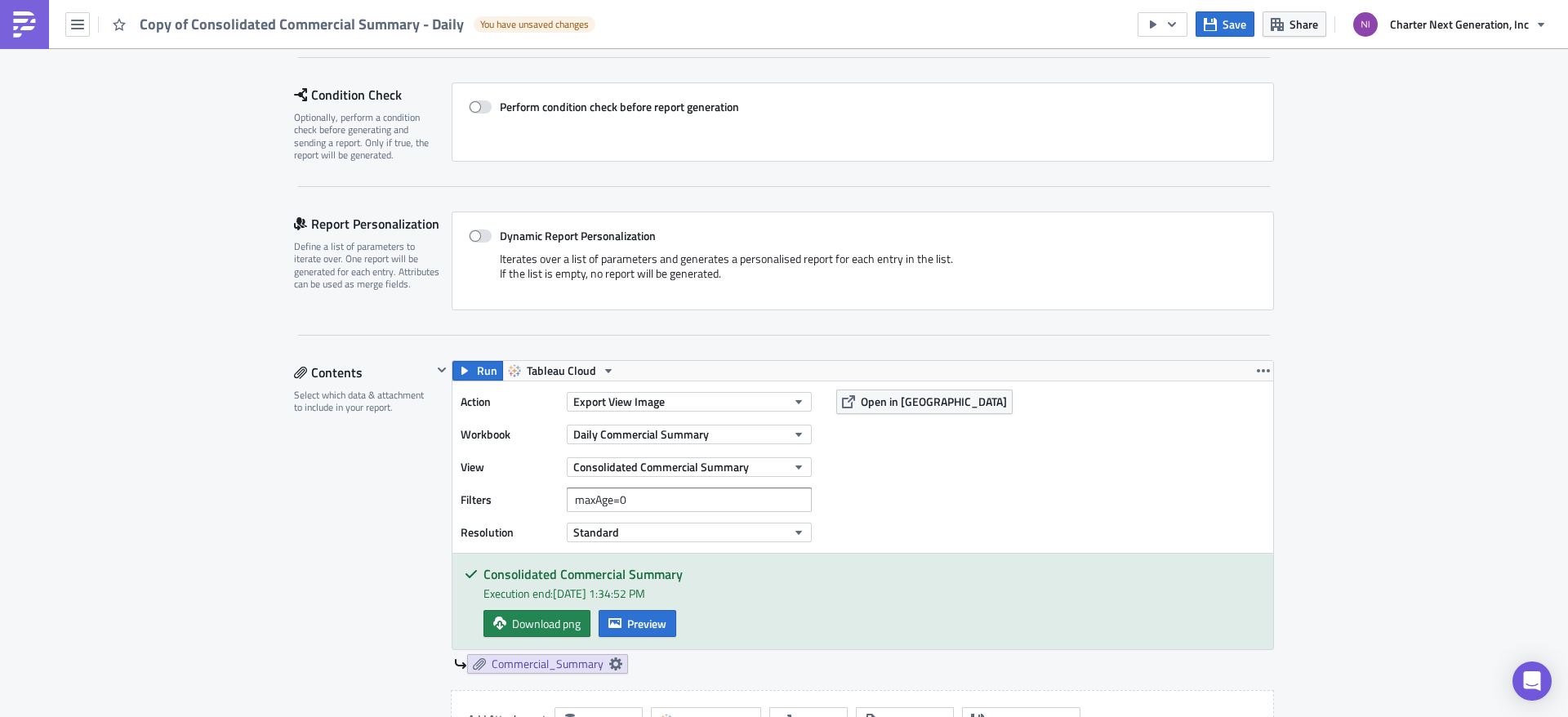
scroll to position [245, 0]
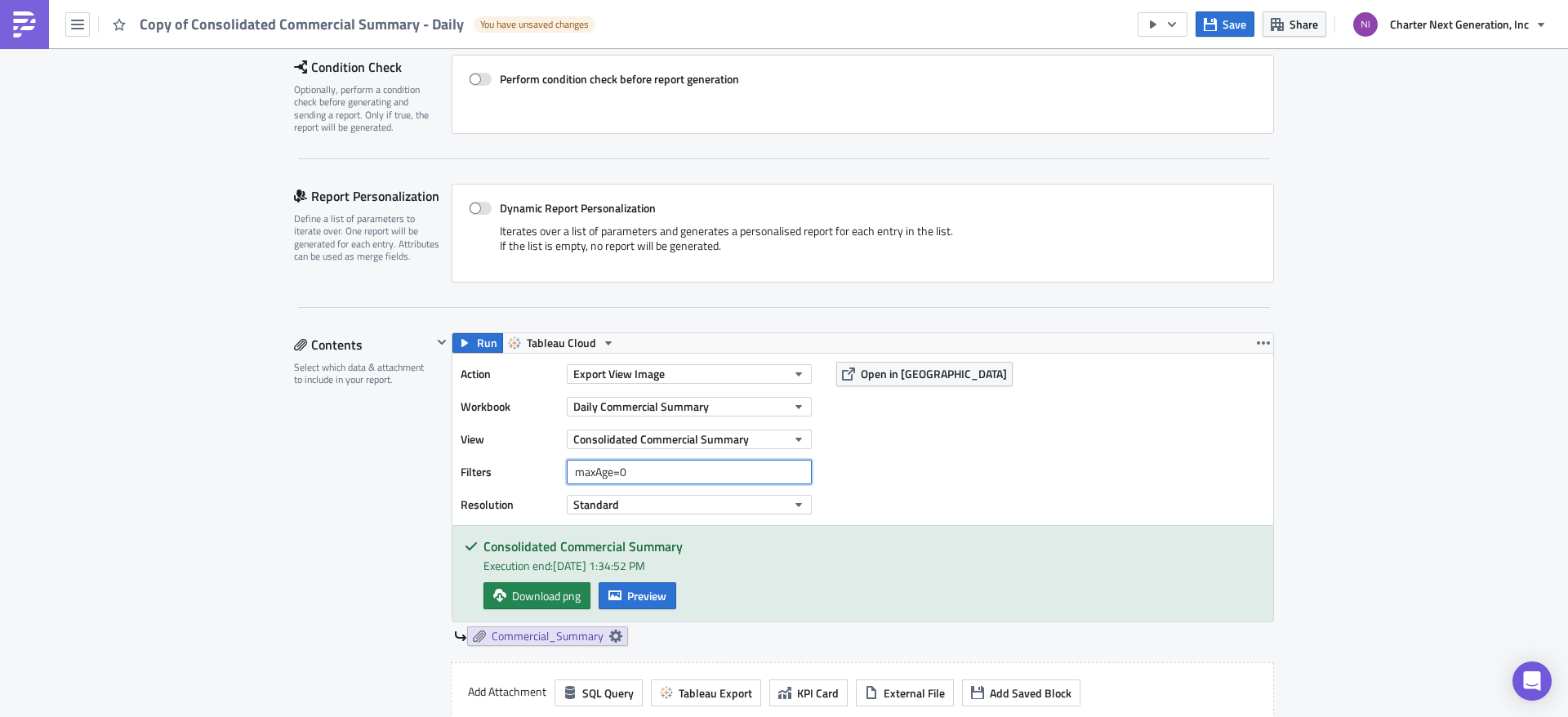
drag, startPoint x: 594, startPoint y: 472, endPoint x: 442, endPoint y: 472, distance: 152.0
click at [499, 472] on div "Filters maxAge=0" at bounding box center [640, 472] width 360 height 25
drag, startPoint x: 1390, startPoint y: 434, endPoint x: 1324, endPoint y: 368, distance: 93.3
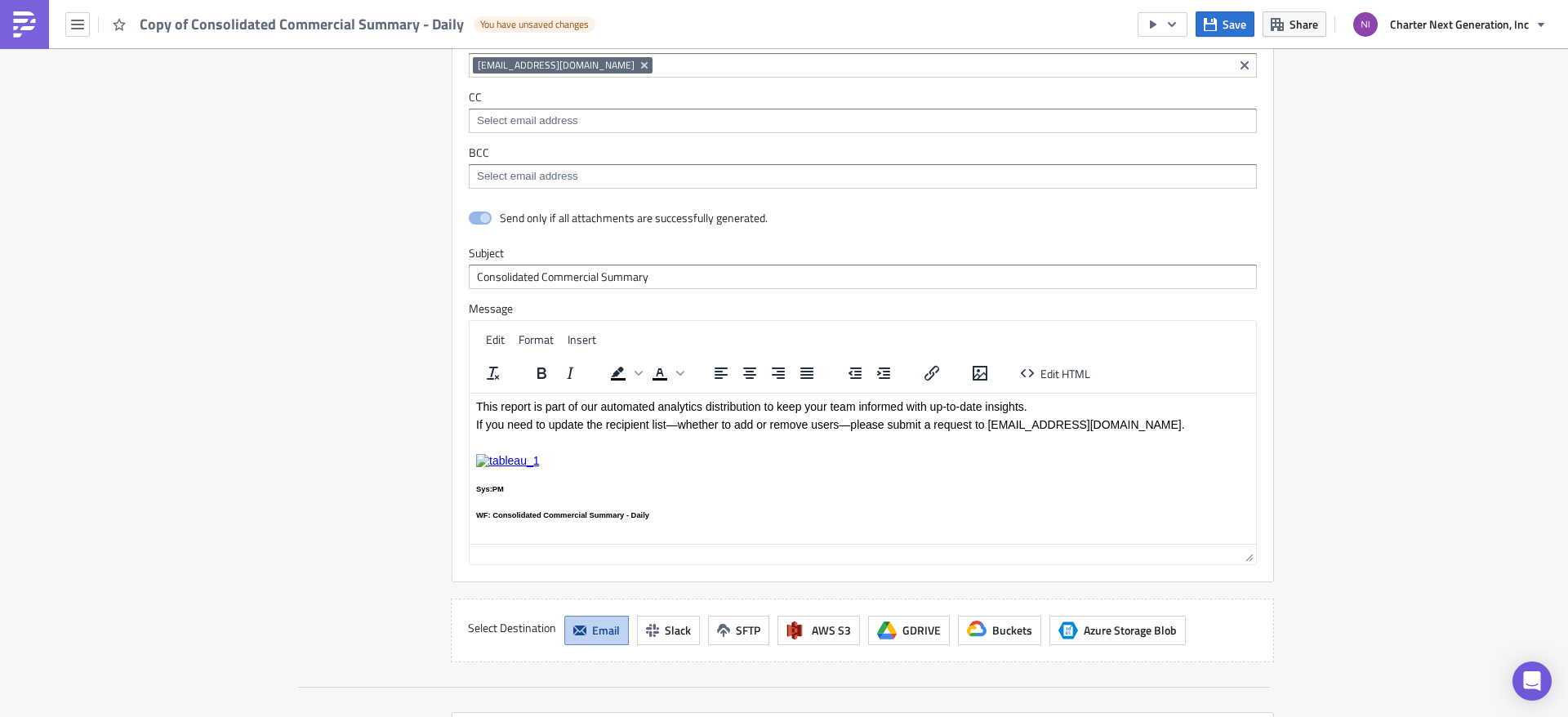
scroll to position [1226, 0]
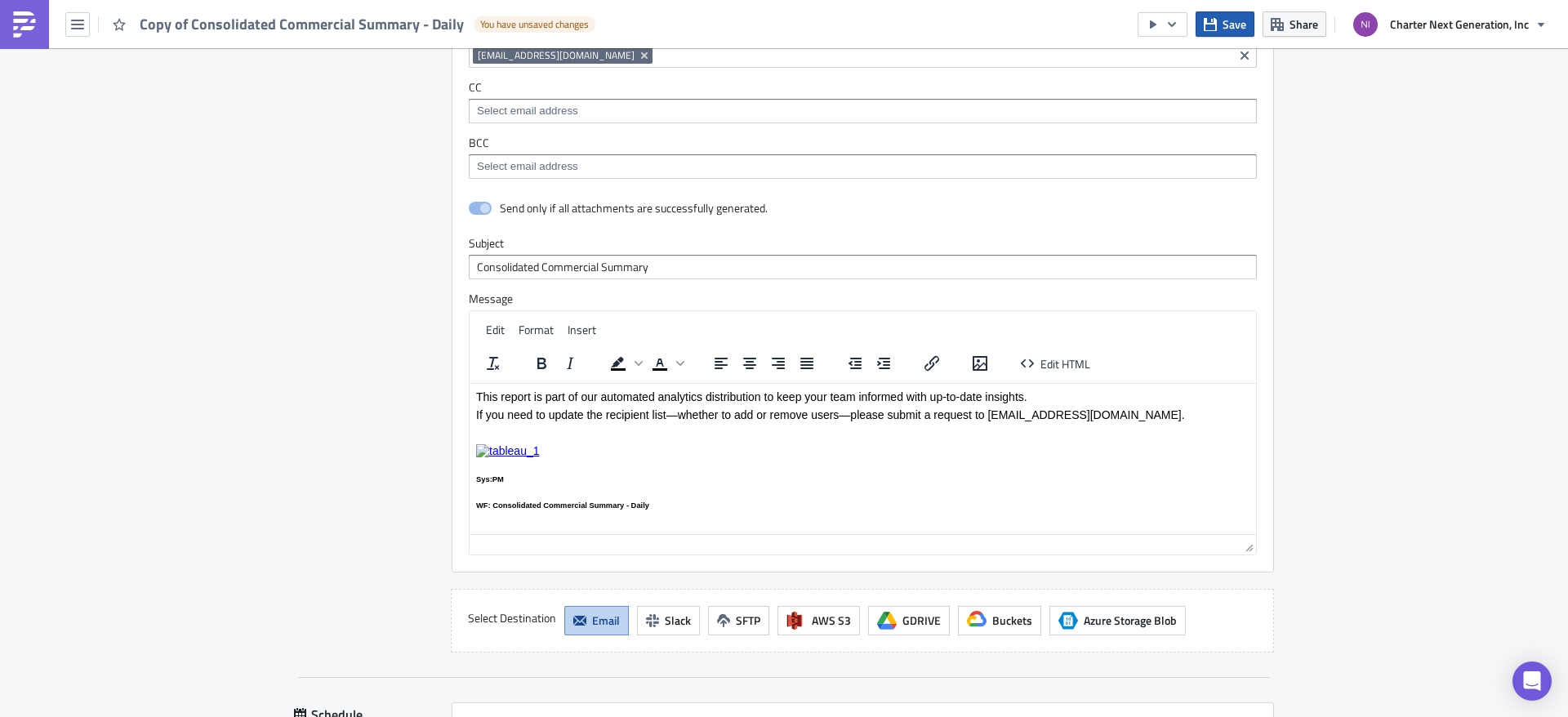
click at [1227, 28] on span "Save" at bounding box center [1234, 24] width 24 height 17
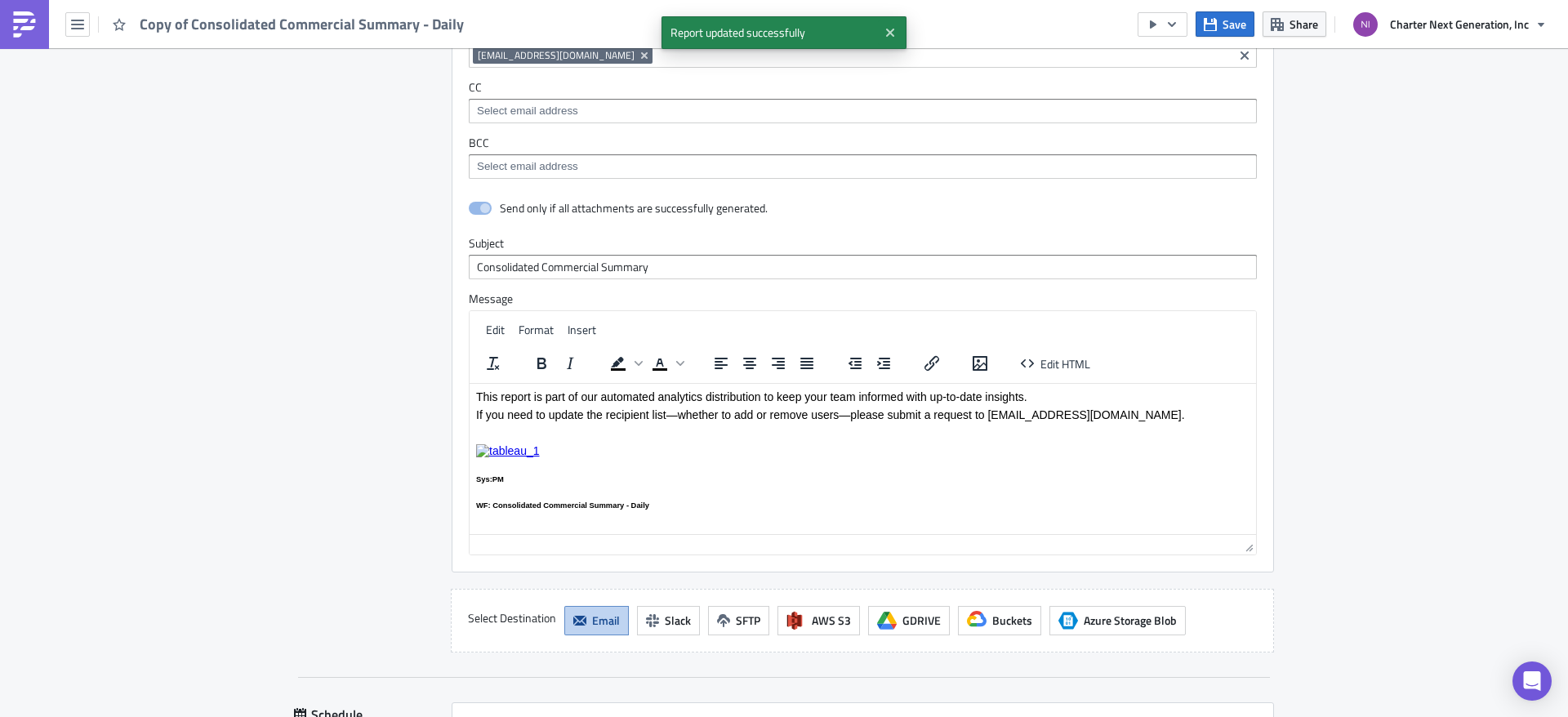
click at [1170, 27] on icon "button" at bounding box center [1172, 25] width 13 height 13
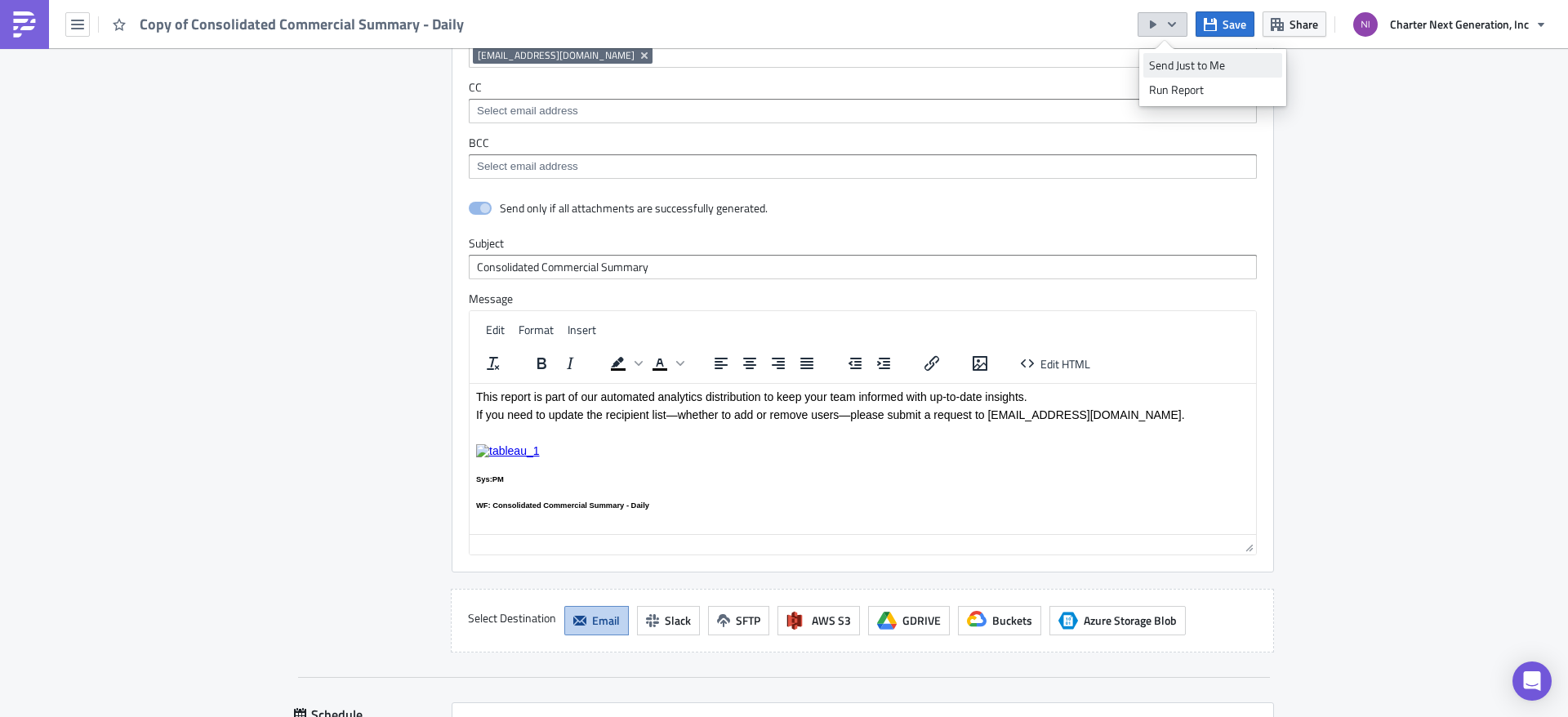
click at [1203, 59] on div "Send Just to Me" at bounding box center [1212, 65] width 128 height 17
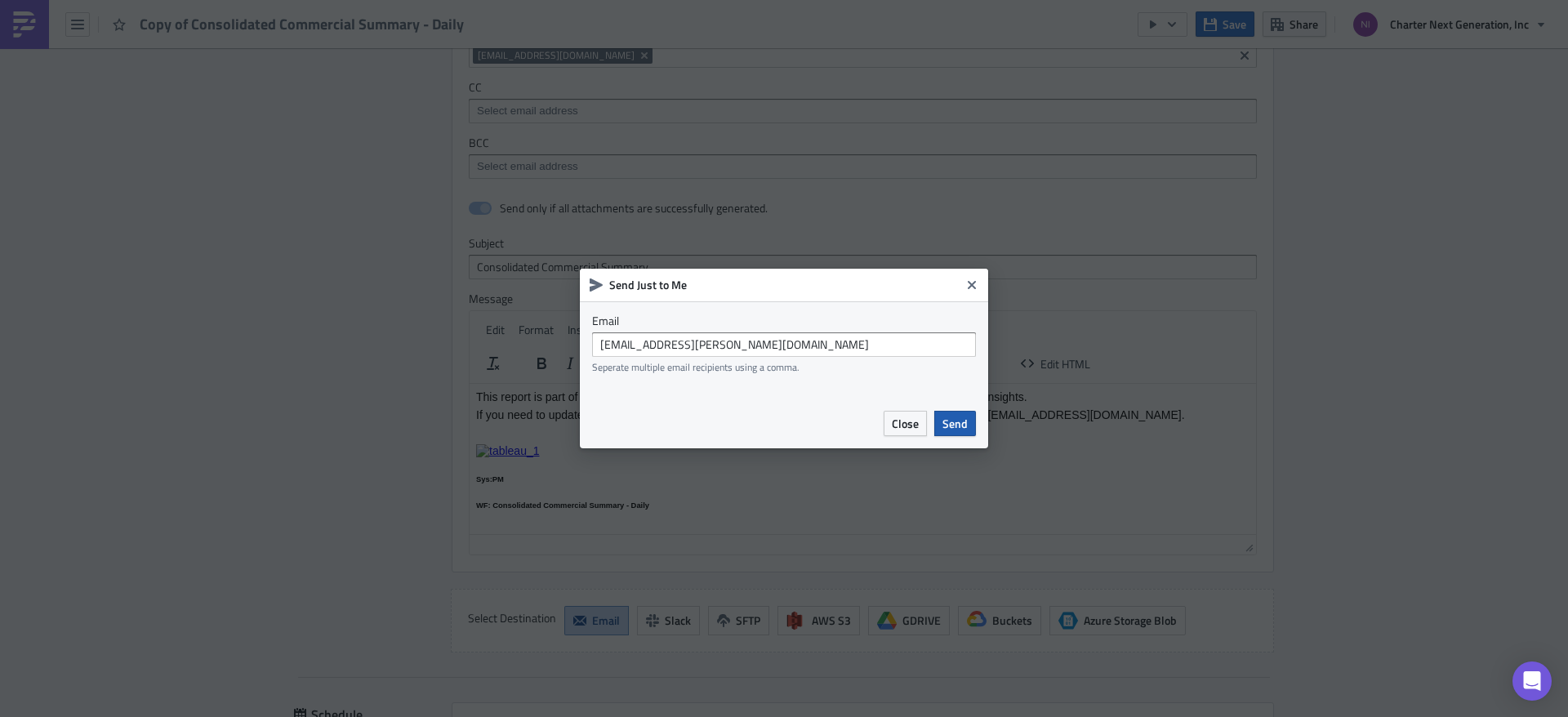
click at [953, 425] on span "Send" at bounding box center [955, 423] width 26 height 17
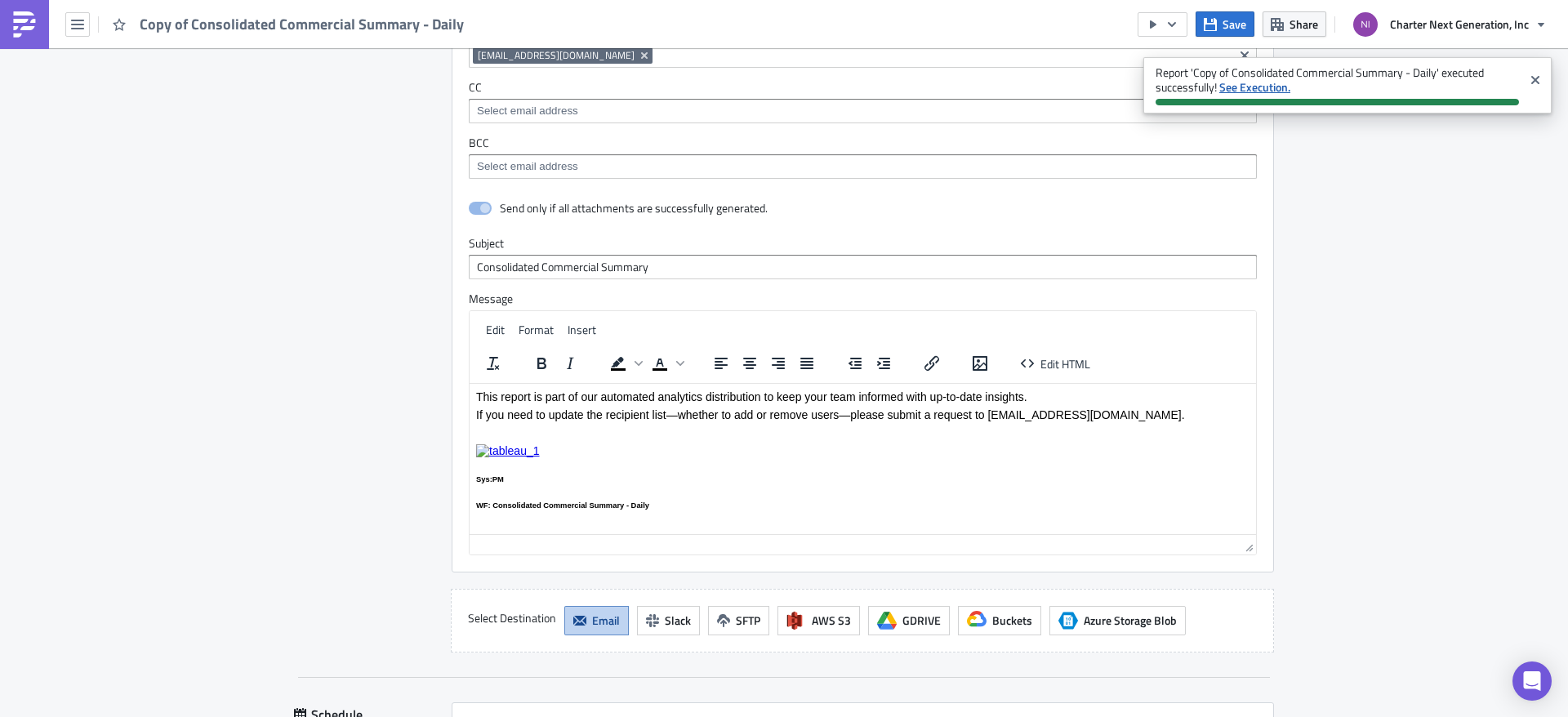
click at [1264, 87] on strong "See Execution." at bounding box center [1254, 86] width 71 height 17
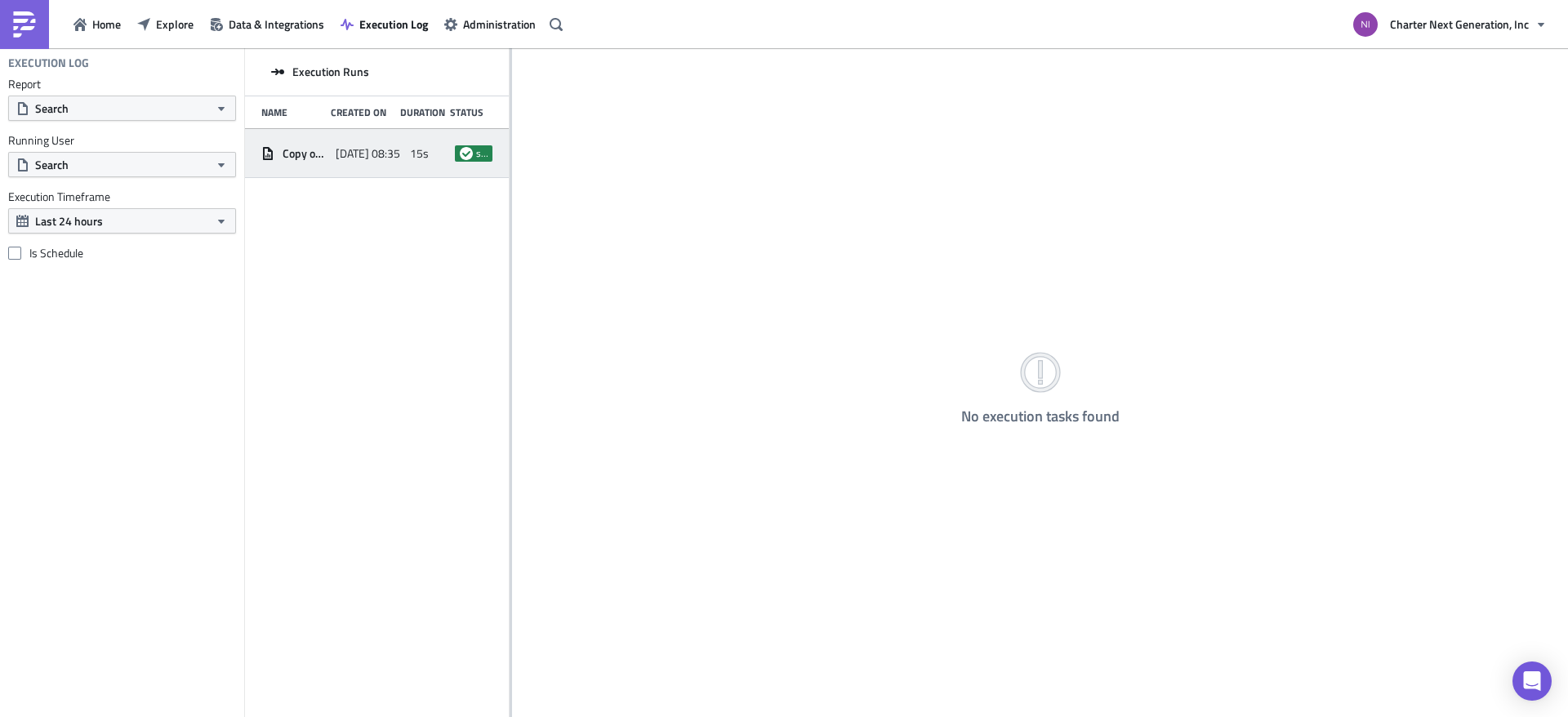
click at [334, 154] on div "Copy of Consolidated Commercial Summary - Daily [DATE] 08:35 15s success" at bounding box center [376, 153] width 263 height 49
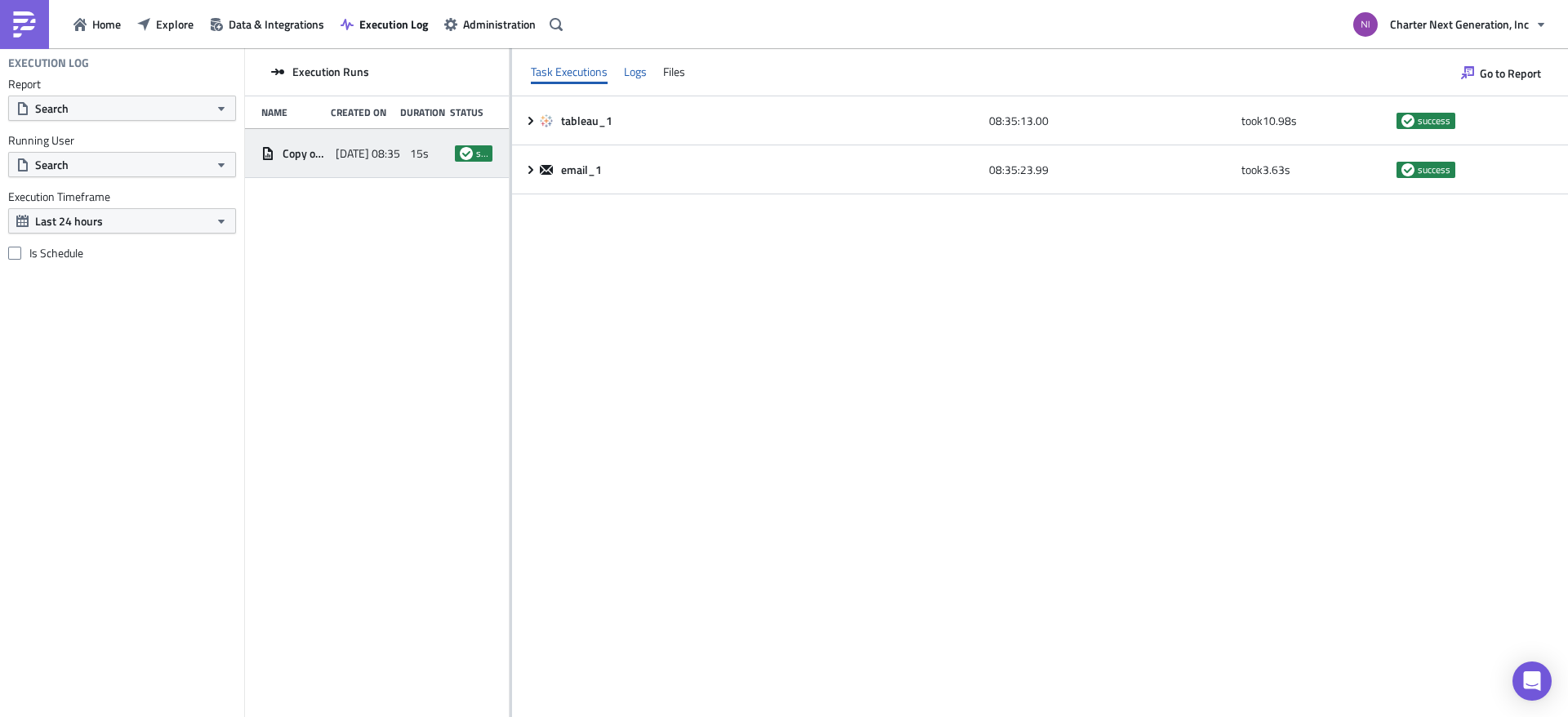
click at [634, 73] on div "Logs" at bounding box center [635, 72] width 23 height 25
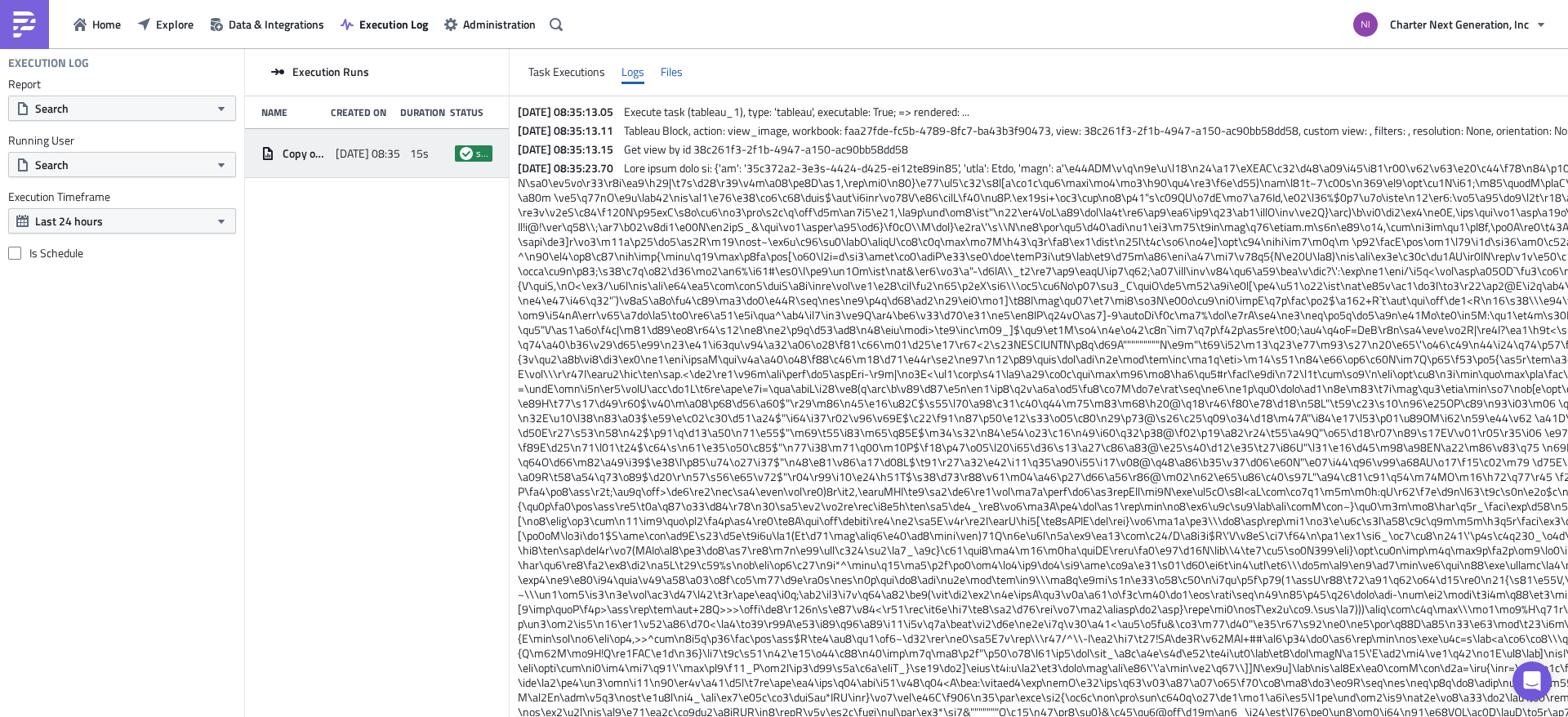
click at [673, 77] on div "Files" at bounding box center [672, 72] width 22 height 25
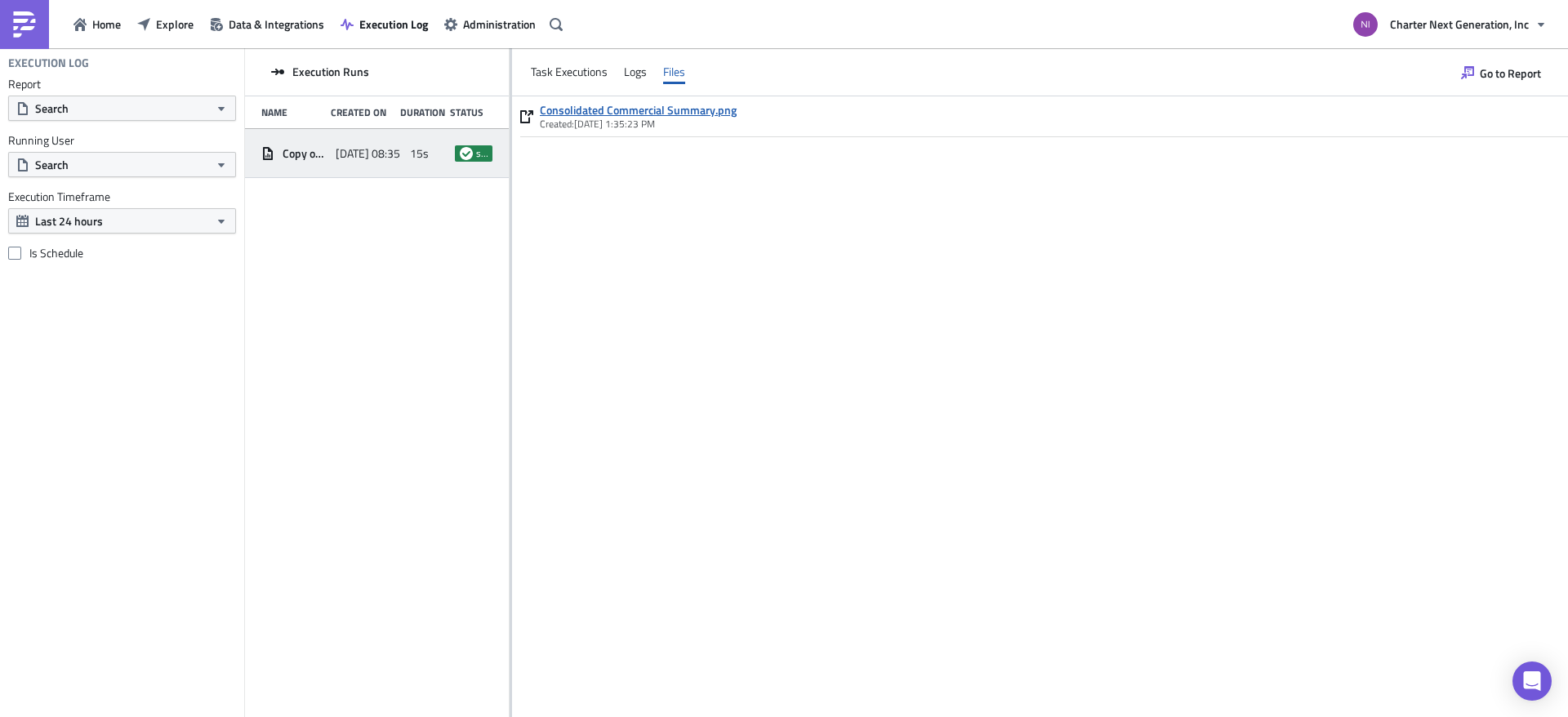
click at [673, 103] on link "Consolidated Commercial Summary.png" at bounding box center [638, 110] width 197 height 15
click at [1296, 262] on div "Consolidated Commercial Summary.png Created: [DATE] 1:35:23 PM" at bounding box center [1040, 407] width 1056 height 621
click at [279, 449] on div "Execution Runs Name Created On Duration Status Copy of Consolidated Commercial …" at bounding box center [376, 385] width 263 height 672
click at [735, 401] on div "Consolidated Commercial Summary.png Created: [DATE] 1:35:23 PM" at bounding box center [1040, 407] width 1056 height 621
click at [119, 517] on div "Execution Log Report Search Running User Search Execution Timeframe Last 24 hou…" at bounding box center [122, 383] width 244 height 669
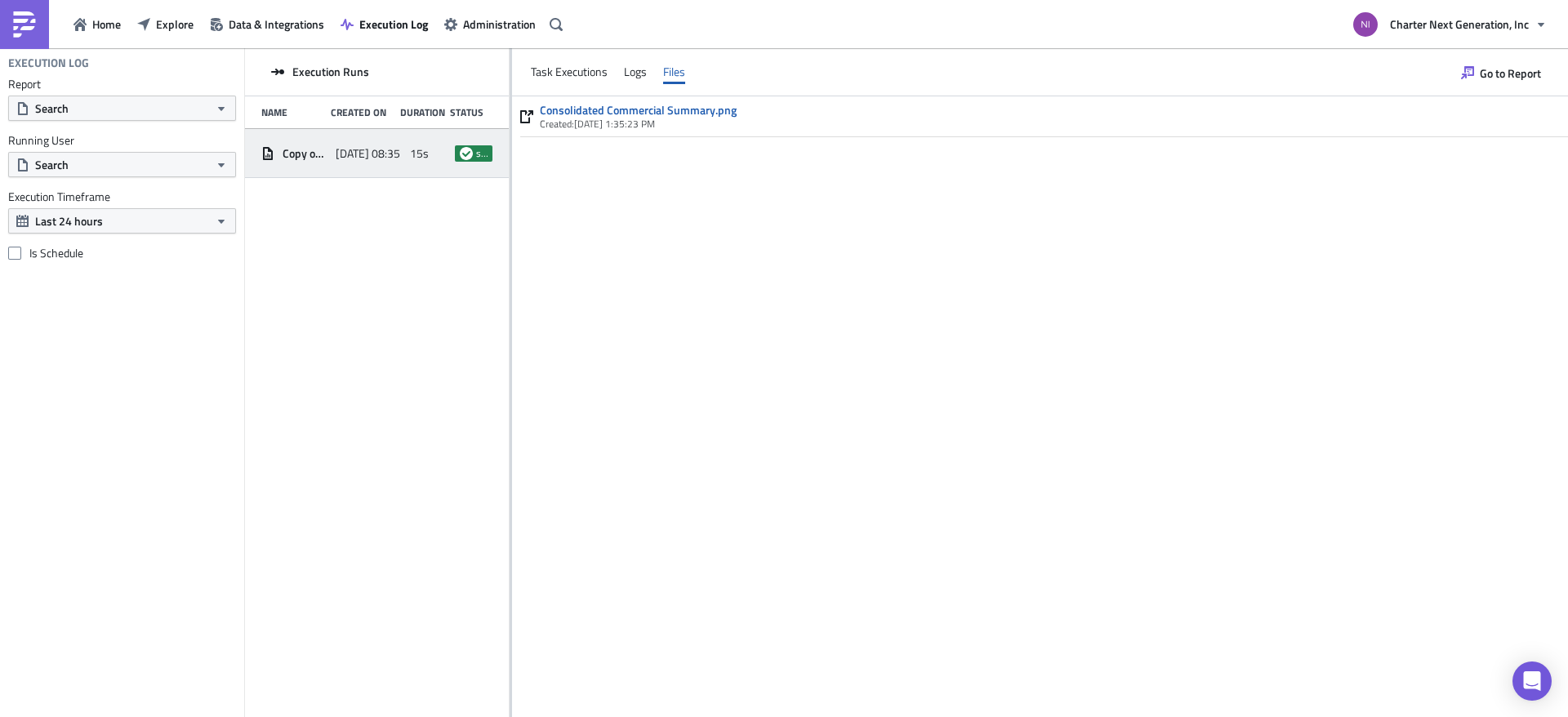
drag, startPoint x: 387, startPoint y: 409, endPoint x: 677, endPoint y: 411, distance: 290.0
click at [389, 409] on div "Execution Runs Name Created On Duration Status Copy of Consolidated Commercial …" at bounding box center [376, 385] width 263 height 672
click at [678, 411] on div "Consolidated Commercial Summary.png Created: [DATE] 1:35:23 PM" at bounding box center [1040, 407] width 1056 height 621
